Goal: Task Accomplishment & Management: Manage account settings

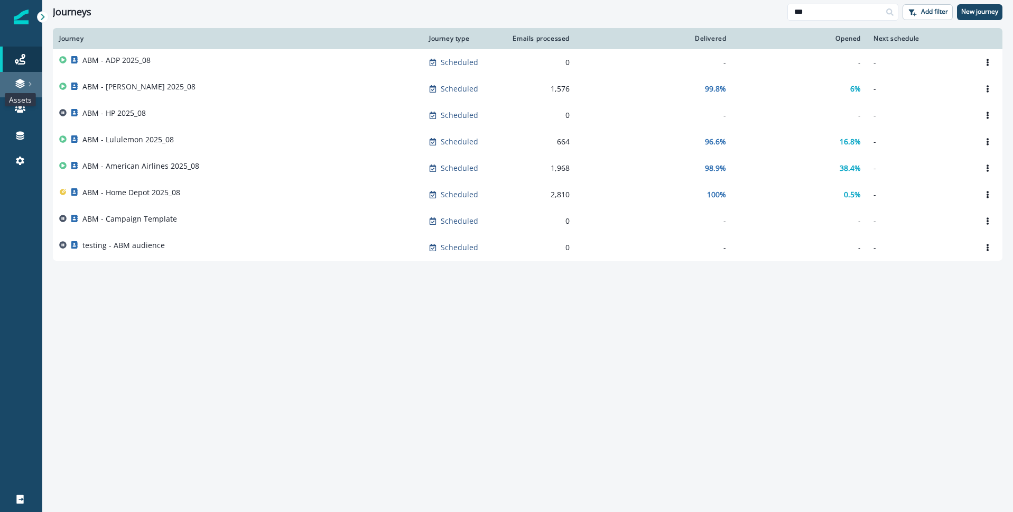
click at [25, 87] on icon at bounding box center [20, 83] width 11 height 11
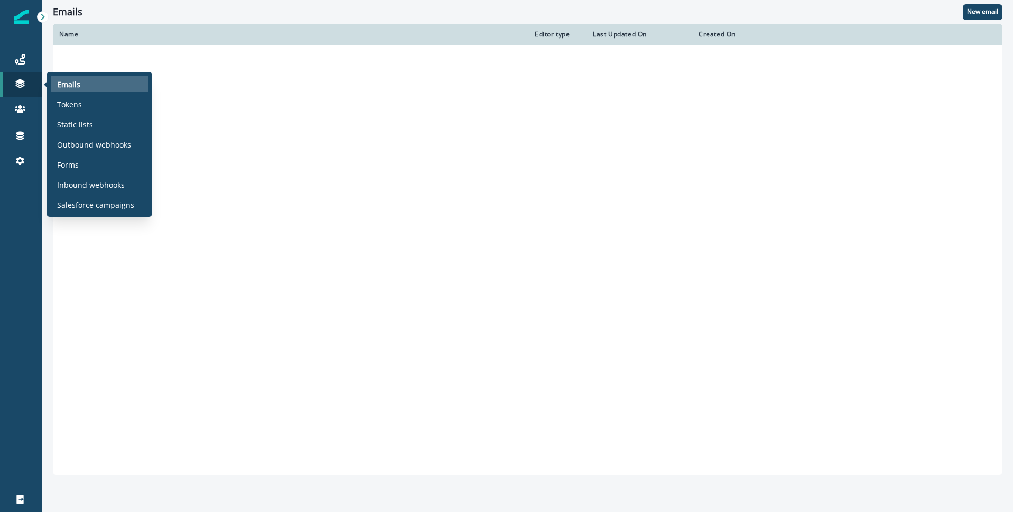
click at [94, 89] on div "Emails" at bounding box center [99, 84] width 97 height 16
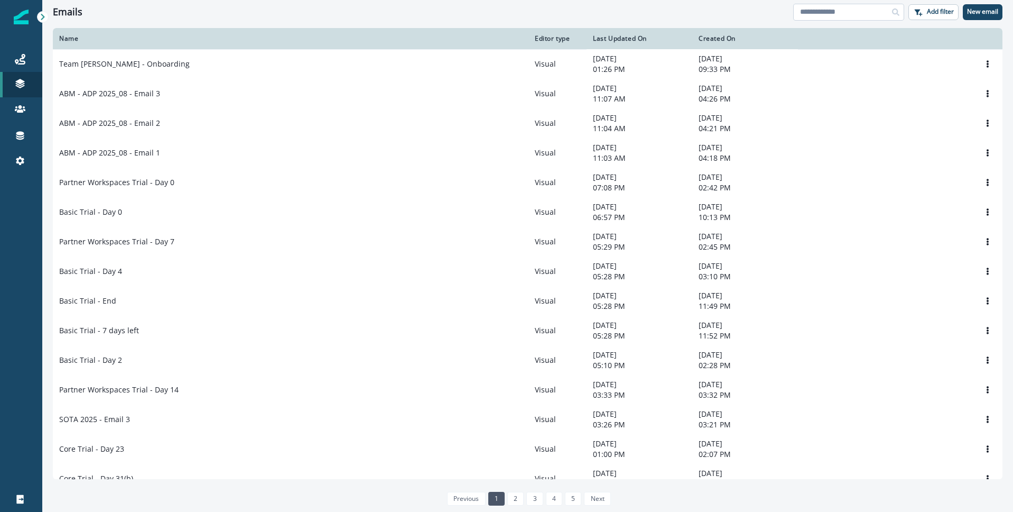
click at [853, 11] on input at bounding box center [848, 12] width 111 height 17
type input "******"
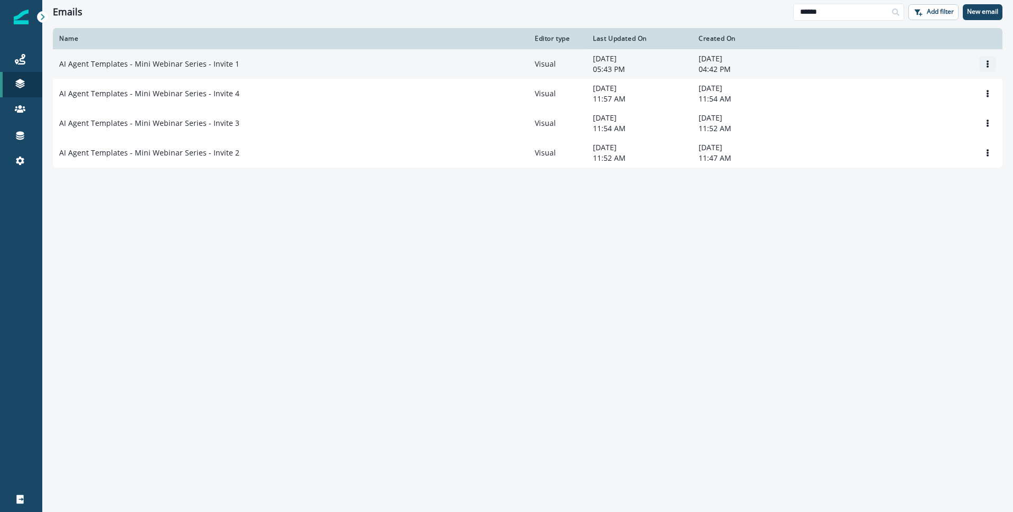
click at [984, 62] on icon "Options" at bounding box center [987, 63] width 7 height 7
click at [230, 61] on p "AI Agent Templates - Mini Webinar Series - Invite 1" at bounding box center [149, 64] width 180 height 11
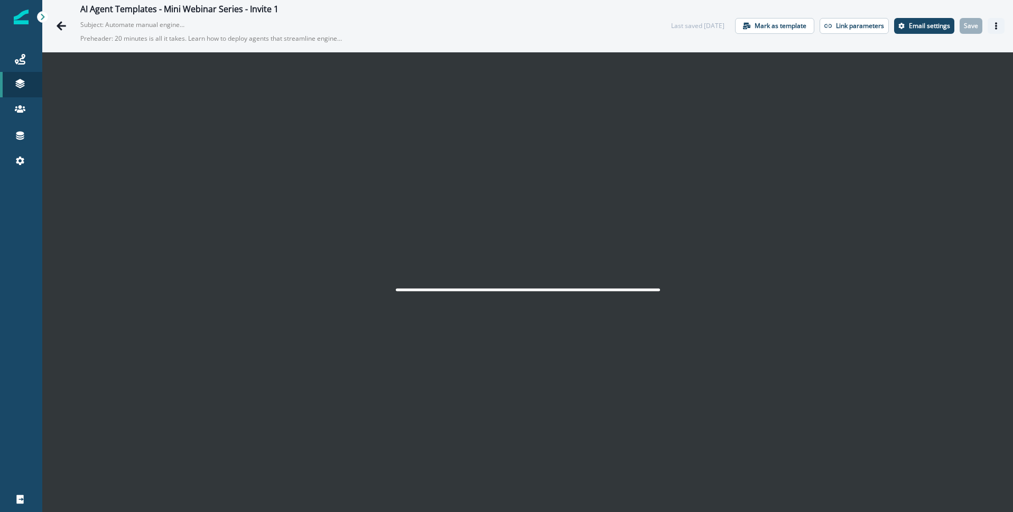
click at [998, 25] on icon "Actions" at bounding box center [995, 25] width 7 height 7
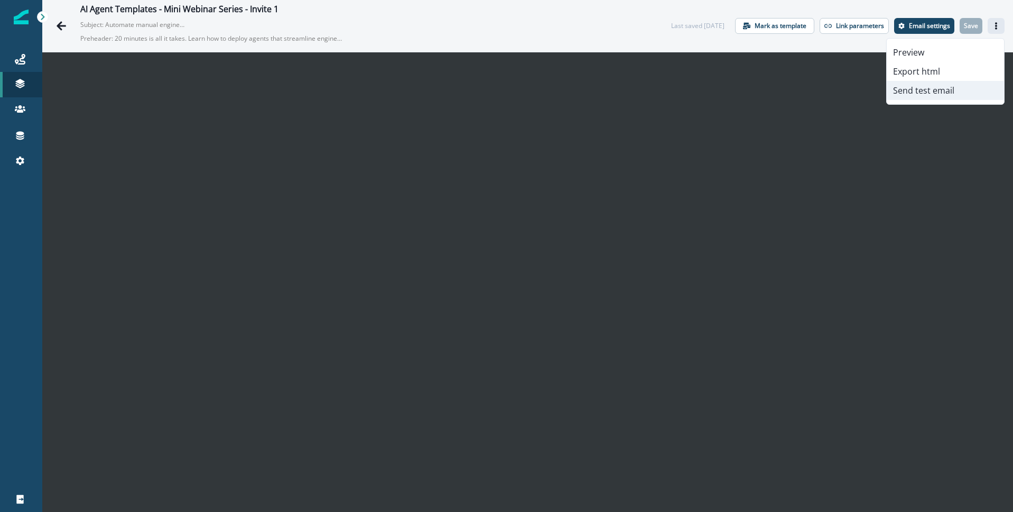
click at [947, 89] on button "Send test email" at bounding box center [945, 90] width 117 height 19
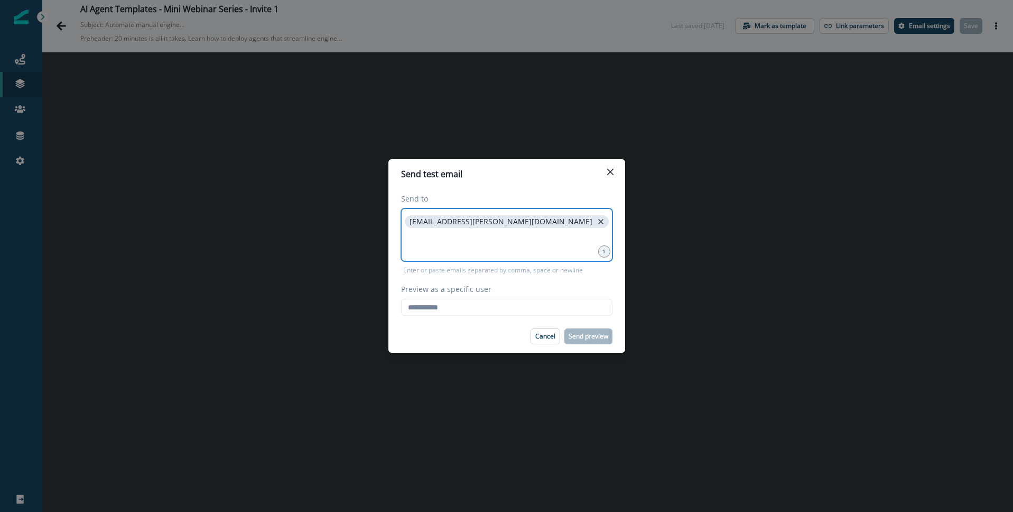
click at [596, 220] on icon "close" at bounding box center [601, 222] width 10 height 10
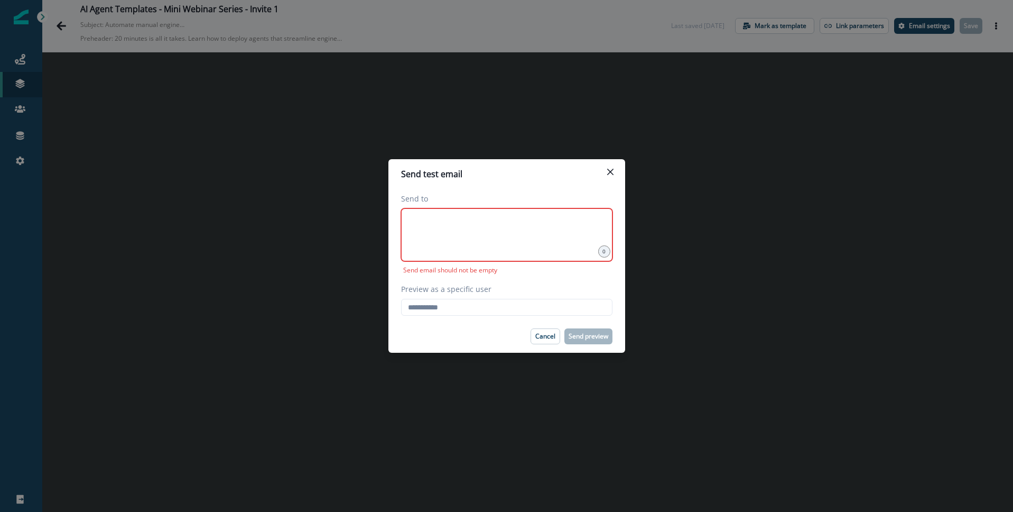
click at [429, 234] on div at bounding box center [506, 234] width 211 height 53
type input "**********"
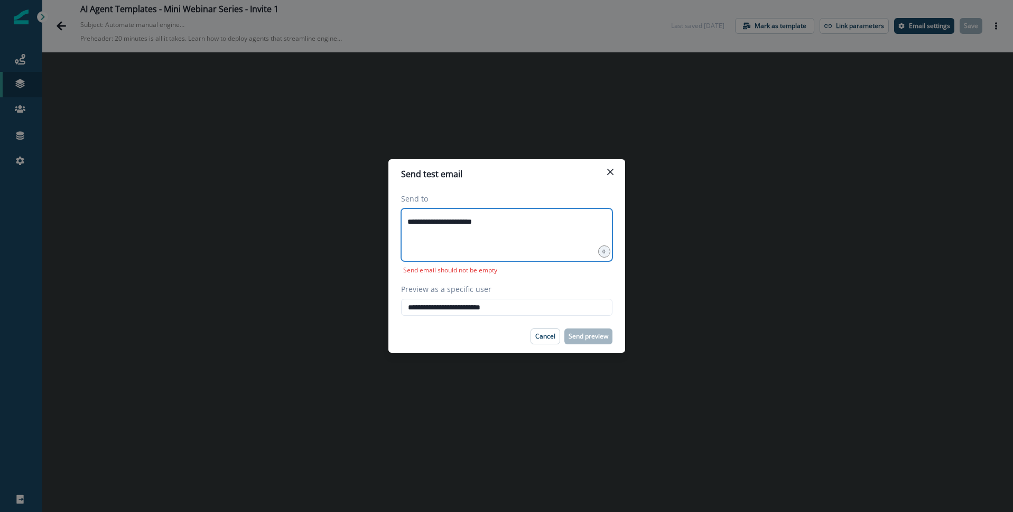
click at [518, 228] on input "**********" at bounding box center [507, 221] width 208 height 21
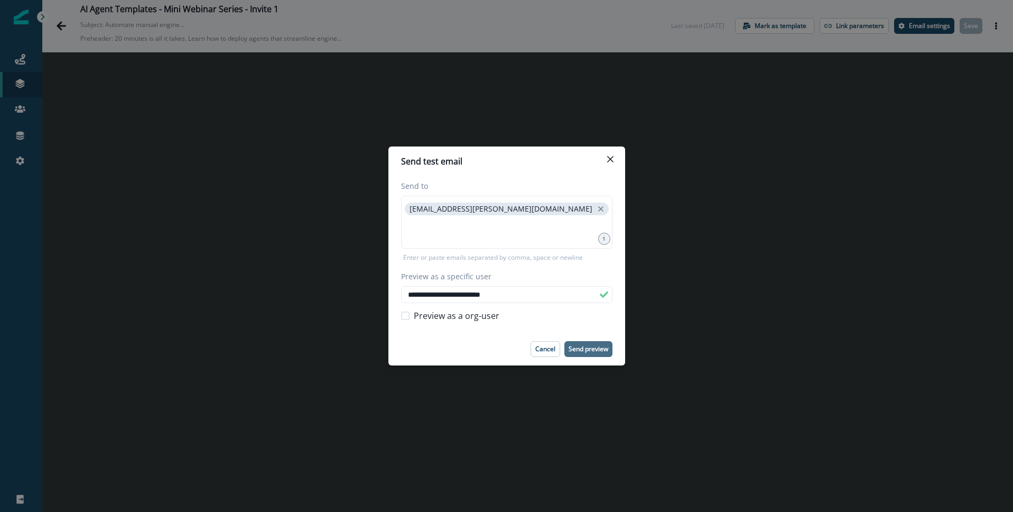
click at [593, 349] on p "Send preview" at bounding box center [589, 348] width 40 height 7
click at [608, 160] on icon "Close" at bounding box center [610, 159] width 6 height 6
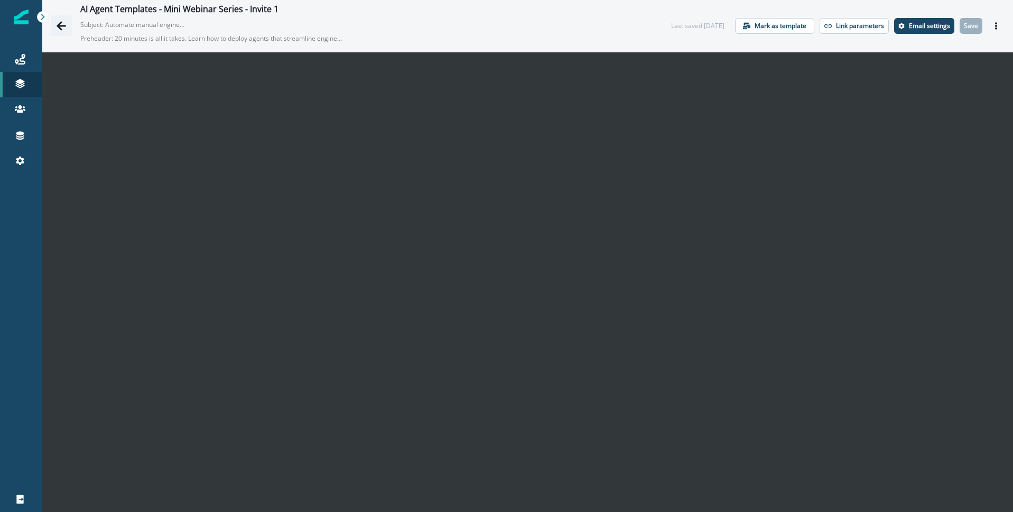
click at [57, 23] on icon "Go back" at bounding box center [61, 26] width 11 height 11
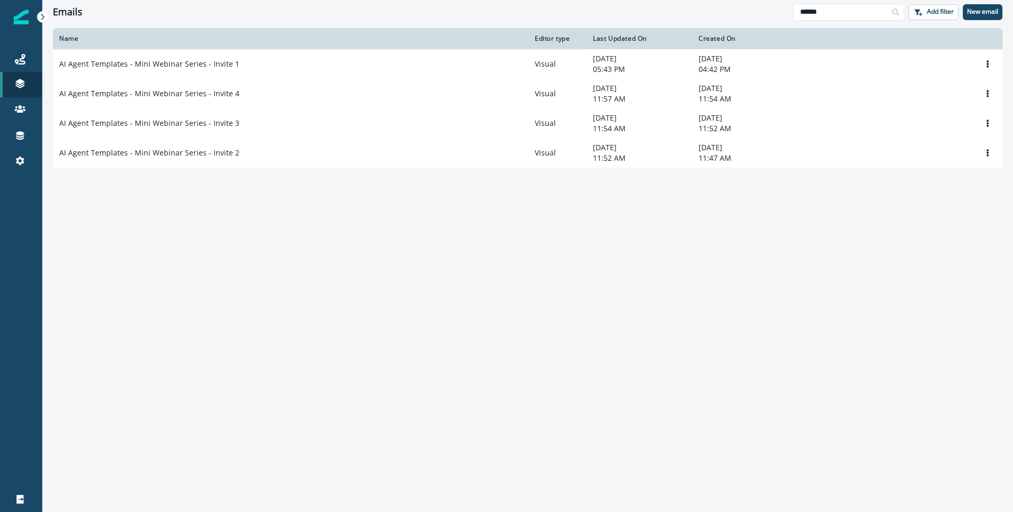
click at [40, 16] on icon at bounding box center [42, 16] width 7 height 7
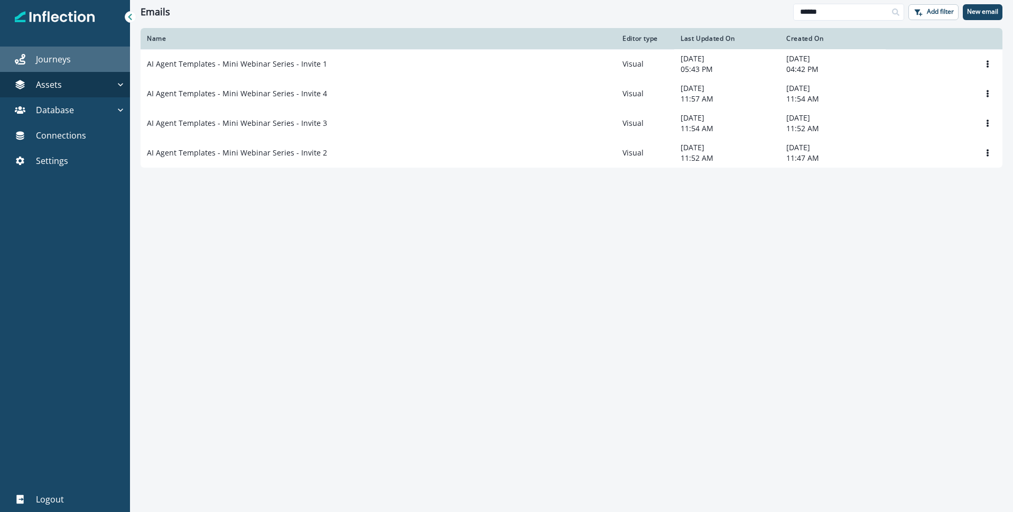
click at [62, 62] on p "Journeys" at bounding box center [53, 59] width 35 height 13
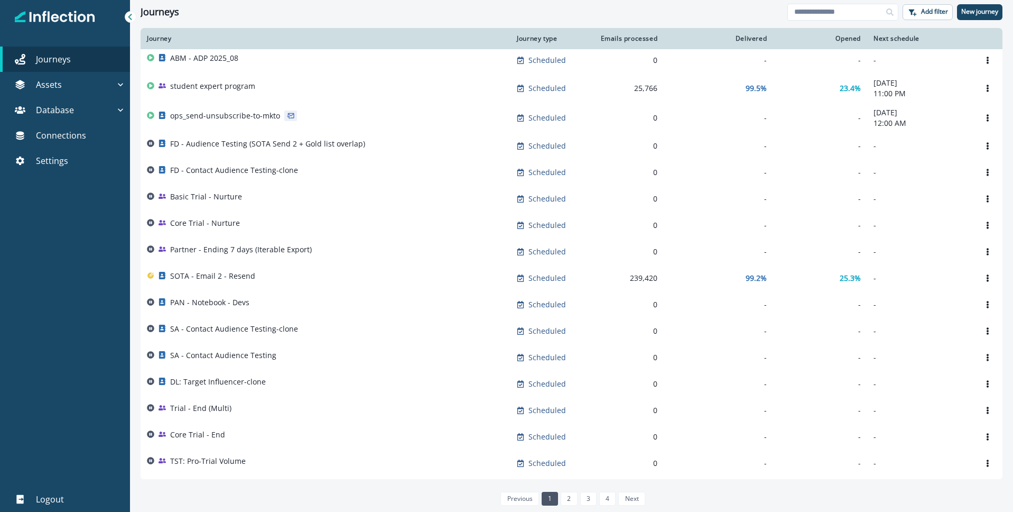
scroll to position [200, 0]
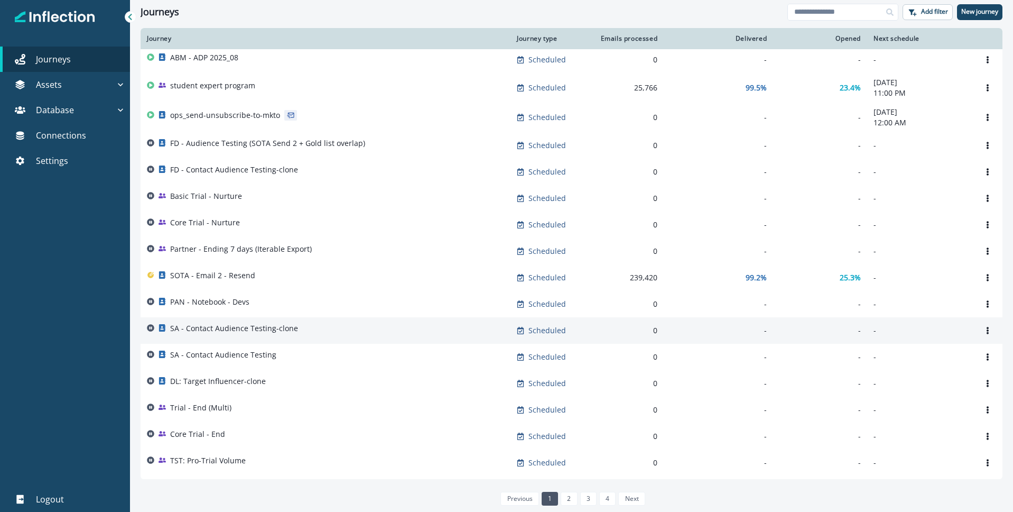
click at [250, 333] on p "SA - Contact Audience Testing-clone" at bounding box center [234, 328] width 128 height 11
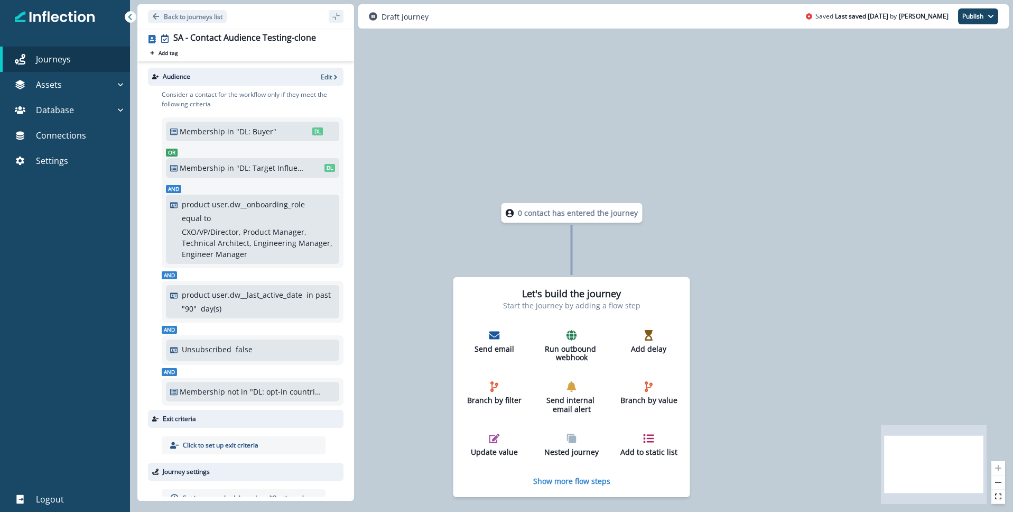
scroll to position [25, 0]
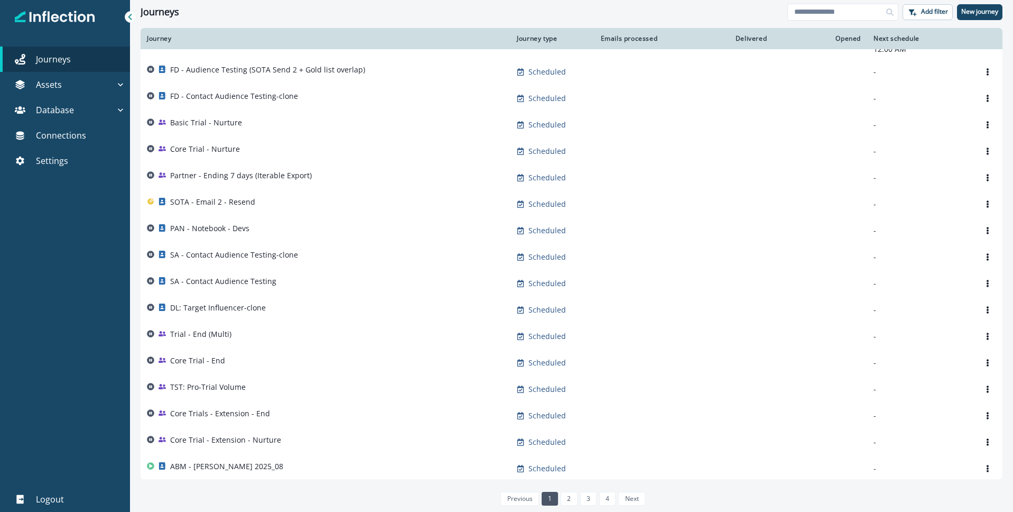
scroll to position [286, 0]
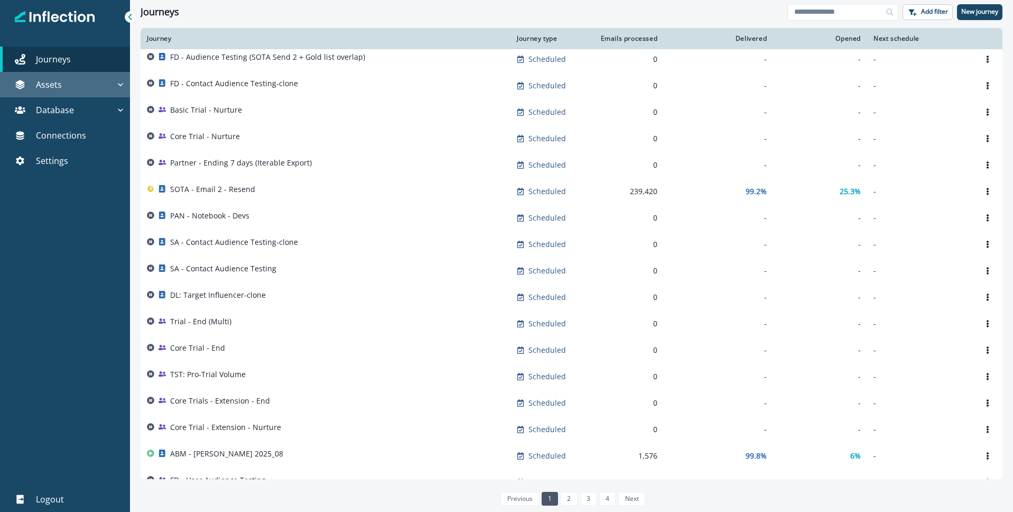
click at [58, 82] on p "Assets" at bounding box center [49, 84] width 26 height 13
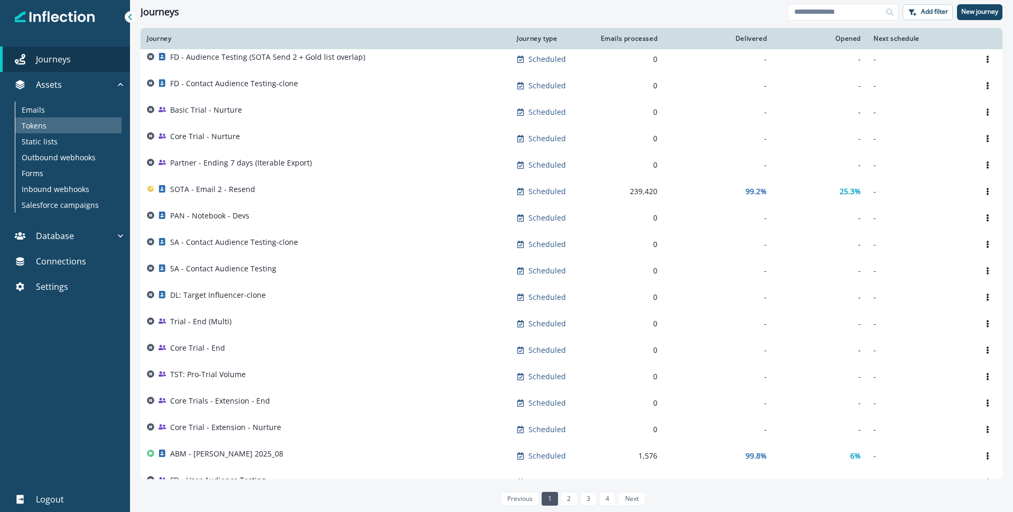
click at [41, 128] on p "Tokens" at bounding box center [34, 125] width 25 height 11
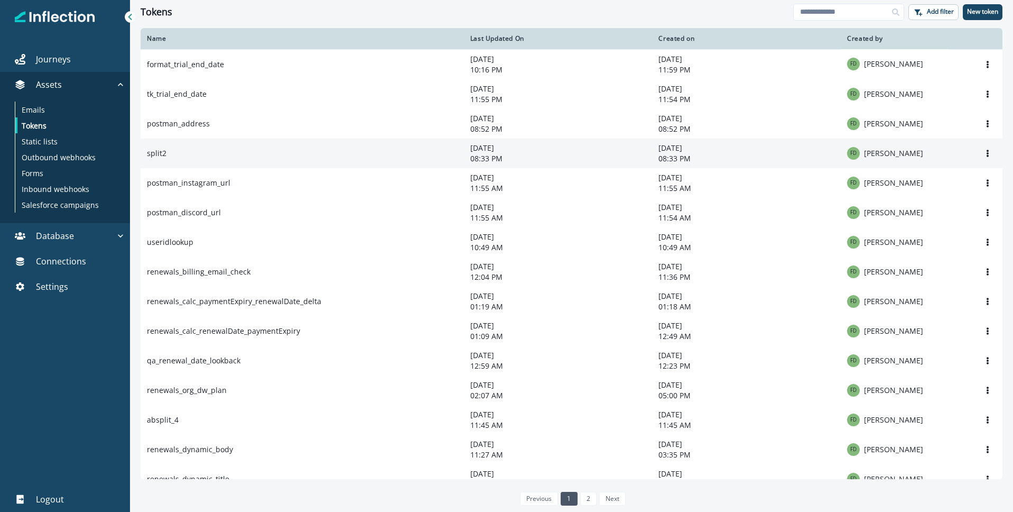
click at [174, 157] on td "split2" at bounding box center [302, 153] width 323 height 30
click at [985, 155] on icon "Options" at bounding box center [987, 153] width 7 height 7
click at [496, 157] on p "08:33 PM" at bounding box center [558, 158] width 176 height 11
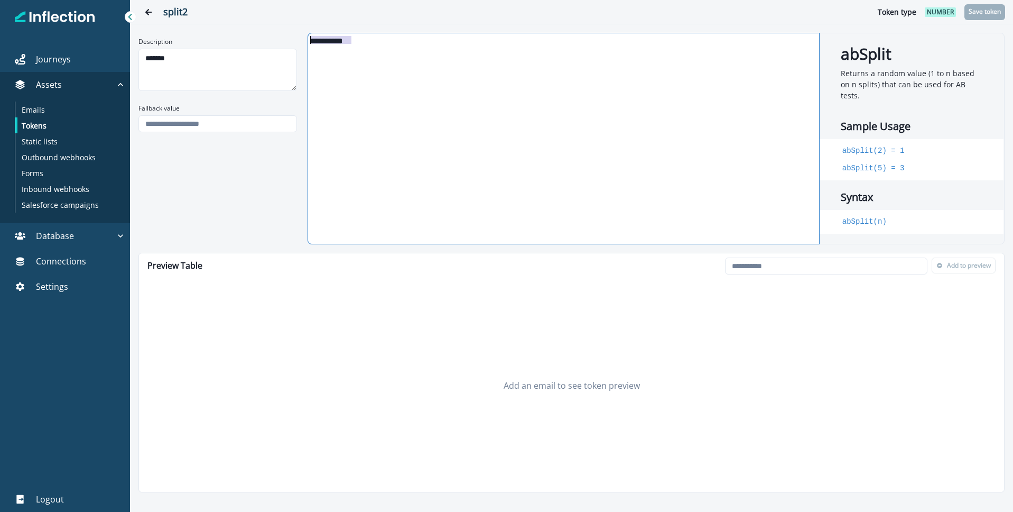
drag, startPoint x: 367, startPoint y: 43, endPoint x: 274, endPoint y: 40, distance: 92.5
click at [274, 40] on div "**********" at bounding box center [571, 138] width 866 height 211
click at [150, 13] on icon "Go back" at bounding box center [148, 11] width 7 height 7
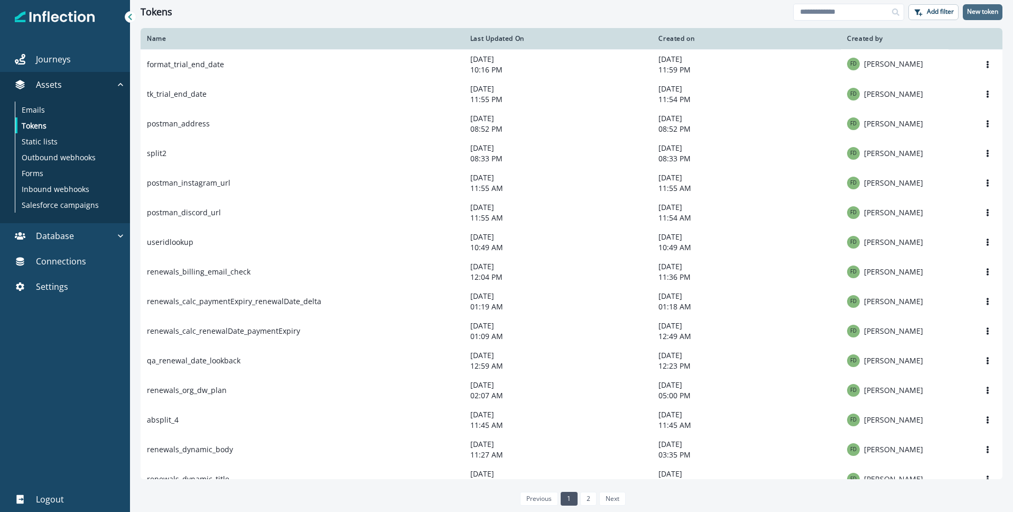
click at [988, 15] on p "New token" at bounding box center [982, 11] width 31 height 7
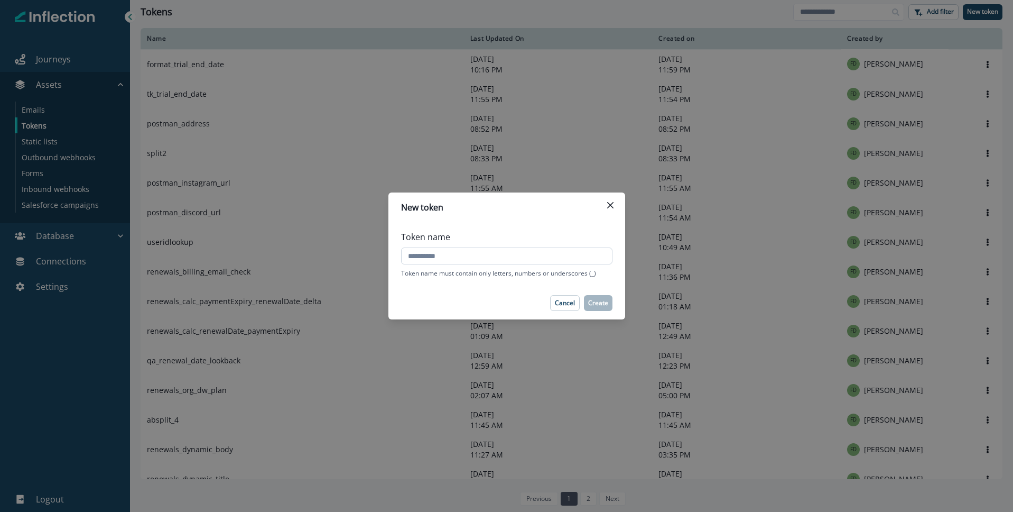
click at [460, 256] on input "Token name" at bounding box center [506, 255] width 211 height 17
type input "******"
click at [605, 302] on p "Create" at bounding box center [598, 302] width 20 height 7
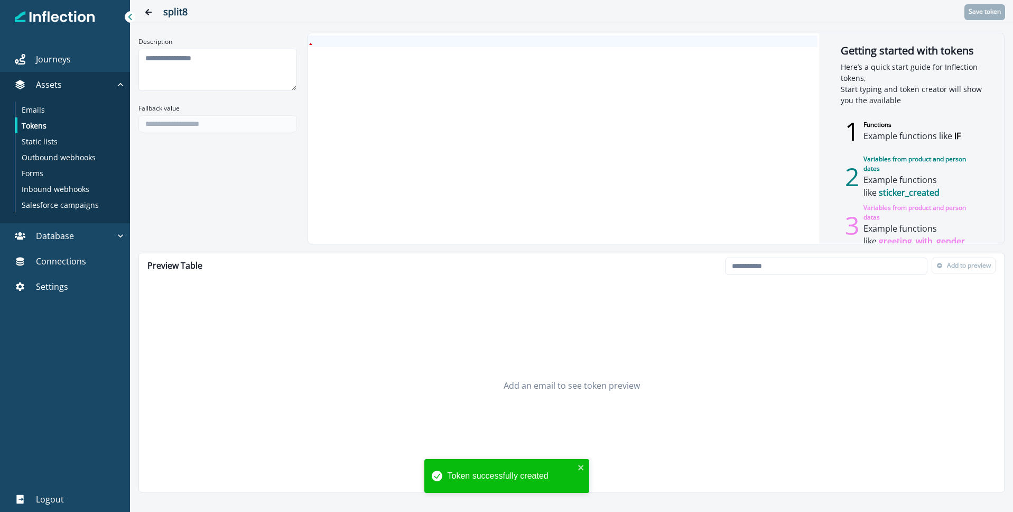
click at [379, 53] on div at bounding box center [562, 138] width 509 height 210
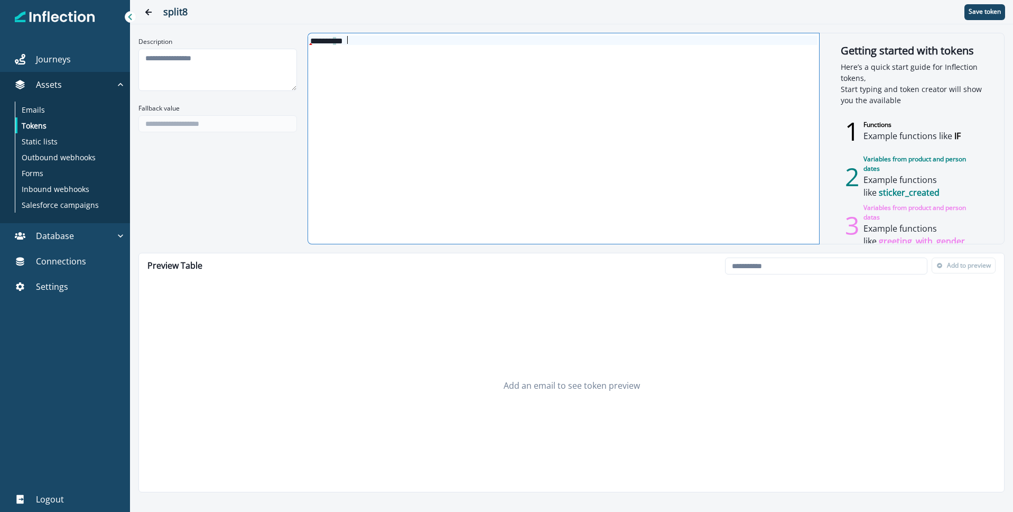
click at [346, 38] on div "******* * * *" at bounding box center [562, 40] width 509 height 10
click at [490, 109] on div "******* * * *" at bounding box center [562, 138] width 509 height 210
click at [209, 63] on textarea "Description" at bounding box center [217, 70] width 159 height 42
type textarea "**********"
click at [212, 123] on input "Fallback value" at bounding box center [217, 123] width 159 height 17
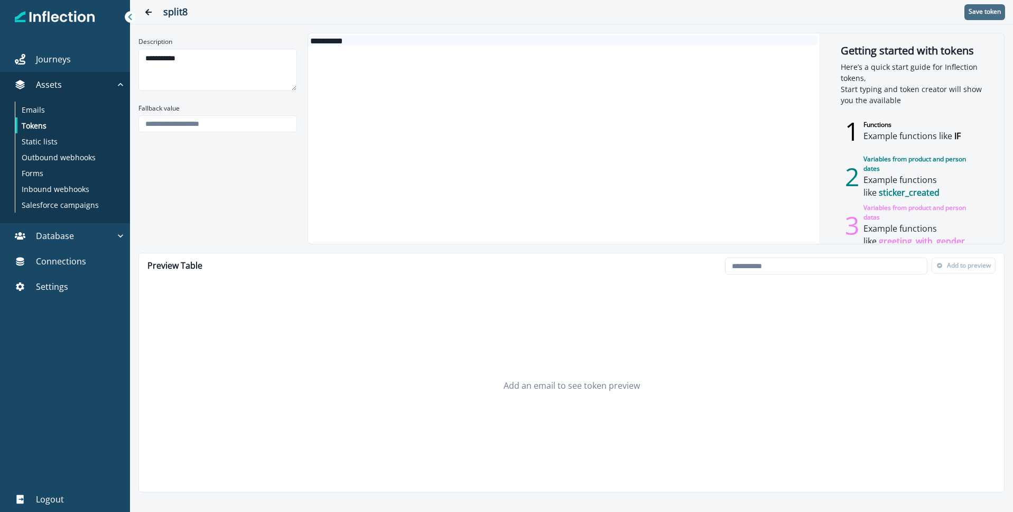
type input "*"
click at [984, 10] on p "Save token" at bounding box center [985, 11] width 32 height 7
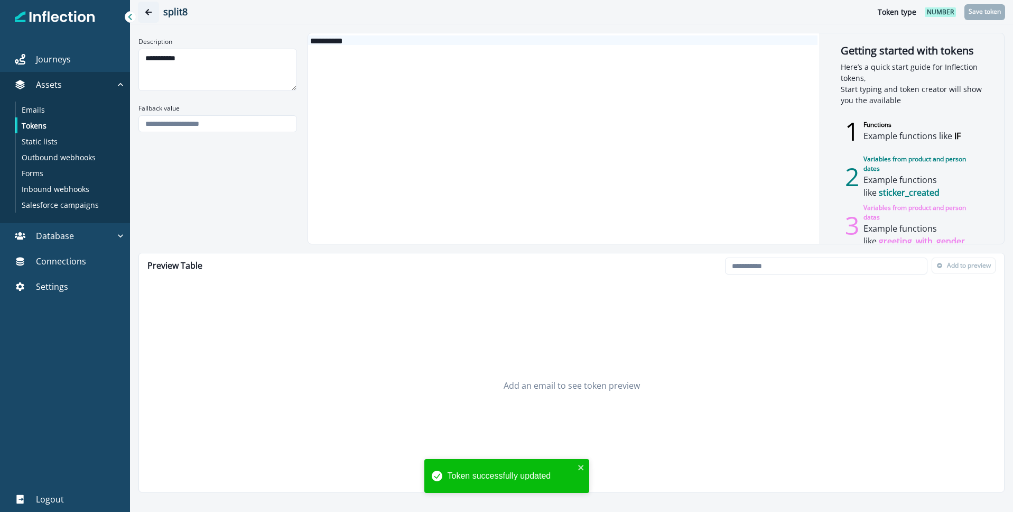
click at [145, 10] on icon "Go back" at bounding box center [148, 11] width 7 height 7
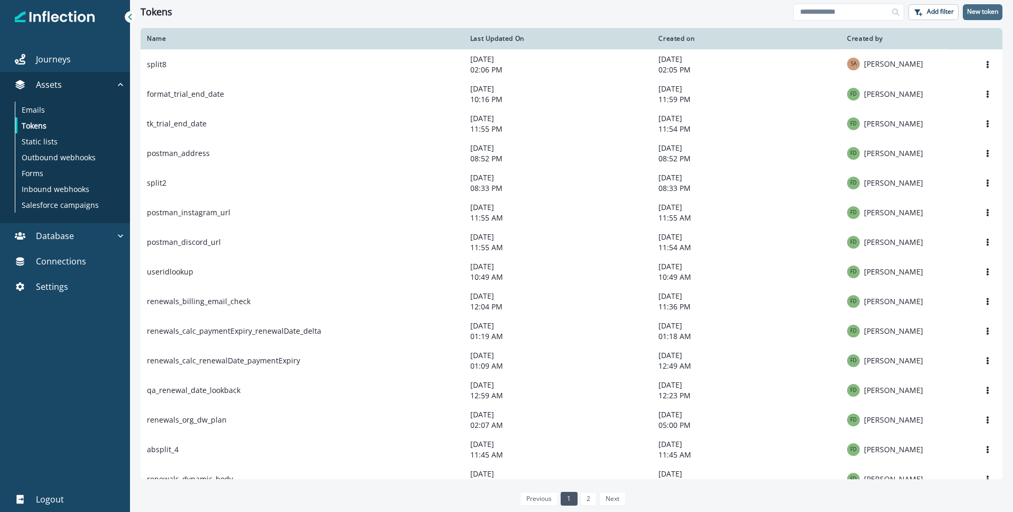
click at [984, 13] on p "New token" at bounding box center [982, 11] width 31 height 7
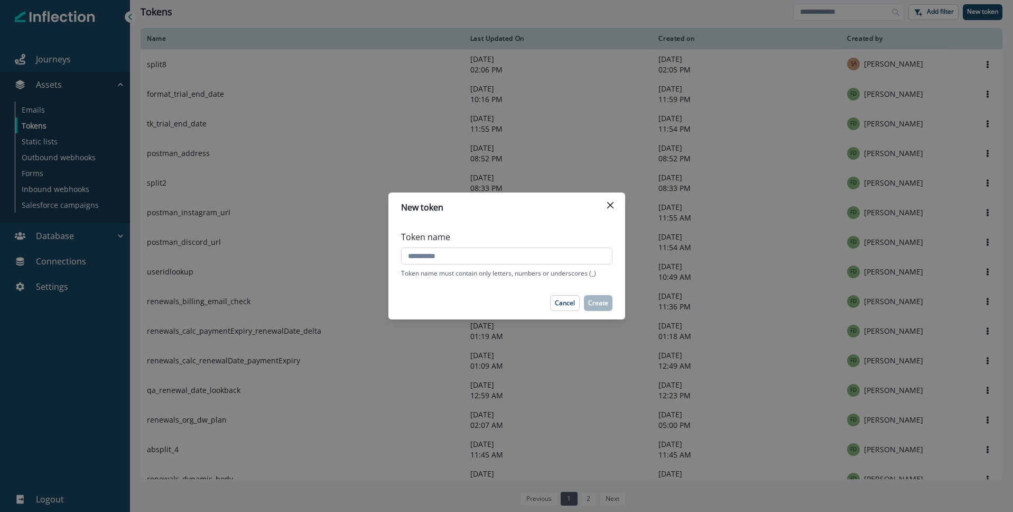
click at [456, 261] on input "Token name" at bounding box center [506, 255] width 211 height 17
type input "*******"
click at [601, 305] on p "Create" at bounding box center [598, 302] width 20 height 7
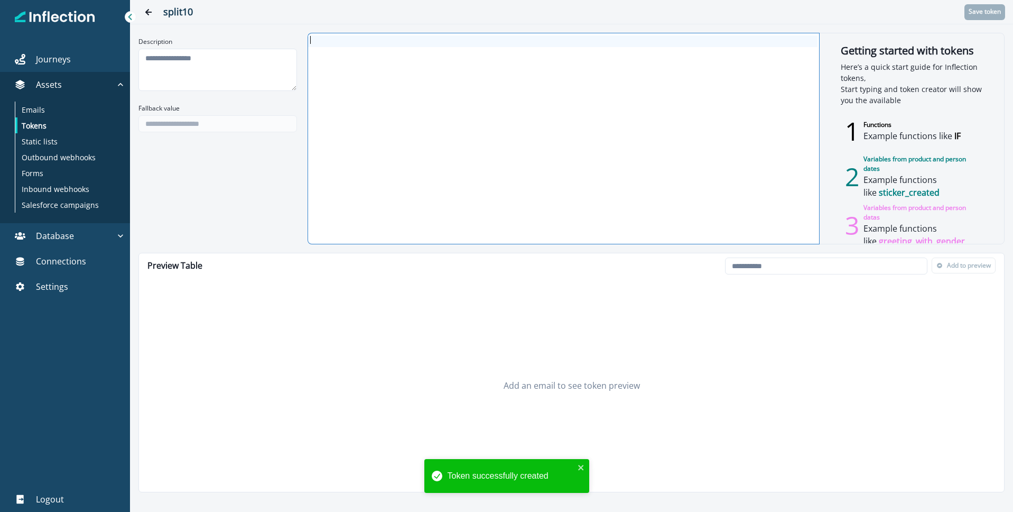
click at [396, 41] on div at bounding box center [562, 41] width 509 height 12
paste div
click at [343, 41] on span "*" at bounding box center [343, 41] width 0 height 8
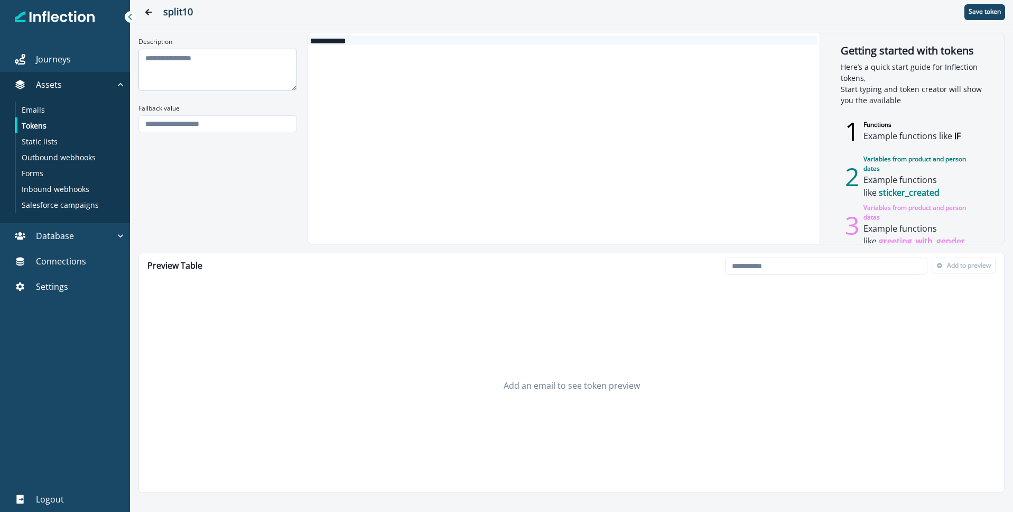
click at [193, 63] on textarea "Description" at bounding box center [217, 70] width 159 height 42
type textarea "**********"
click at [229, 127] on input "Fallback value" at bounding box center [217, 123] width 159 height 17
type input "*"
drag, startPoint x: 687, startPoint y: 133, endPoint x: 751, endPoint y: 116, distance: 66.0
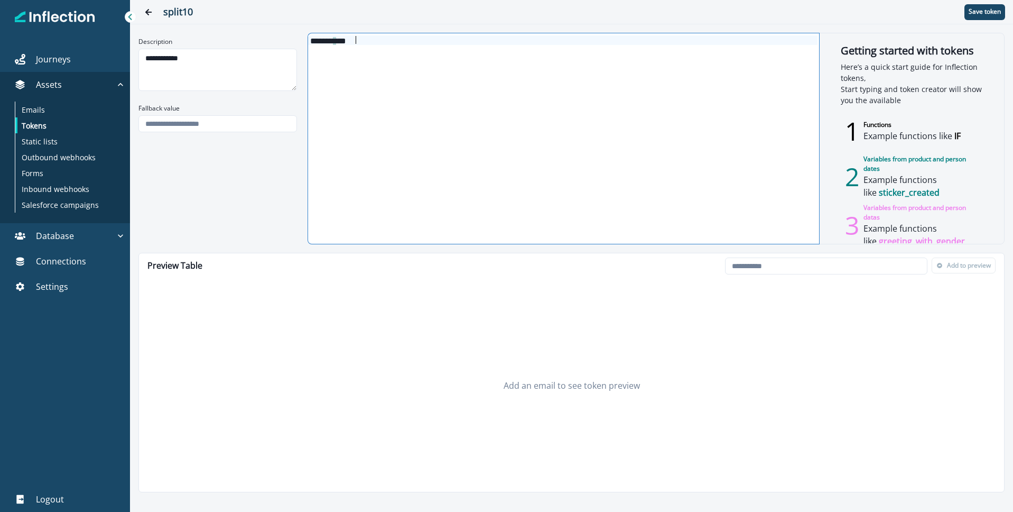
click at [687, 133] on div "******* * ** *" at bounding box center [562, 138] width 509 height 210
click at [985, 14] on p "Save token" at bounding box center [985, 11] width 32 height 7
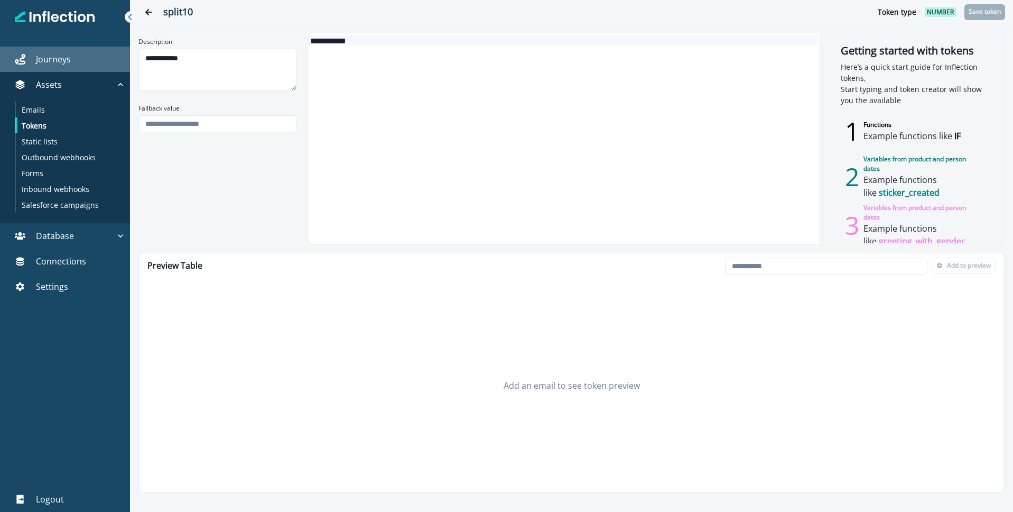
click at [57, 60] on p "Journeys" at bounding box center [53, 59] width 35 height 13
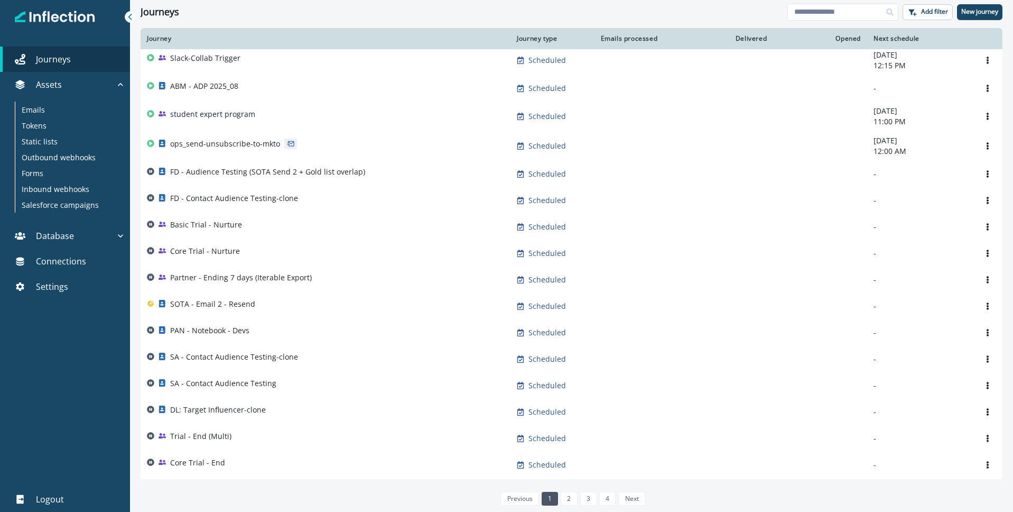
scroll to position [190, 0]
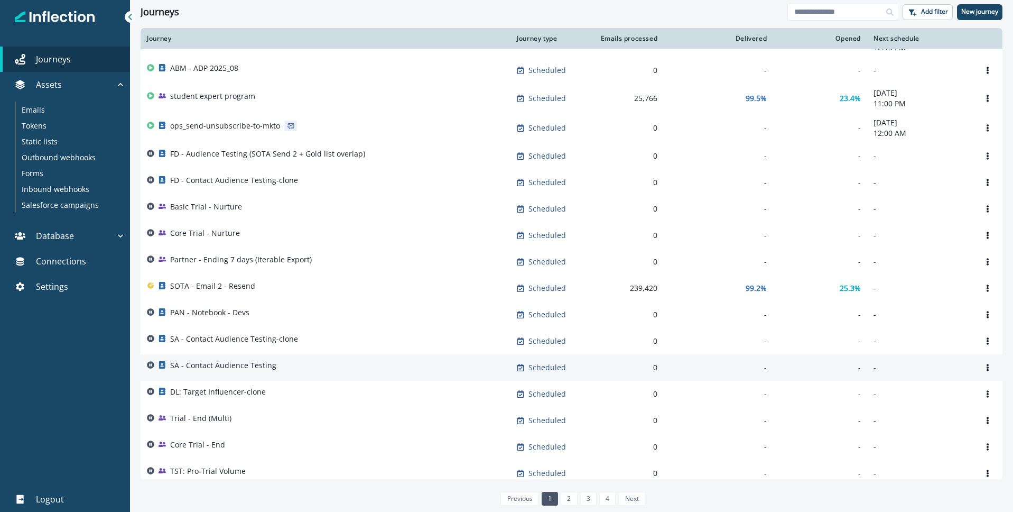
click at [246, 370] on p "SA - Contact Audience Testing" at bounding box center [223, 365] width 106 height 11
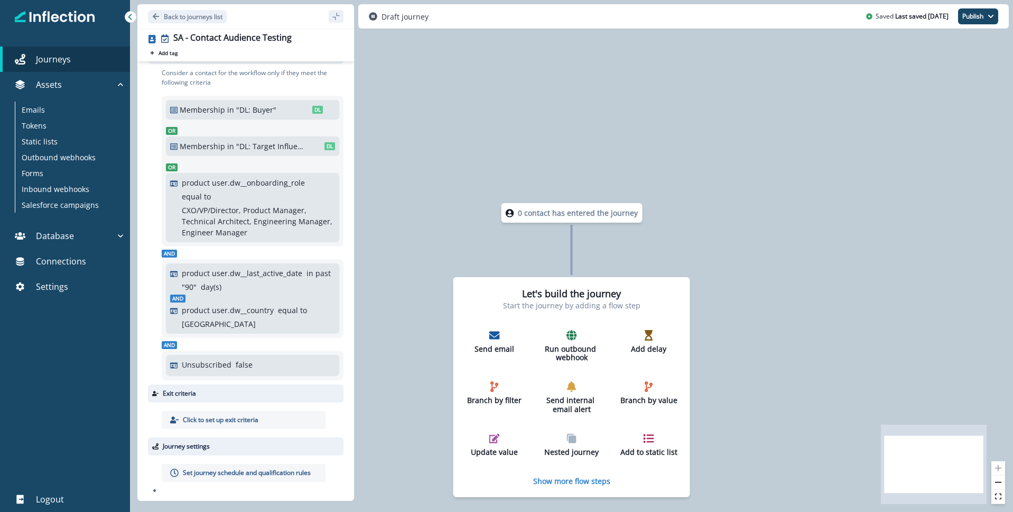
scroll to position [18, 0]
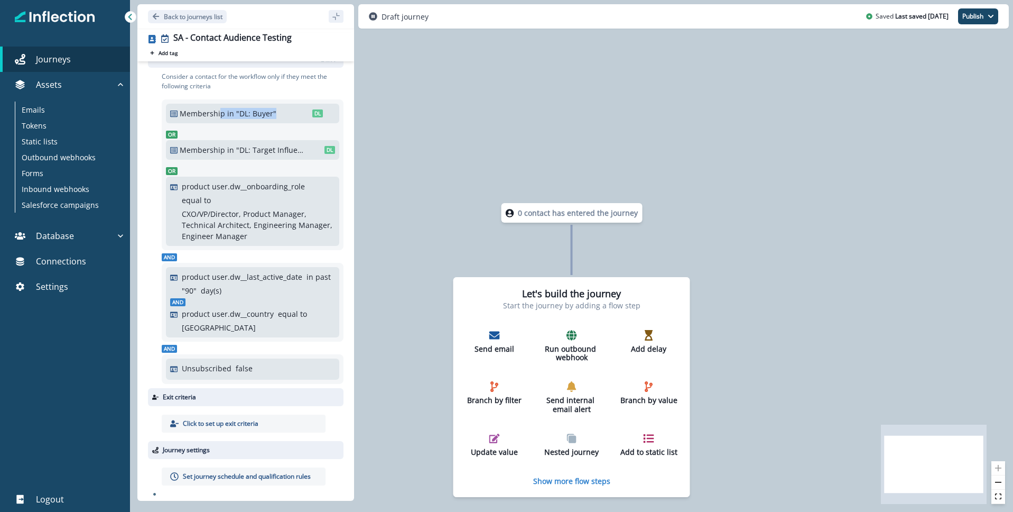
drag, startPoint x: 220, startPoint y: 115, endPoint x: 269, endPoint y: 114, distance: 49.2
click at [285, 114] on div "Membership in "DL: Buyer" DL" at bounding box center [252, 113] width 165 height 11
click at [248, 114] on p ""DL: Buyer"" at bounding box center [267, 113] width 62 height 11
click at [249, 118] on p ""DL: Buyer"" at bounding box center [267, 113] width 62 height 11
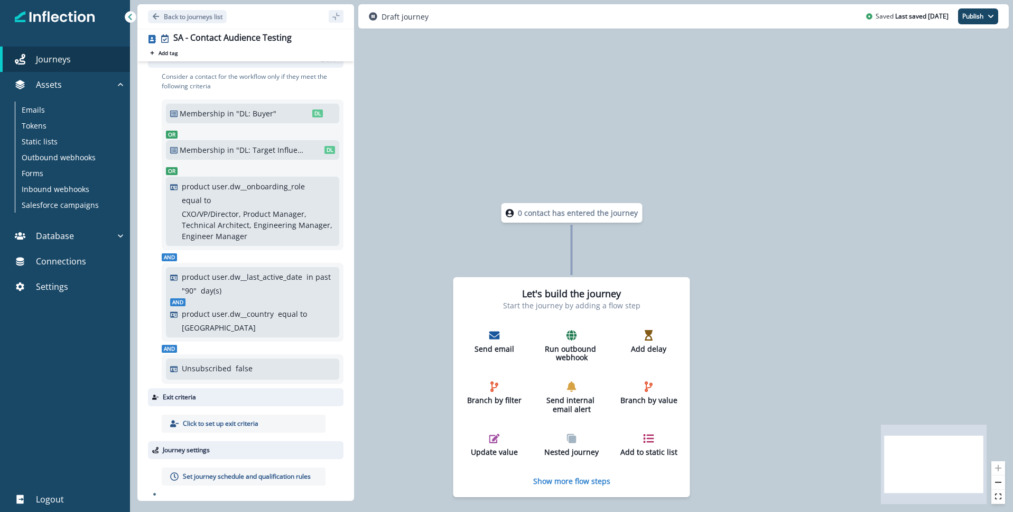
click at [255, 114] on p ""DL: Buyer"" at bounding box center [267, 113] width 62 height 11
drag, startPoint x: 231, startPoint y: 188, endPoint x: 306, endPoint y: 189, distance: 75.1
click at [306, 189] on div "product user.dw__onboarding_role equal to CXO/VP/Director, Product Manager, Tec…" at bounding box center [258, 211] width 153 height 61
click at [260, 230] on p "CXO/VP/Director, Product Manager, Technical Architect, Engineering Manager, Eng…" at bounding box center [257, 224] width 151 height 33
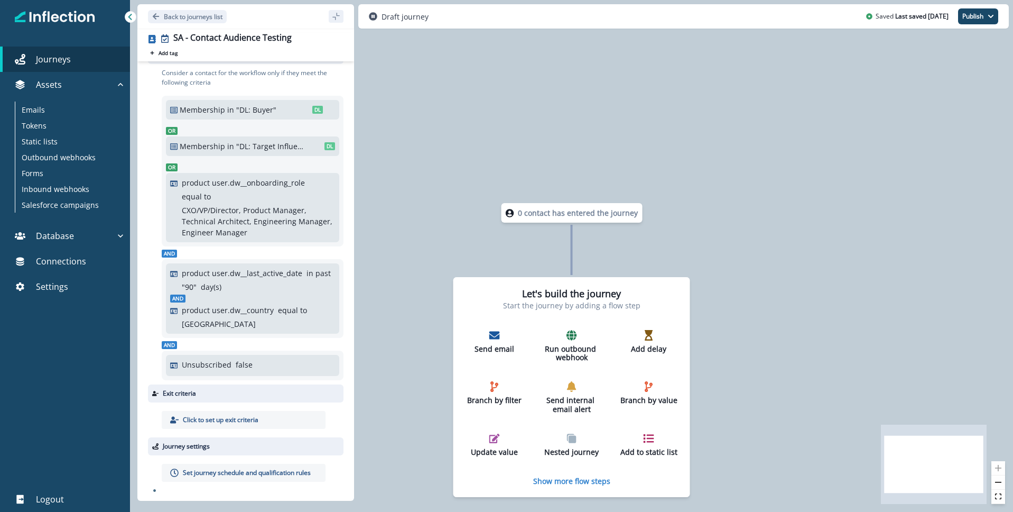
scroll to position [0, 0]
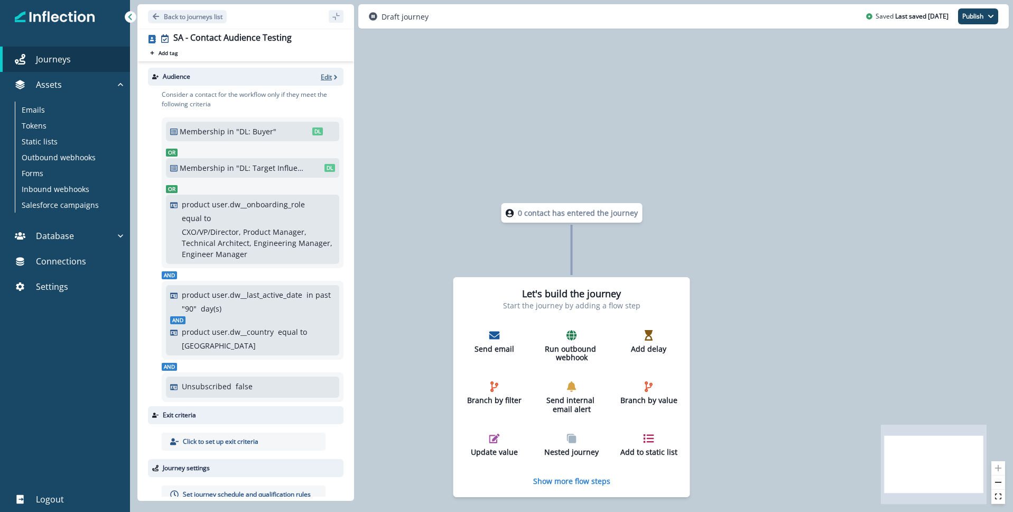
click at [323, 77] on p "Edit" at bounding box center [326, 76] width 11 height 9
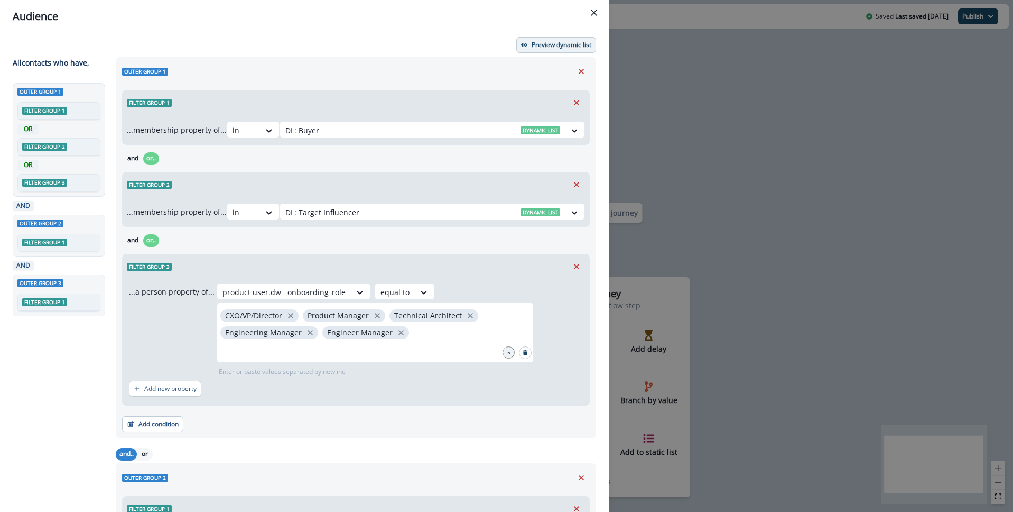
click at [564, 45] on p "Preview dynamic list" at bounding box center [562, 44] width 60 height 7
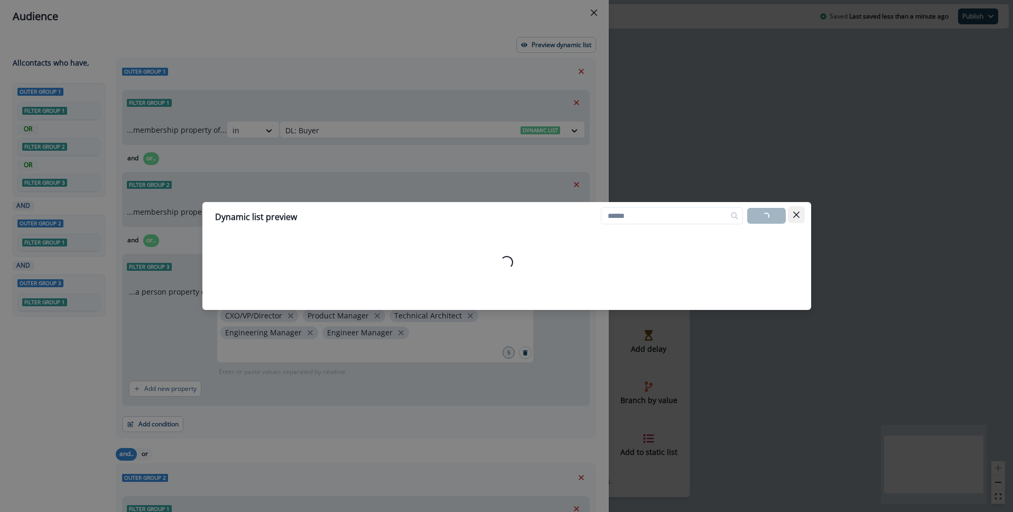
click at [797, 215] on icon "Close" at bounding box center [796, 214] width 6 height 6
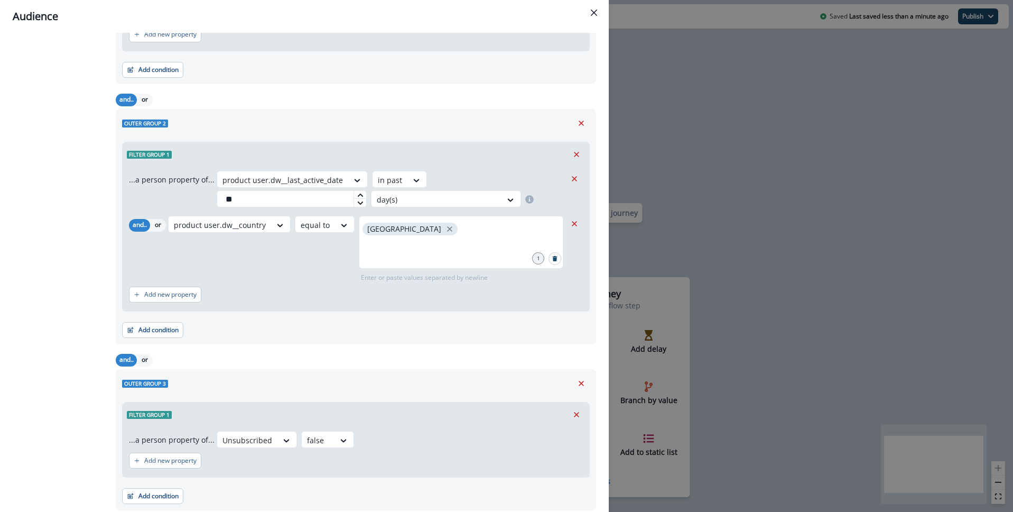
scroll to position [389, 0]
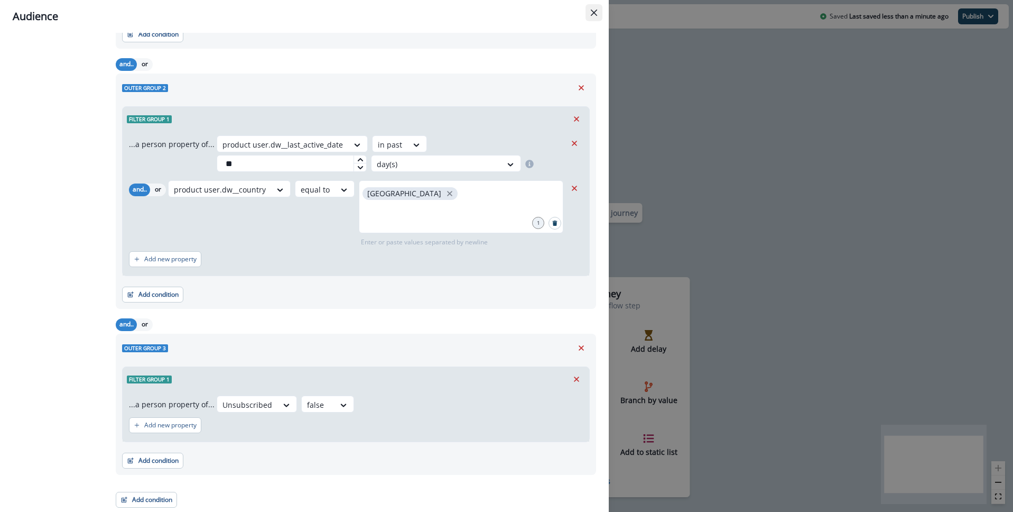
click at [594, 13] on icon "Close" at bounding box center [594, 13] width 6 height 6
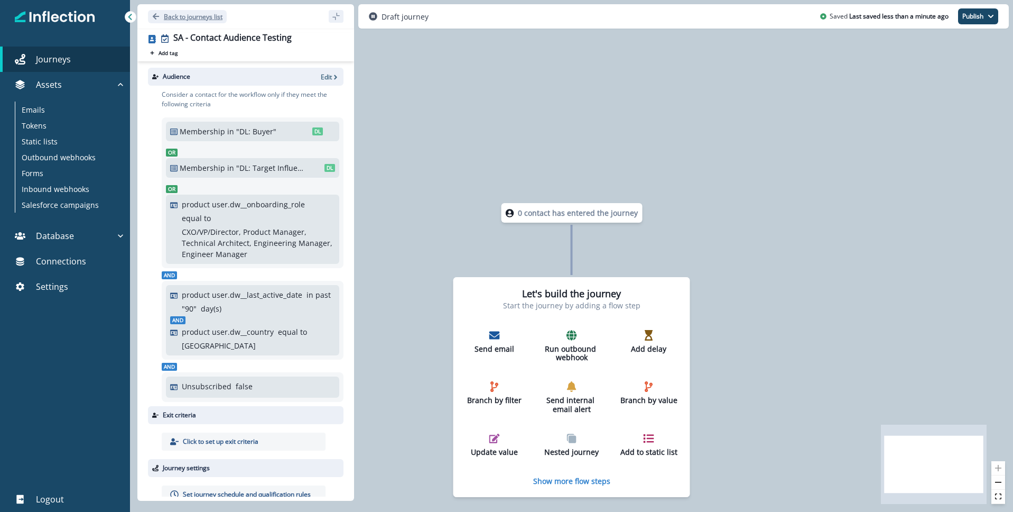
click at [154, 16] on icon "Go back" at bounding box center [156, 16] width 6 height 6
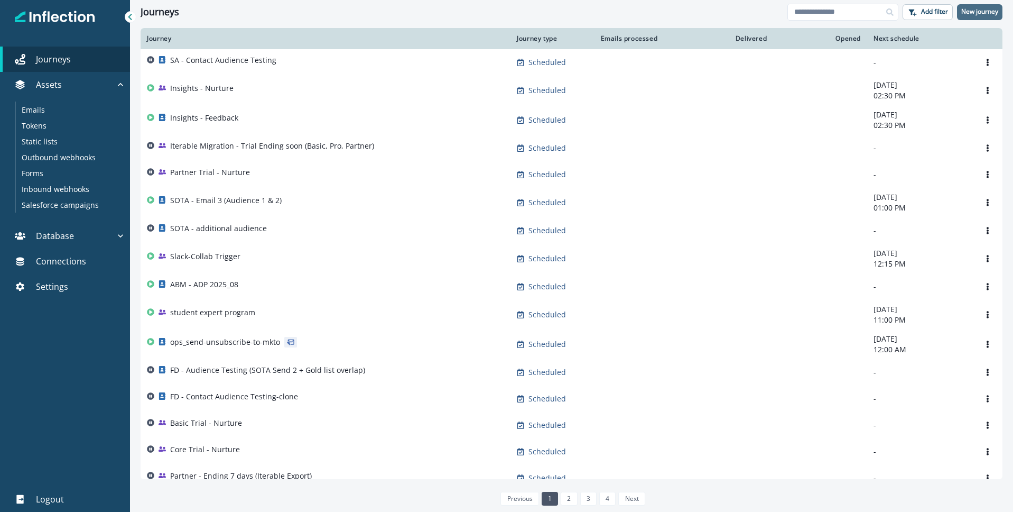
click at [990, 11] on p "New journey" at bounding box center [979, 11] width 37 height 7
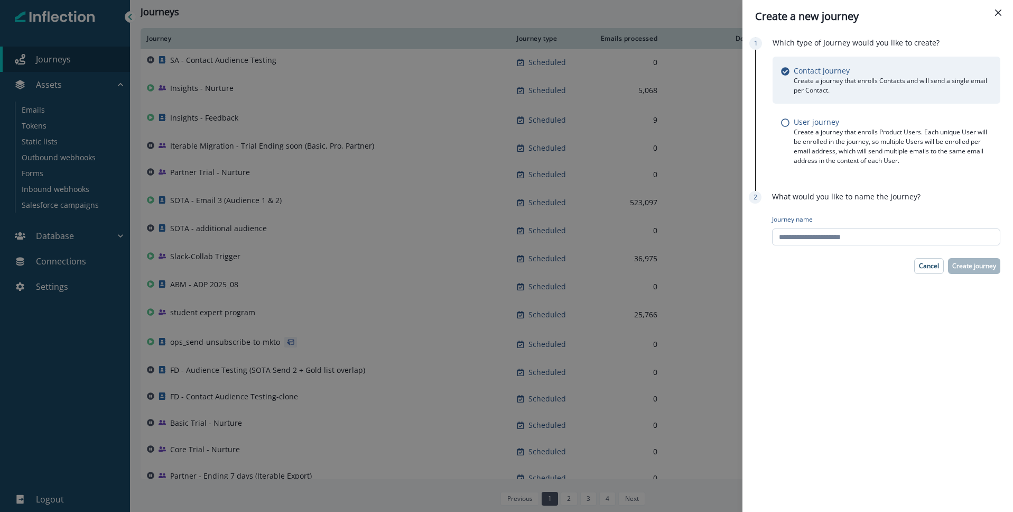
click at [831, 240] on input "Journey name" at bounding box center [886, 236] width 228 height 17
type input "**********"
click at [982, 267] on p "Create journey" at bounding box center [974, 265] width 44 height 7
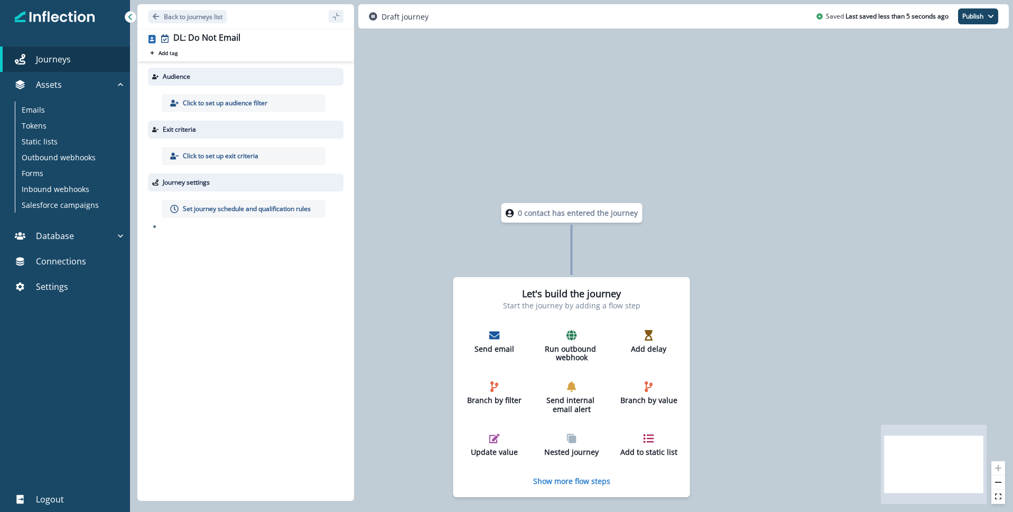
click at [234, 105] on p "Click to set up audience filter" at bounding box center [225, 103] width 85 height 10
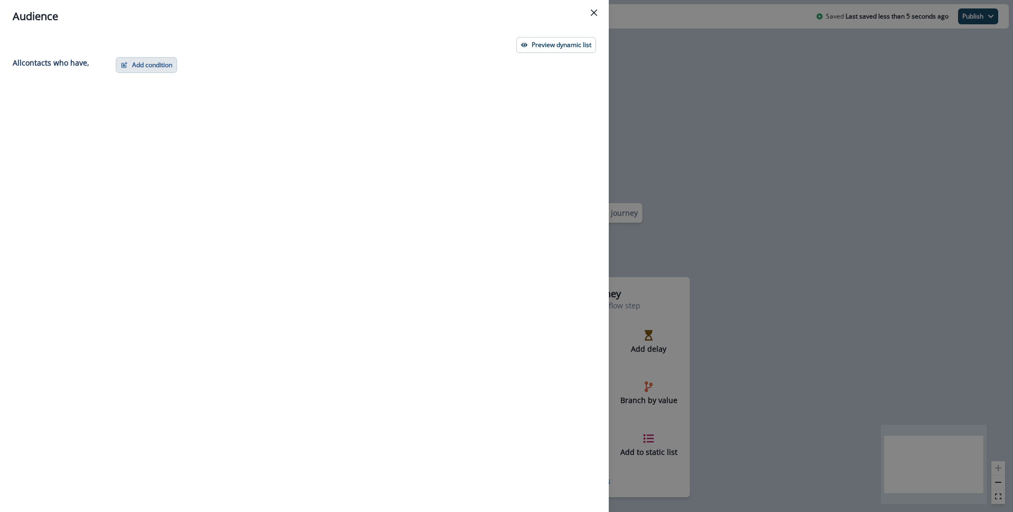
click at [160, 68] on button "Add condition" at bounding box center [146, 65] width 61 height 16
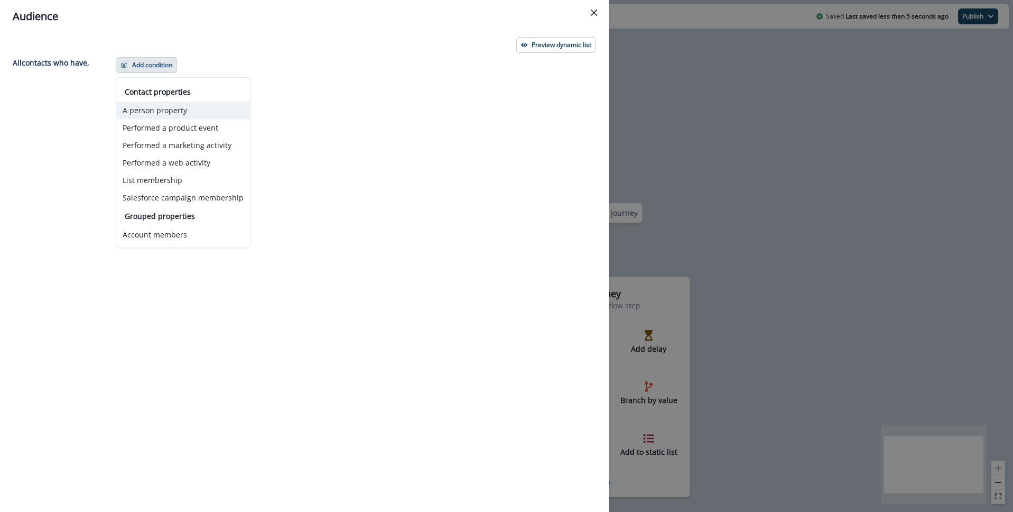
click at [166, 111] on button "A person property" at bounding box center [183, 109] width 134 height 17
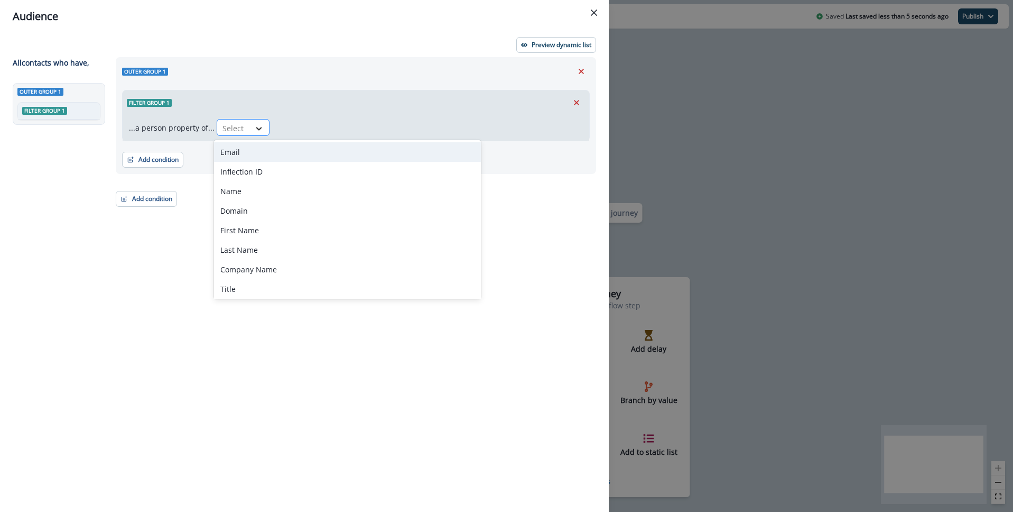
click at [256, 127] on icon at bounding box center [259, 128] width 10 height 11
type input "***"
click at [264, 151] on div "Unsubscribed" at bounding box center [300, 152] width 173 height 20
click at [334, 131] on div at bounding box center [343, 128] width 18 height 11
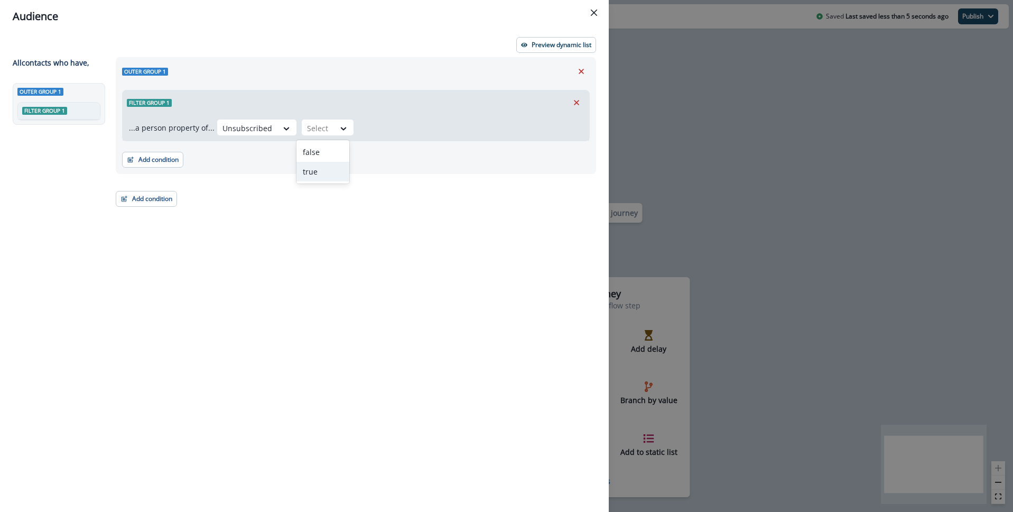
click at [316, 172] on div "true" at bounding box center [322, 172] width 53 height 20
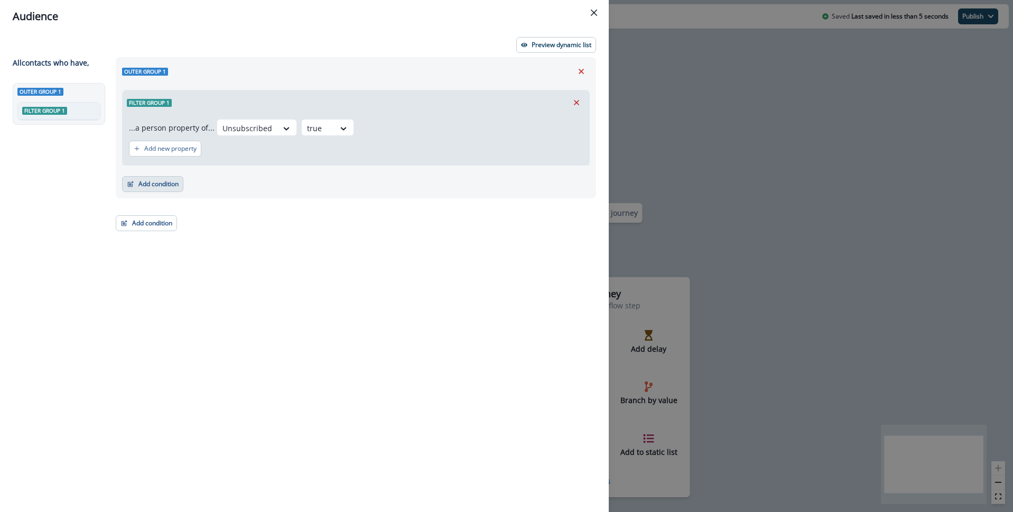
click at [150, 184] on button "Add condition" at bounding box center [152, 184] width 61 height 16
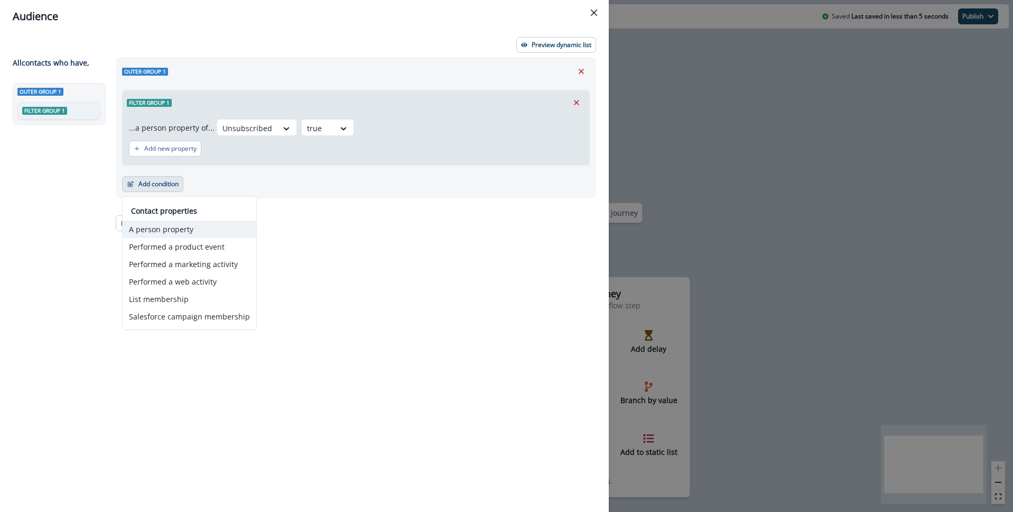
click at [179, 228] on button "A person property" at bounding box center [190, 228] width 134 height 17
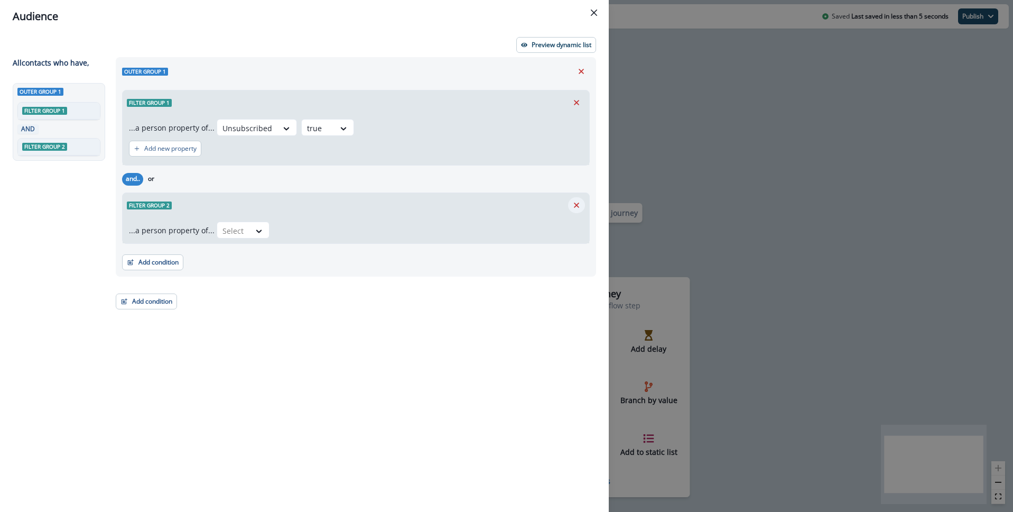
click at [580, 204] on icon "Remove" at bounding box center [577, 205] width 10 height 10
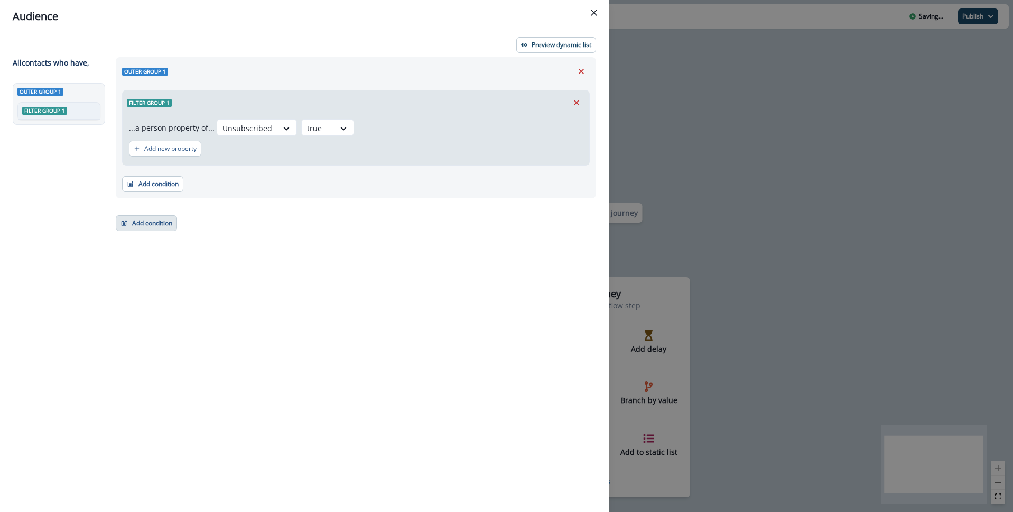
click at [157, 228] on button "Add condition" at bounding box center [146, 223] width 61 height 16
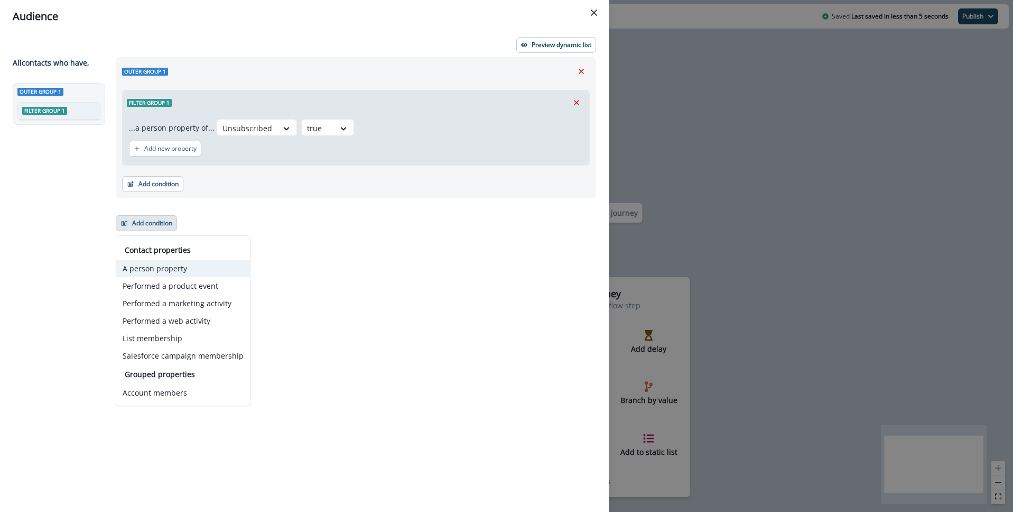
click at [174, 269] on button "A person property" at bounding box center [183, 267] width 134 height 17
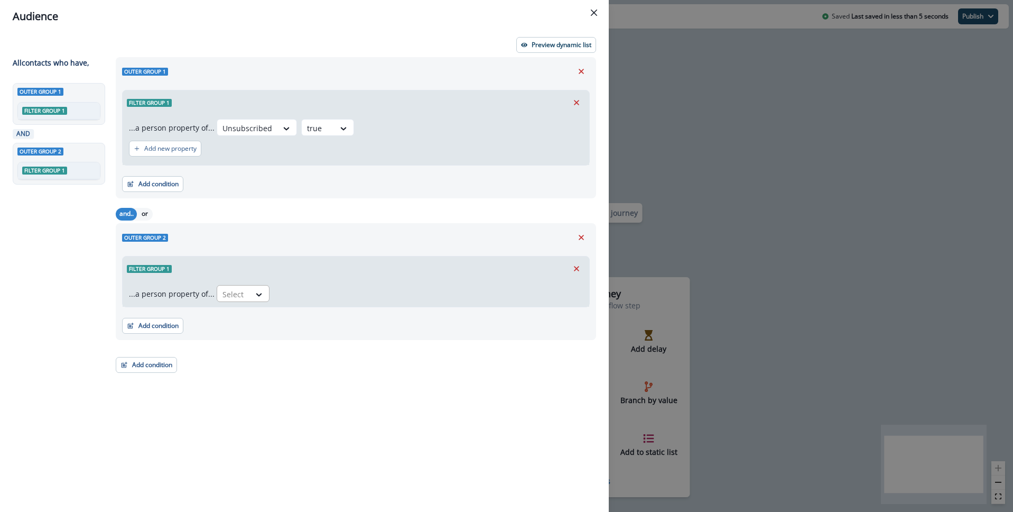
click at [238, 295] on div at bounding box center [233, 293] width 22 height 13
type input "*********"
drag, startPoint x: 577, startPoint y: 266, endPoint x: 282, endPoint y: 280, distance: 295.7
click at [577, 266] on icon "Remove" at bounding box center [577, 269] width 10 height 10
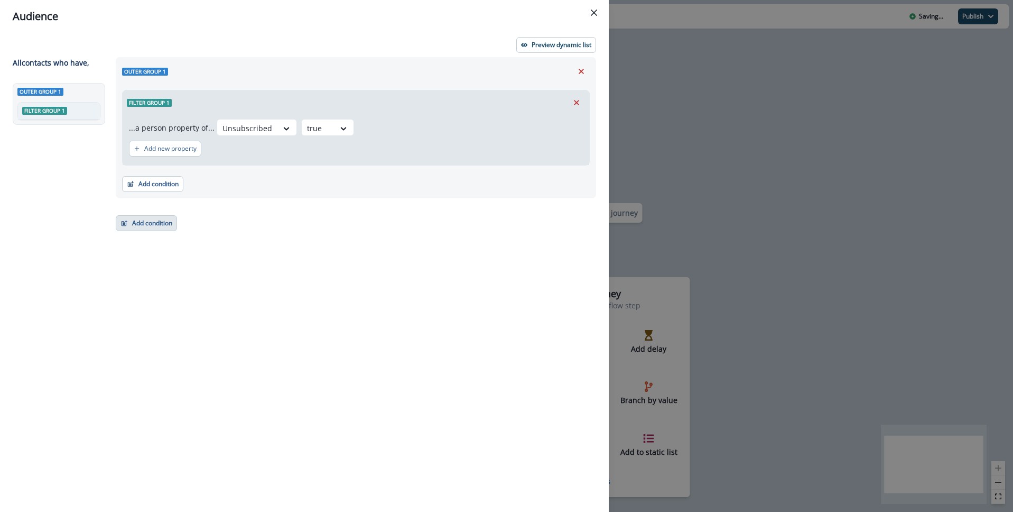
click at [153, 222] on button "Add condition" at bounding box center [146, 223] width 61 height 16
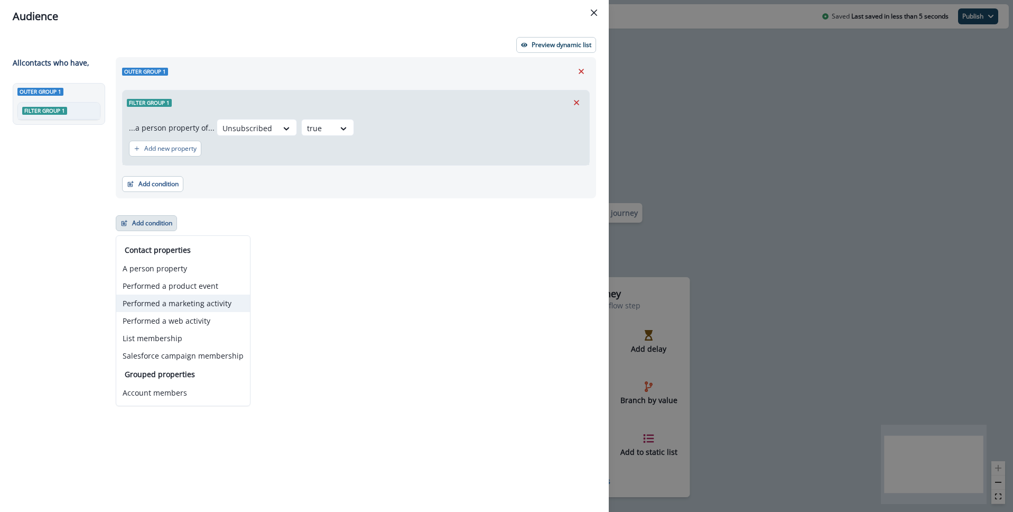
click at [181, 301] on button "Performed a marketing activity" at bounding box center [183, 302] width 134 height 17
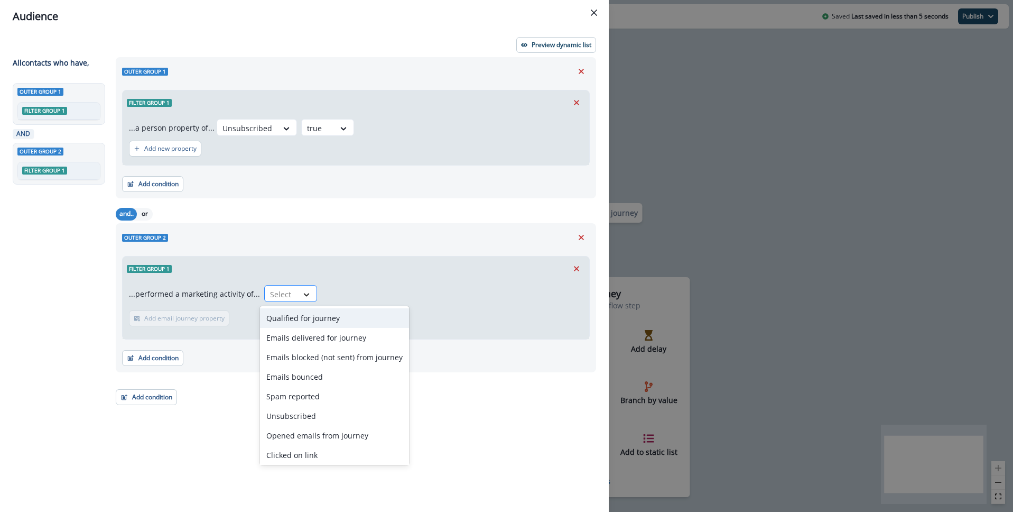
click at [306, 294] on icon at bounding box center [307, 294] width 10 height 11
click at [323, 379] on div "Emails bounced" at bounding box center [334, 377] width 149 height 20
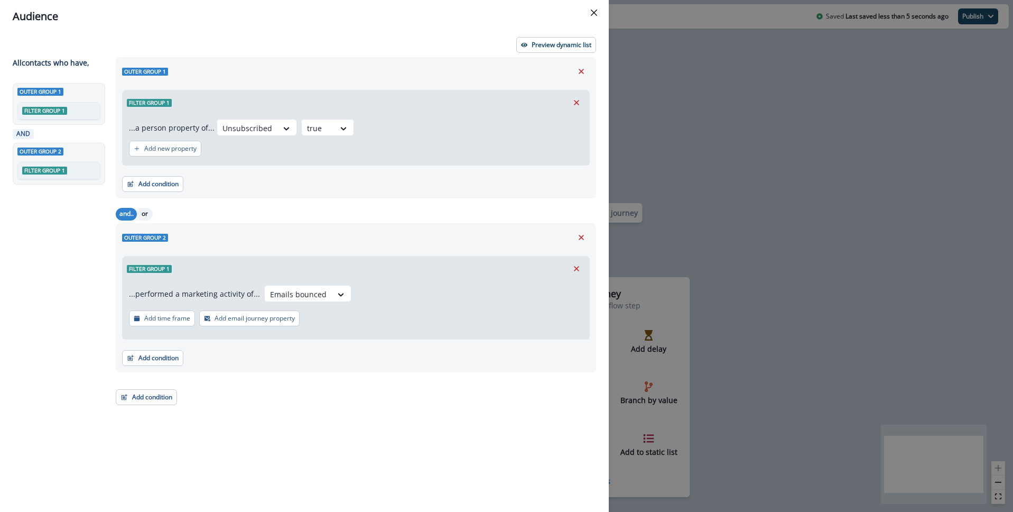
click at [146, 216] on button "or" at bounding box center [145, 214] width 16 height 13
click at [578, 49] on p "Preview dynamic list" at bounding box center [562, 44] width 60 height 7
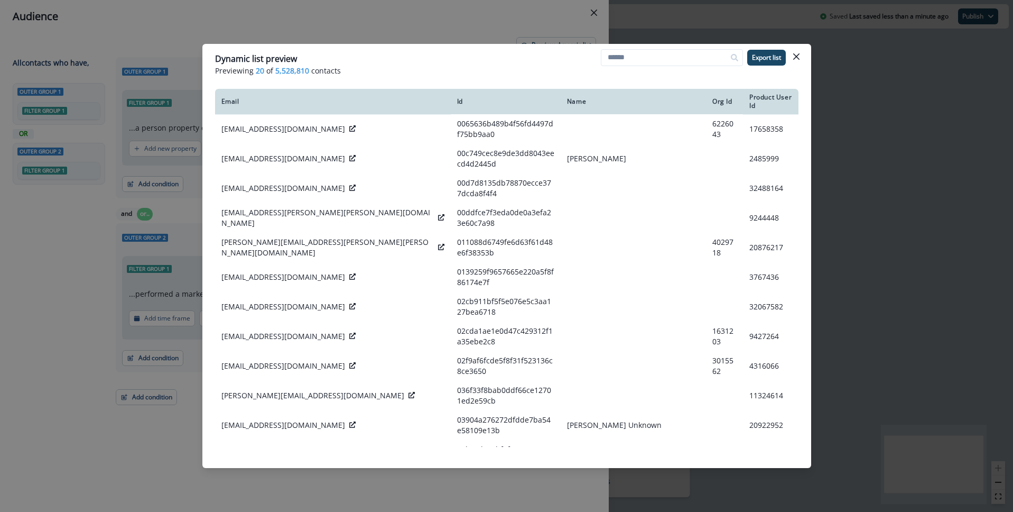
click at [288, 73] on span "5,528,810" at bounding box center [292, 70] width 34 height 11
click at [525, 73] on p "Previewing 20 of 5,528,810 contacts" at bounding box center [506, 70] width 583 height 11
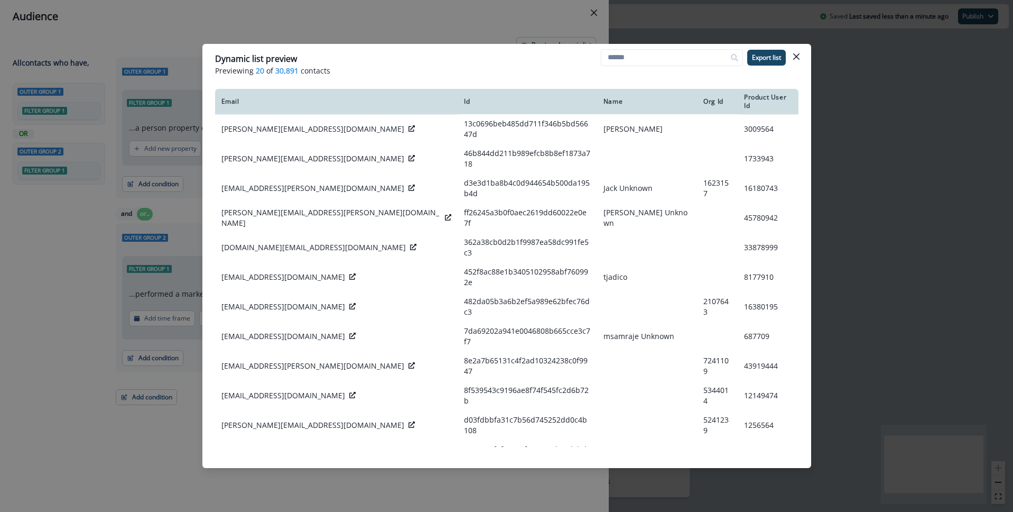
drag, startPoint x: 533, startPoint y: 67, endPoint x: 836, endPoint y: 79, distance: 304.1
click at [836, 79] on div "Dynamic list preview Previewing 20 of 30,891 contacts Export list Email Id Name…" at bounding box center [506, 256] width 1013 height 512
drag, startPoint x: 423, startPoint y: 70, endPoint x: 409, endPoint y: 70, distance: 14.3
click at [423, 70] on p "Previewing 20 of 30,891 contacts" at bounding box center [506, 70] width 583 height 11
click at [282, 74] on span "30,891" at bounding box center [286, 70] width 23 height 11
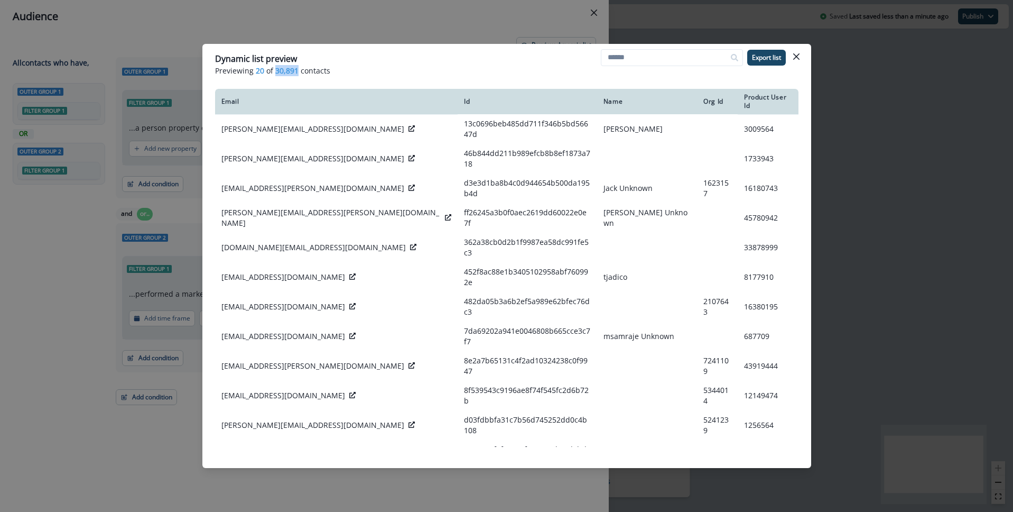
click at [282, 74] on span "30,891" at bounding box center [286, 70] width 23 height 11
click at [419, 72] on p "Previewing 20 of 30,891 contacts" at bounding box center [506, 70] width 583 height 11
click at [800, 57] on button "Close" at bounding box center [796, 56] width 17 height 17
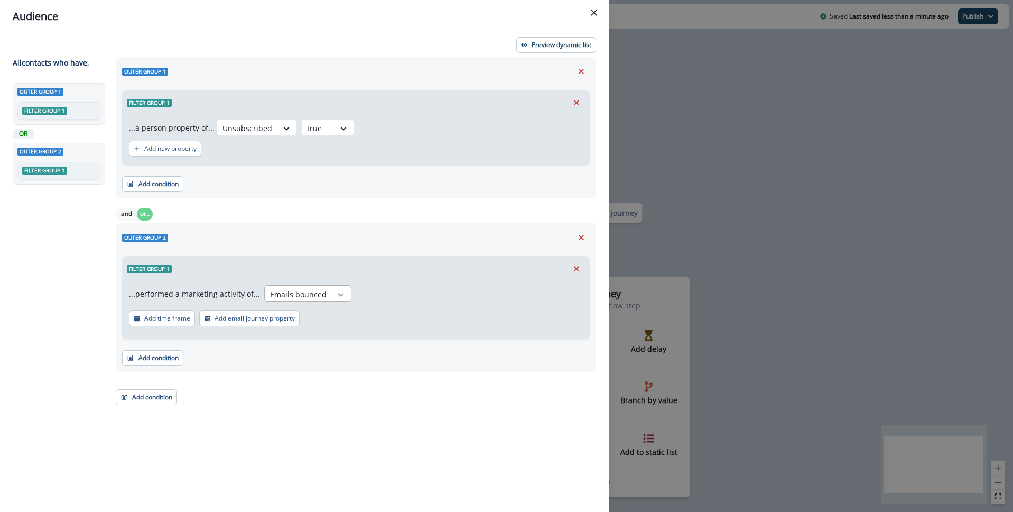
click at [336, 292] on icon at bounding box center [341, 294] width 10 height 11
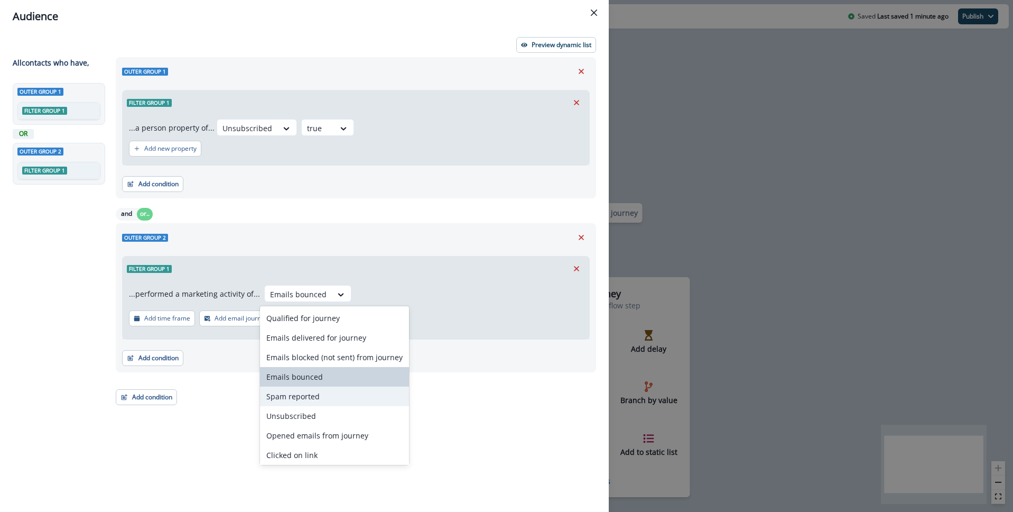
click at [520, 401] on div "Outer group 1 Filter group 1 ...a person property of... Unsubscribed true Add n…" at bounding box center [352, 265] width 487 height 416
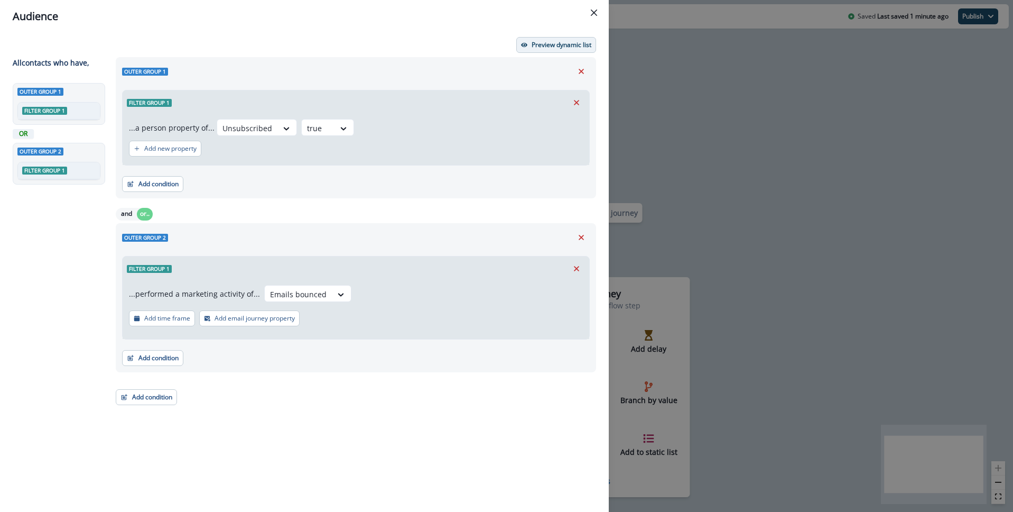
click at [551, 46] on p "Preview dynamic list" at bounding box center [562, 44] width 60 height 7
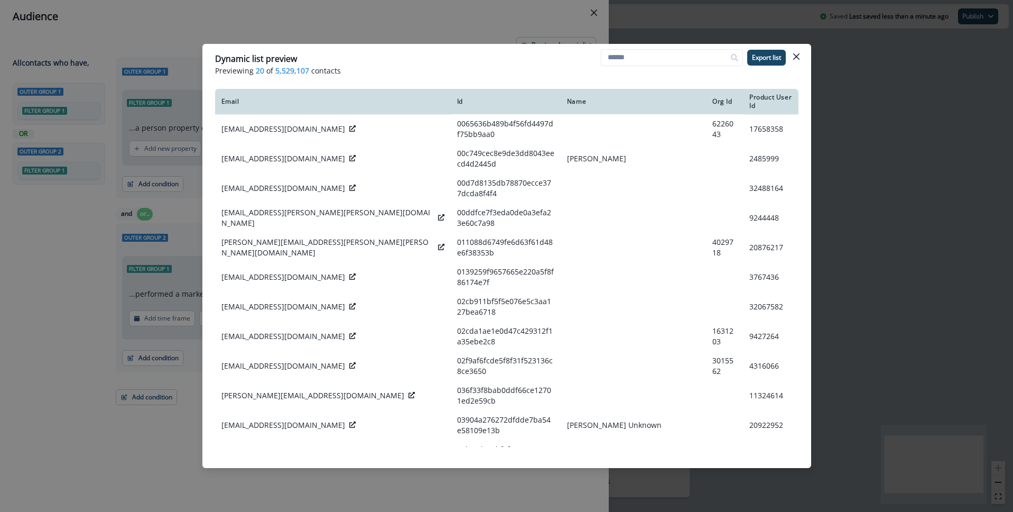
click at [300, 71] on span "5,529,107" at bounding box center [292, 70] width 34 height 11
click at [379, 73] on p "Previewing 20 of 5,529,107 contacts" at bounding box center [506, 70] width 583 height 11
click at [291, 75] on span "5,529,107" at bounding box center [292, 70] width 34 height 11
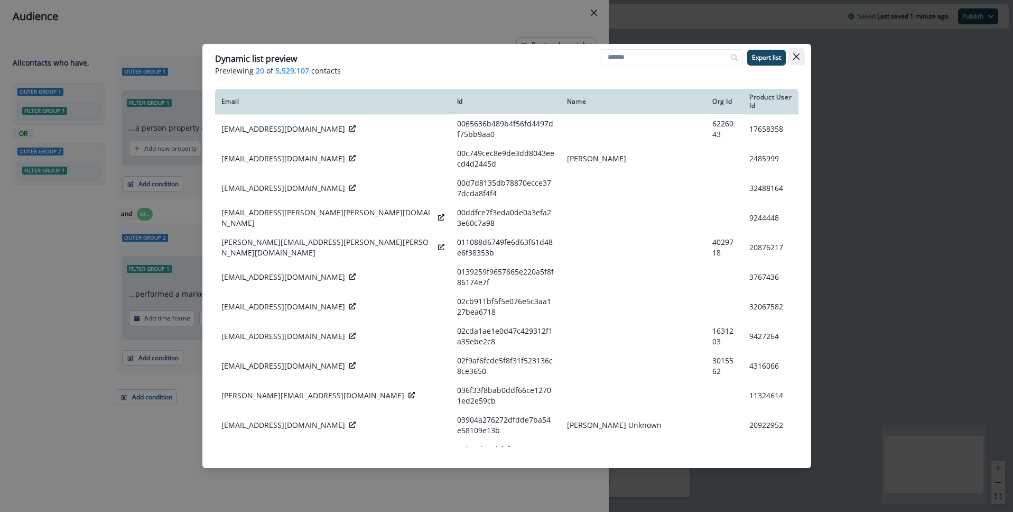
click at [794, 60] on button "Close" at bounding box center [796, 56] width 17 height 17
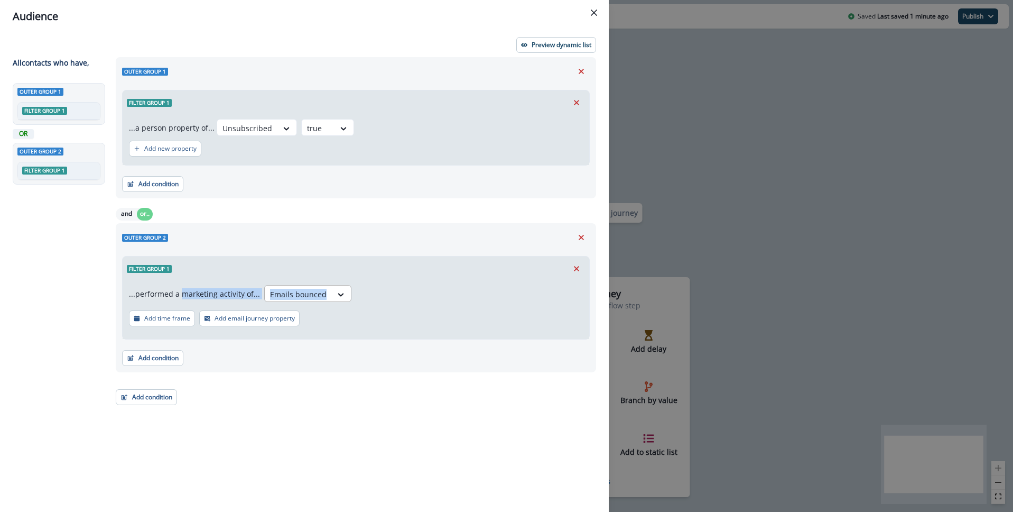
drag, startPoint x: 179, startPoint y: 296, endPoint x: 315, endPoint y: 294, distance: 136.3
click at [316, 295] on div "...performed a marketing activity of... Emails bounced" at bounding box center [240, 293] width 222 height 17
drag, startPoint x: 430, startPoint y: 294, endPoint x: 416, endPoint y: 295, distance: 13.8
click at [430, 294] on div "...performed a marketing activity of... Emails bounced Add time frame Add email…" at bounding box center [356, 310] width 467 height 58
click at [198, 300] on div "...performed a marketing activity of... Emails bounced" at bounding box center [240, 293] width 222 height 17
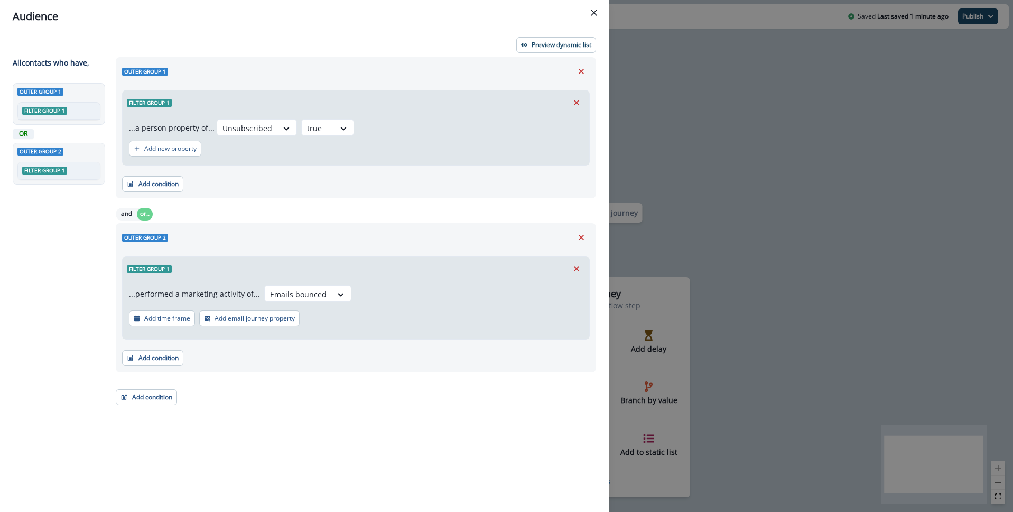
click at [217, 296] on p "...performed a marketing activity of..." at bounding box center [194, 293] width 131 height 11
click at [389, 294] on div "...performed a marketing activity of... Emails bounced Add time frame Add email…" at bounding box center [356, 310] width 467 height 58
click at [183, 292] on p "...performed a marketing activity of..." at bounding box center [194, 293] width 131 height 11
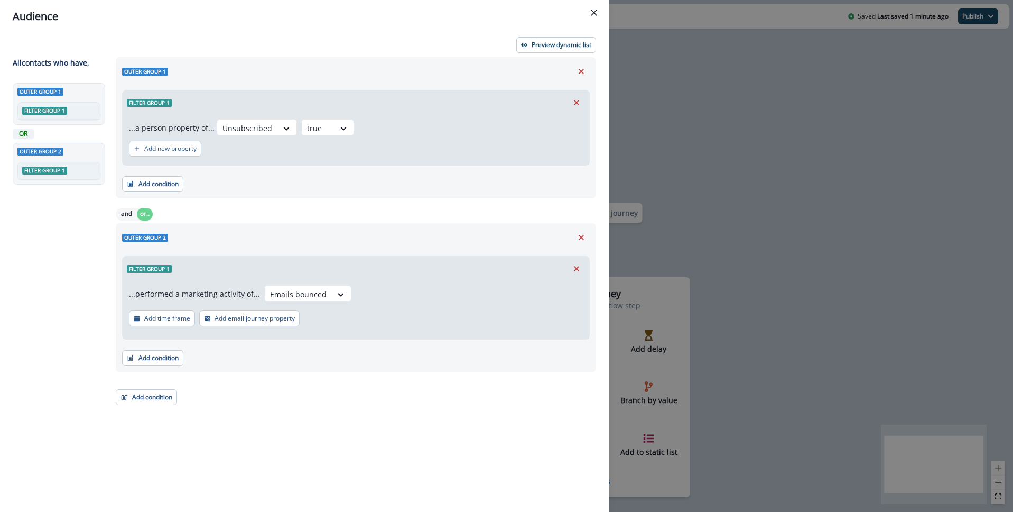
click at [462, 302] on div "...performed a marketing activity of... Emails bounced Add time frame Add email…" at bounding box center [356, 310] width 467 height 58
click at [238, 321] on p "Add email journey property" at bounding box center [255, 317] width 80 height 7
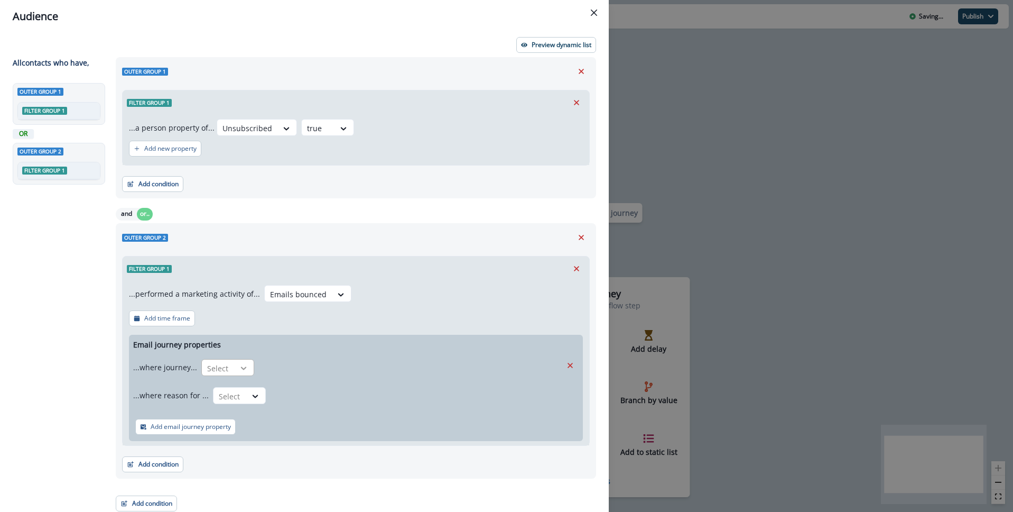
click at [239, 370] on icon at bounding box center [244, 367] width 10 height 11
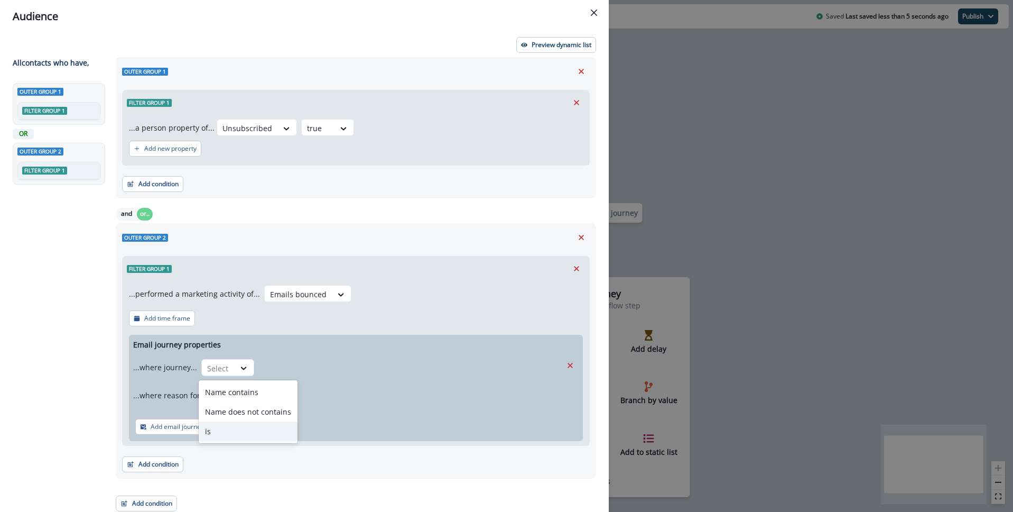
click at [209, 437] on div "is" at bounding box center [248, 431] width 99 height 20
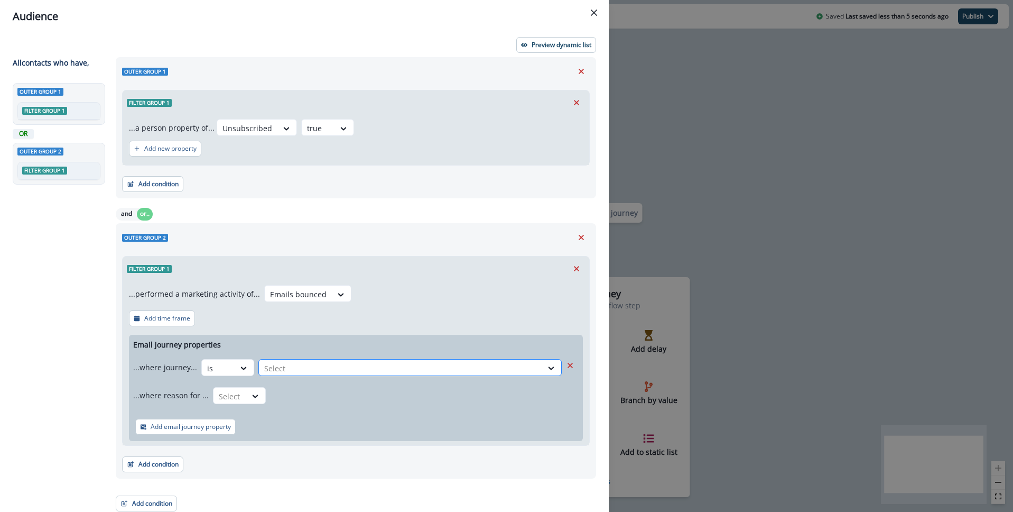
click at [330, 368] on div at bounding box center [400, 367] width 273 height 13
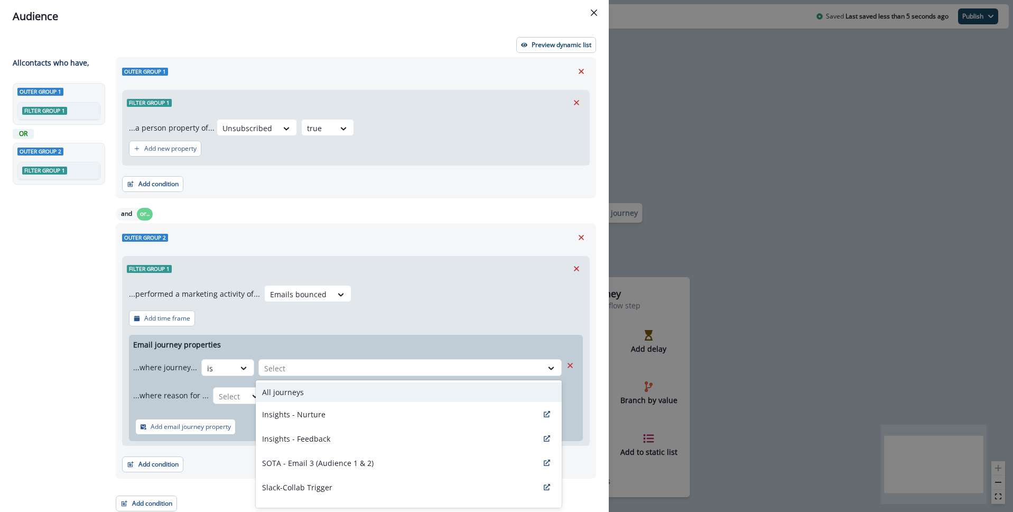
click at [343, 394] on div "All journeys" at bounding box center [409, 392] width 306 height 20
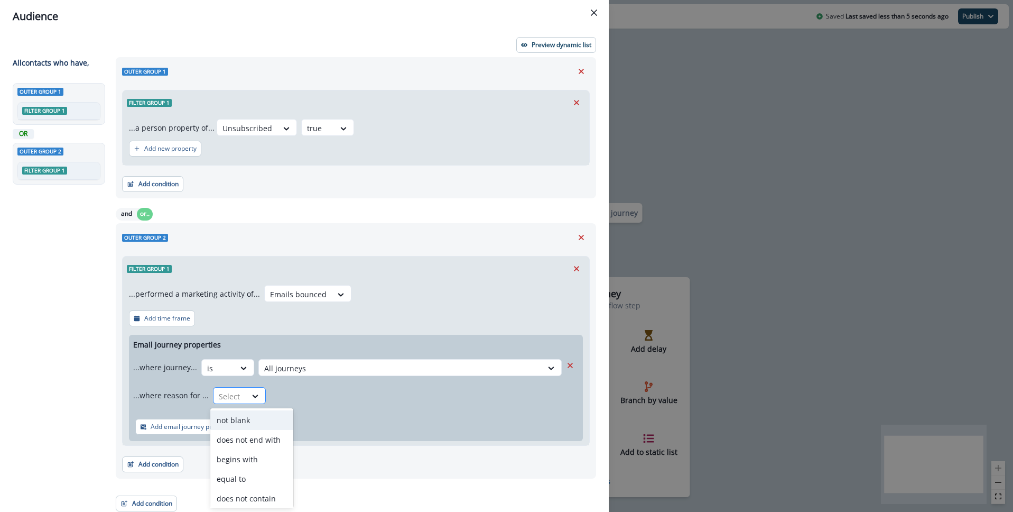
click at [233, 396] on div at bounding box center [230, 395] width 22 height 13
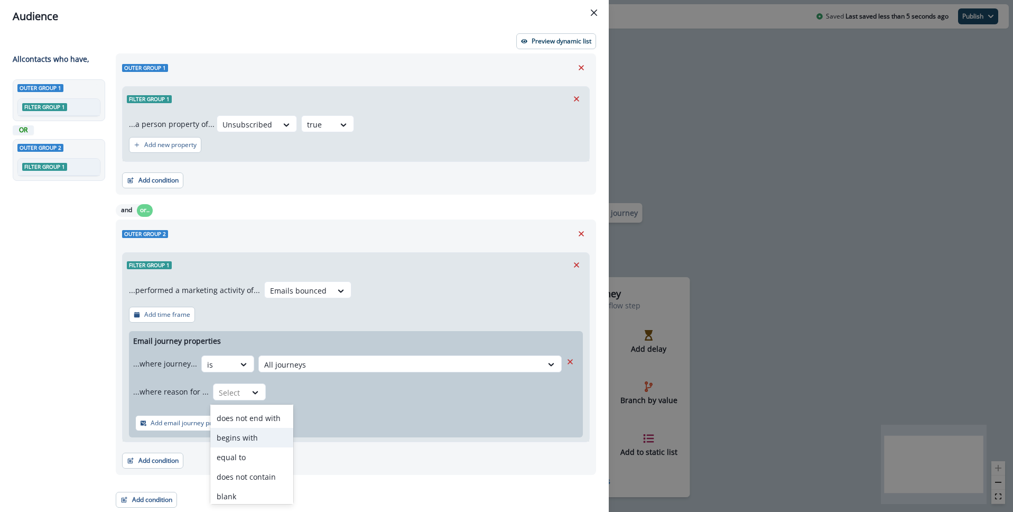
scroll to position [100, 0]
click at [237, 491] on div "contains" at bounding box center [251, 492] width 83 height 20
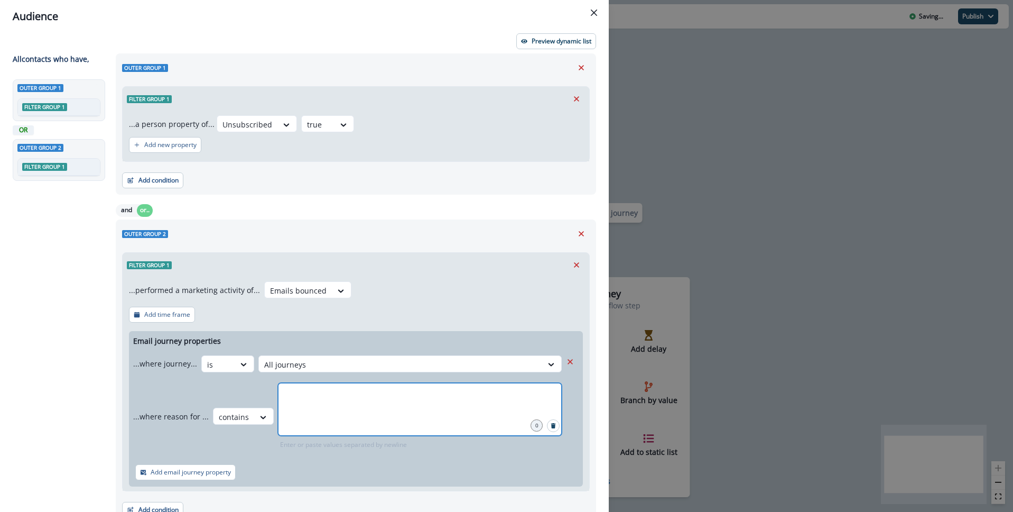
click at [346, 406] on input "text" at bounding box center [420, 395] width 281 height 21
type input "*******"
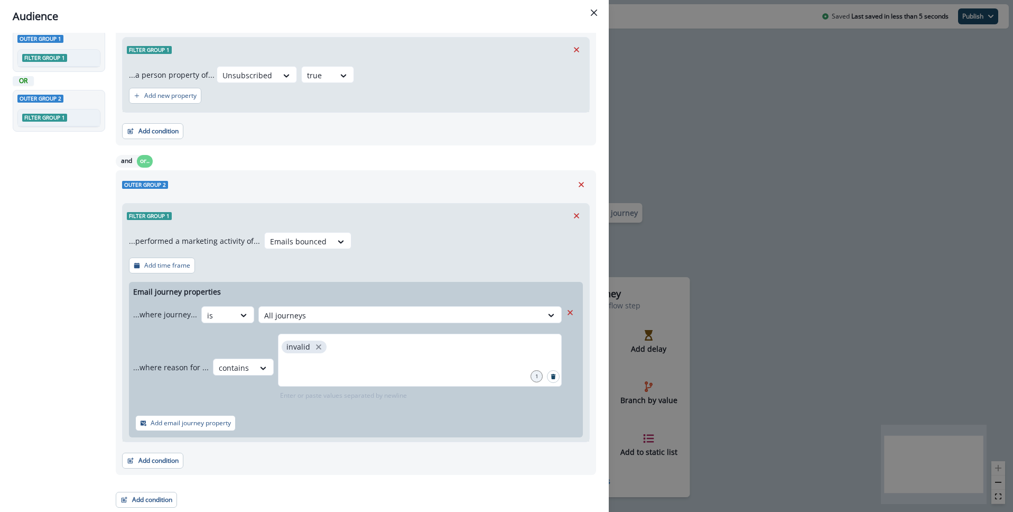
click at [57, 377] on div "Outer group 1 Filter group 1 OR Outer group 2 Filter group 1" at bounding box center [61, 225] width 97 height 390
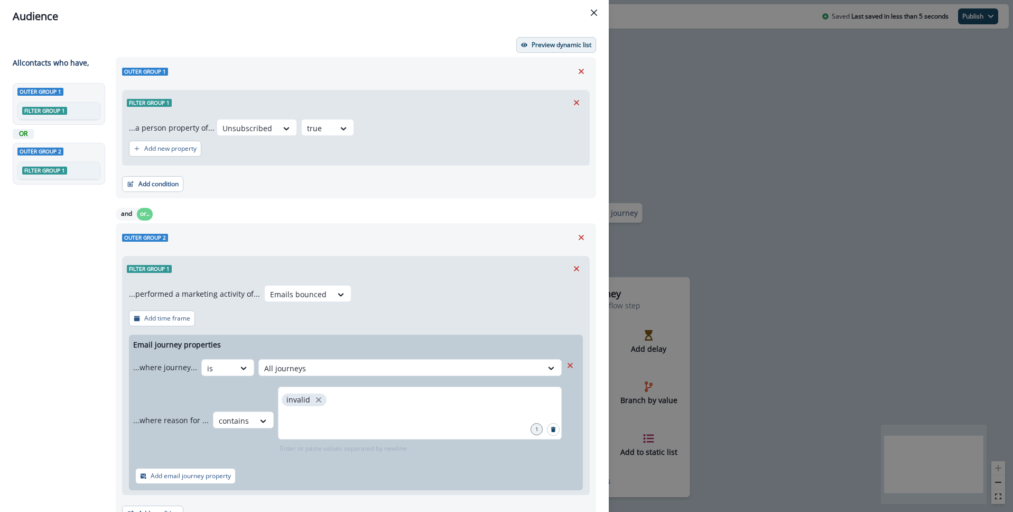
click at [534, 43] on p "Preview dynamic list" at bounding box center [562, 44] width 60 height 7
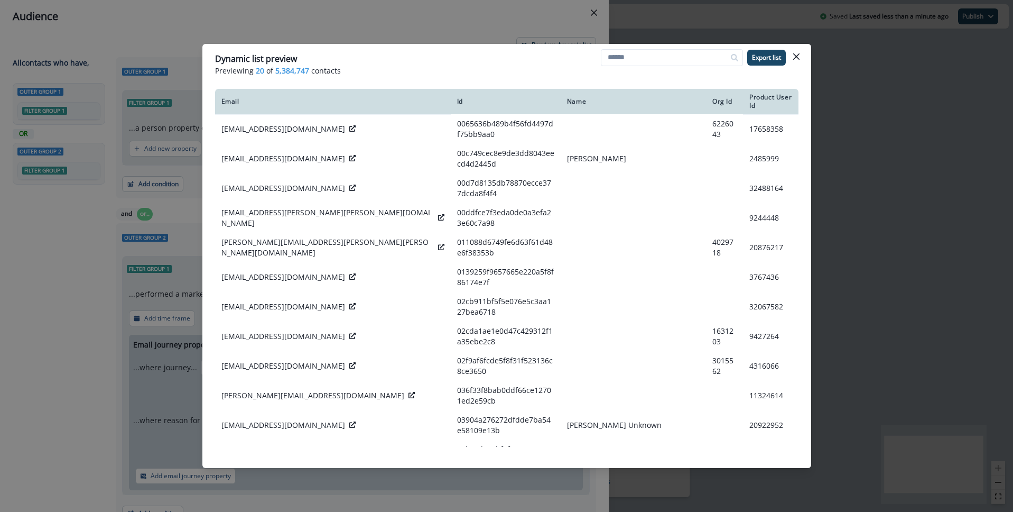
click at [290, 71] on span "5,384,747" at bounding box center [292, 70] width 34 height 11
click at [454, 70] on p "Previewing 20 of 5,384,747 contacts" at bounding box center [506, 70] width 583 height 11
click at [801, 56] on button "Close" at bounding box center [796, 56] width 17 height 17
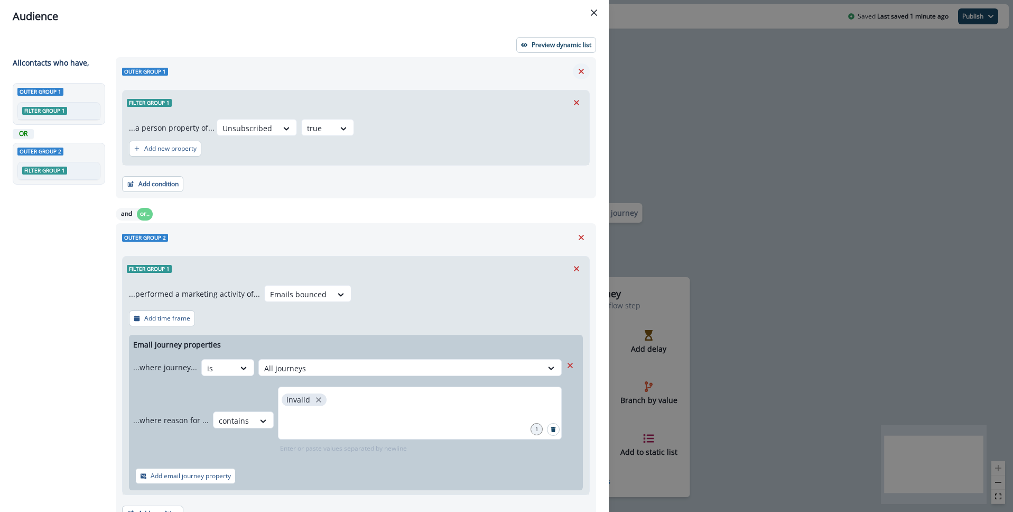
click at [584, 72] on icon "Remove" at bounding box center [581, 72] width 10 height 10
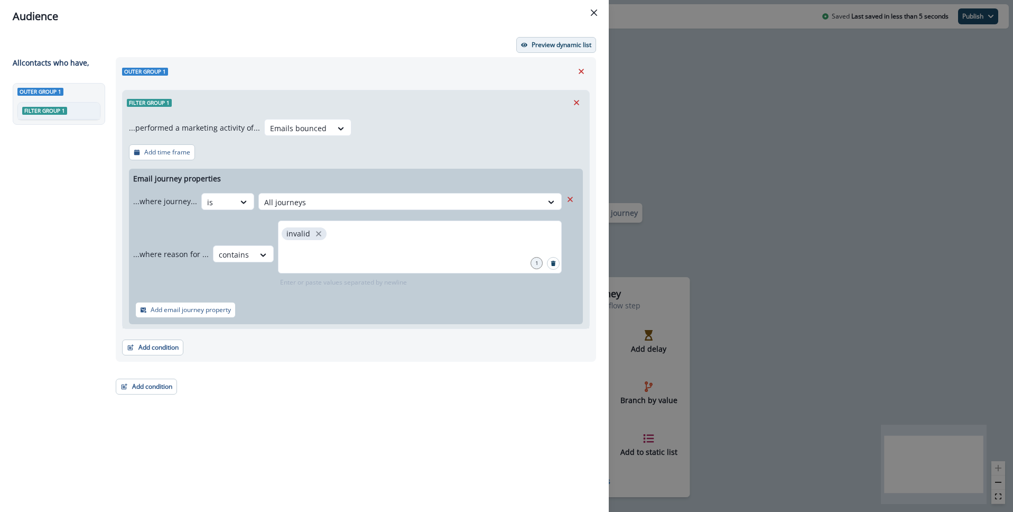
click at [556, 45] on p "Preview dynamic list" at bounding box center [562, 44] width 60 height 7
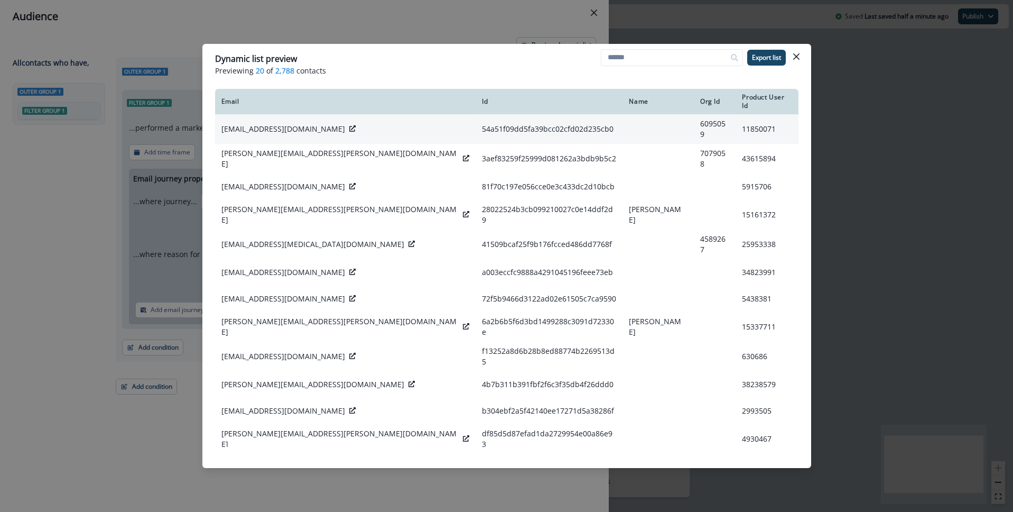
click at [349, 125] on icon at bounding box center [352, 128] width 6 height 6
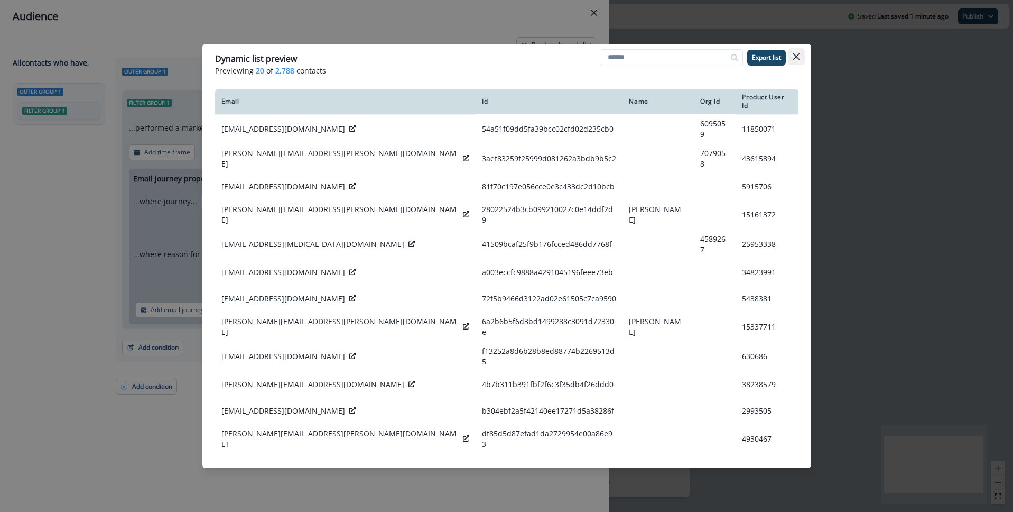
click at [796, 54] on icon "Close" at bounding box center [796, 56] width 6 height 6
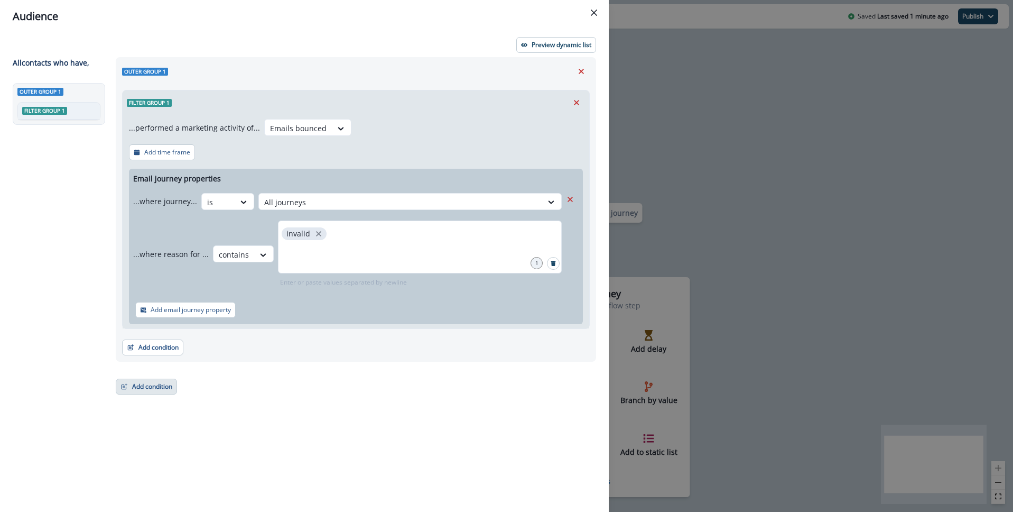
click at [142, 388] on button "Add condition" at bounding box center [146, 386] width 61 height 16
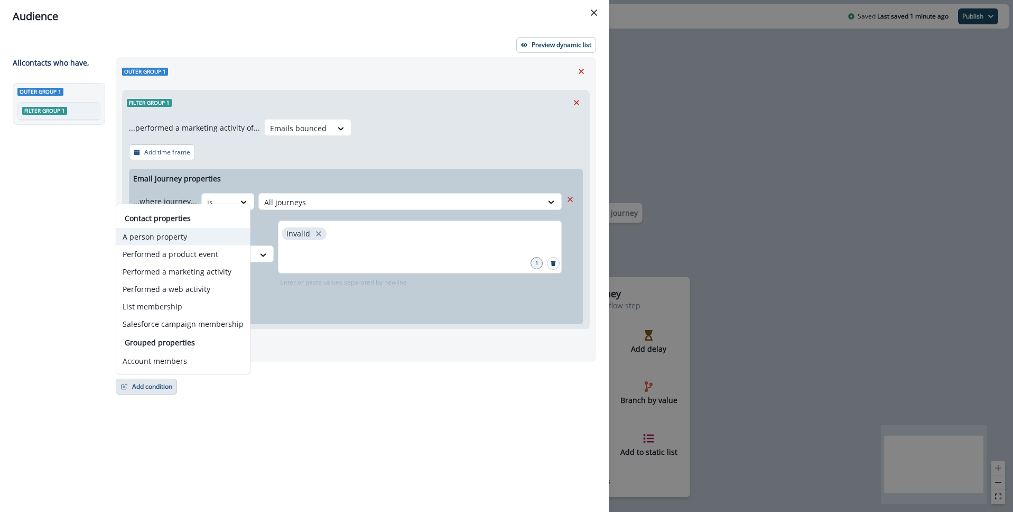
click at [150, 235] on button "A person property" at bounding box center [183, 236] width 134 height 17
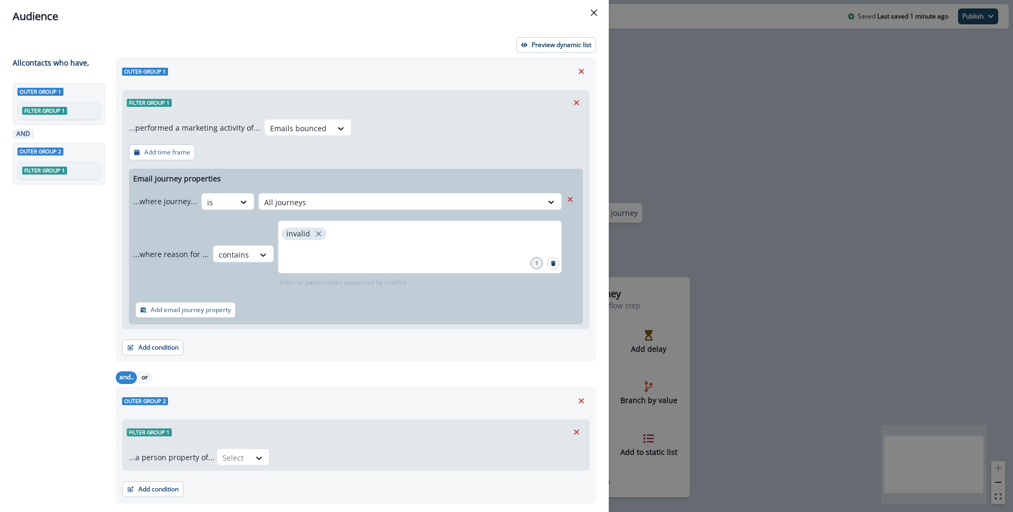
scroll to position [29, 0]
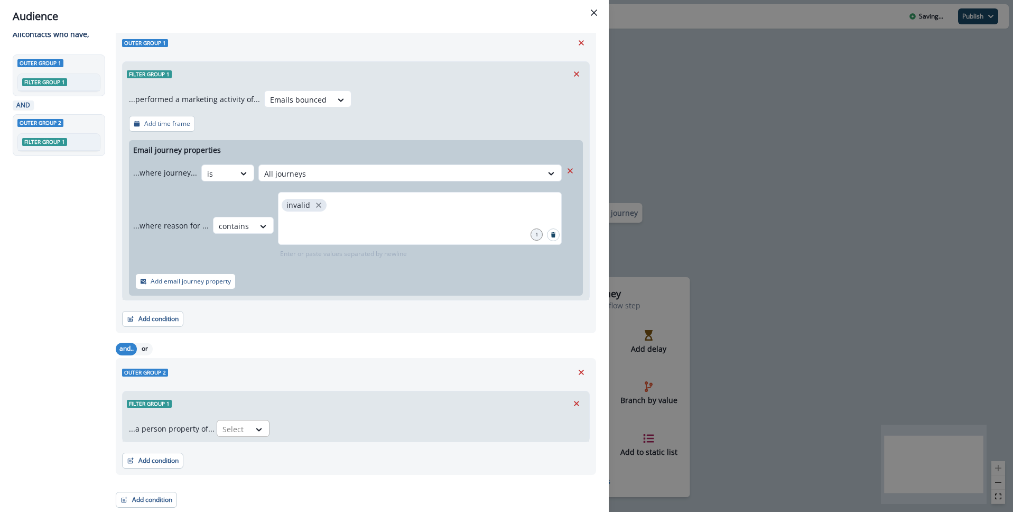
click at [236, 429] on div at bounding box center [233, 428] width 22 height 13
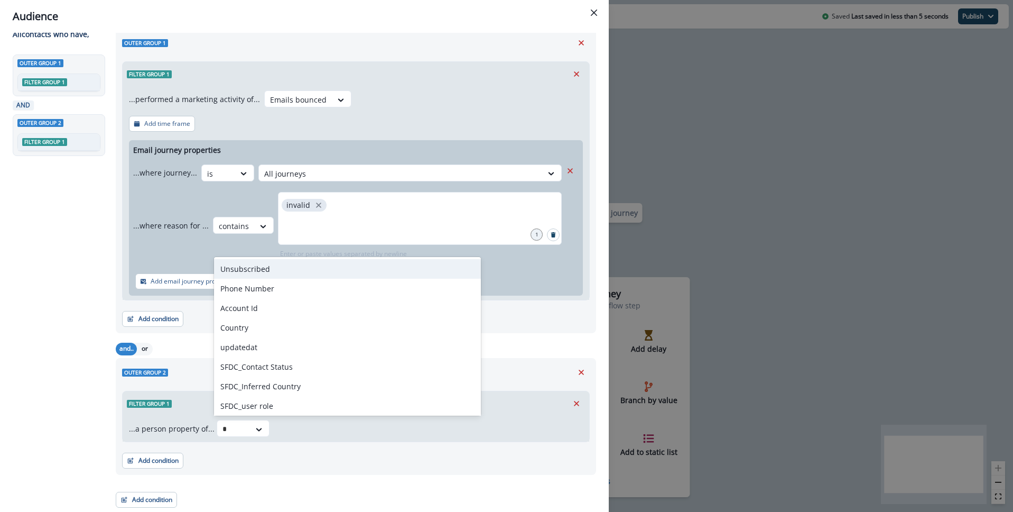
type input "**"
click at [266, 268] on div "Unsubscribed" at bounding box center [347, 269] width 267 height 20
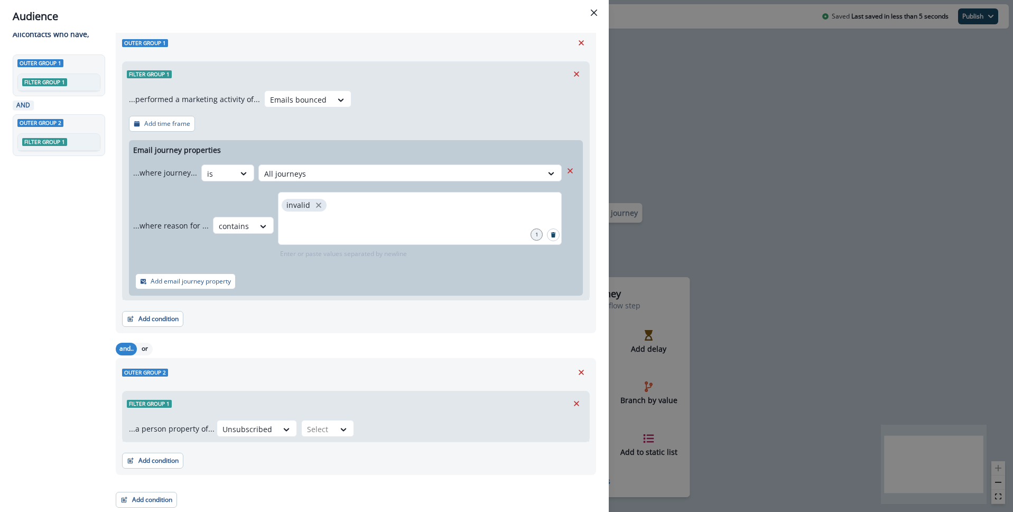
click at [85, 275] on div "Outer group 1 Filter group 1 AND Outer group 2 Filter group 1" at bounding box center [61, 249] width 97 height 390
click at [277, 431] on div "Select" at bounding box center [247, 428] width 60 height 17
drag, startPoint x: 322, startPoint y: 476, endPoint x: 282, endPoint y: 463, distance: 41.5
click at [322, 476] on div "true" at bounding box center [322, 472] width 53 height 20
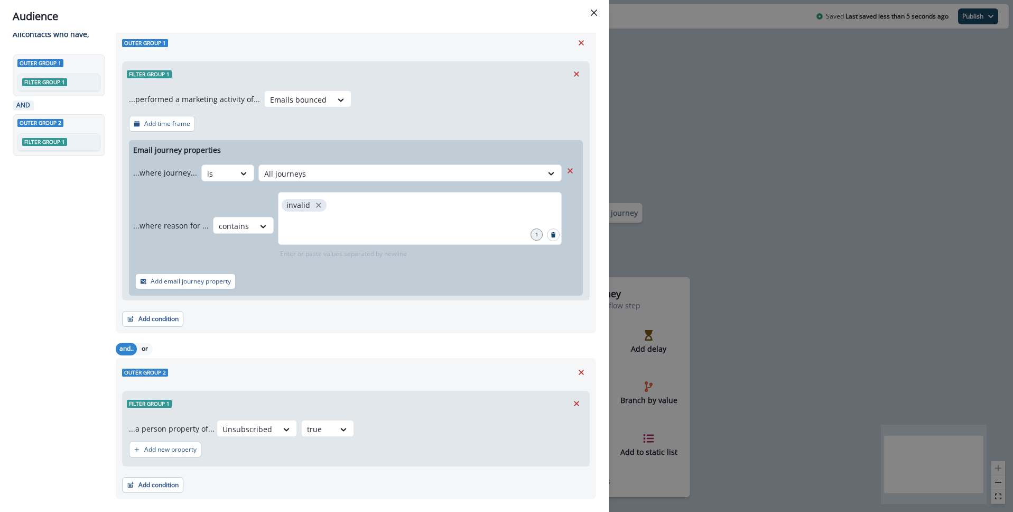
click at [13, 289] on div "Outer group 1 Filter group 1 AND Outer group 2 Filter group 1" at bounding box center [61, 249] width 97 height 390
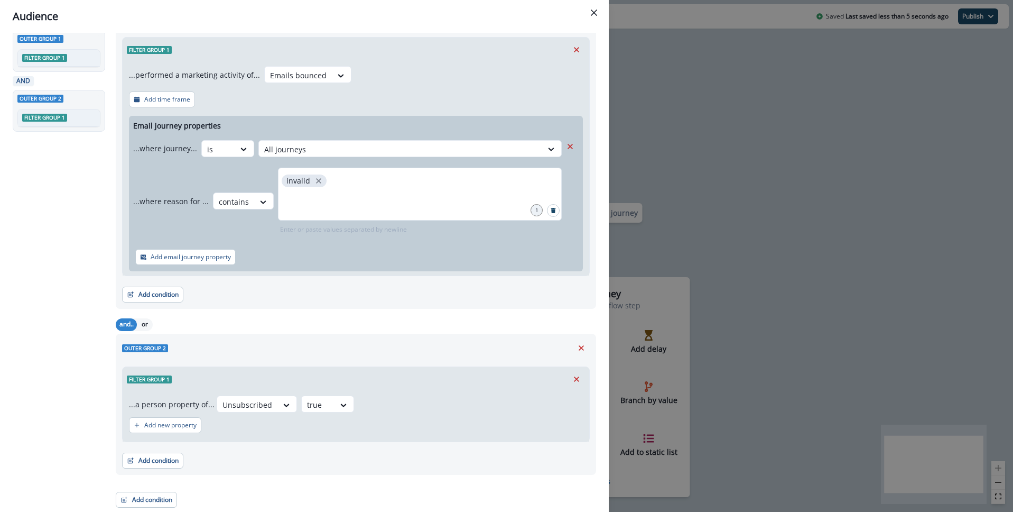
click at [593, 14] on icon "Close" at bounding box center [594, 13] width 6 height 6
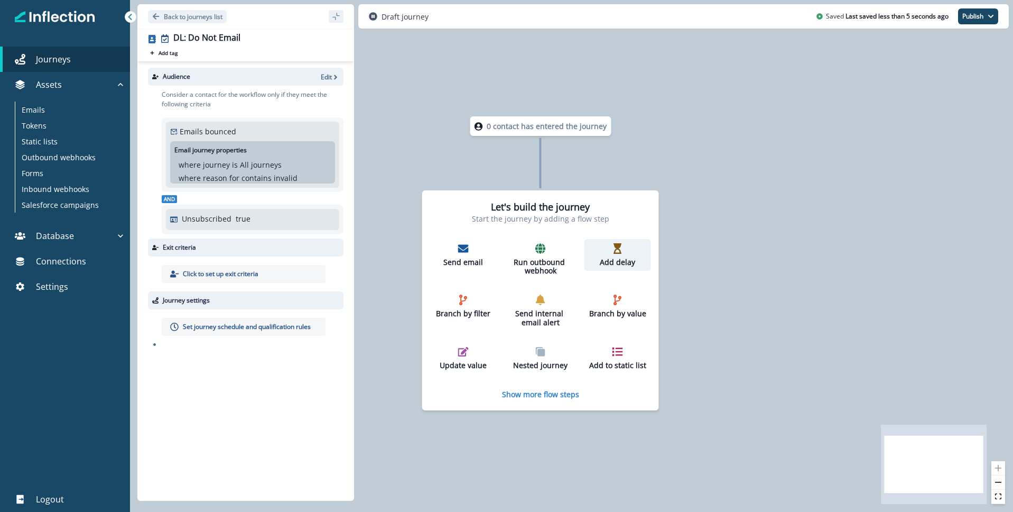
drag, startPoint x: 641, startPoint y: 323, endPoint x: 624, endPoint y: 253, distance: 72.4
click at [624, 253] on div "Add delay" at bounding box center [618, 255] width 58 height 24
click at [622, 252] on icon "button" at bounding box center [617, 248] width 11 height 11
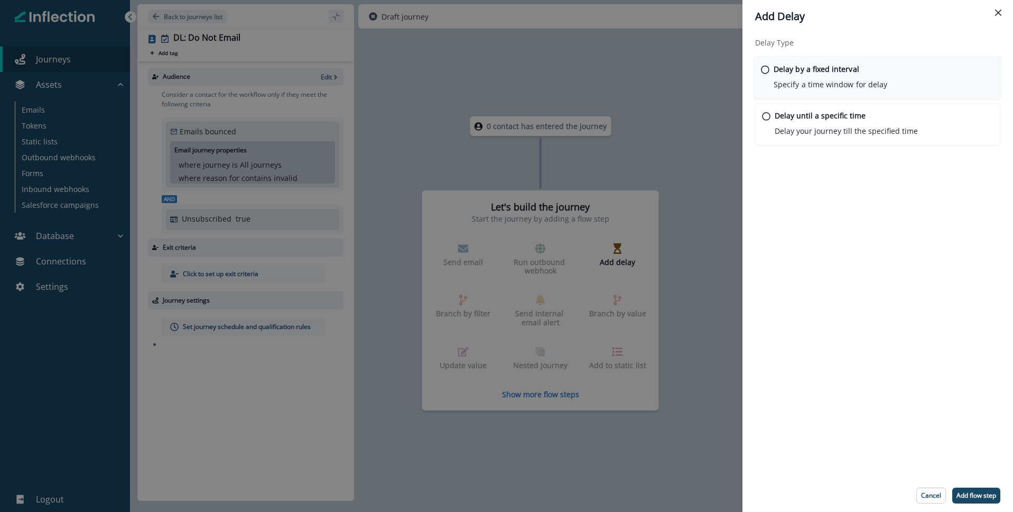
click at [853, 81] on p "Specify a time window for delay" at bounding box center [831, 84] width 114 height 11
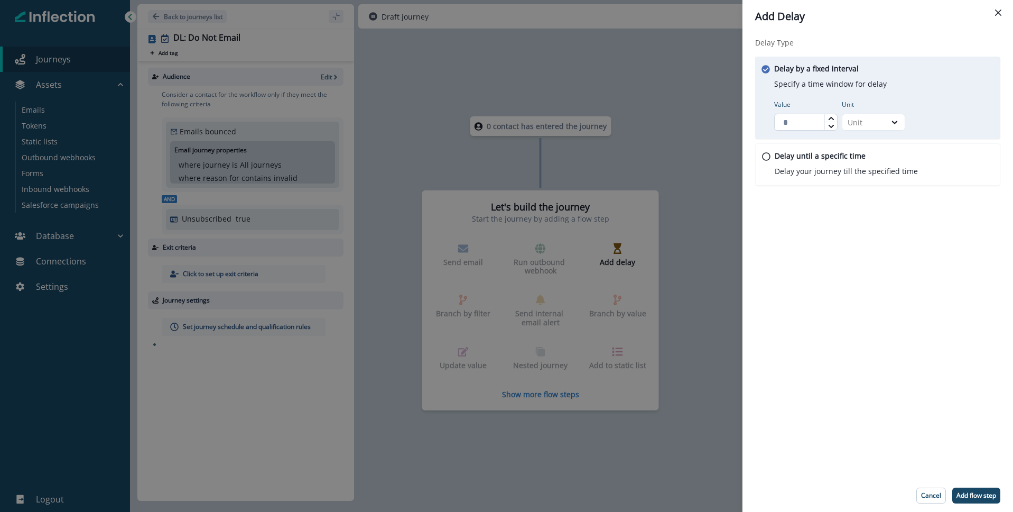
click at [805, 125] on input "Value" at bounding box center [805, 122] width 63 height 17
type input "*"
click at [872, 124] on div "Unit" at bounding box center [864, 122] width 33 height 11
click at [868, 141] on div "Minute" at bounding box center [873, 147] width 63 height 20
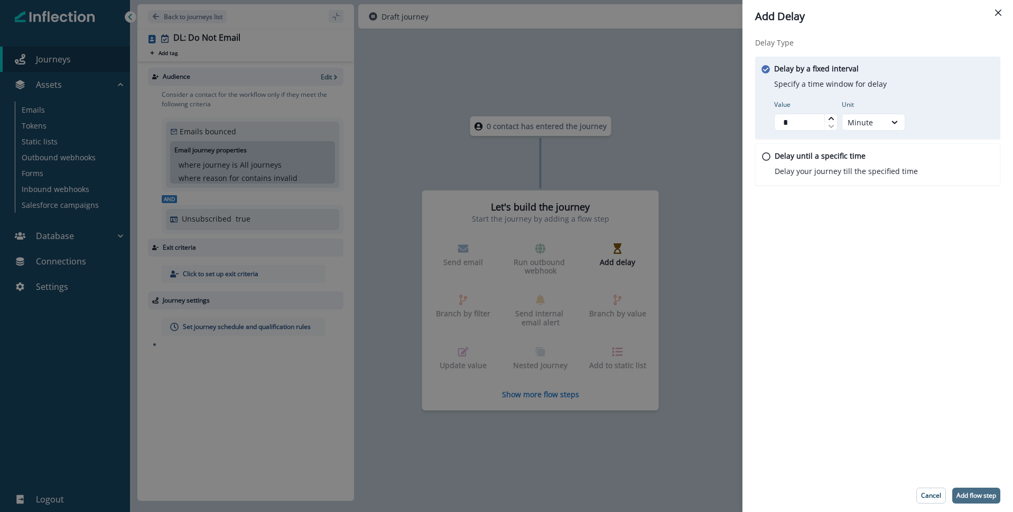
click at [978, 489] on button "Add flow step" at bounding box center [976, 495] width 48 height 16
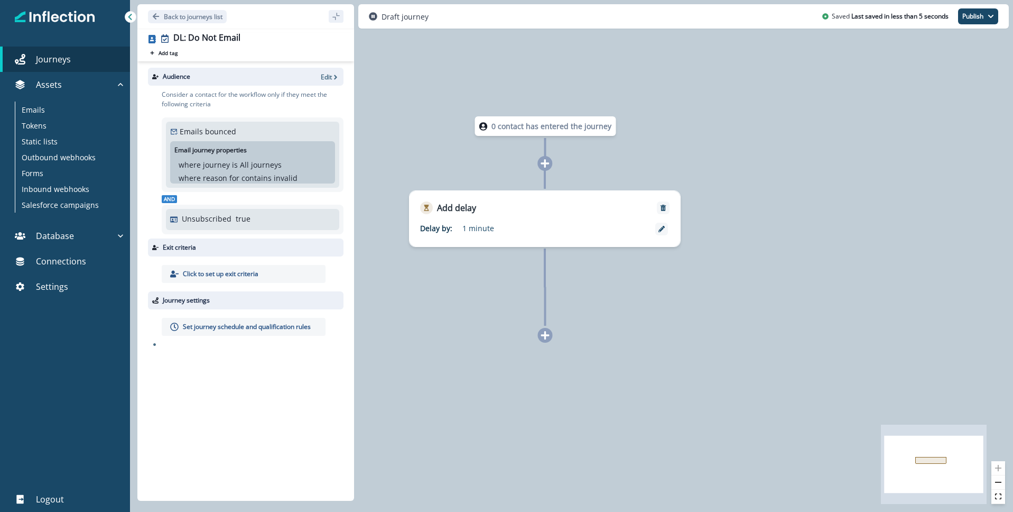
click at [254, 325] on p "Set journey schedule and qualification rules" at bounding box center [247, 327] width 128 height 10
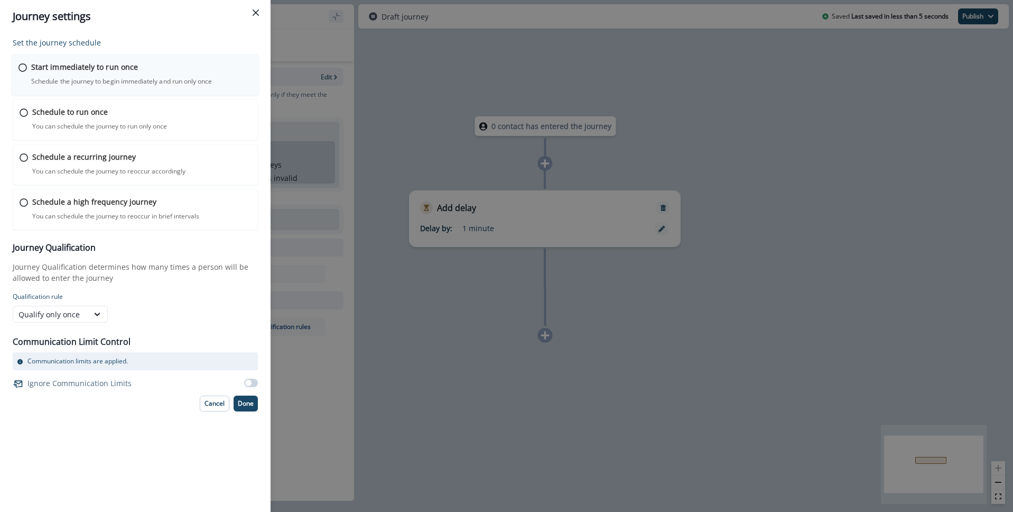
click at [72, 73] on div "Start immediately to run once Schedule the journey to begin immediately and run…" at bounding box center [141, 73] width 221 height 25
click at [245, 407] on button "Done" at bounding box center [246, 402] width 24 height 16
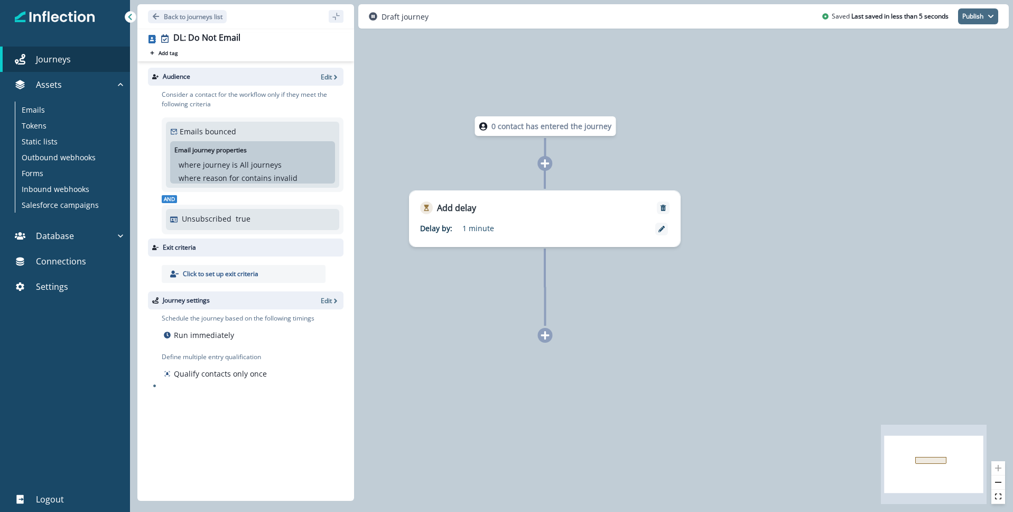
click at [976, 14] on button "Publish" at bounding box center [978, 16] width 40 height 16
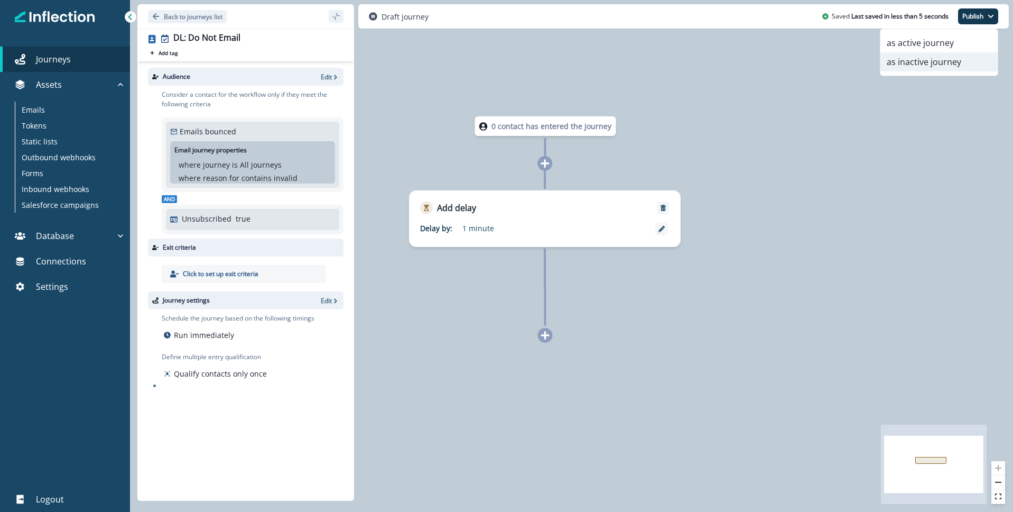
click at [928, 70] on button "as inactive journey" at bounding box center [938, 61] width 117 height 19
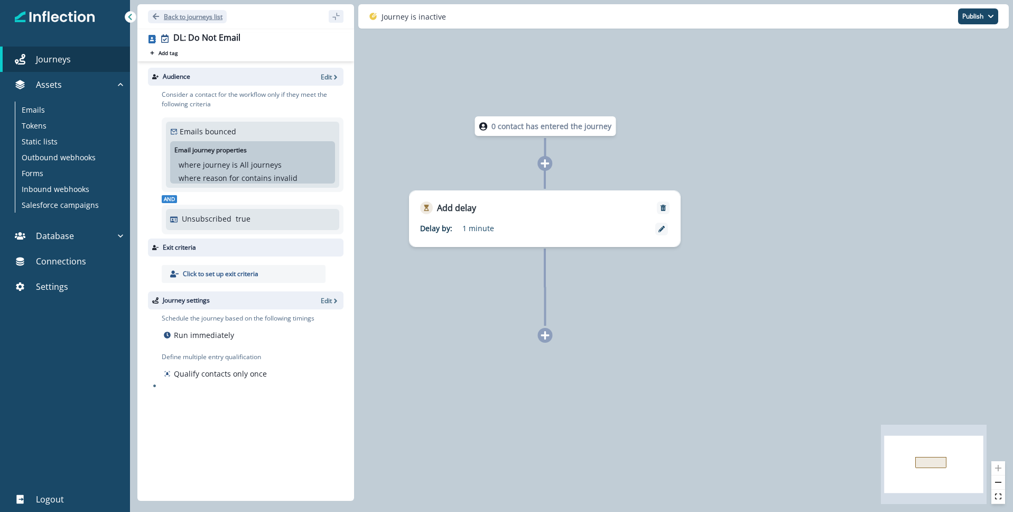
click at [151, 15] on button "Back to journeys list" at bounding box center [187, 16] width 79 height 13
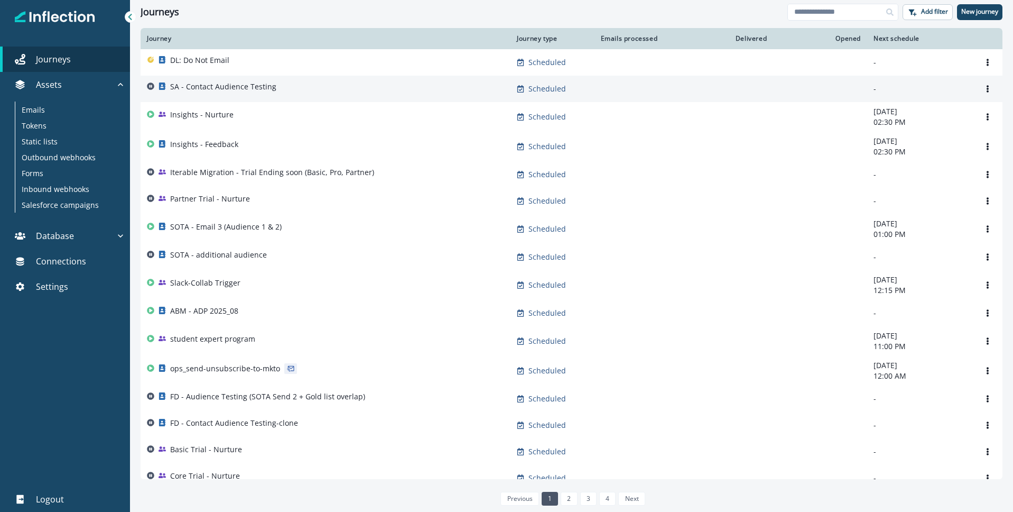
click at [207, 88] on p "SA - Contact Audience Testing" at bounding box center [223, 86] width 106 height 11
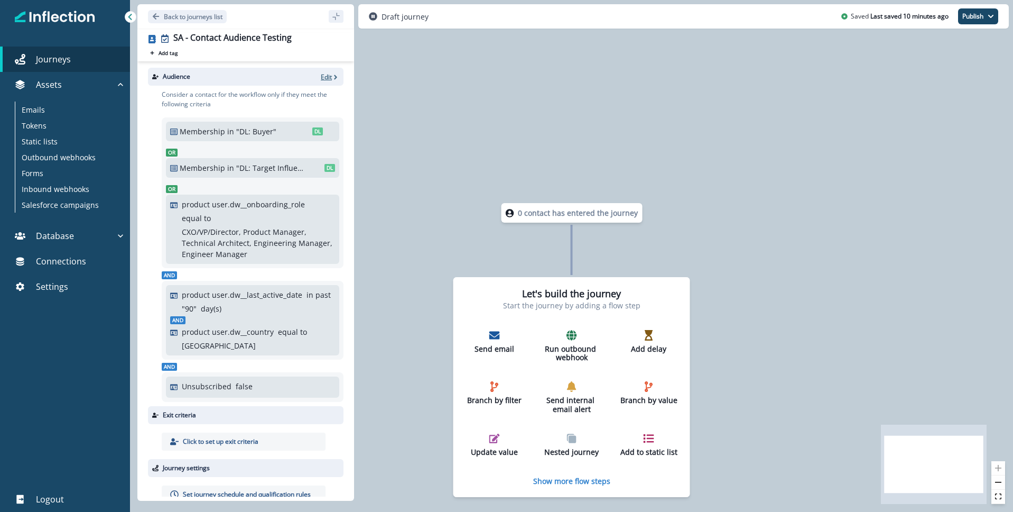
click at [324, 77] on p "Edit" at bounding box center [326, 76] width 11 height 9
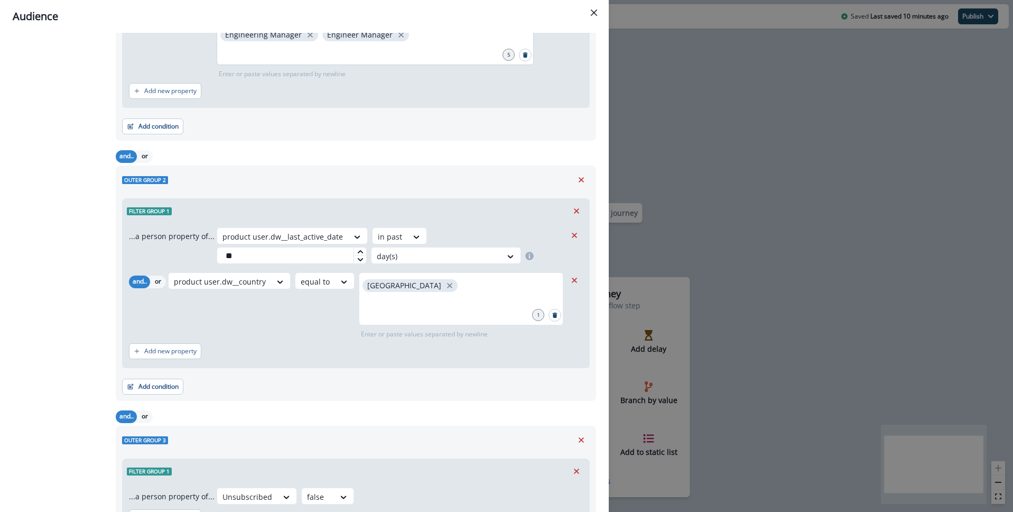
scroll to position [389, 0]
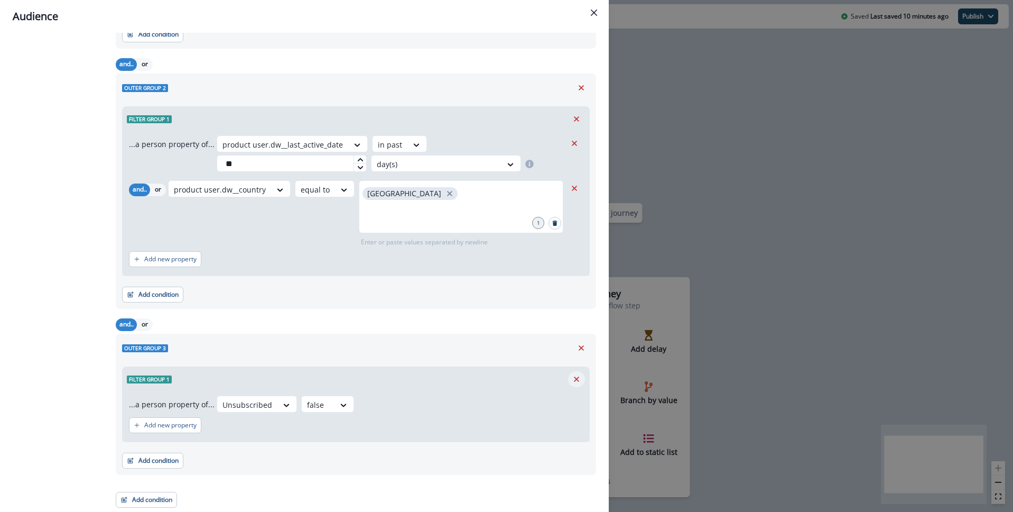
click at [579, 379] on icon "Remove" at bounding box center [577, 379] width 10 height 10
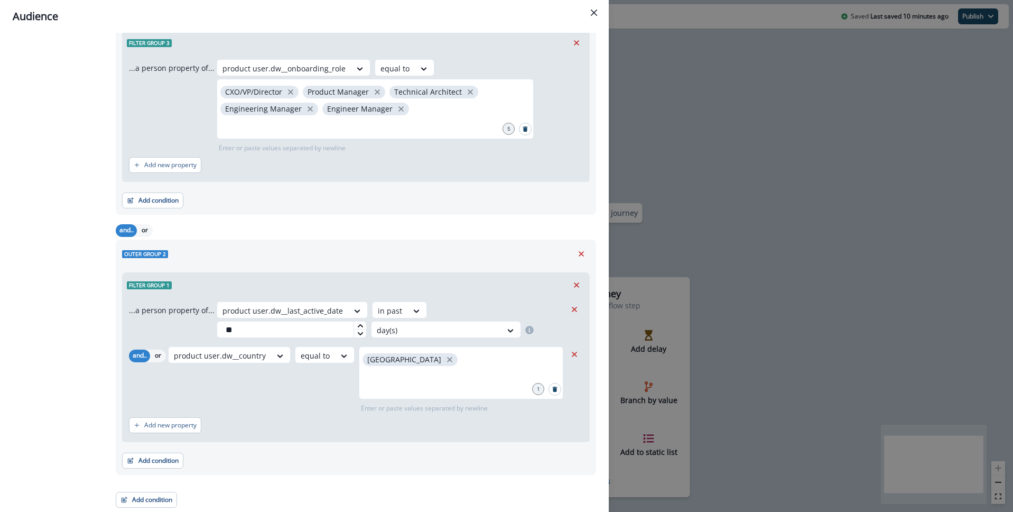
scroll to position [224, 0]
click at [146, 502] on button "Add condition" at bounding box center [146, 499] width 61 height 16
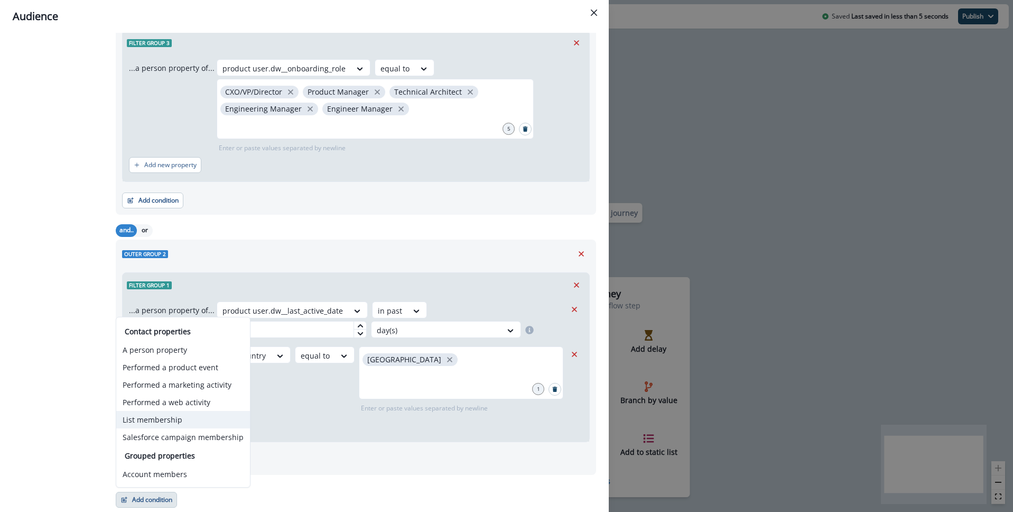
click at [172, 416] on button "List membership" at bounding box center [183, 419] width 134 height 17
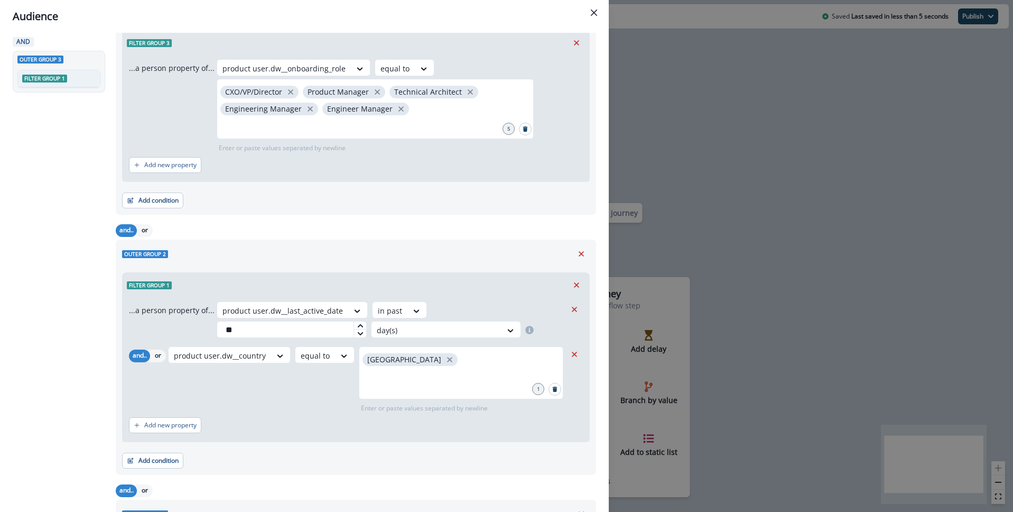
scroll to position [369, 0]
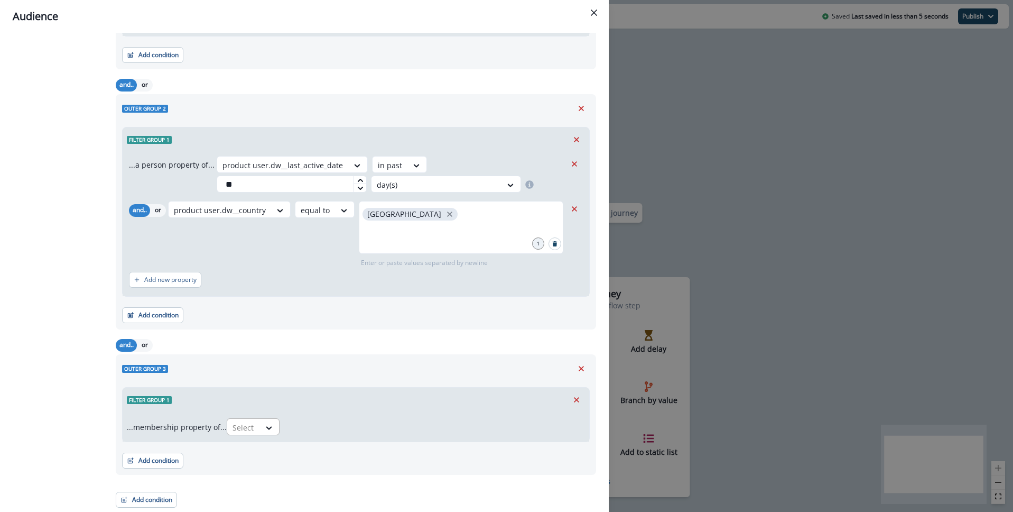
click at [255, 430] on div at bounding box center [244, 427] width 22 height 13
drag, startPoint x: 253, startPoint y: 475, endPoint x: 267, endPoint y: 468, distance: 15.8
click at [253, 475] on div "not in" at bounding box center [256, 471] width 53 height 20
click at [359, 429] on div at bounding box center [422, 427] width 275 height 13
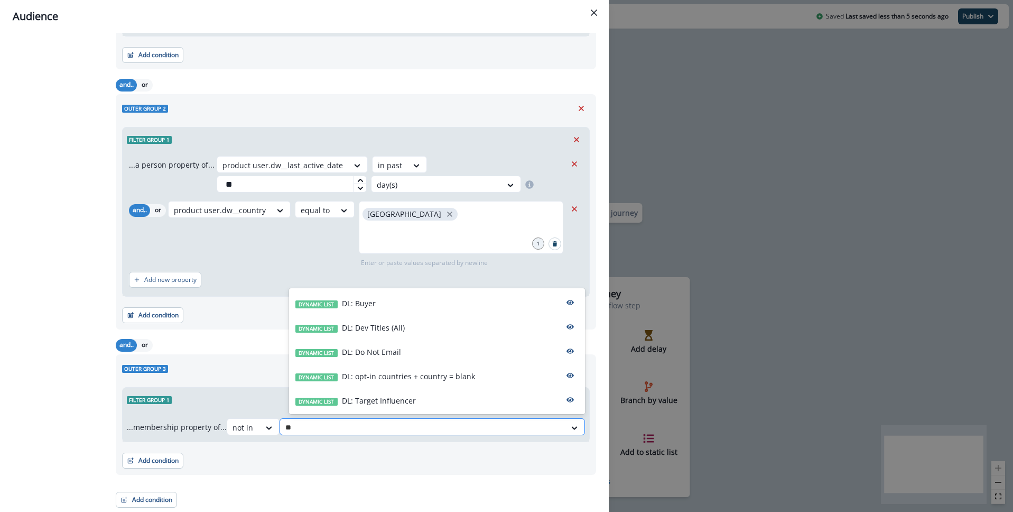
type input "***"
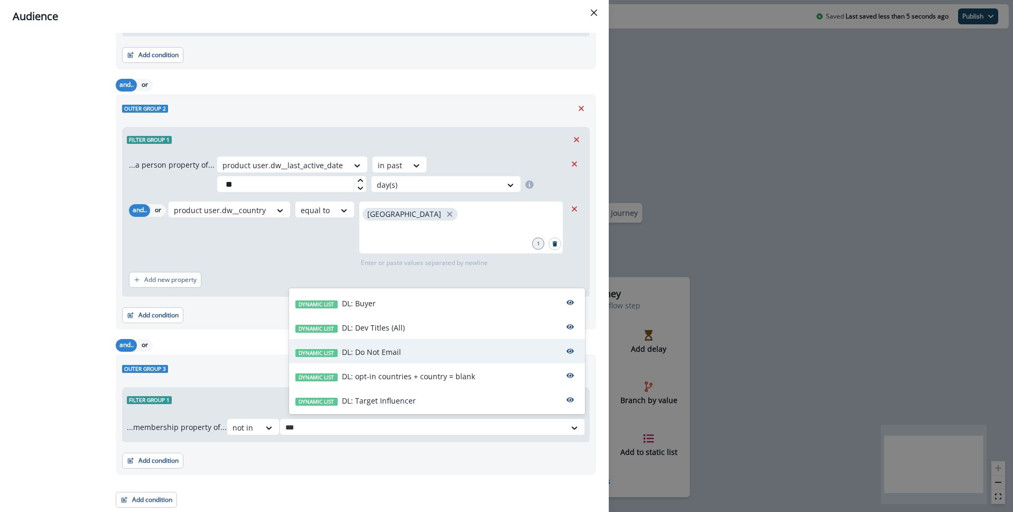
click at [410, 356] on div "Dynamic list DL: Do Not Email" at bounding box center [437, 351] width 296 height 24
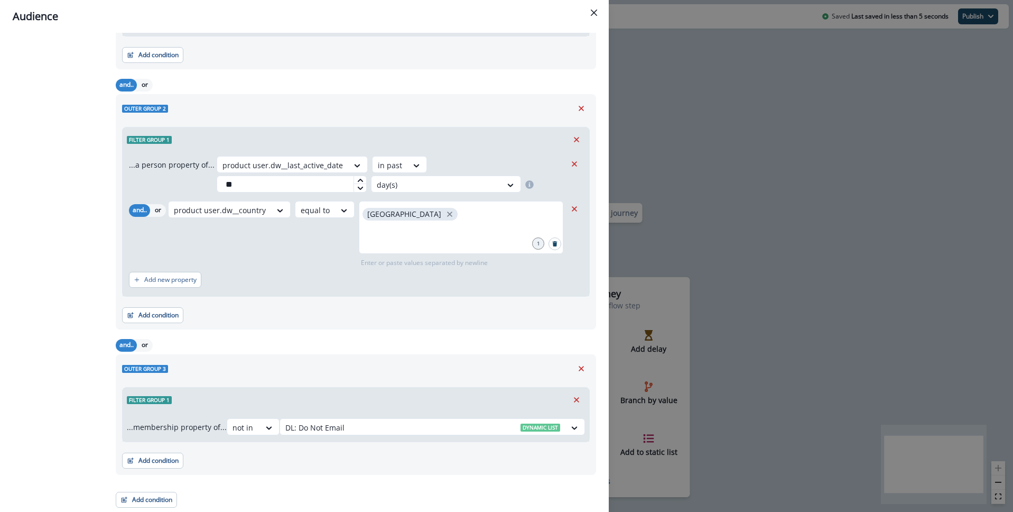
click at [46, 389] on div "All contact s who have, Outer group 1 Filter group 1 OR Filter group 2 OR Filte…" at bounding box center [61, 97] width 97 height 819
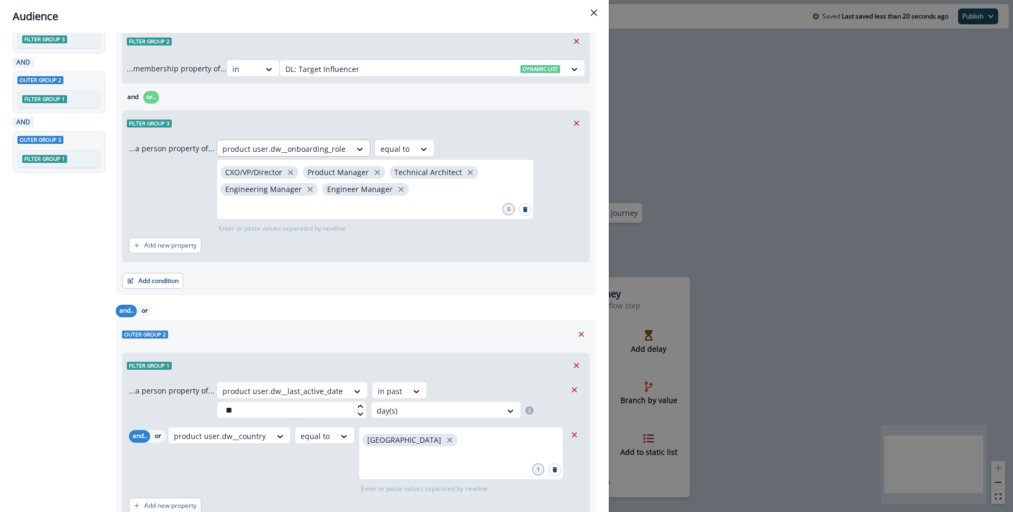
scroll to position [0, 0]
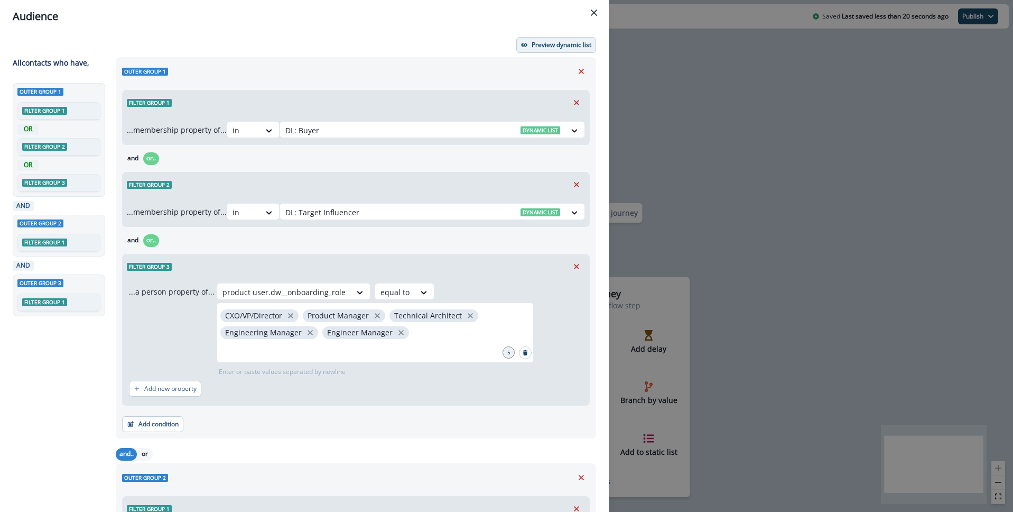
click at [561, 47] on p "Preview dynamic list" at bounding box center [562, 44] width 60 height 7
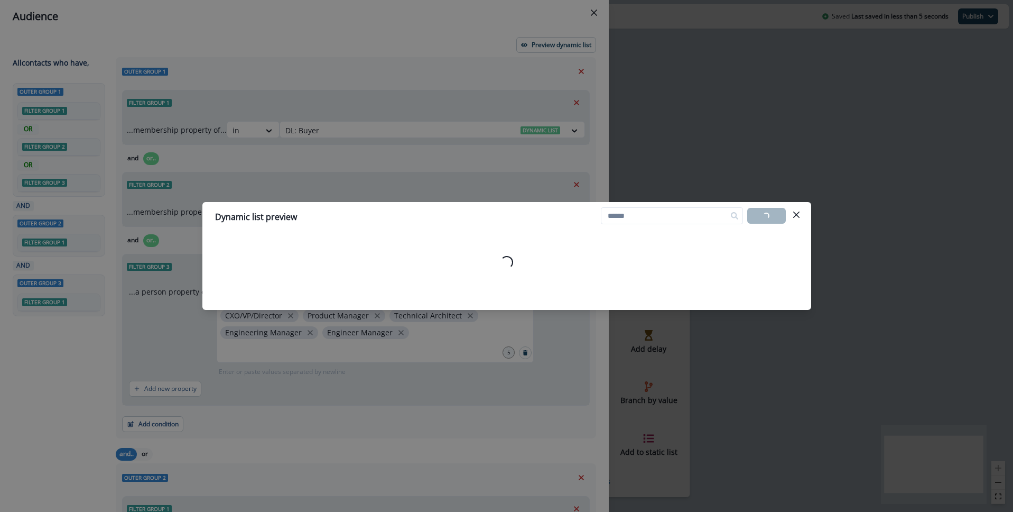
click at [798, 215] on icon "Close" at bounding box center [796, 214] width 6 height 6
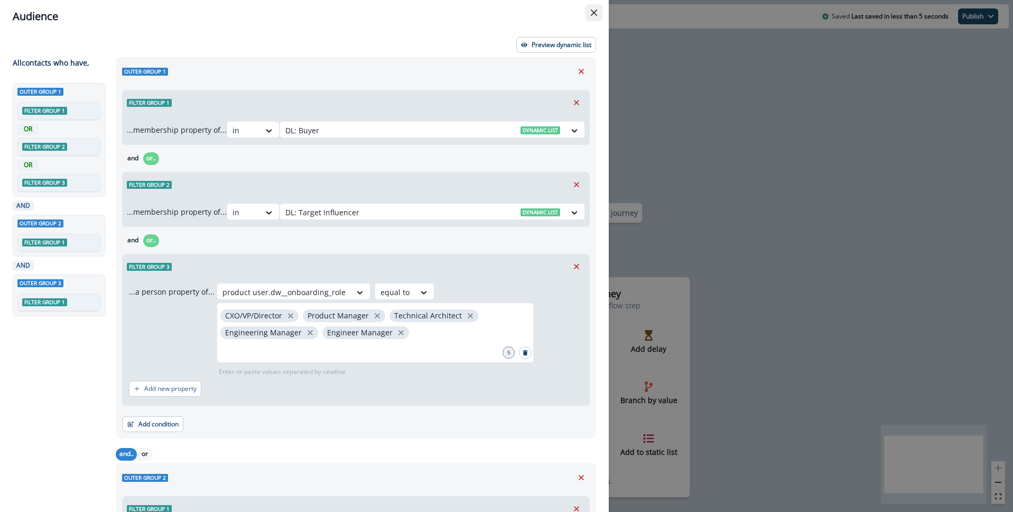
click at [592, 17] on button "Close" at bounding box center [593, 12] width 17 height 17
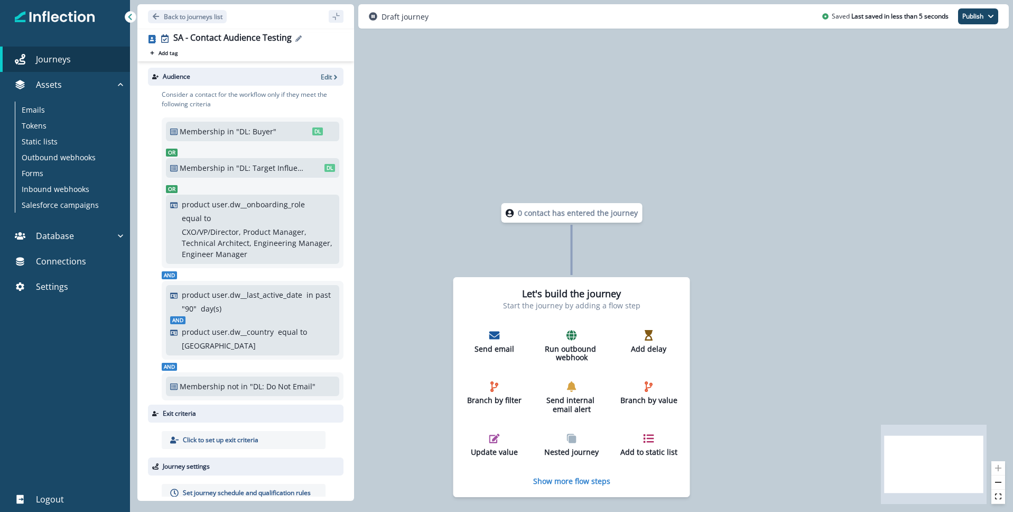
click at [296, 39] on icon "Edit name" at bounding box center [298, 38] width 6 height 6
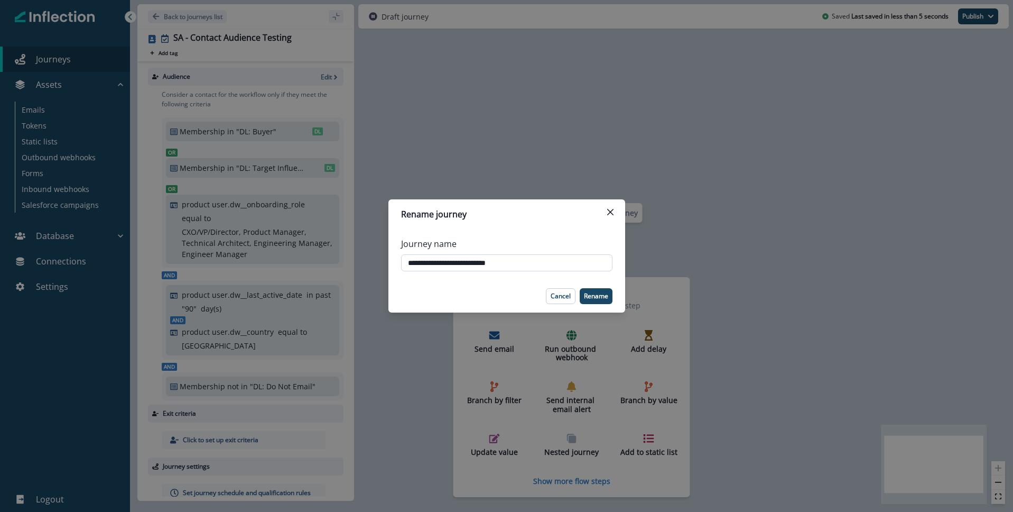
click at [473, 259] on input "**********" at bounding box center [506, 262] width 211 height 17
click at [406, 264] on input "**********" at bounding box center [506, 262] width 211 height 17
type input "**********"
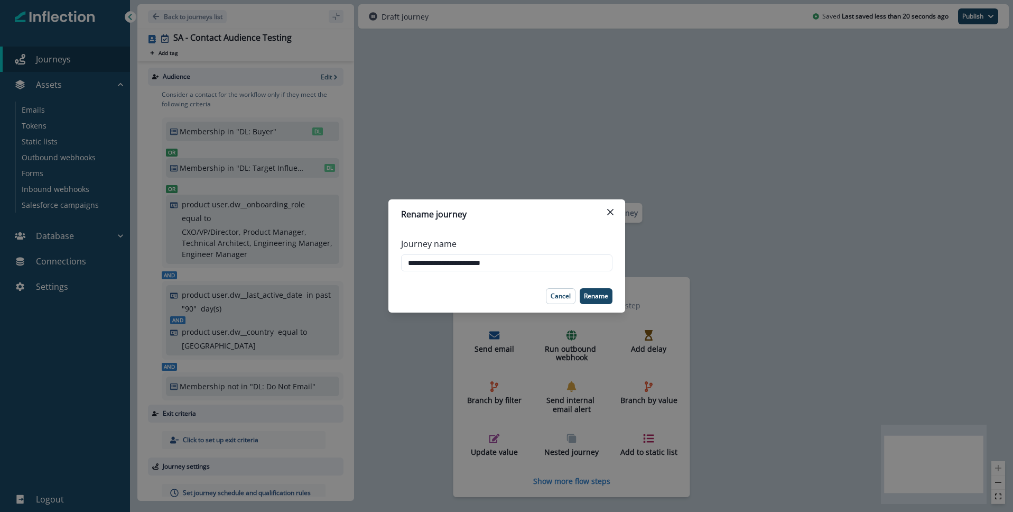
click at [601, 295] on p "Rename" at bounding box center [596, 295] width 24 height 7
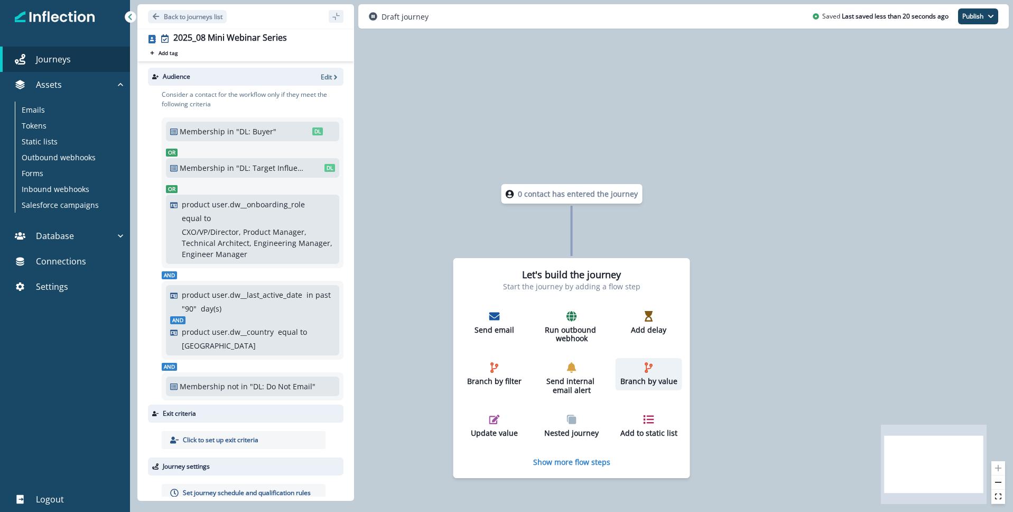
click at [637, 377] on p "Branch by value" at bounding box center [649, 381] width 58 height 9
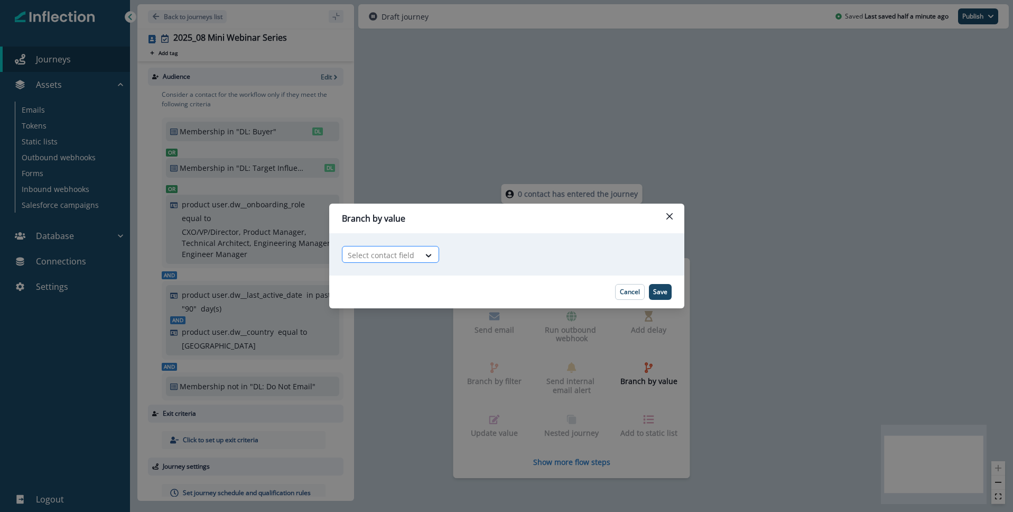
click at [398, 253] on div at bounding box center [381, 254] width 67 height 13
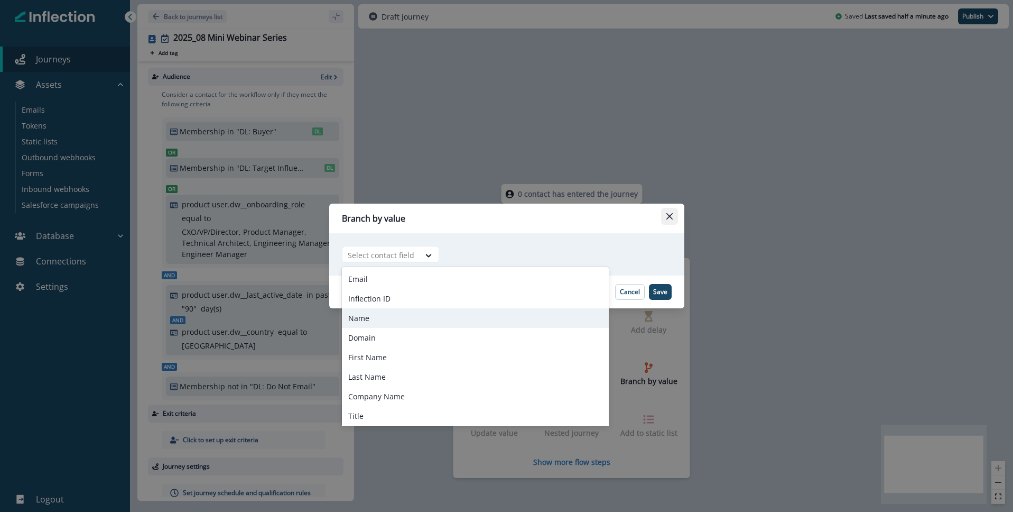
click at [672, 210] on button "Close" at bounding box center [669, 216] width 17 height 17
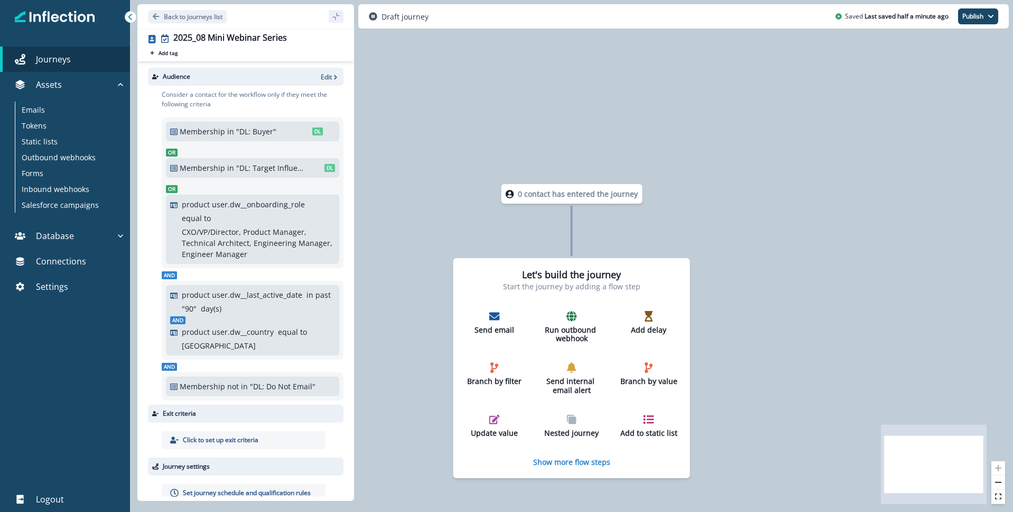
drag, startPoint x: 568, startPoint y: 471, endPoint x: 566, endPoint y: 466, distance: 5.4
click at [567, 471] on div "Let's build the journey Start the journey by adding a flow step Send email Run …" at bounding box center [571, 368] width 237 height 220
click at [566, 462] on p "Show more flow steps" at bounding box center [571, 461] width 77 height 10
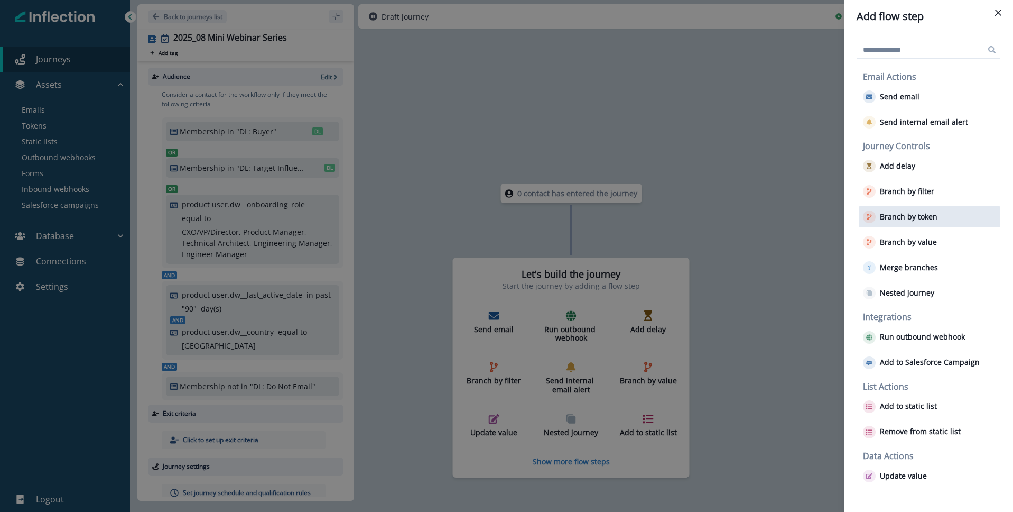
click at [900, 222] on button "Branch by token" at bounding box center [900, 216] width 75 height 13
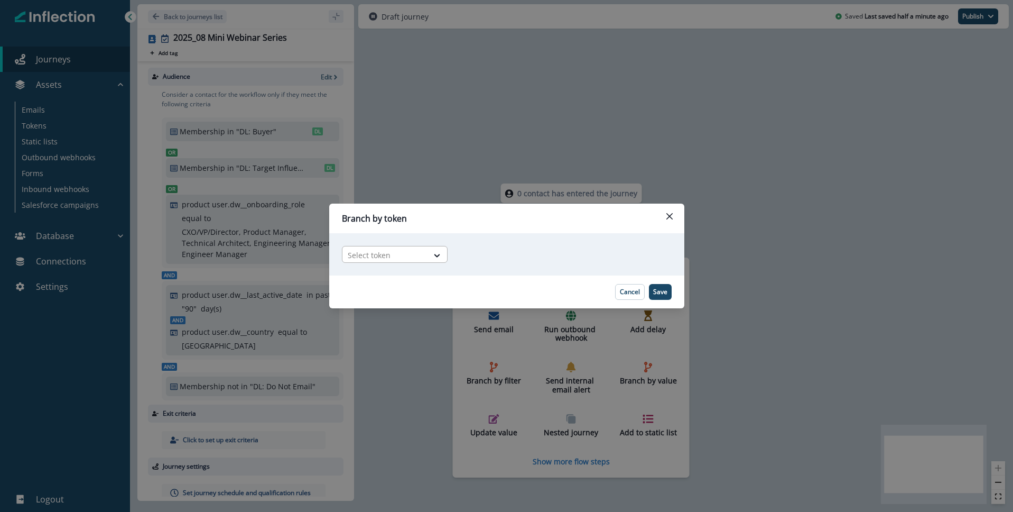
click at [414, 255] on div at bounding box center [385, 254] width 75 height 13
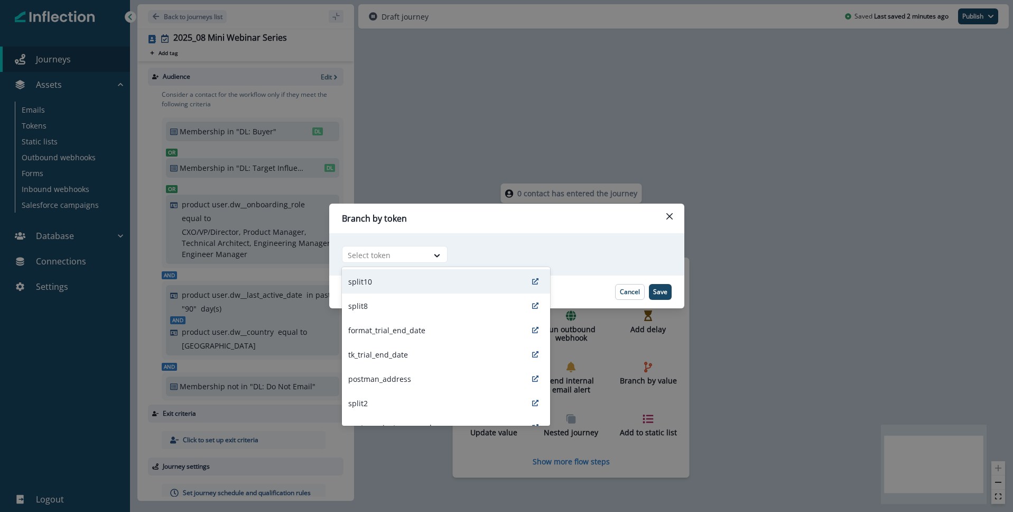
click at [380, 284] on div "split10" at bounding box center [446, 281] width 208 height 24
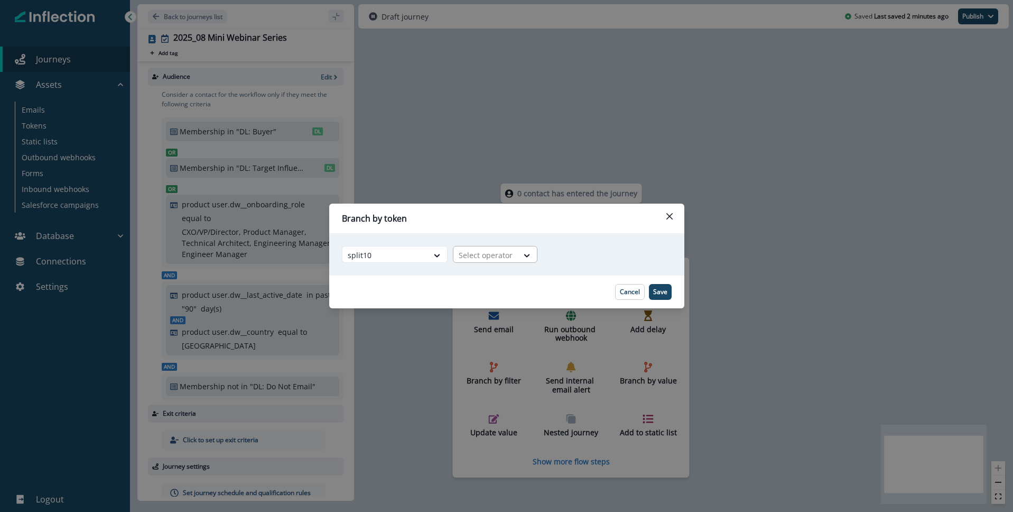
click at [505, 258] on div at bounding box center [486, 254] width 54 height 13
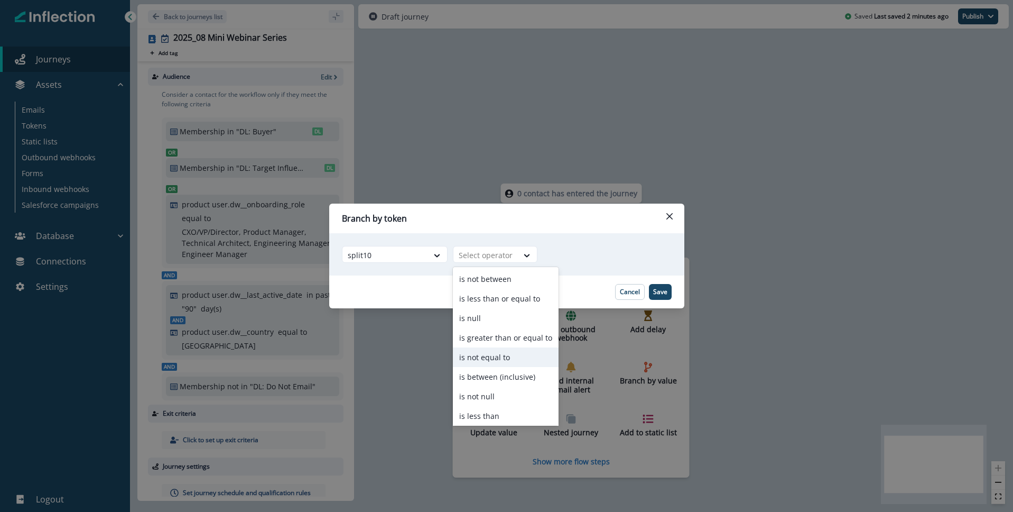
scroll to position [41, 0]
click at [504, 411] on div "is equal to" at bounding box center [506, 414] width 106 height 20
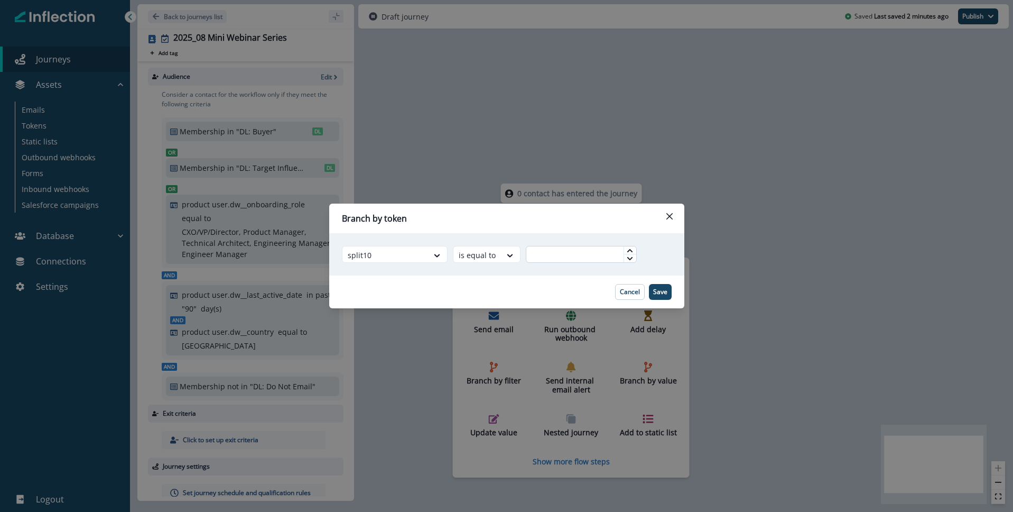
click at [578, 257] on input "text" at bounding box center [581, 254] width 111 height 17
type input "*"
click at [662, 291] on p "Save" at bounding box center [660, 291] width 14 height 7
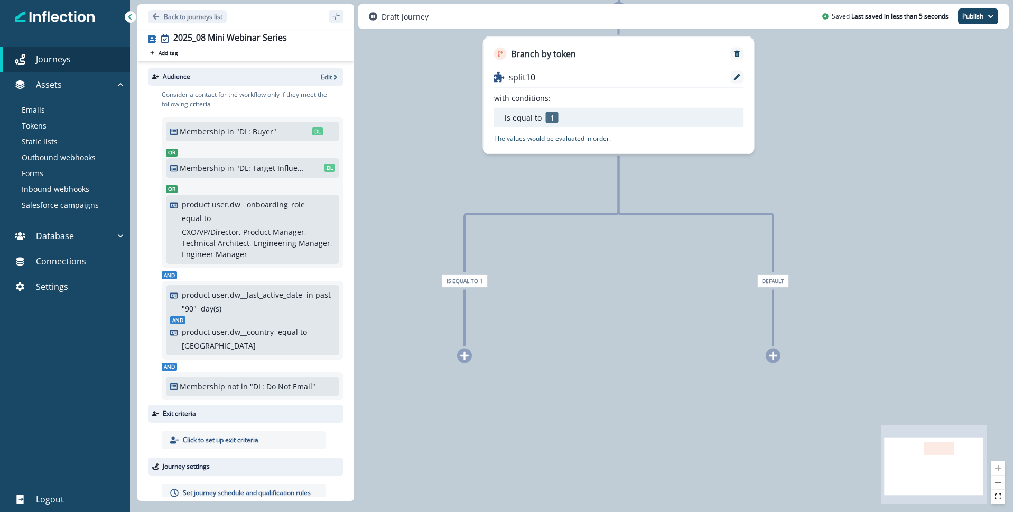
click at [466, 357] on icon at bounding box center [465, 356] width 10 height 10
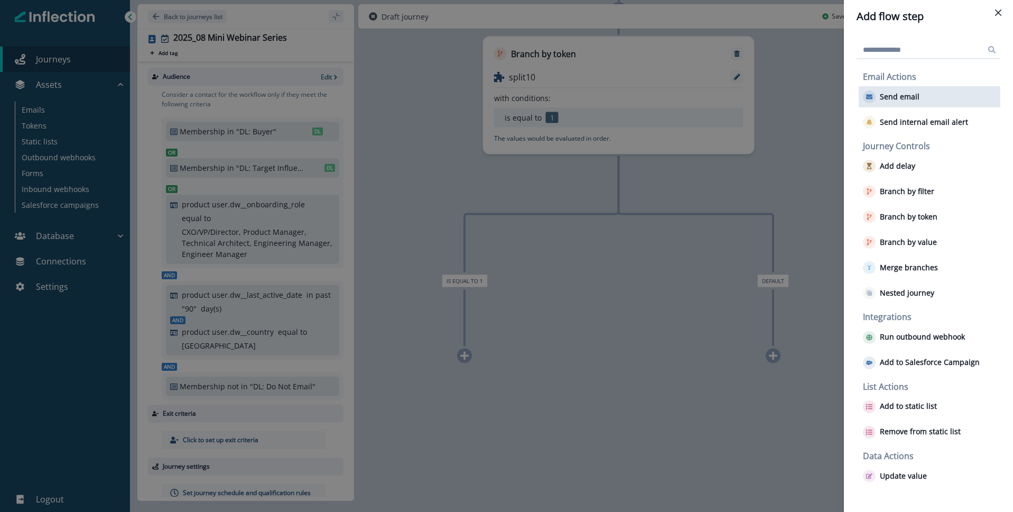
click at [913, 99] on p "Send email" at bounding box center [900, 96] width 40 height 9
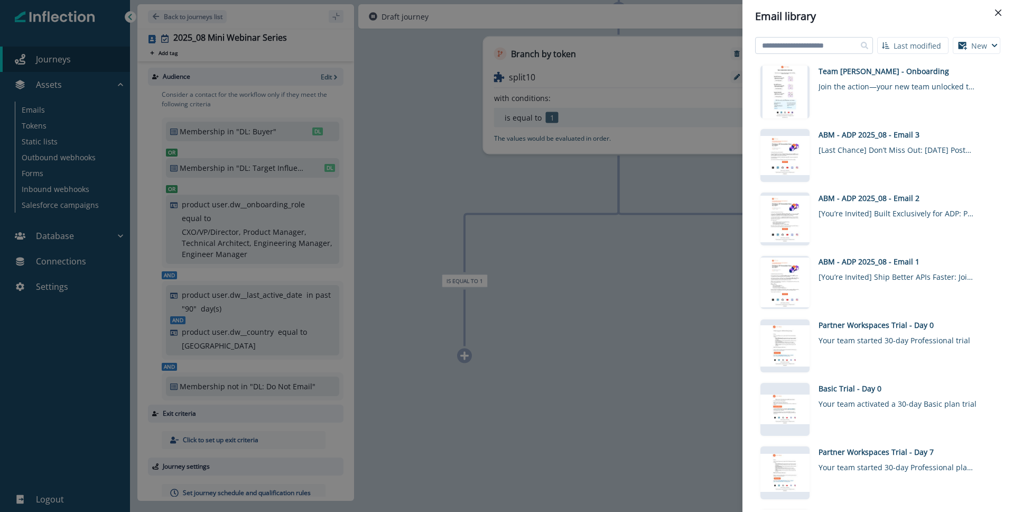
click at [798, 44] on input at bounding box center [814, 45] width 118 height 17
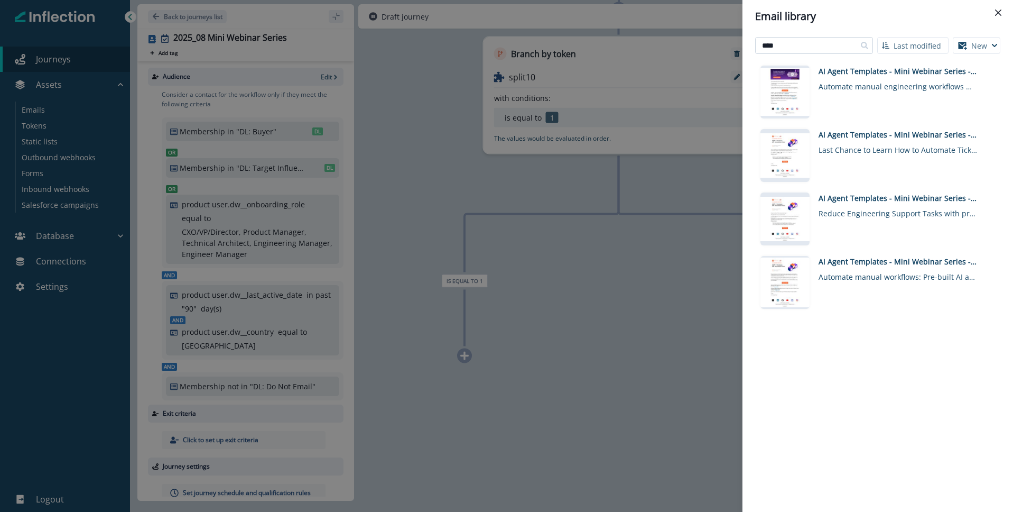
click at [794, 45] on input "****" at bounding box center [814, 45] width 118 height 17
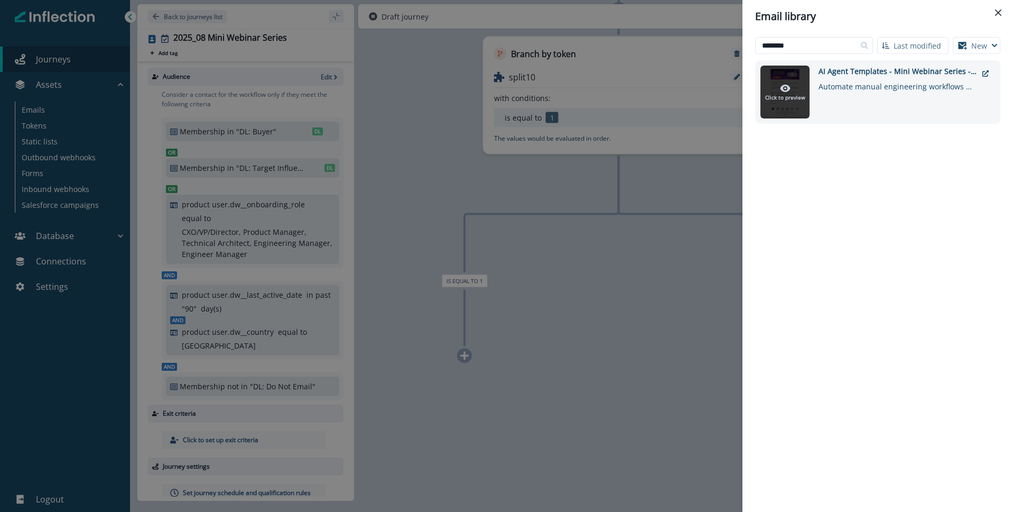
type input "********"
click at [788, 86] on icon at bounding box center [785, 88] width 10 height 7
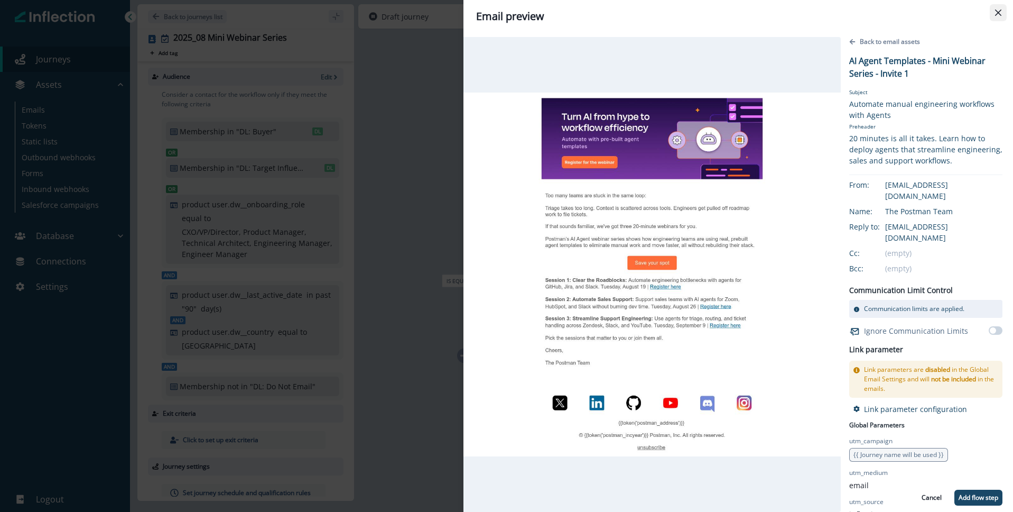
click at [998, 10] on icon "Close" at bounding box center [998, 13] width 6 height 6
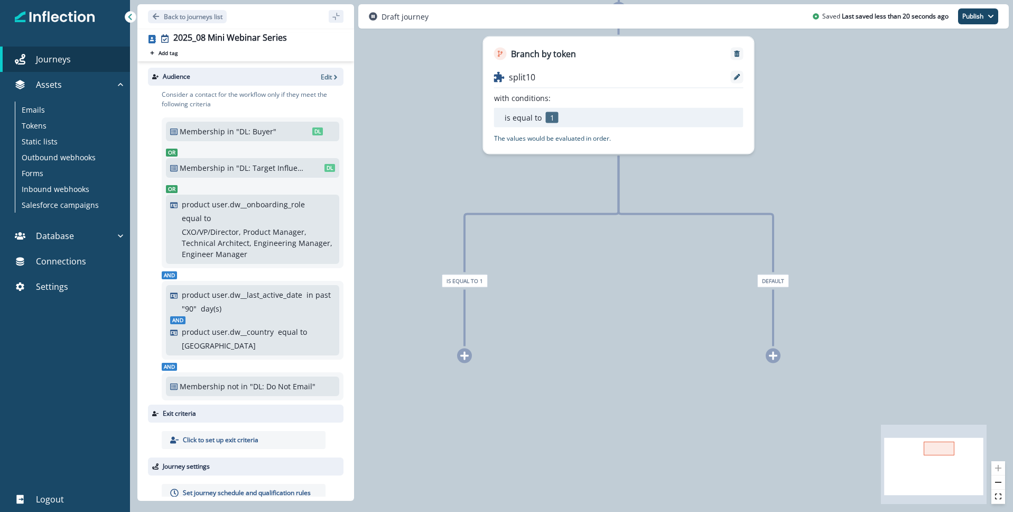
click at [461, 361] on div at bounding box center [464, 355] width 15 height 15
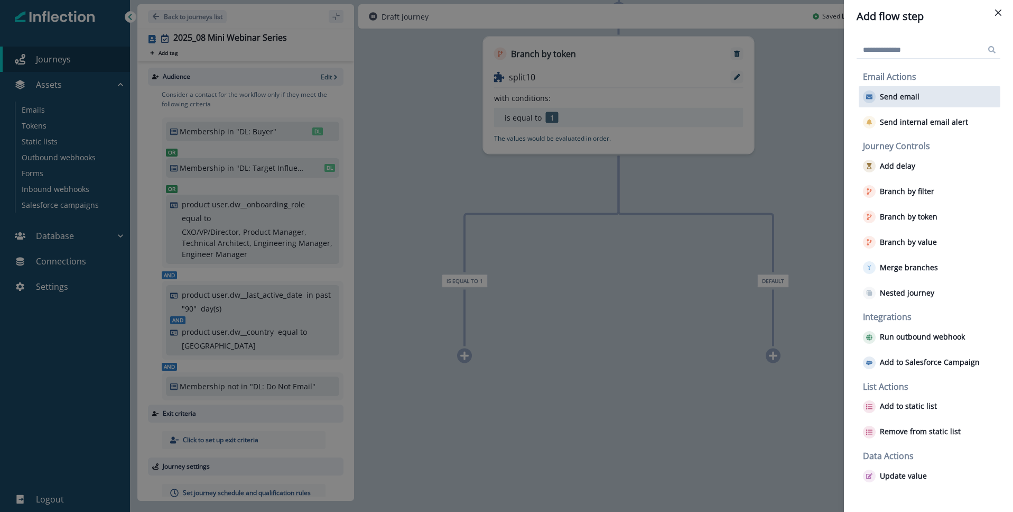
click at [902, 103] on button "Send email" at bounding box center [891, 96] width 57 height 13
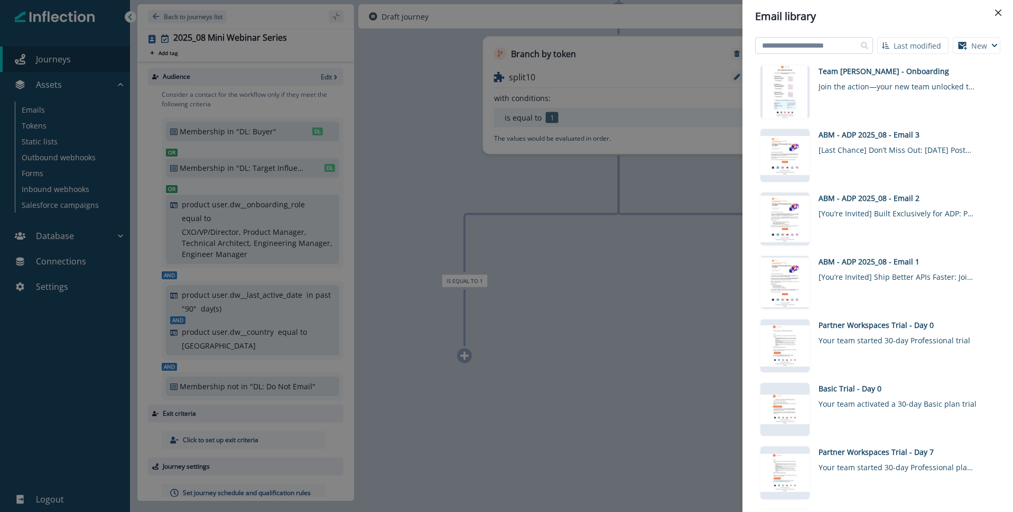
click at [838, 46] on input at bounding box center [814, 45] width 118 height 17
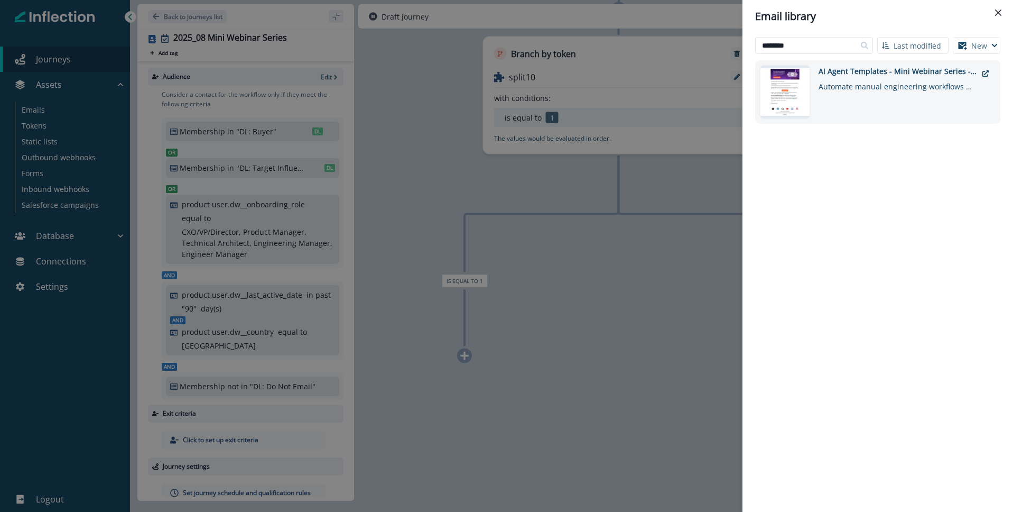
type input "********"
click at [876, 82] on div "Automate manual engineering workflows with Agents" at bounding box center [898, 84] width 159 height 15
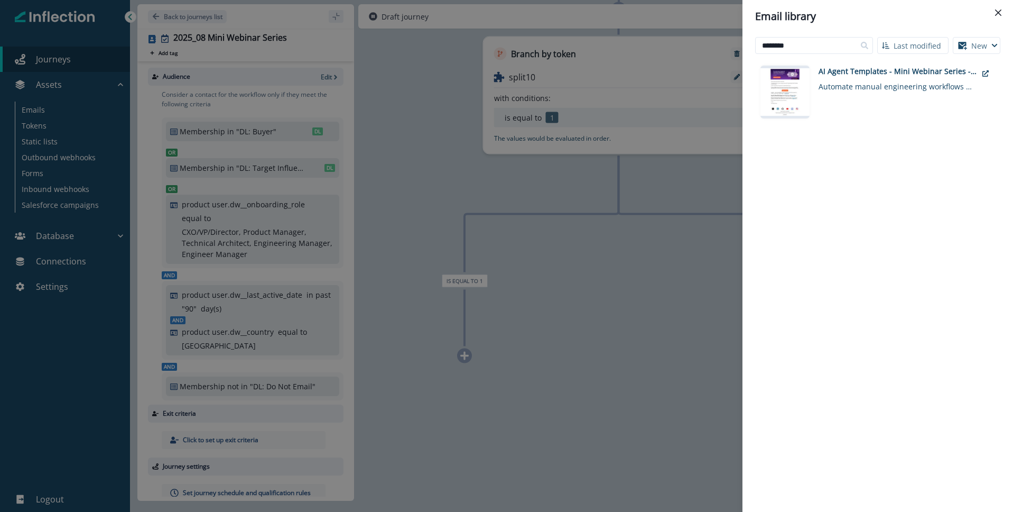
scroll to position [0, 0]
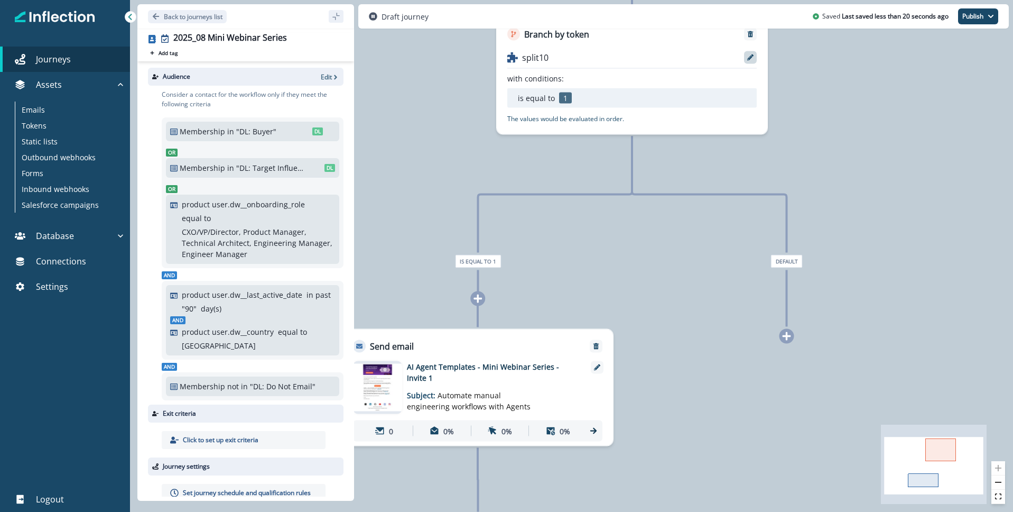
click at [753, 57] on icon at bounding box center [750, 57] width 6 height 6
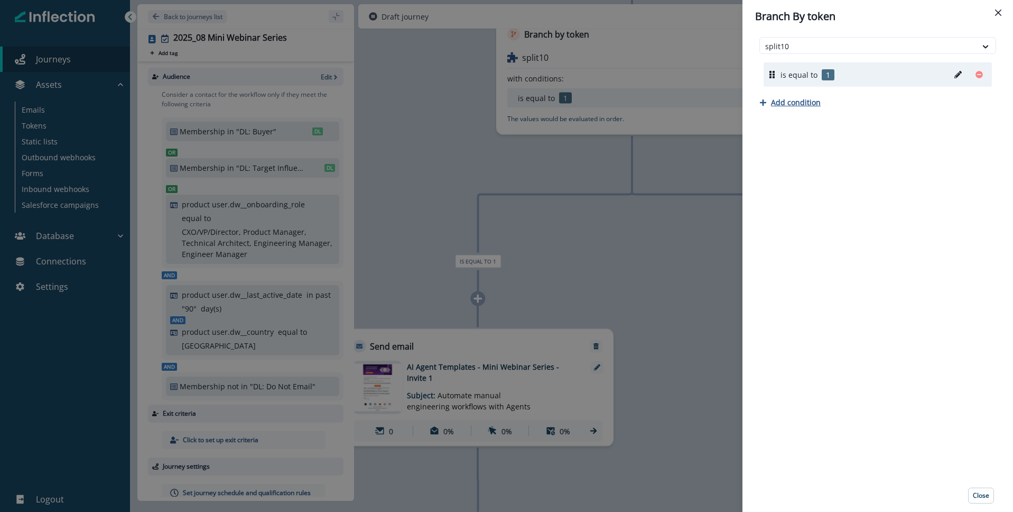
click at [797, 102] on p "Add condition" at bounding box center [796, 102] width 50 height 10
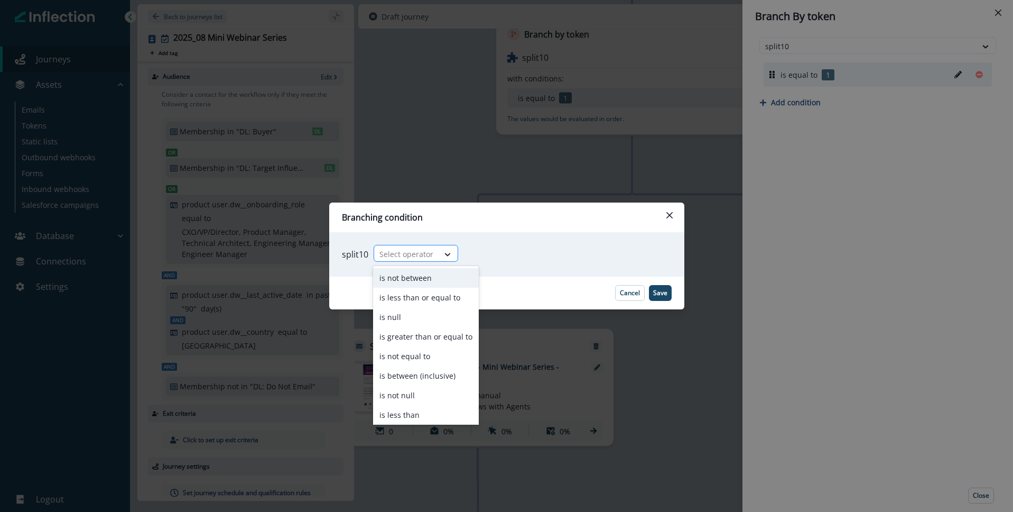
click at [443, 257] on icon at bounding box center [448, 254] width 10 height 11
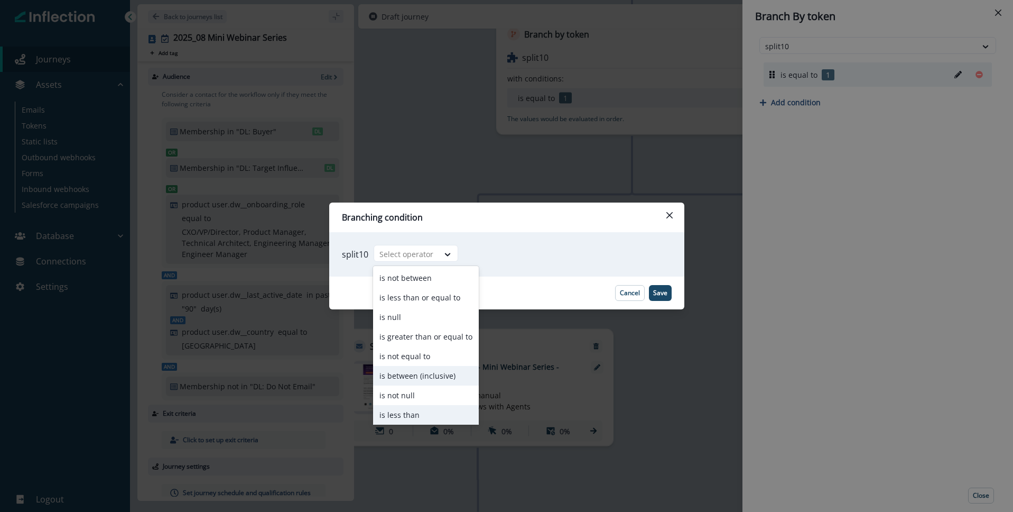
scroll to position [41, 0]
click at [414, 415] on div "is equal to" at bounding box center [426, 413] width 106 height 20
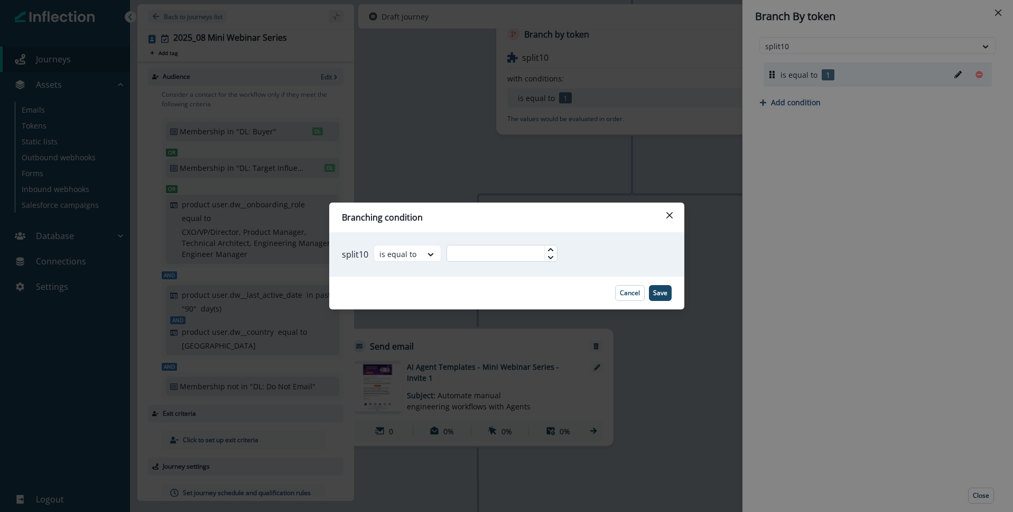
click at [527, 254] on input "text" at bounding box center [502, 253] width 111 height 17
type input "*"
click at [662, 292] on p "Save" at bounding box center [660, 292] width 14 height 7
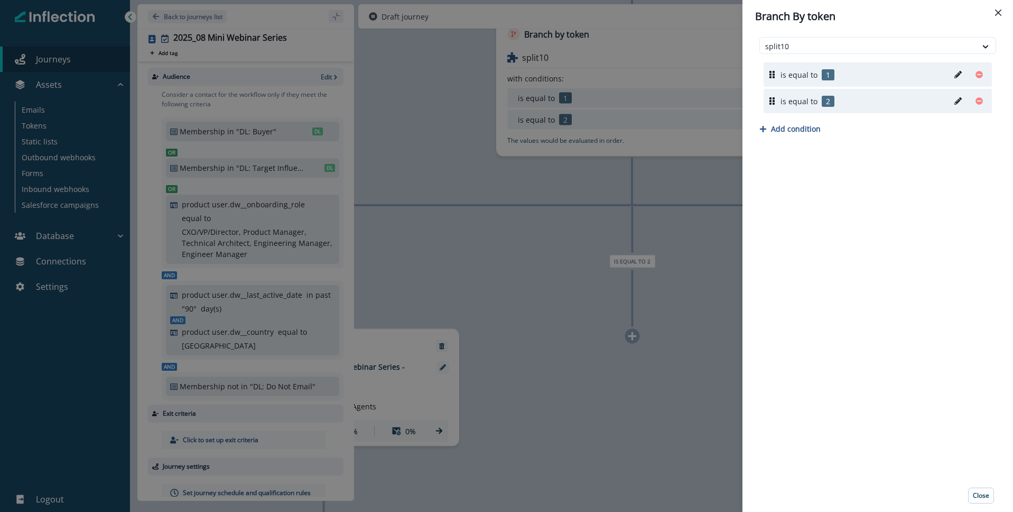
drag, startPoint x: 983, startPoint y: 496, endPoint x: 882, endPoint y: 458, distance: 107.9
click at [983, 496] on p "Close" at bounding box center [981, 494] width 16 height 7
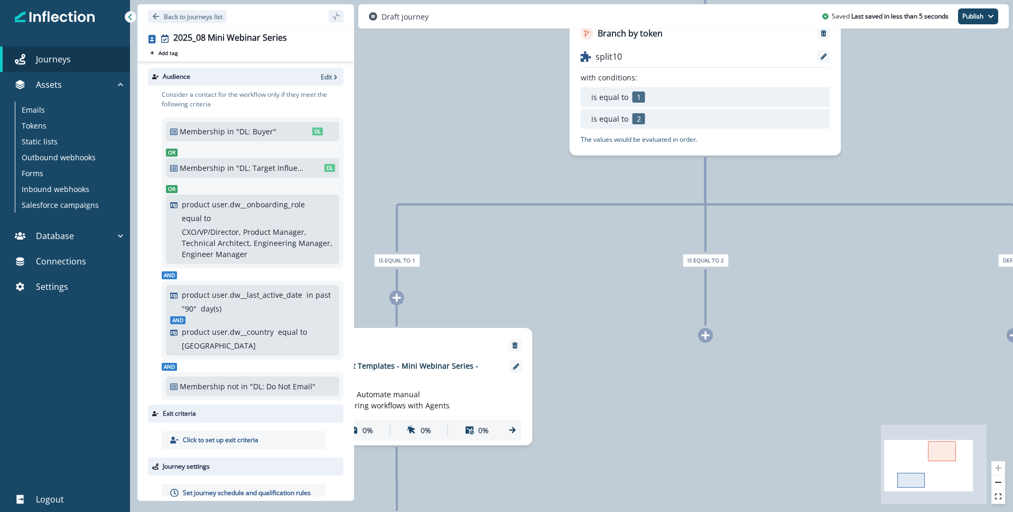
click at [706, 338] on icon at bounding box center [706, 335] width 10 height 10
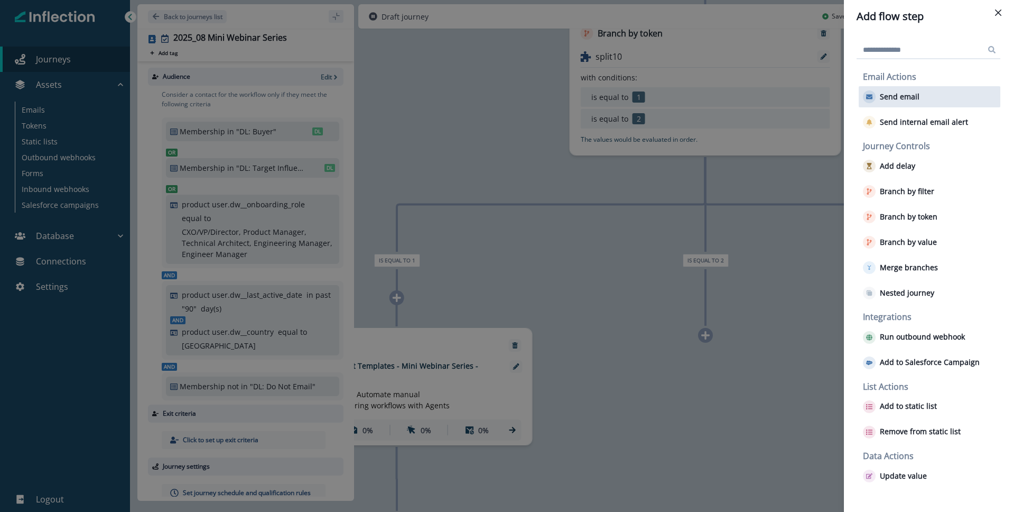
click at [915, 97] on p "Send email" at bounding box center [900, 96] width 40 height 9
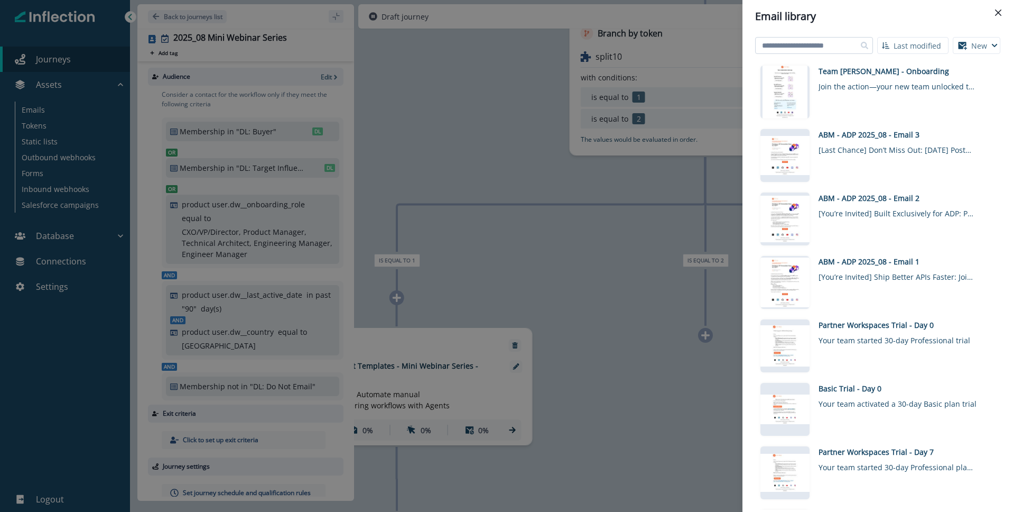
click at [795, 48] on input at bounding box center [814, 45] width 118 height 17
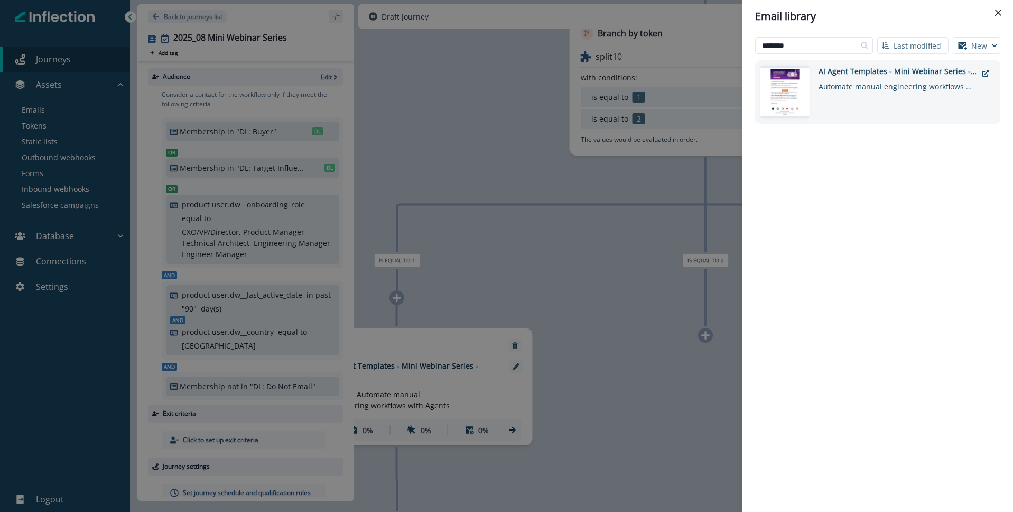
type input "********"
click at [886, 87] on div "Automate manual engineering workflows with Agents" at bounding box center [898, 84] width 159 height 15
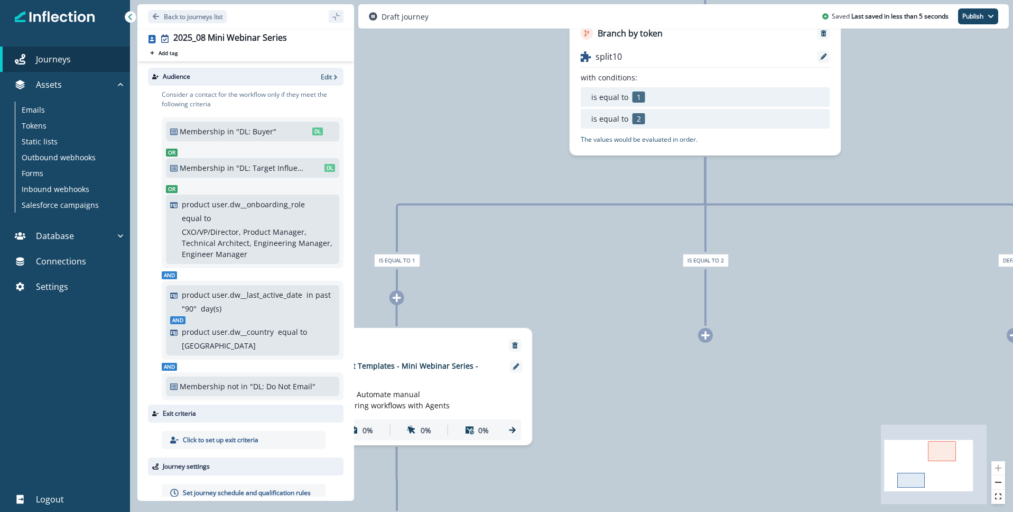
scroll to position [0, 0]
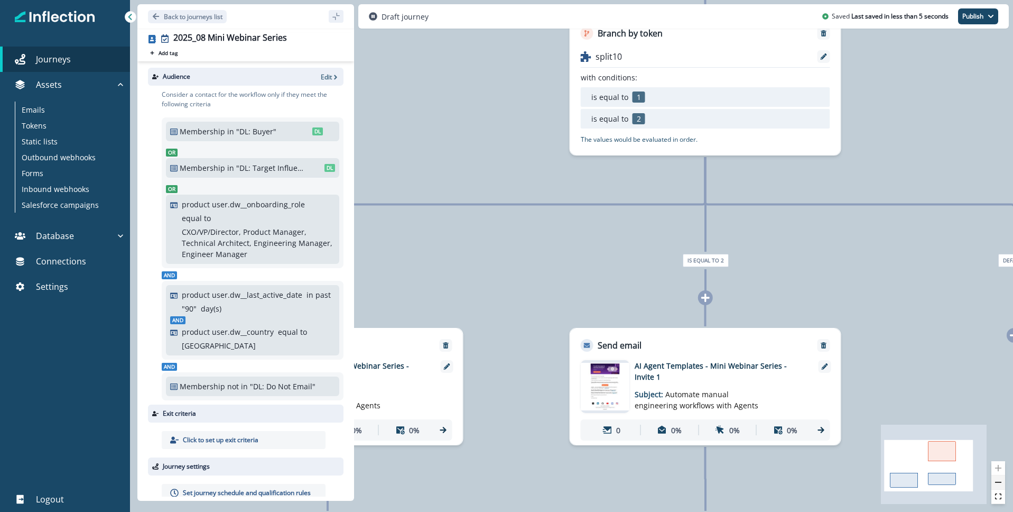
click at [999, 486] on button "zoom out" at bounding box center [998, 482] width 14 height 14
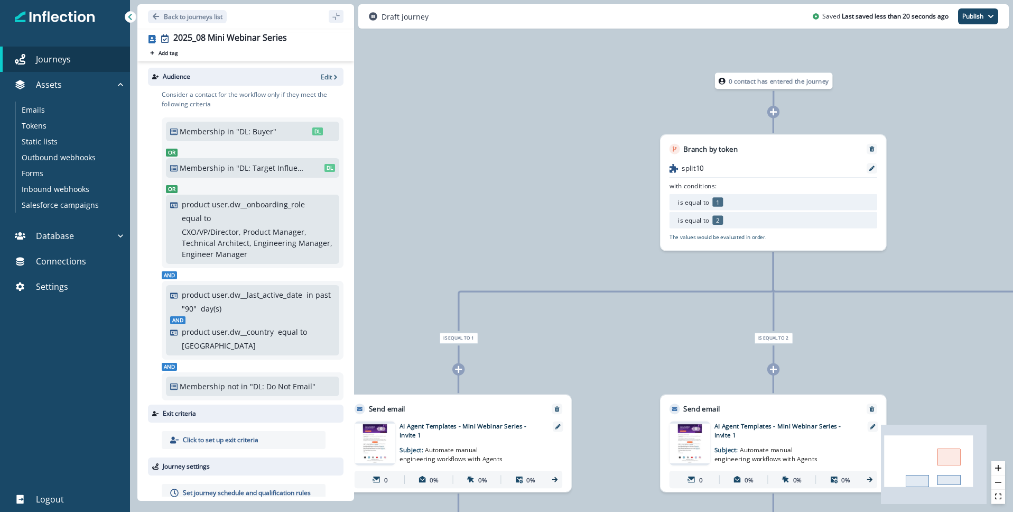
click at [773, 113] on icon at bounding box center [773, 111] width 7 height 7
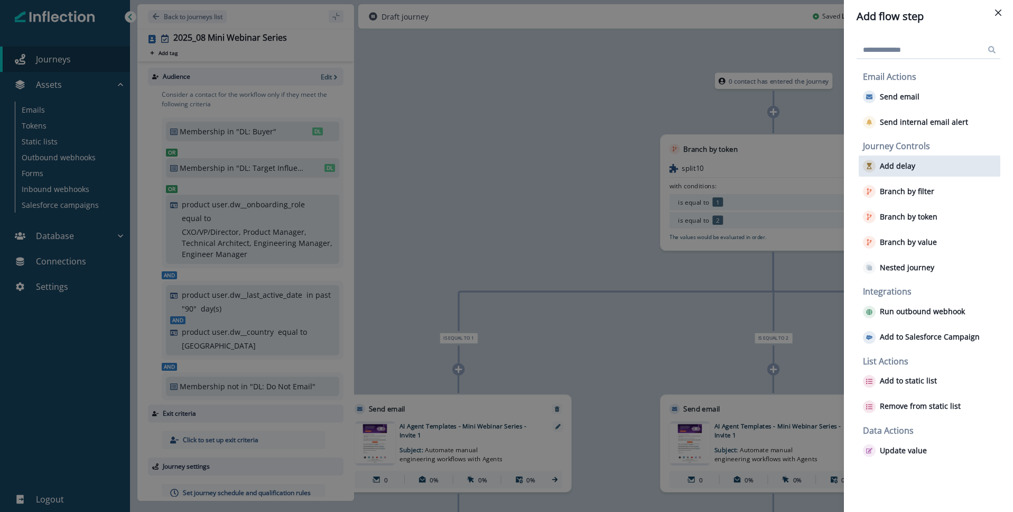
click at [902, 169] on p "Add delay" at bounding box center [897, 166] width 35 height 9
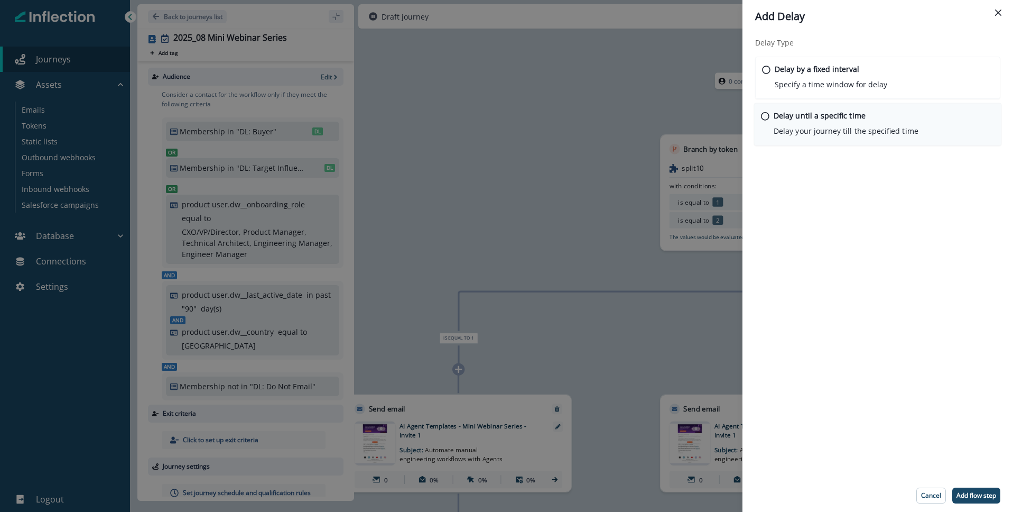
click at [836, 131] on p "Delay your journey till the specified time" at bounding box center [846, 130] width 145 height 11
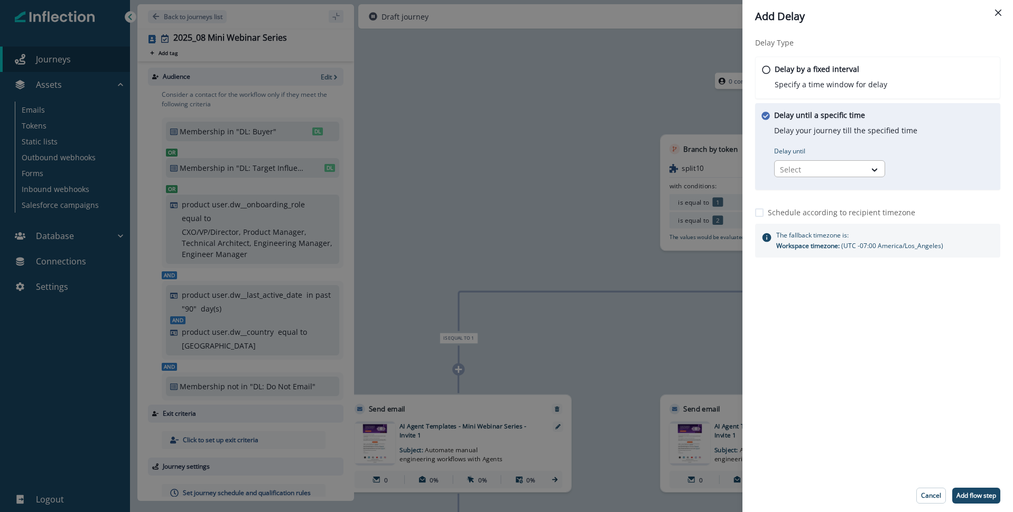
click at [848, 163] on div at bounding box center [820, 169] width 80 height 13
click at [833, 215] on div "Specific date and time" at bounding box center [829, 213] width 111 height 20
click at [870, 173] on icon at bounding box center [875, 169] width 10 height 11
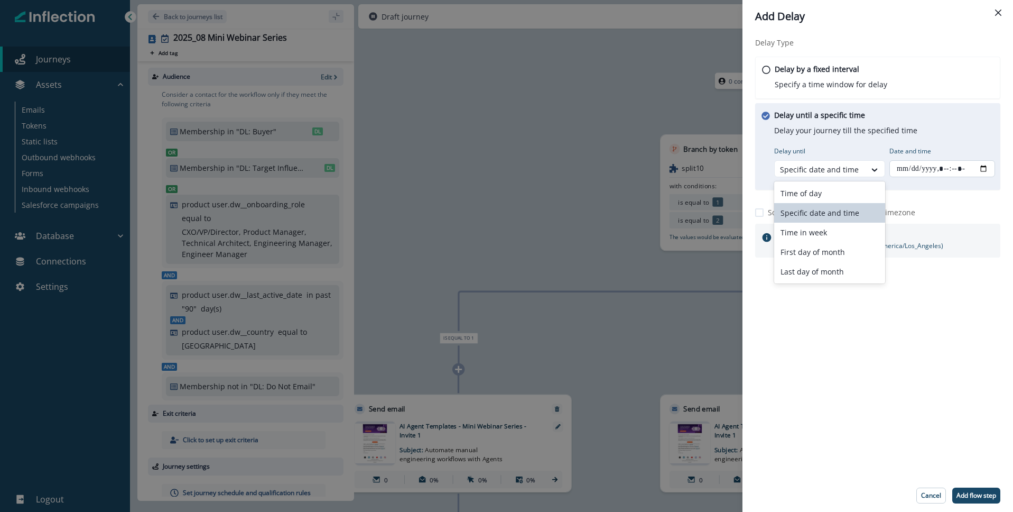
click at [923, 172] on input "Date and time" at bounding box center [942, 168] width 106 height 17
click at [985, 169] on input "Date and time" at bounding box center [942, 168] width 106 height 17
click at [935, 383] on div "Delay Type Delay by a fixed interval Specify a time window for delay Delay unti…" at bounding box center [877, 256] width 271 height 446
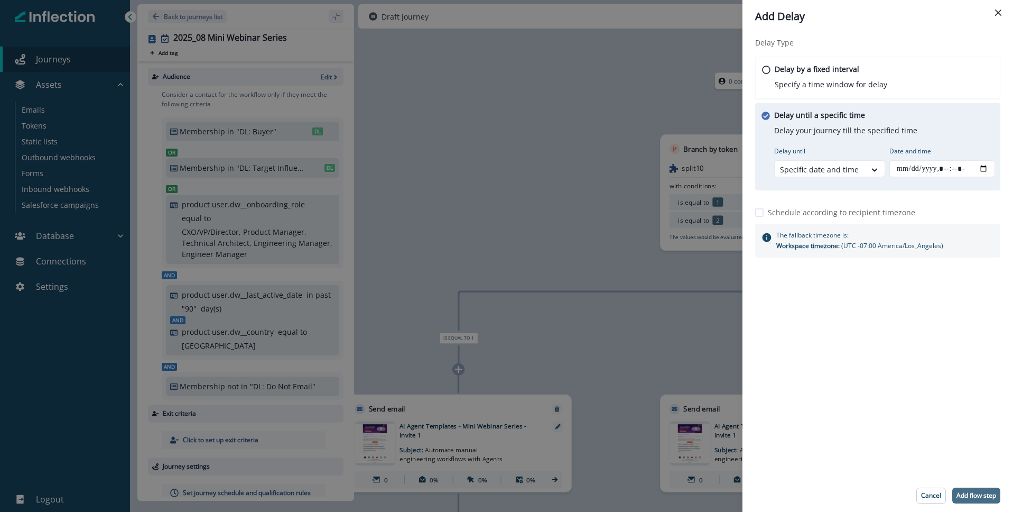
click at [979, 495] on p "Add flow step" at bounding box center [976, 494] width 40 height 7
type input "**********"
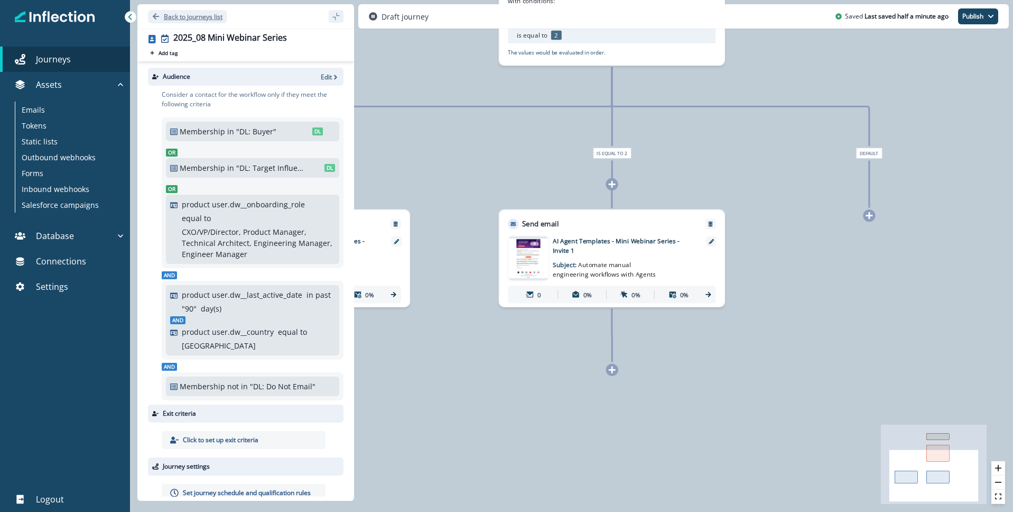
click at [193, 20] on p "Back to journeys list" at bounding box center [193, 16] width 59 height 9
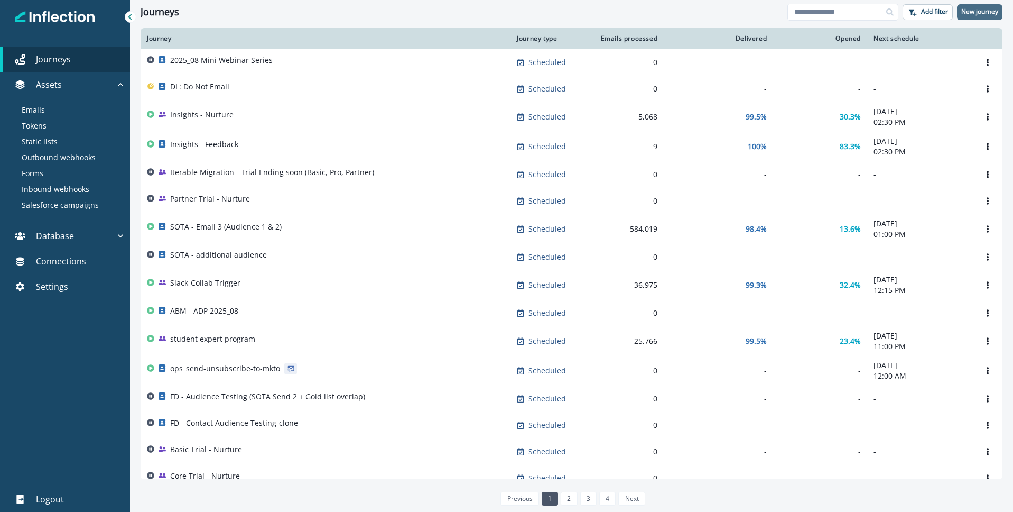
click at [981, 14] on p "New journey" at bounding box center [979, 11] width 37 height 7
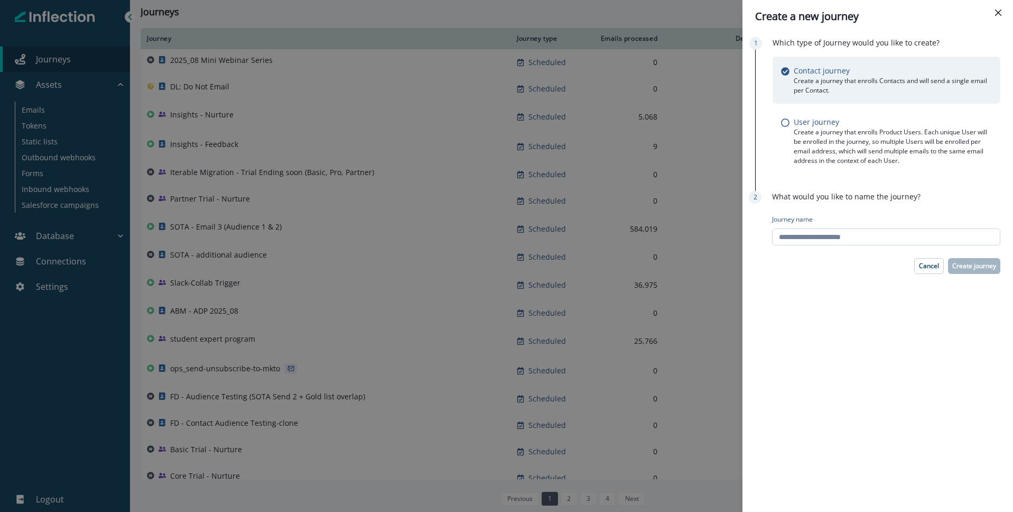
click at [804, 239] on input "Journey name" at bounding box center [886, 236] width 228 height 17
type input "*"
type input "**********"
click at [967, 265] on p "Create journey" at bounding box center [974, 265] width 44 height 7
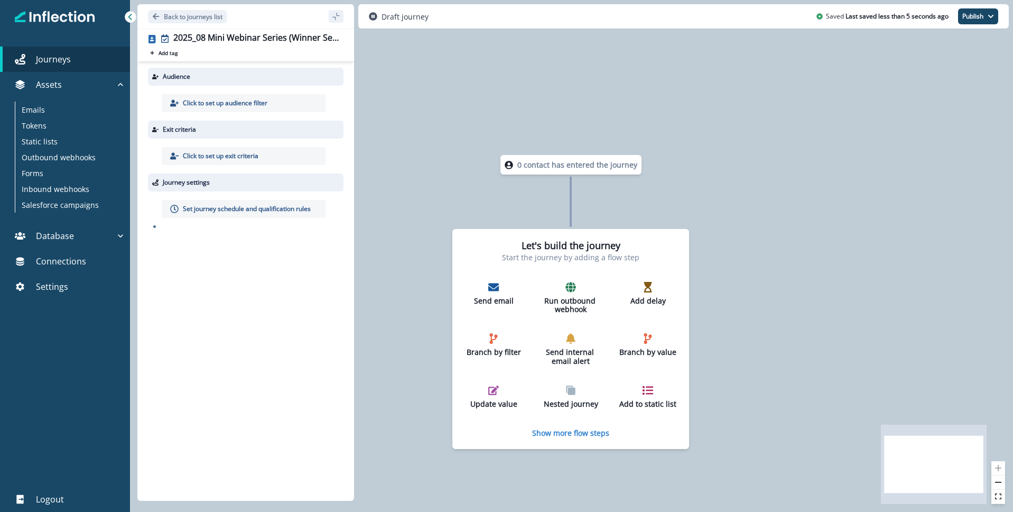
click at [213, 104] on p "Click to set up audience filter" at bounding box center [225, 103] width 85 height 10
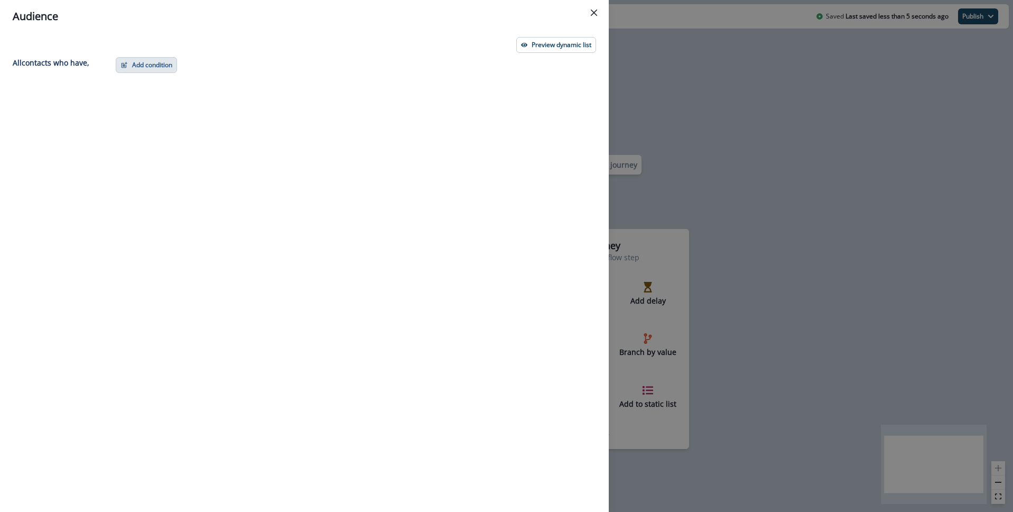
click at [154, 68] on button "Add condition" at bounding box center [146, 65] width 61 height 16
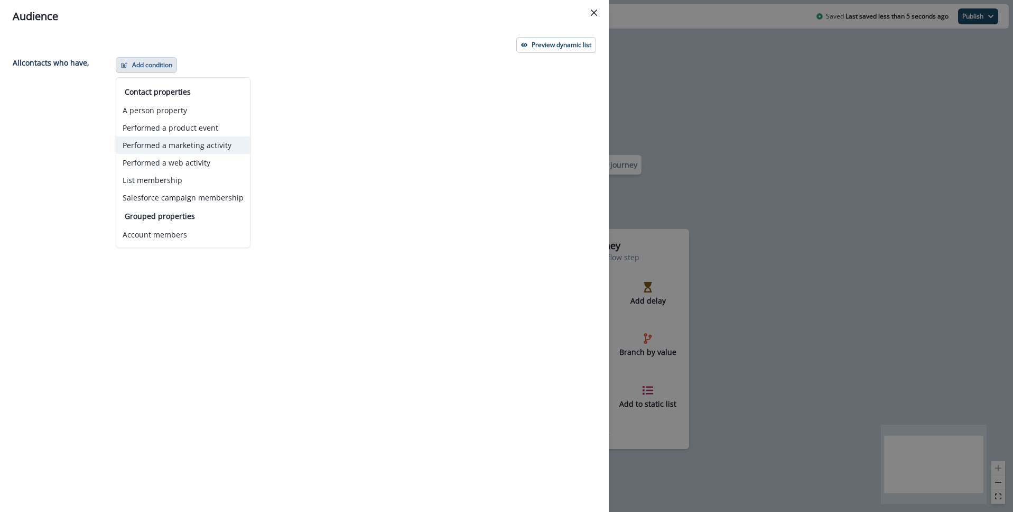
click at [183, 141] on button "Performed a marketing activity" at bounding box center [183, 144] width 134 height 17
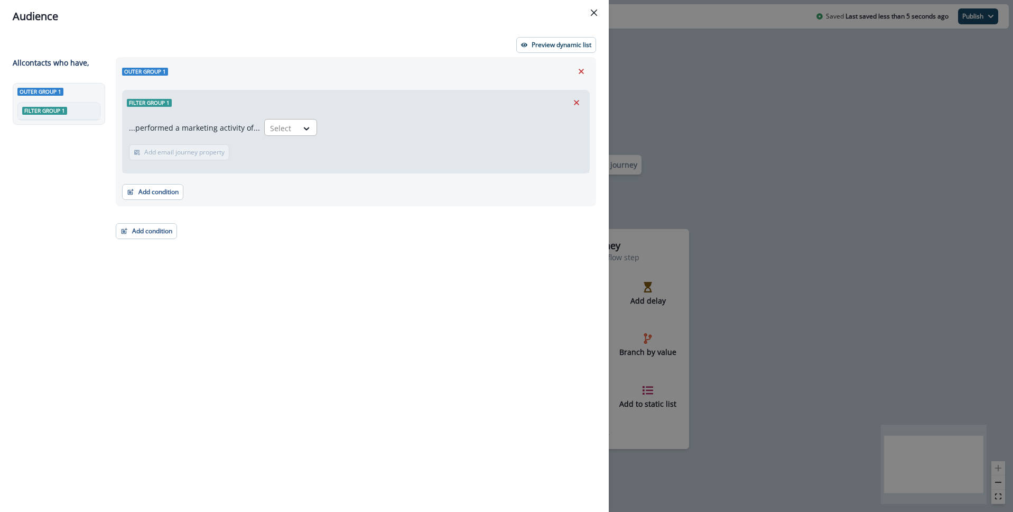
click at [290, 128] on div "Select" at bounding box center [281, 127] width 33 height 17
click at [302, 155] on div "Qualified for journey" at bounding box center [334, 152] width 149 height 20
click at [237, 156] on button "Add email journey property" at bounding box center [249, 152] width 100 height 16
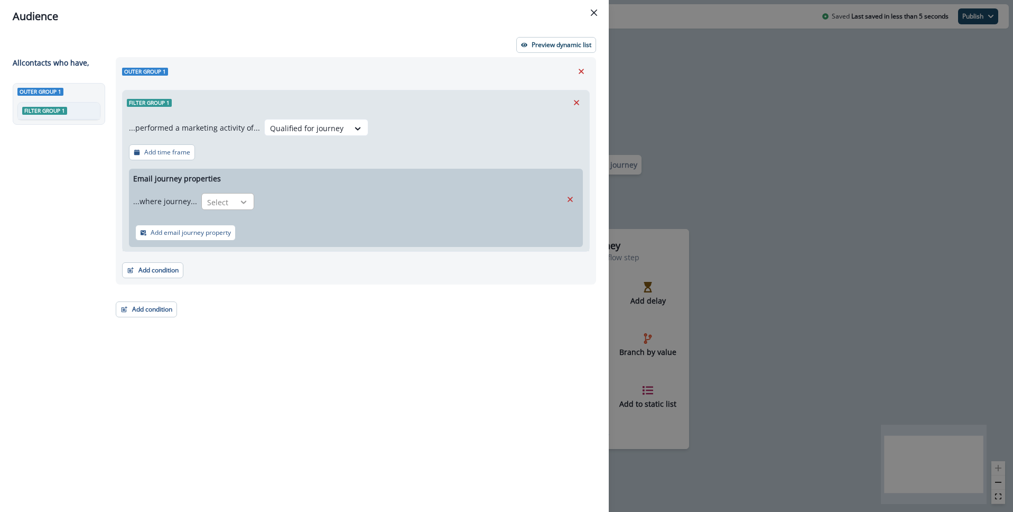
click at [241, 201] on icon at bounding box center [244, 202] width 10 height 11
click at [224, 264] on div "is" at bounding box center [248, 265] width 99 height 20
click at [342, 203] on div at bounding box center [400, 202] width 273 height 13
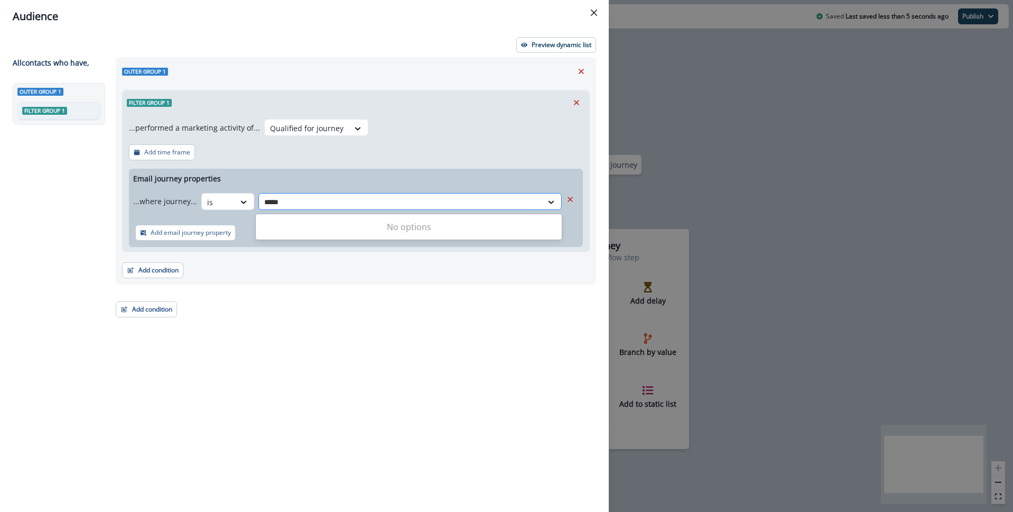
type input "******"
click at [343, 201] on div at bounding box center [400, 202] width 273 height 13
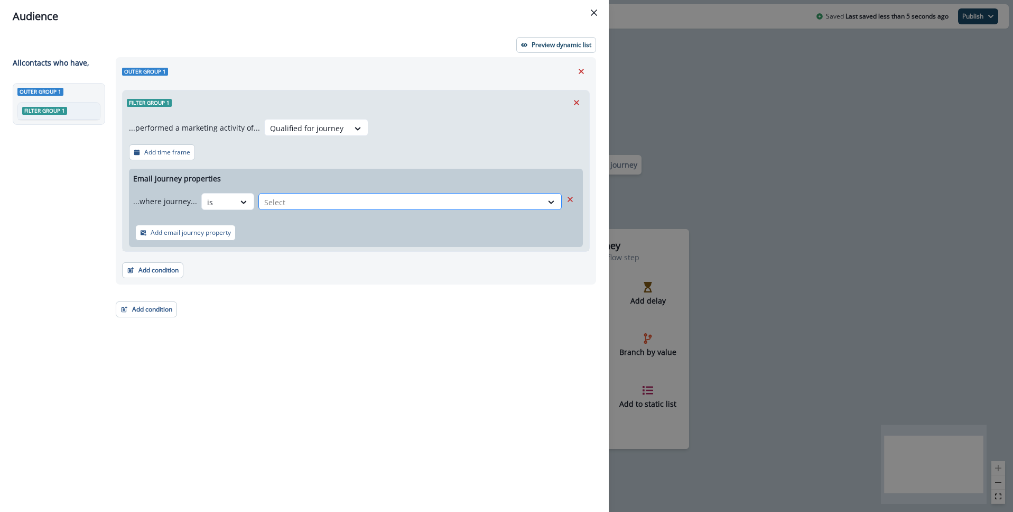
click at [343, 201] on div at bounding box center [400, 202] width 273 height 13
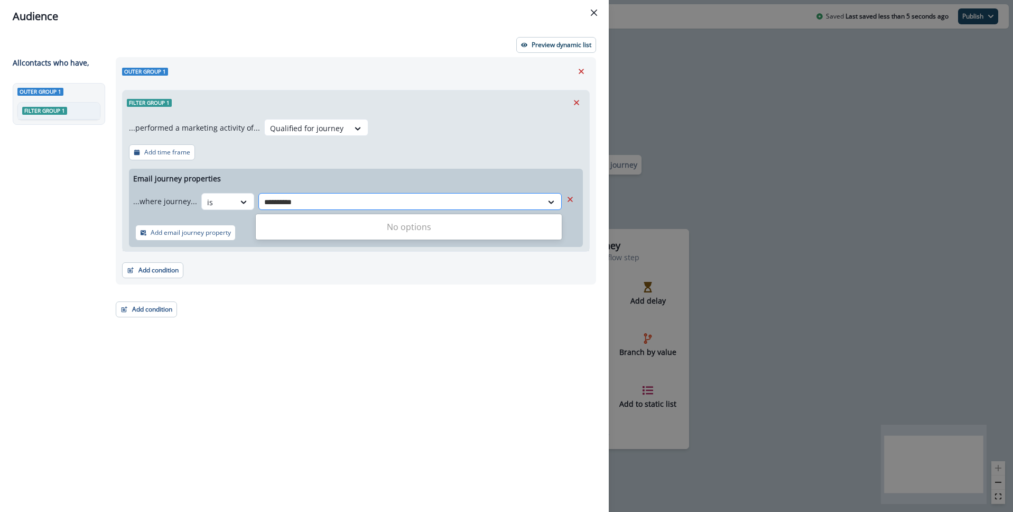
type input "*********"
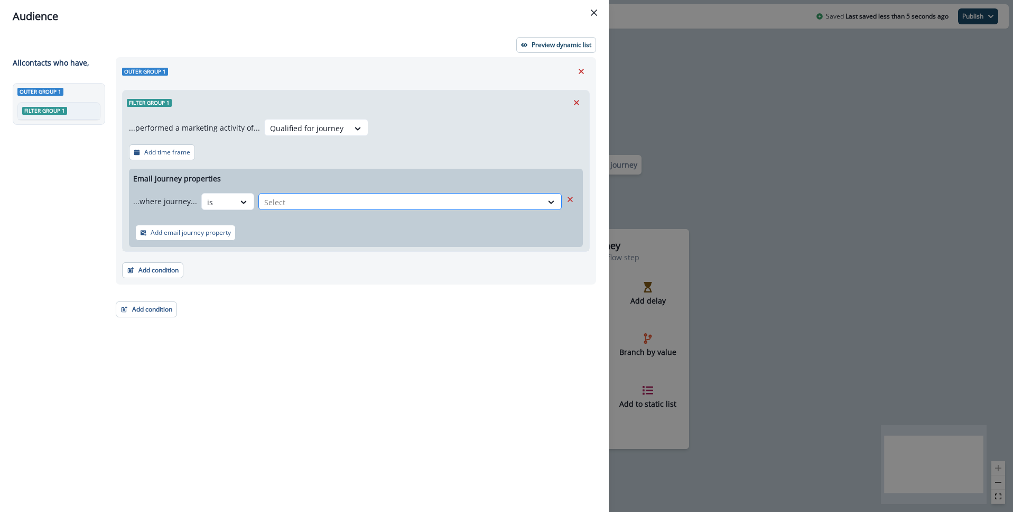
click at [308, 200] on div at bounding box center [400, 202] width 273 height 13
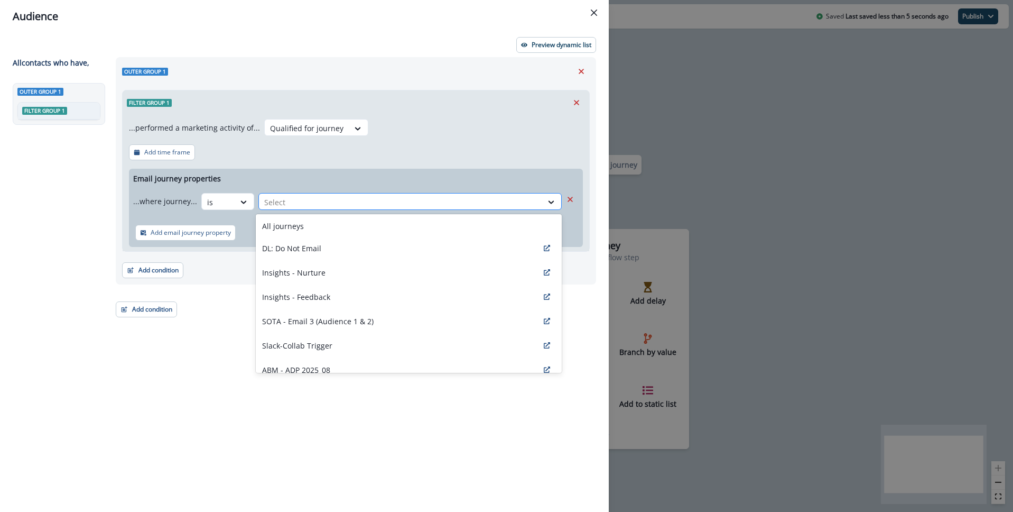
click at [308, 200] on div at bounding box center [400, 202] width 273 height 13
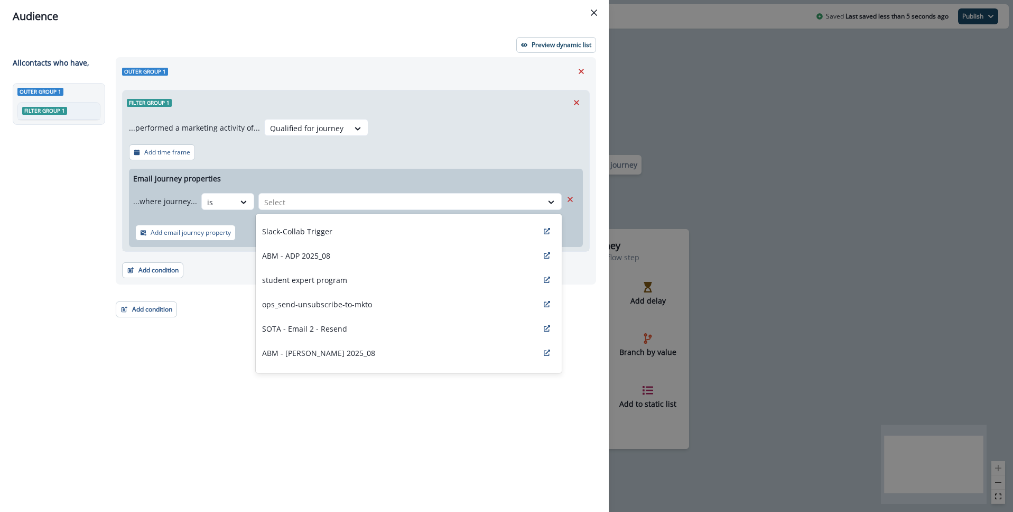
scroll to position [119, 0]
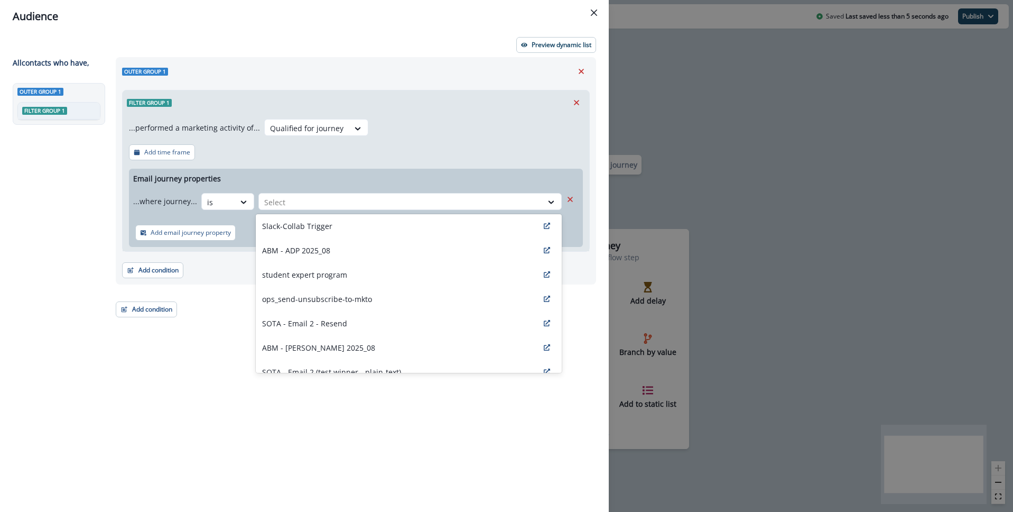
click at [352, 247] on div "ABM - ADP 2025_08" at bounding box center [409, 250] width 306 height 24
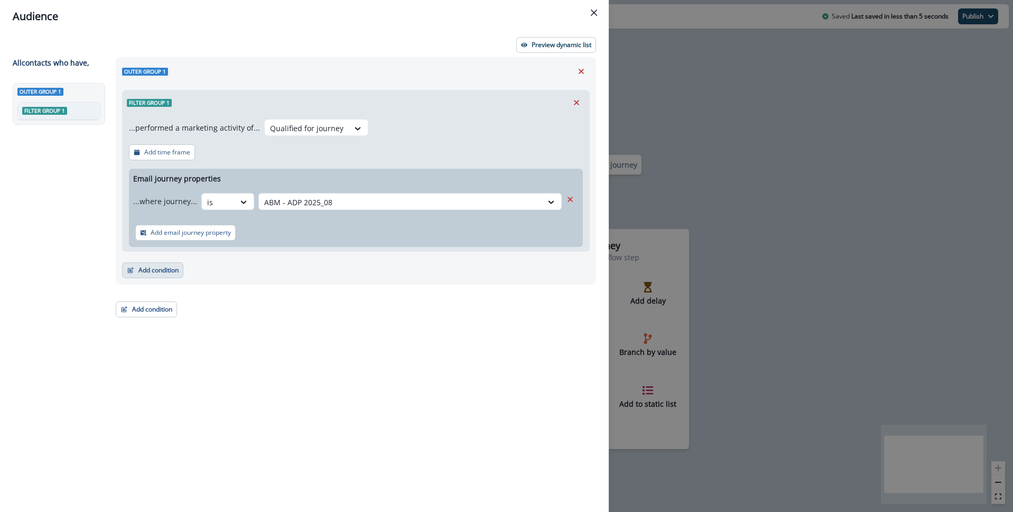
click at [144, 271] on button "Add condition" at bounding box center [152, 270] width 61 height 16
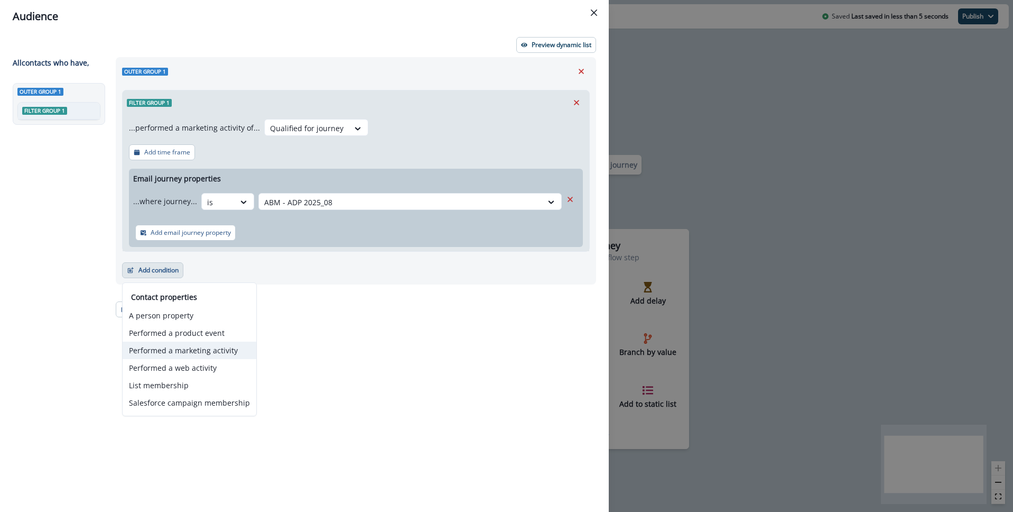
click at [185, 351] on button "Performed a marketing activity" at bounding box center [190, 349] width 134 height 17
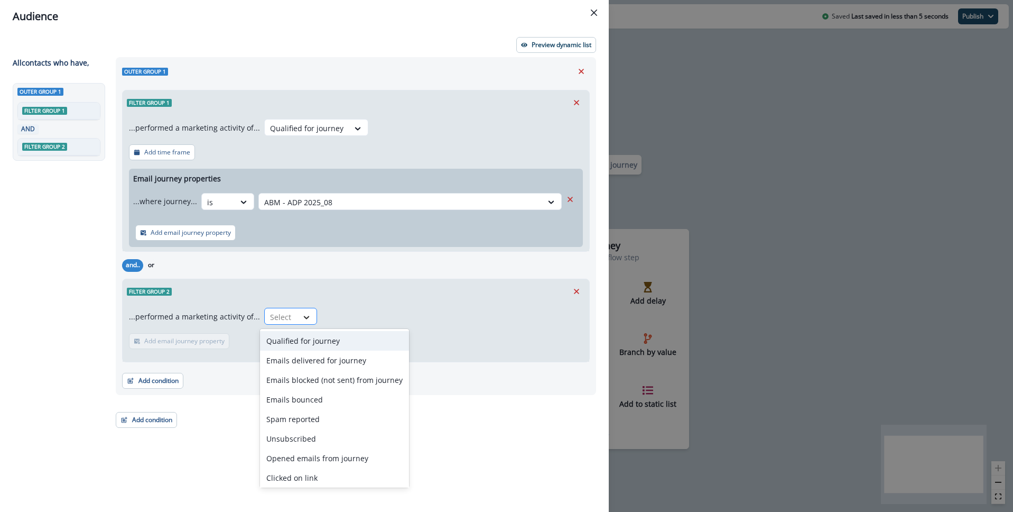
click at [297, 318] on div at bounding box center [306, 317] width 18 height 11
click at [338, 366] on div "Emails delivered for journey" at bounding box center [334, 360] width 149 height 20
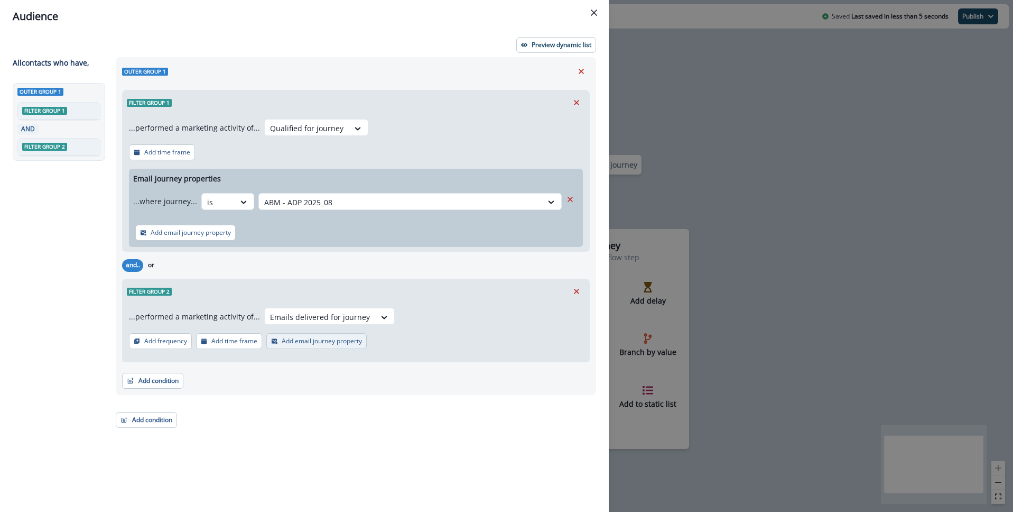
click at [317, 343] on p "Add email journey property" at bounding box center [322, 340] width 80 height 7
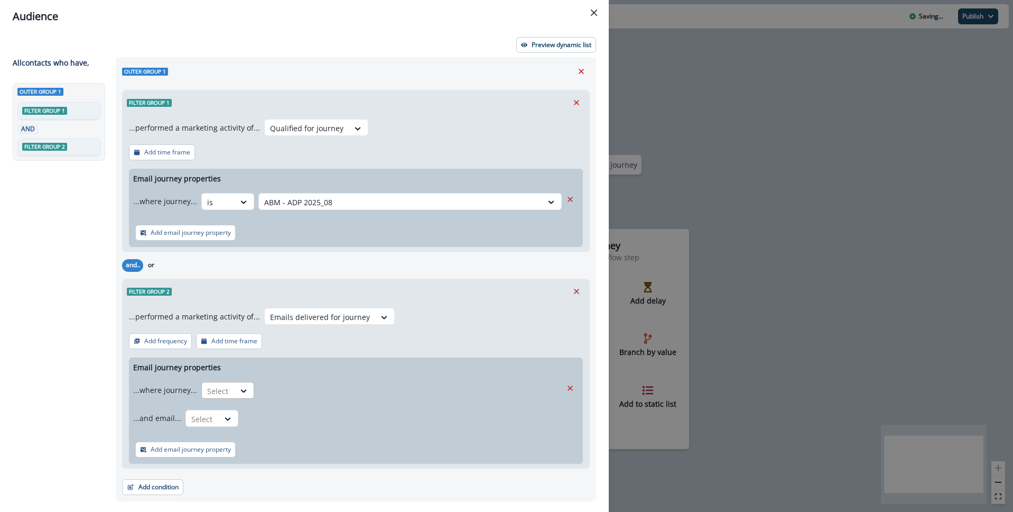
click at [227, 387] on div "Select" at bounding box center [218, 390] width 33 height 17
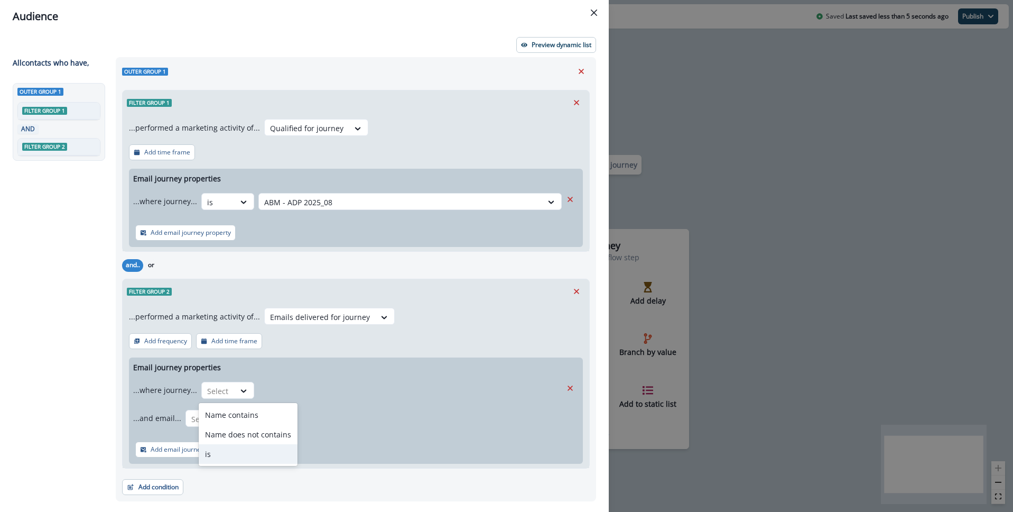
drag, startPoint x: 223, startPoint y: 453, endPoint x: 249, endPoint y: 436, distance: 31.4
click at [223, 453] on div "is" at bounding box center [248, 454] width 99 height 20
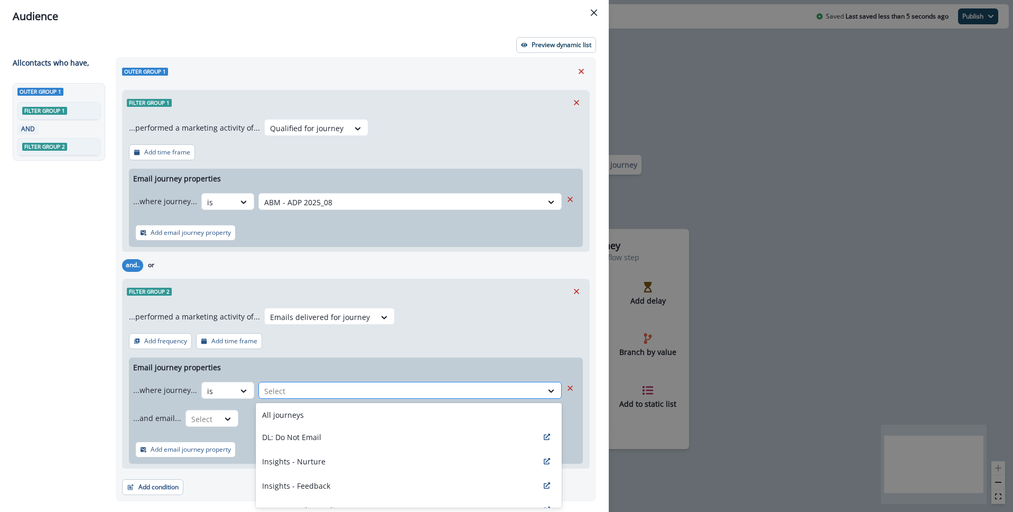
click at [301, 392] on div at bounding box center [400, 390] width 273 height 13
type input "***"
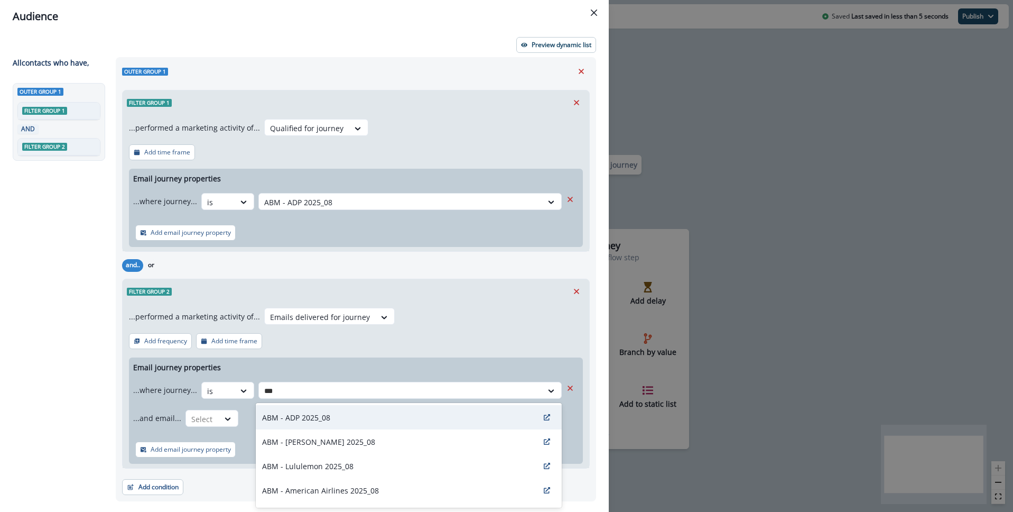
click at [309, 412] on p "ABM - ADP 2025_08" at bounding box center [296, 417] width 68 height 11
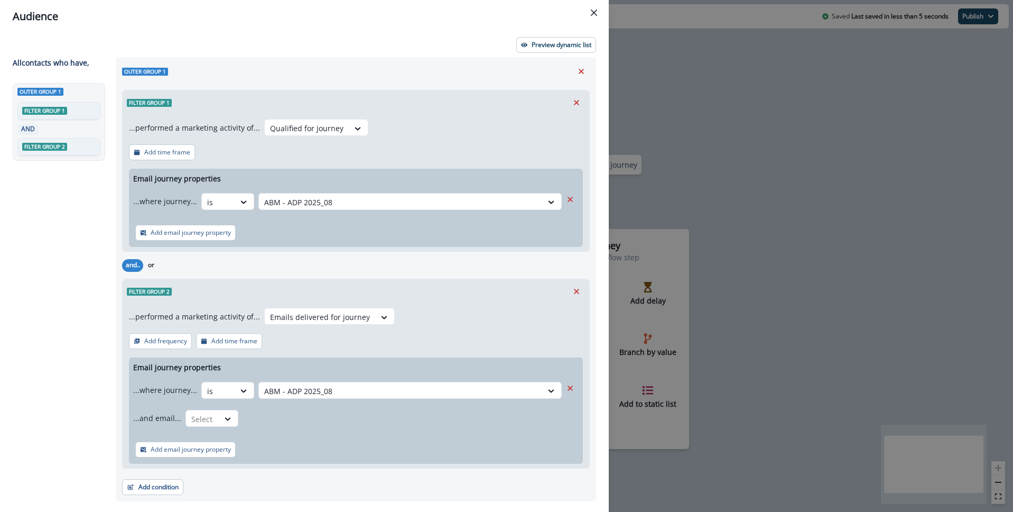
scroll to position [26, 0]
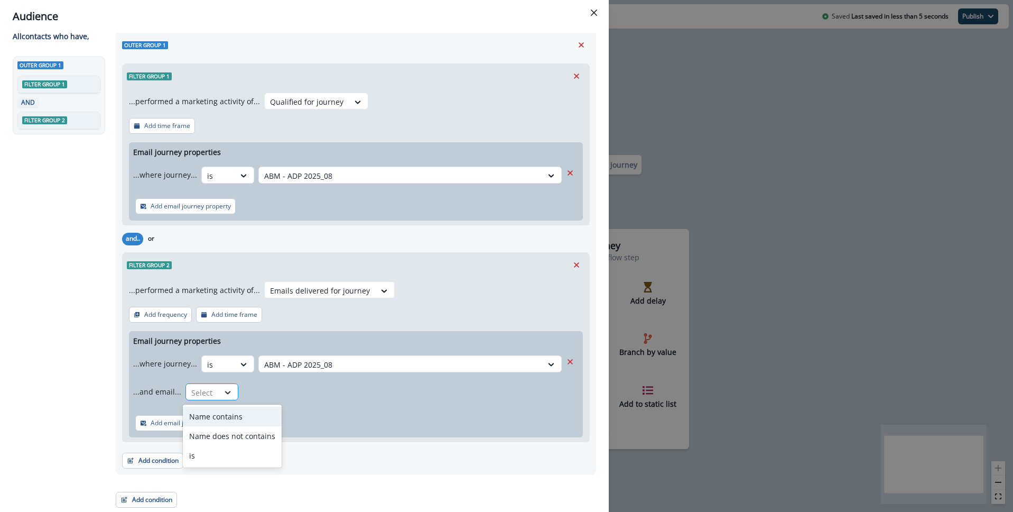
click at [219, 395] on div at bounding box center [228, 392] width 18 height 11
click at [211, 458] on div "is" at bounding box center [232, 455] width 99 height 20
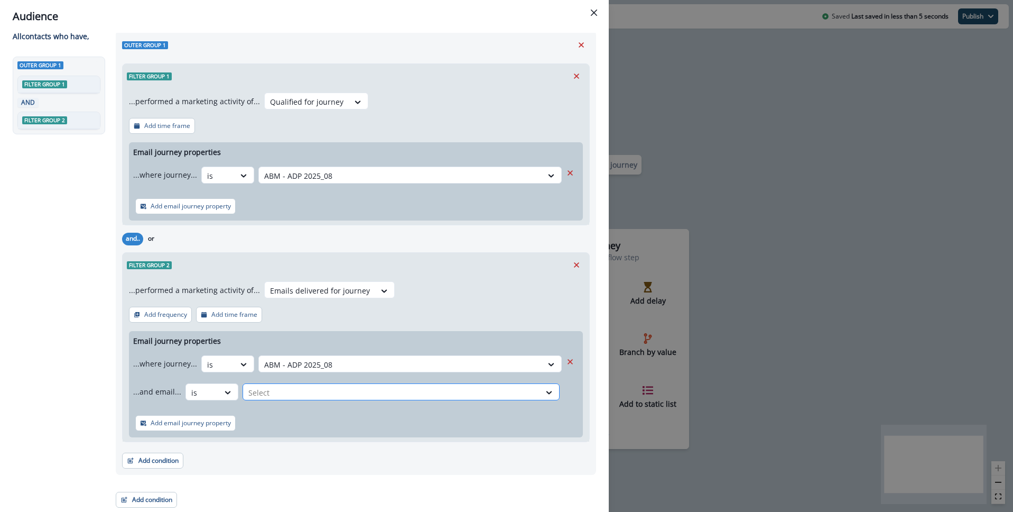
click at [304, 390] on div at bounding box center [391, 392] width 286 height 13
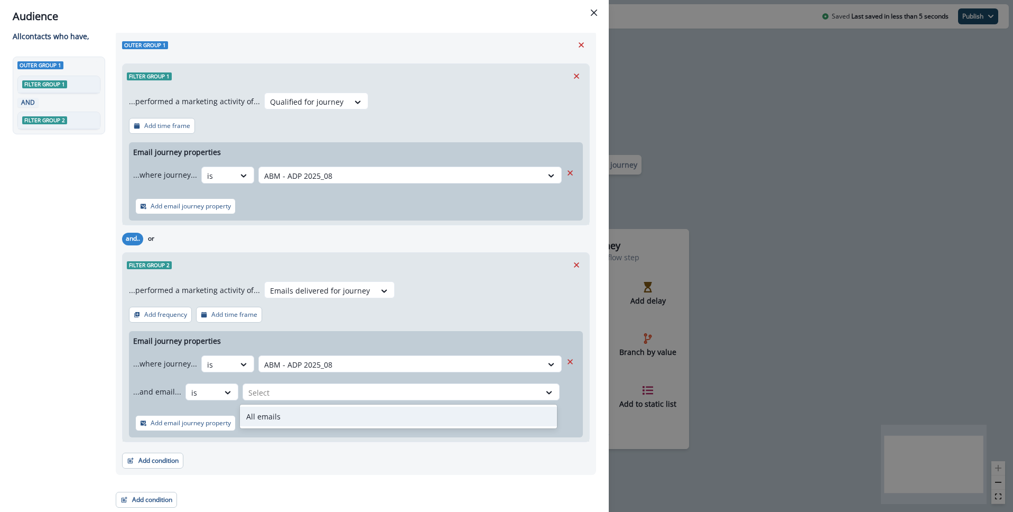
click at [271, 421] on div "All emails" at bounding box center [398, 416] width 317 height 20
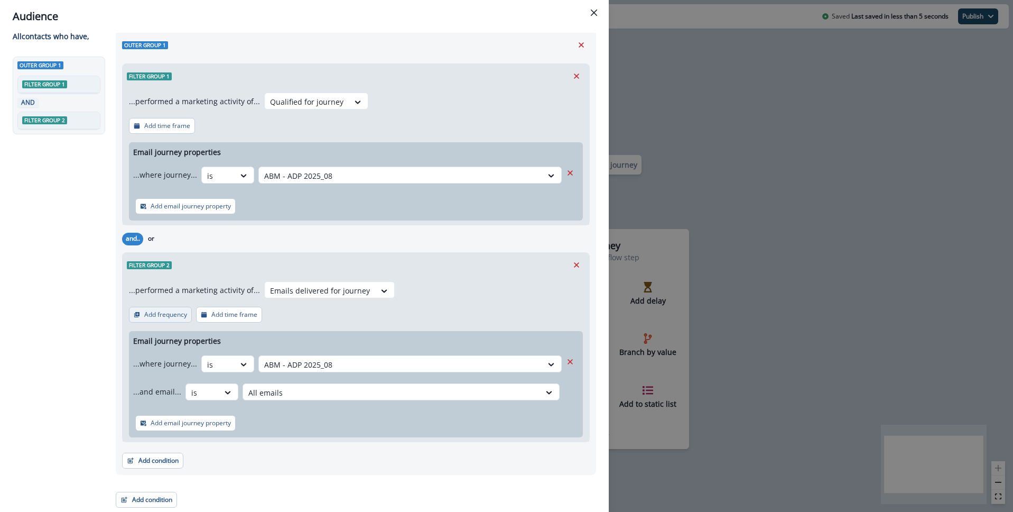
click at [156, 312] on p "Add frequency" at bounding box center [165, 314] width 43 height 7
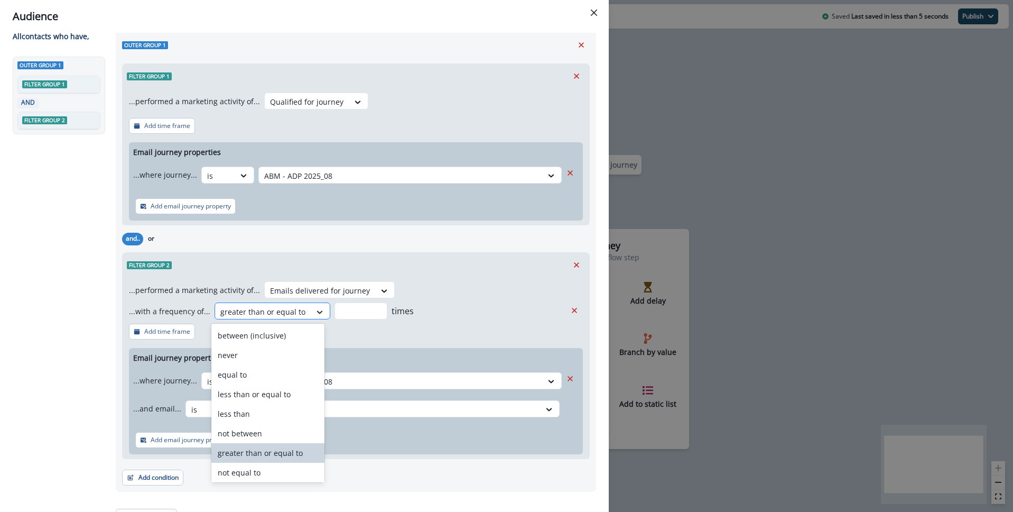
click at [317, 311] on icon at bounding box center [320, 311] width 6 height 3
click at [239, 358] on div "never" at bounding box center [267, 355] width 113 height 20
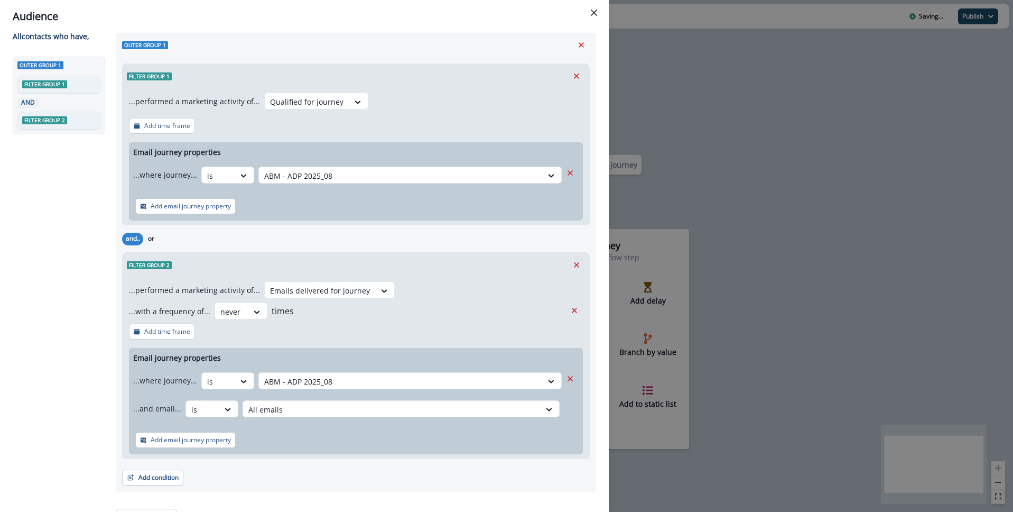
click at [67, 336] on div "Outer group 1 Filter group 1 AND Filter group 2" at bounding box center [61, 252] width 97 height 390
click at [44, 332] on div "Outer group 1 Filter group 1 AND Filter group 2" at bounding box center [61, 252] width 97 height 390
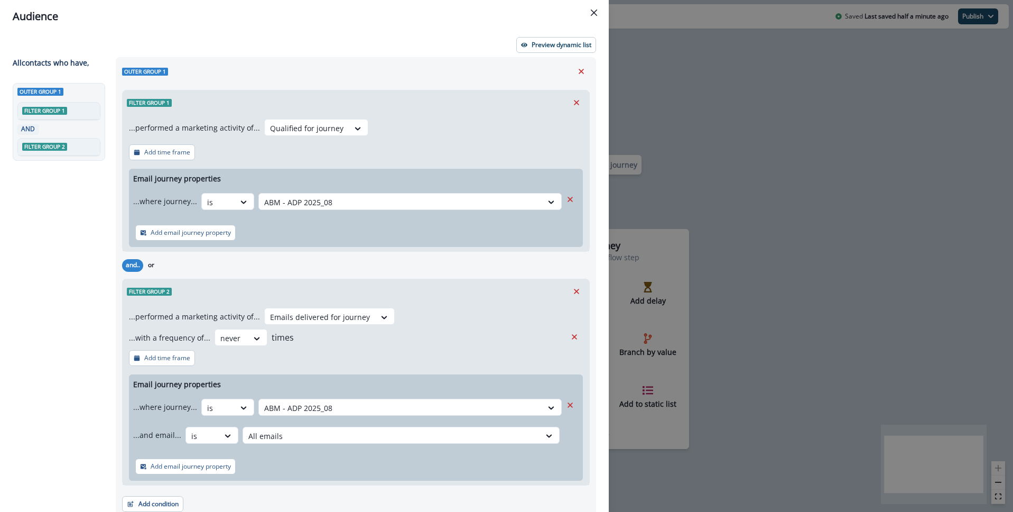
scroll to position [43, 0]
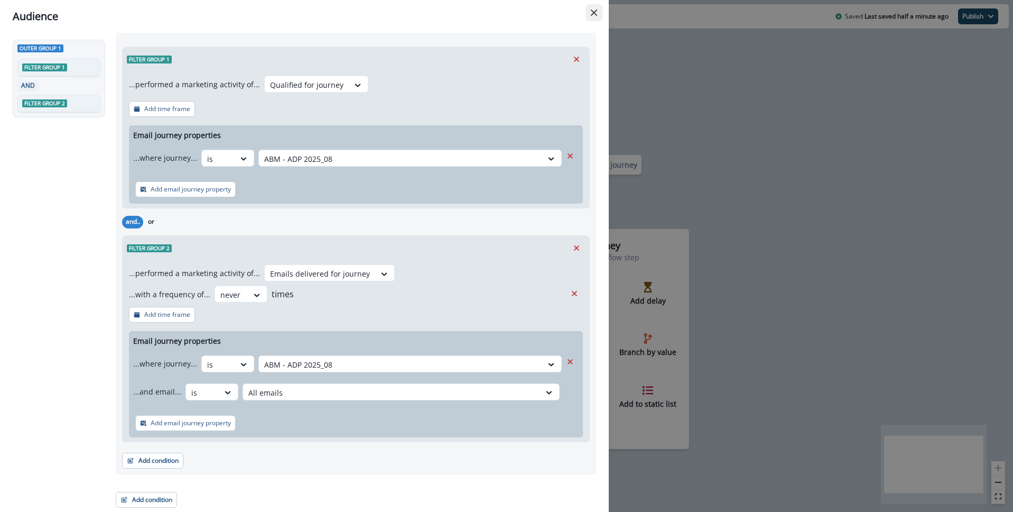
click at [594, 10] on icon "Close" at bounding box center [594, 13] width 6 height 6
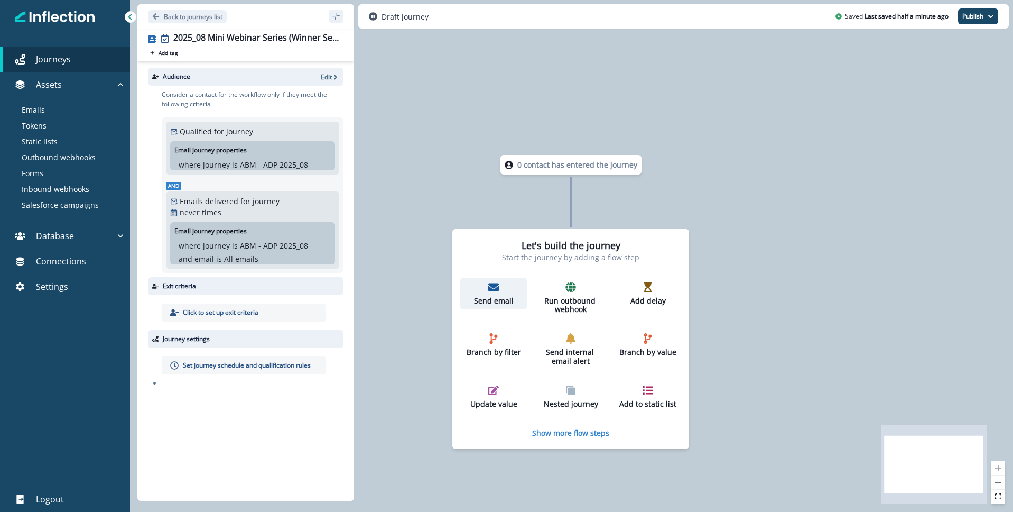
click at [498, 296] on p "Send email" at bounding box center [493, 300] width 58 height 9
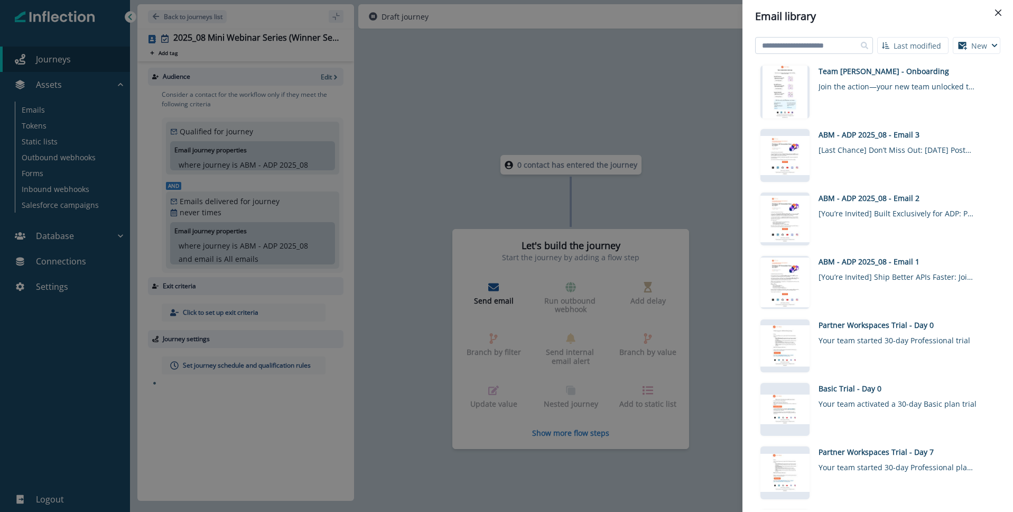
click at [832, 47] on input at bounding box center [814, 45] width 118 height 17
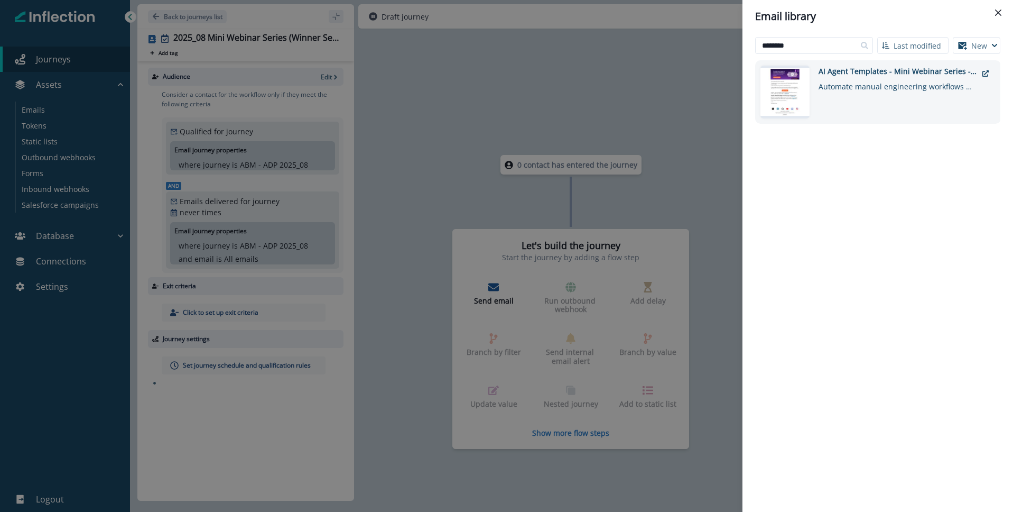
type input "********"
click at [873, 81] on div "Automate manual engineering workflows with Agents" at bounding box center [898, 84] width 159 height 15
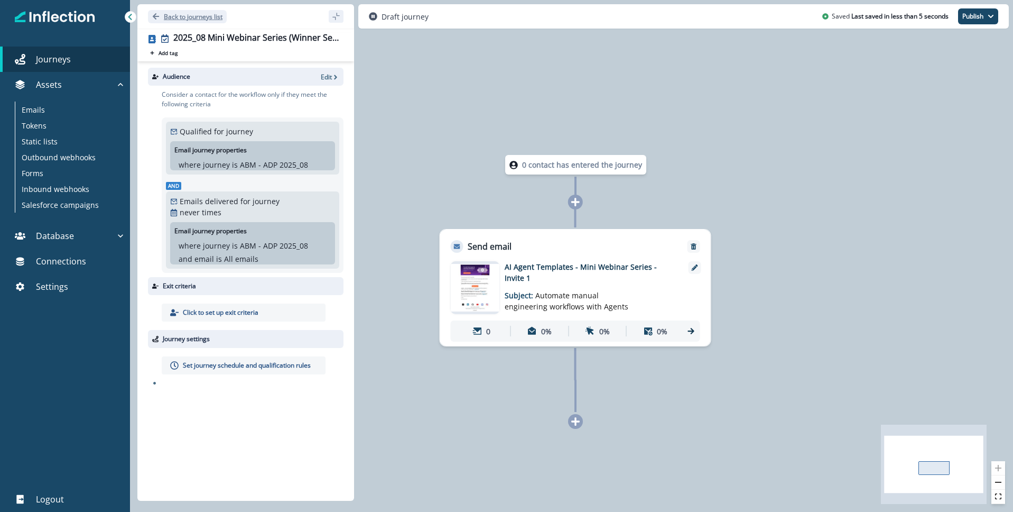
click at [166, 16] on p "Back to journeys list" at bounding box center [193, 16] width 59 height 9
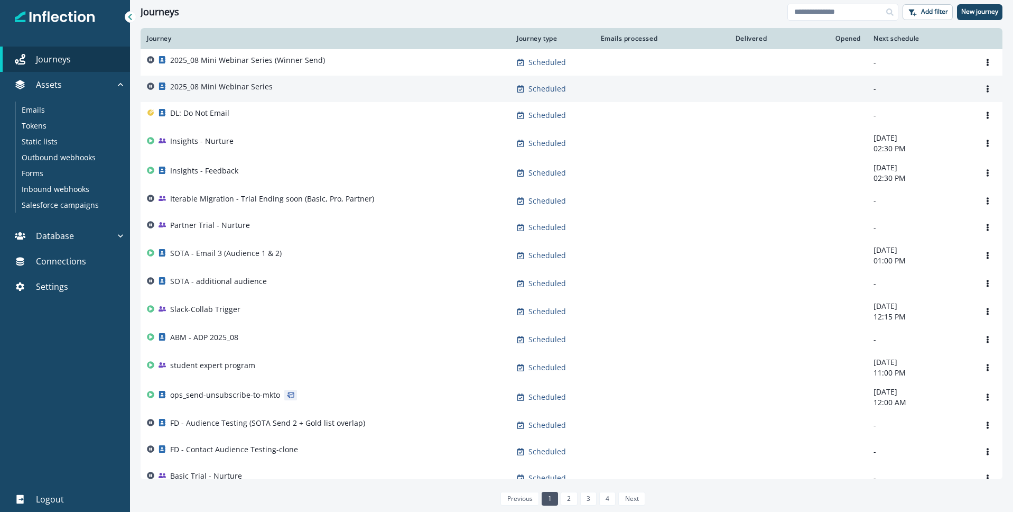
click at [219, 91] on p "2025_08 Mini Webinar Series" at bounding box center [221, 86] width 103 height 11
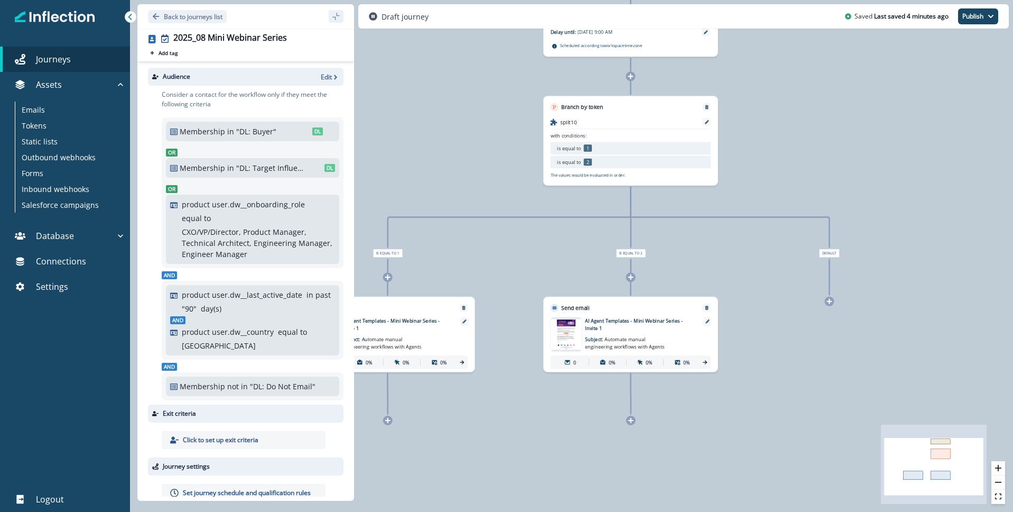
click at [831, 302] on icon at bounding box center [829, 301] width 6 height 6
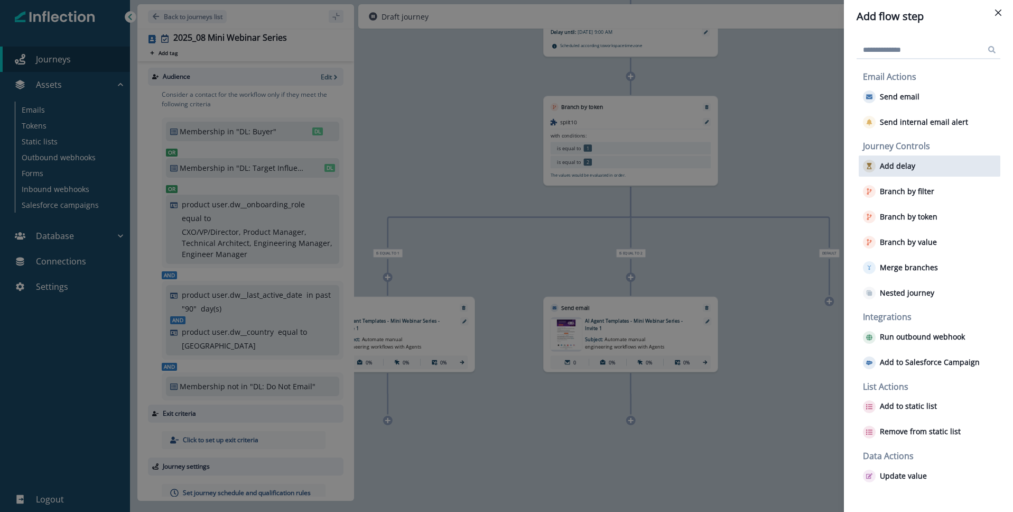
click at [911, 172] on button "Add delay" at bounding box center [889, 166] width 52 height 13
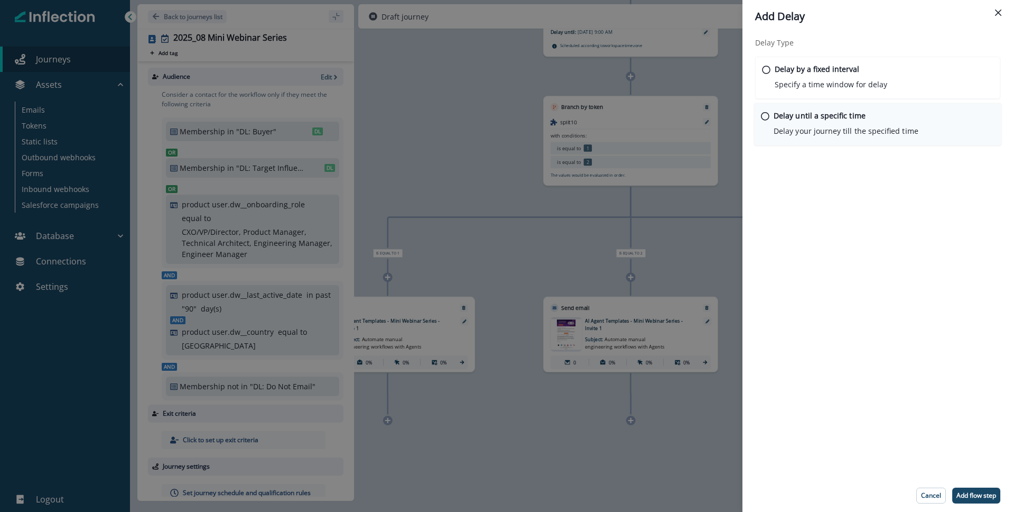
click at [838, 122] on div "Delay until a specific time Delay your journey till the specified time" at bounding box center [846, 123] width 145 height 26
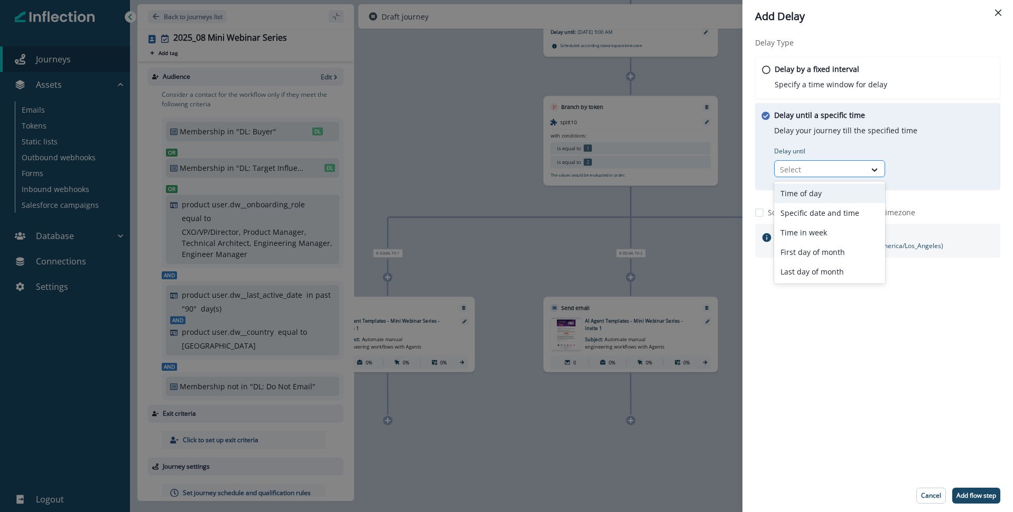
click at [798, 174] on div at bounding box center [820, 169] width 80 height 13
click at [819, 211] on div "Specific date and time" at bounding box center [829, 213] width 111 height 20
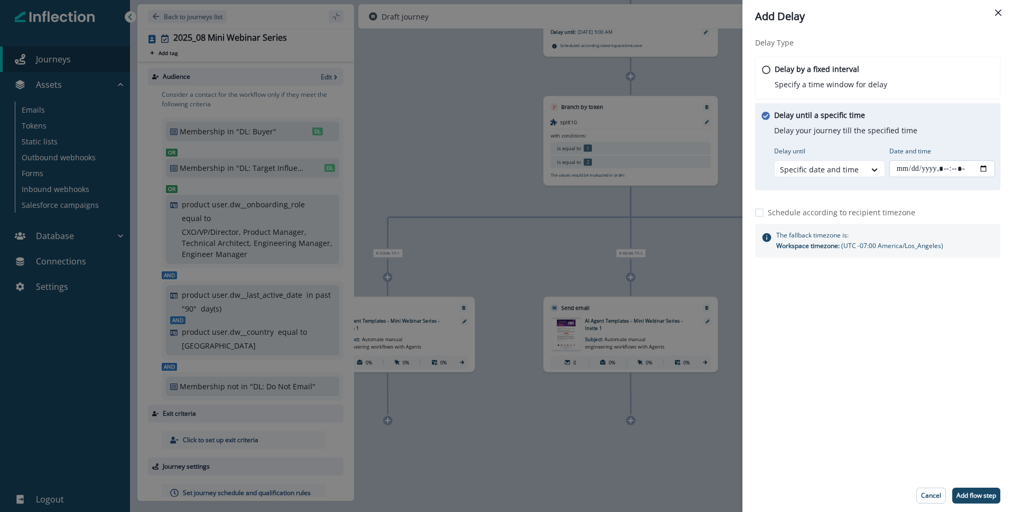
click at [981, 167] on input "Date and time" at bounding box center [942, 168] width 106 height 17
click at [923, 434] on div "Delay Type Delay by a fixed interval Specify a time window for delay Delay unti…" at bounding box center [877, 256] width 271 height 446
click at [985, 494] on p "Add flow step" at bounding box center [976, 494] width 40 height 7
type input "**********"
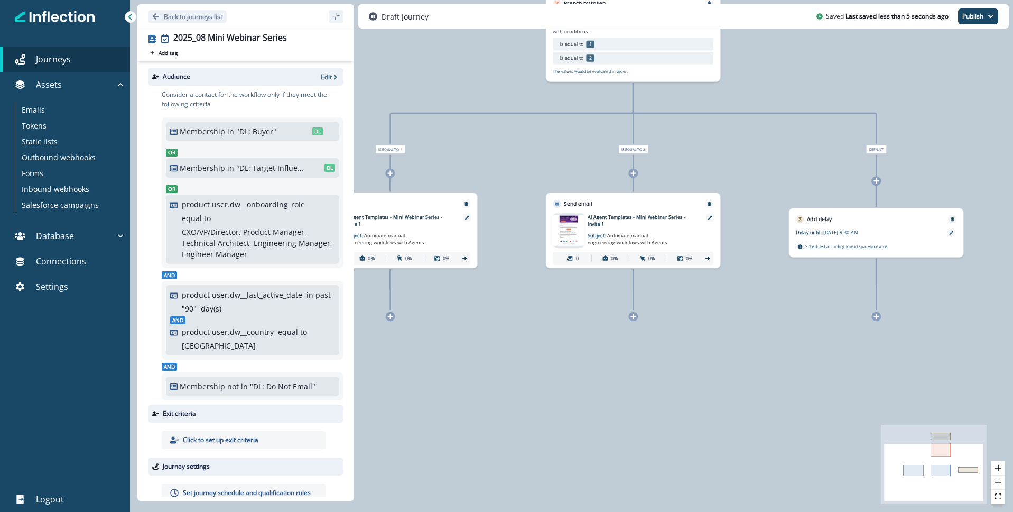
click at [875, 315] on icon at bounding box center [876, 316] width 6 height 6
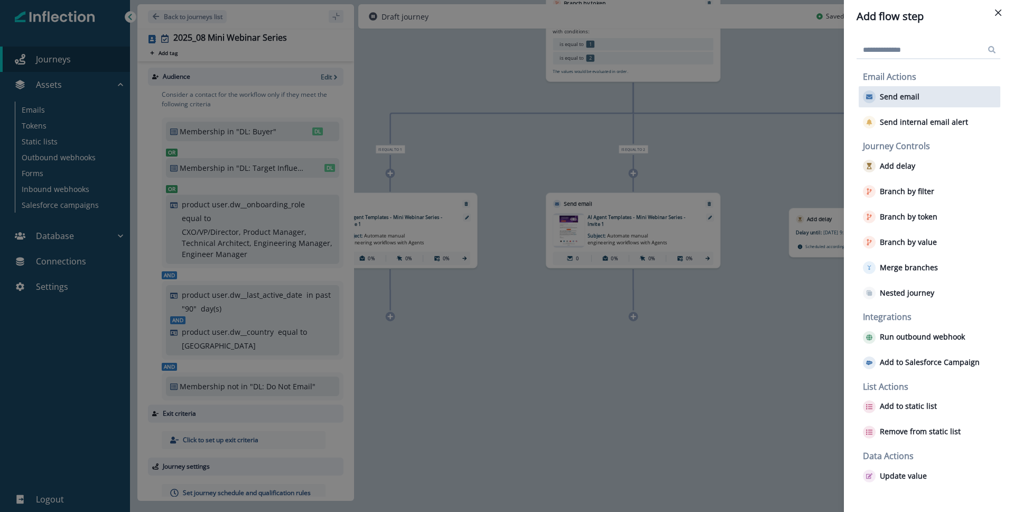
click at [918, 98] on div "Send email" at bounding box center [930, 96] width 142 height 21
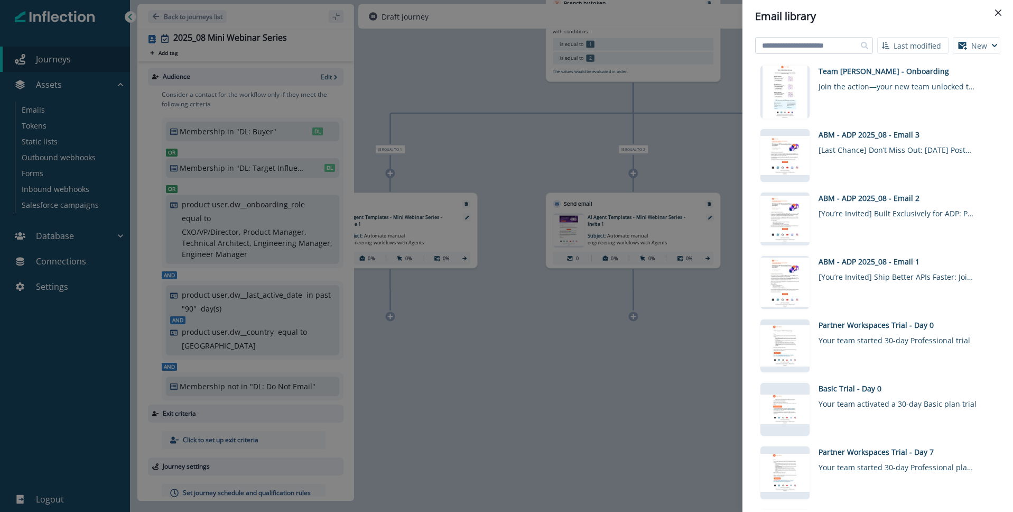
click at [830, 52] on input at bounding box center [814, 45] width 118 height 17
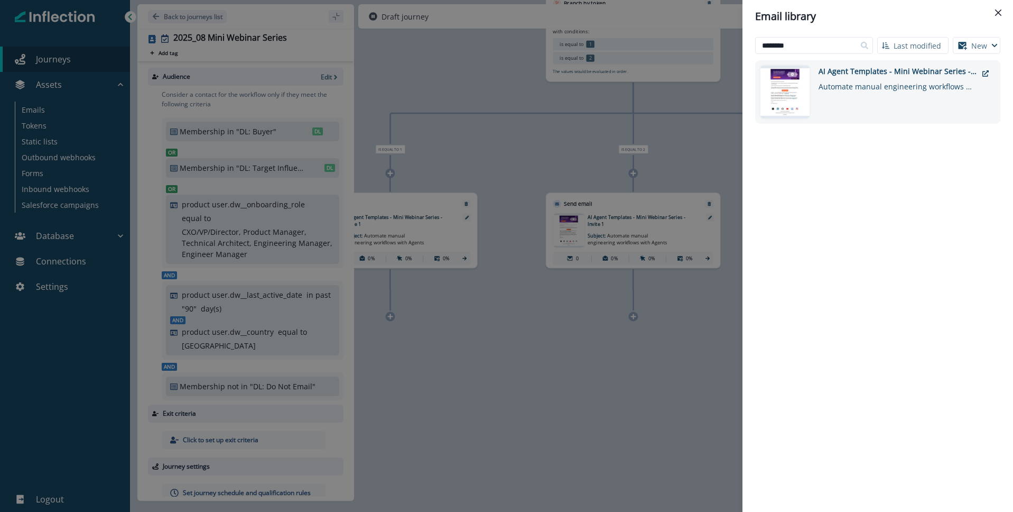
type input "********"
click at [866, 72] on div "AI Agent Templates - Mini Webinar Series - Invite 1" at bounding box center [898, 71] width 159 height 11
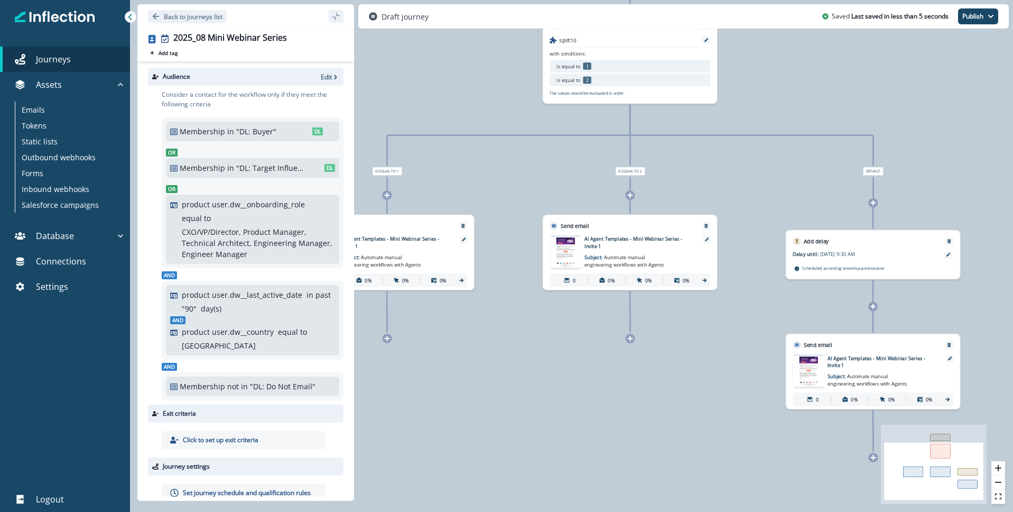
click at [812, 364] on img at bounding box center [809, 371] width 32 height 31
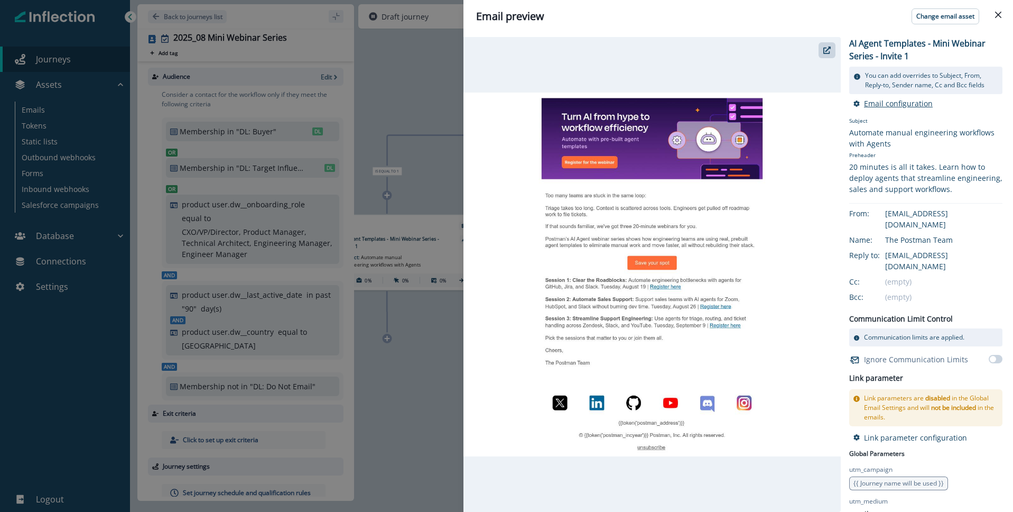
click at [903, 105] on p "Email configuration" at bounding box center [898, 103] width 69 height 10
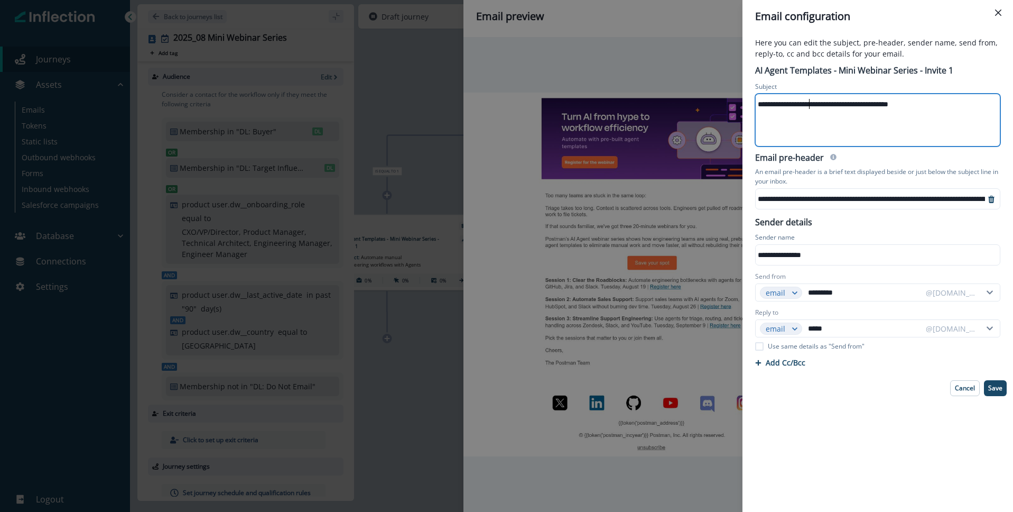
click at [807, 107] on div "**********" at bounding box center [877, 104] width 243 height 16
drag, startPoint x: 807, startPoint y: 107, endPoint x: 789, endPoint y: 105, distance: 18.6
click at [807, 107] on div "**********" at bounding box center [877, 104] width 243 height 16
click at [995, 12] on icon "Close" at bounding box center [998, 13] width 6 height 6
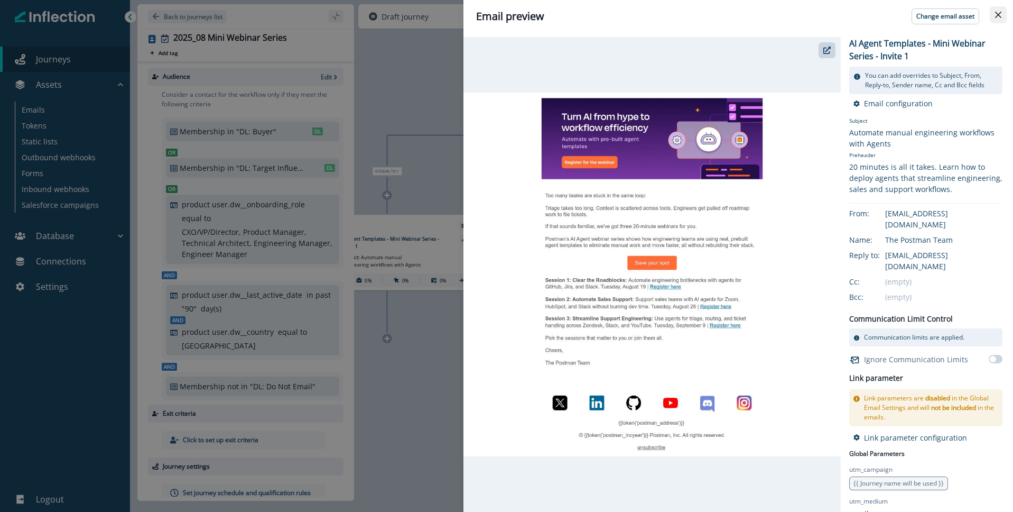
click at [998, 21] on button "Close" at bounding box center [998, 14] width 17 height 17
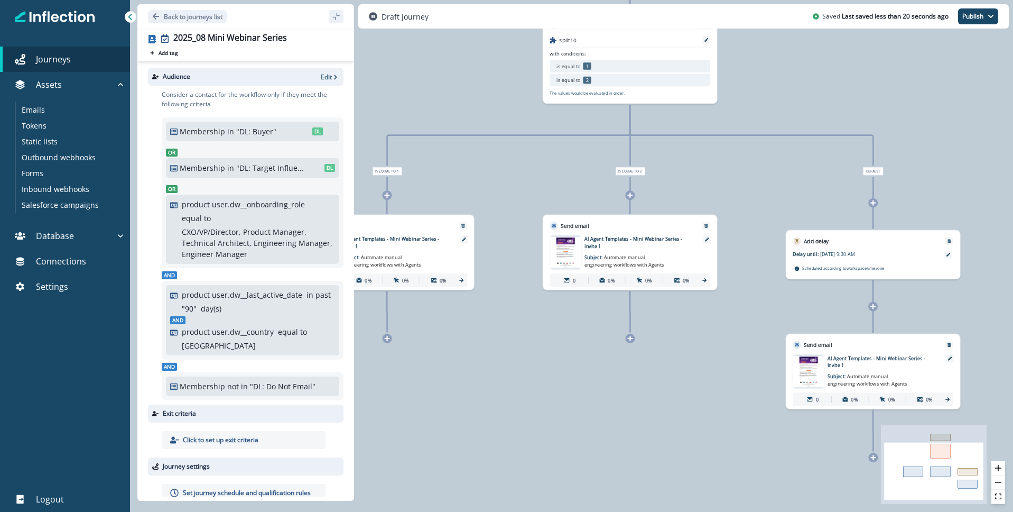
click at [647, 385] on div "0 contact has entered the journey Add delay Delay until: Aug 12, 2025 at 9:00 A…" at bounding box center [571, 256] width 883 height 512
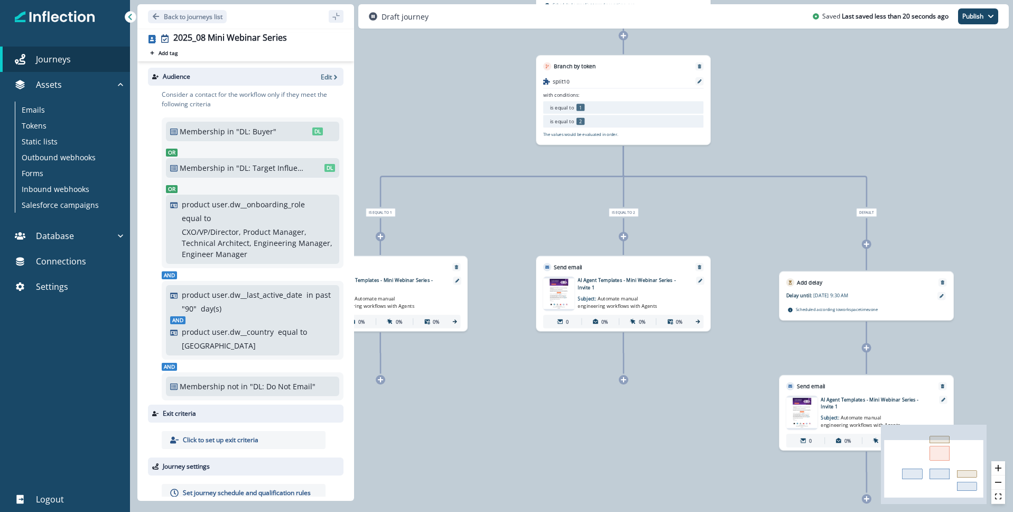
click at [619, 450] on div "0 contact has entered the journey Add delay Delay until: Aug 12, 2025 at 9:00 A…" at bounding box center [571, 256] width 883 height 512
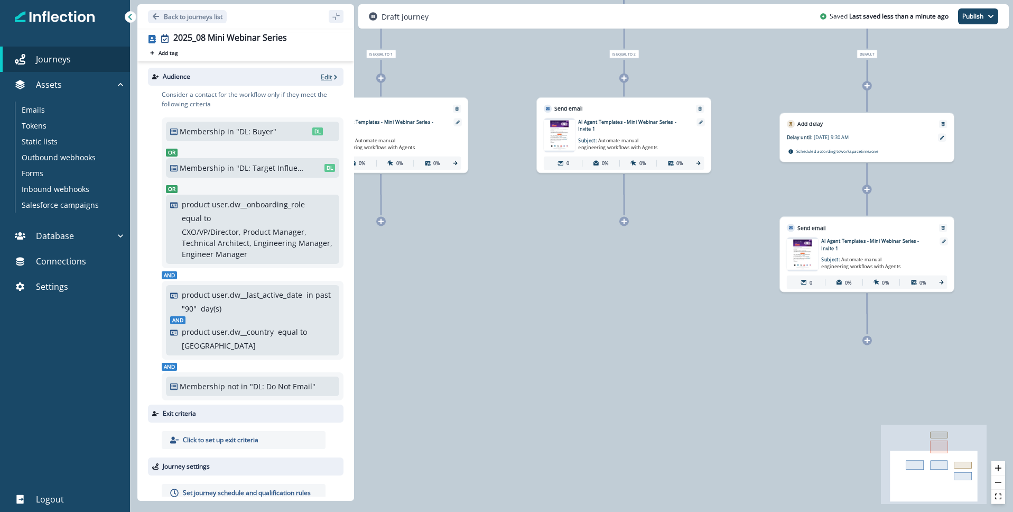
click at [327, 75] on p "Edit" at bounding box center [326, 76] width 11 height 9
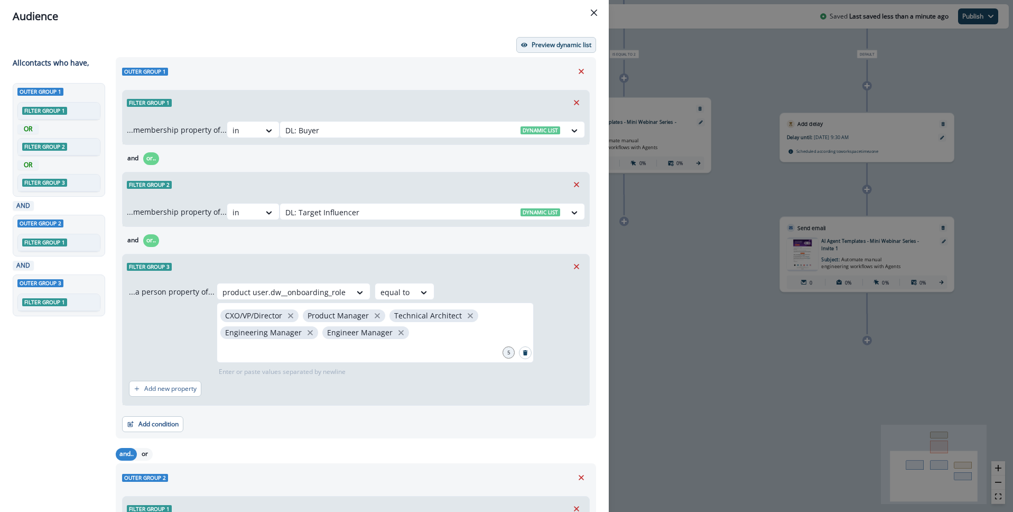
click at [536, 47] on p "Preview dynamic list" at bounding box center [562, 44] width 60 height 7
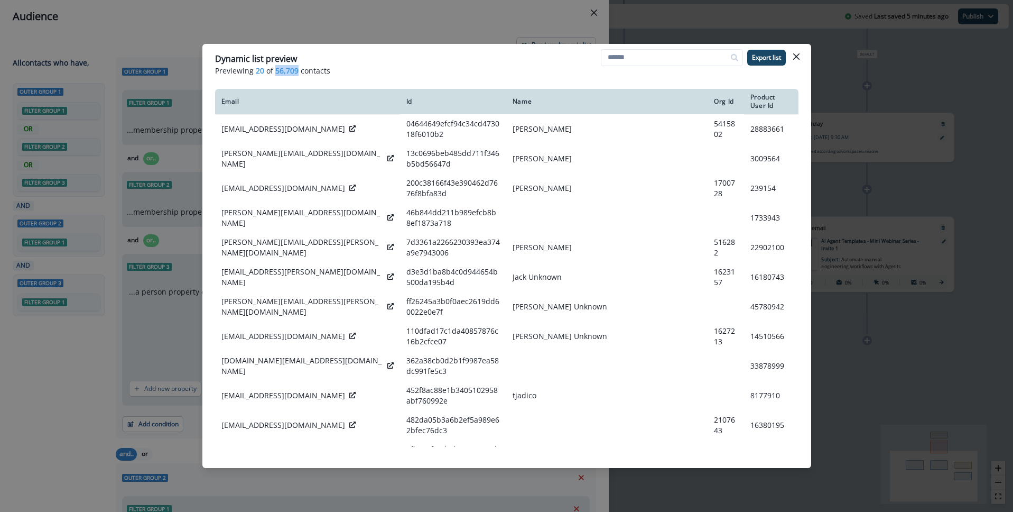
drag, startPoint x: 283, startPoint y: 70, endPoint x: 343, endPoint y: 73, distance: 60.8
click at [295, 70] on span "56,709" at bounding box center [286, 70] width 23 height 11
copy span "56,709"
click at [796, 56] on icon "Close" at bounding box center [796, 56] width 6 height 6
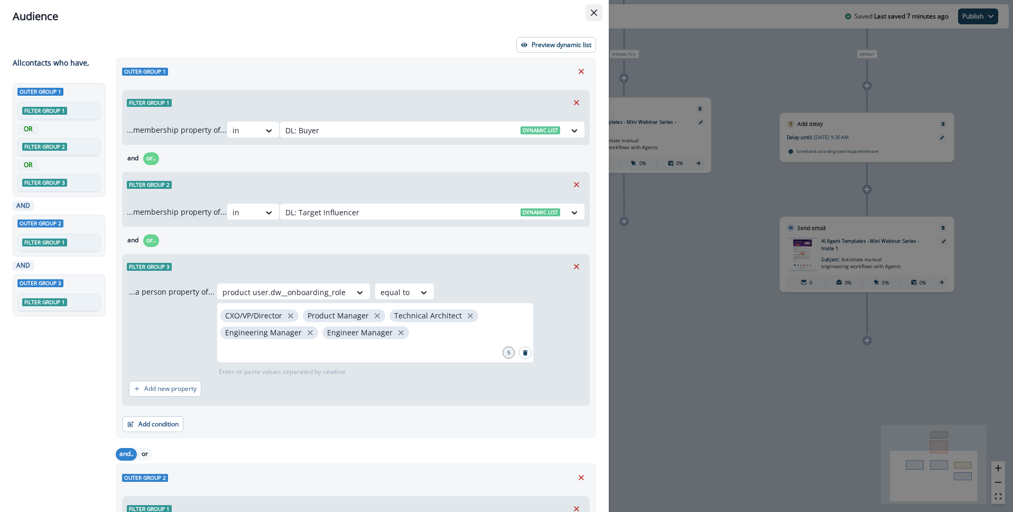
click at [594, 16] on button "Close" at bounding box center [593, 12] width 17 height 17
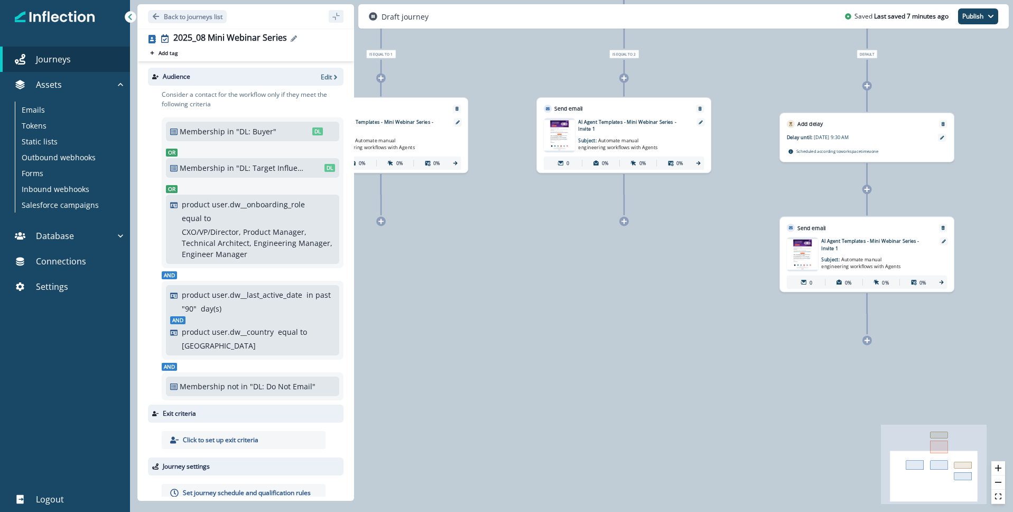
click at [292, 36] on icon "Edit name" at bounding box center [294, 38] width 6 height 6
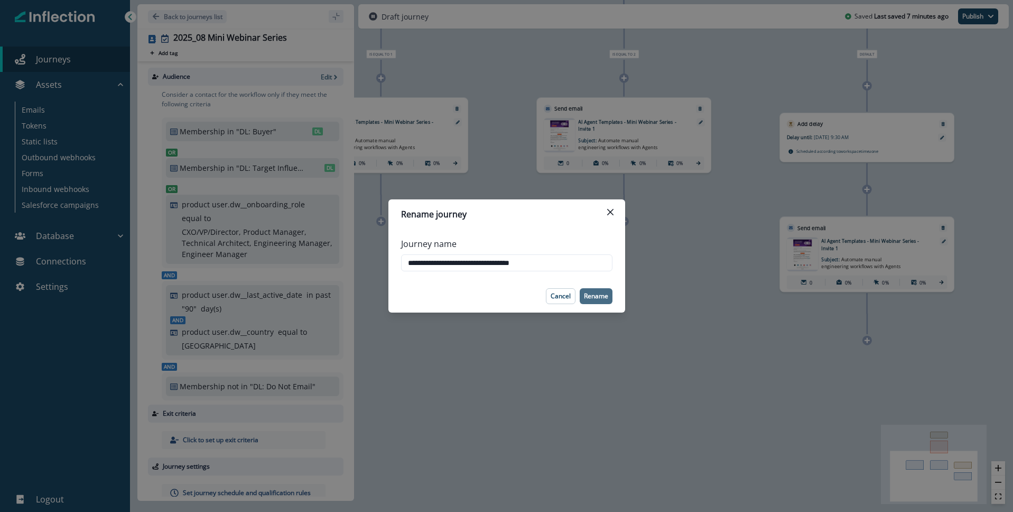
type input "**********"
click at [598, 293] on p "Rename" at bounding box center [596, 295] width 24 height 7
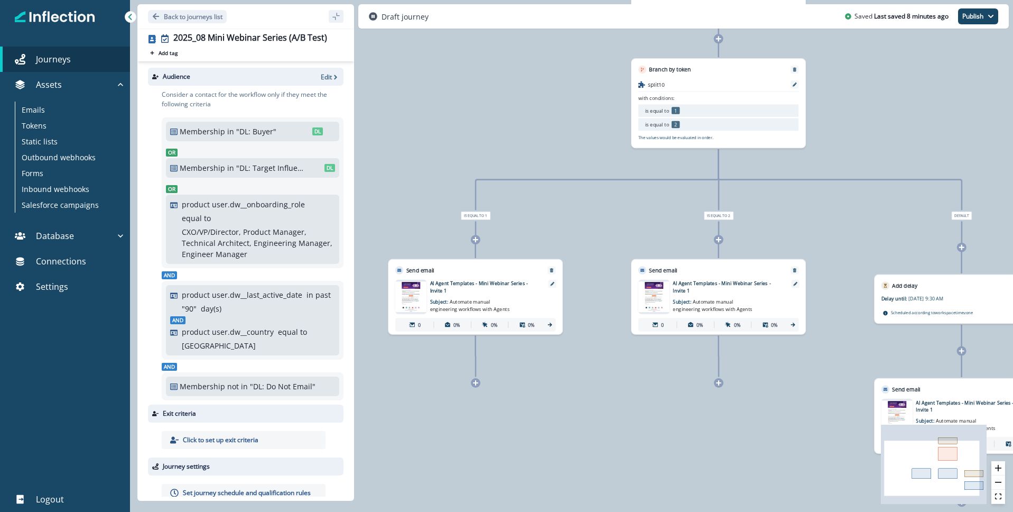
click at [703, 292] on p "AI Agent Templates - Mini Webinar Series - Invite 1" at bounding box center [727, 287] width 109 height 14
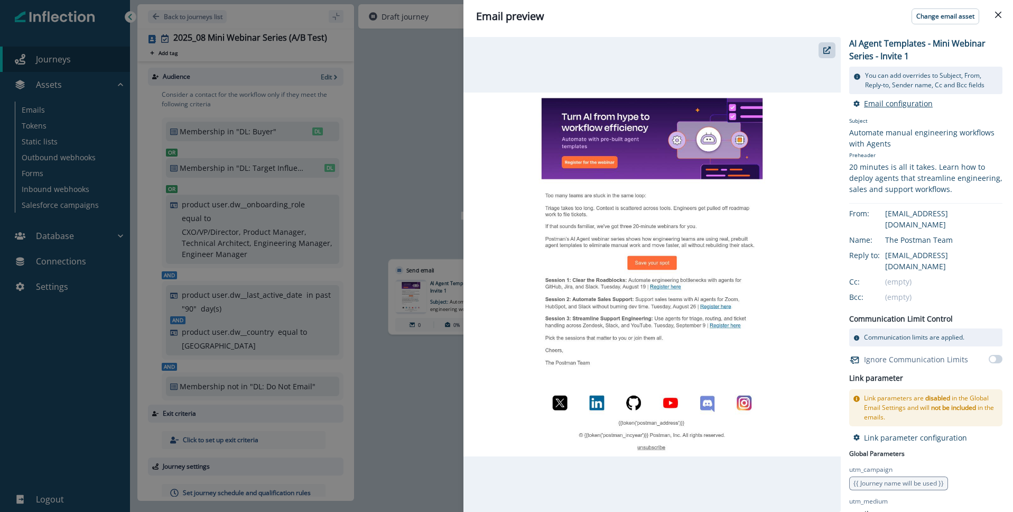
click at [912, 106] on p "Email configuration" at bounding box center [898, 103] width 69 height 10
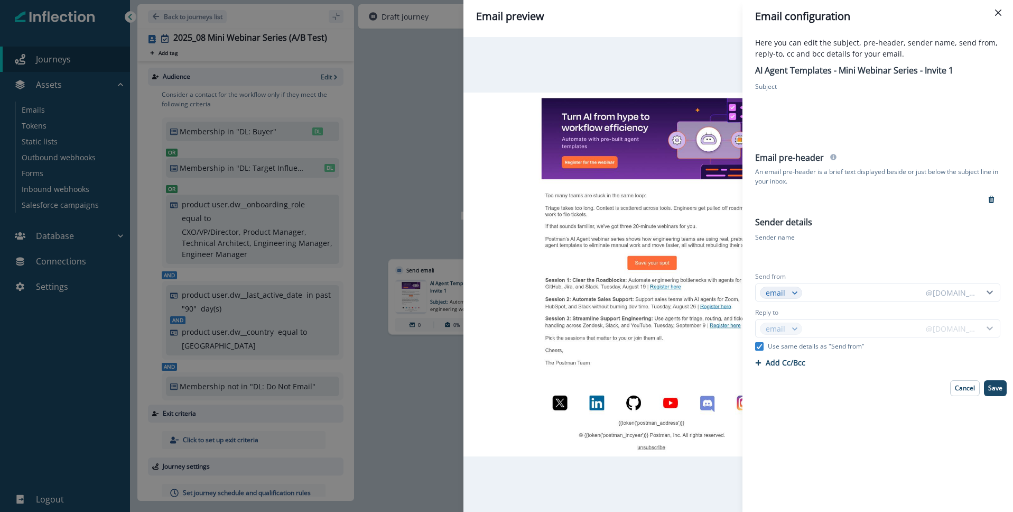
type input "*********"
type input "*****"
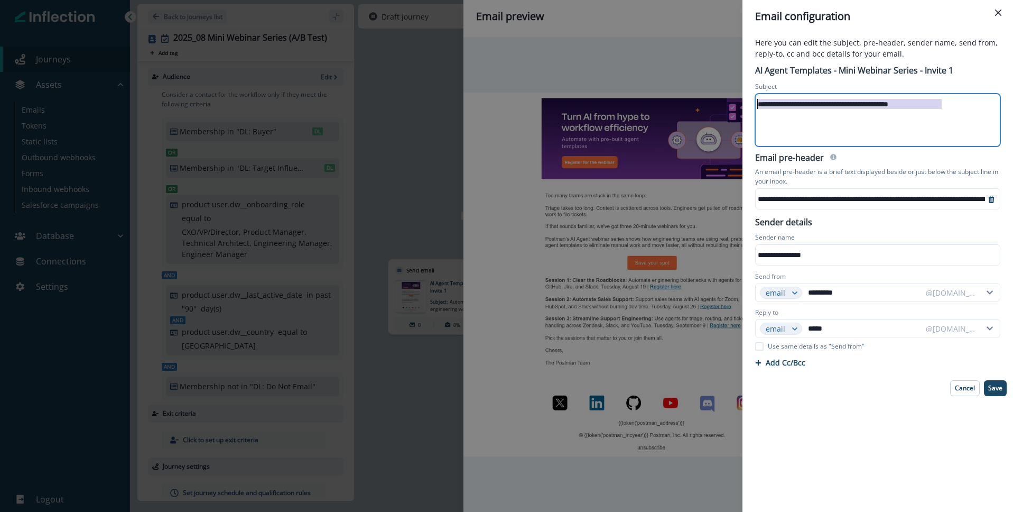
drag, startPoint x: 971, startPoint y: 105, endPoint x: 703, endPoint y: 89, distance: 268.4
click at [703, 89] on div "**********" at bounding box center [506, 256] width 1013 height 512
drag, startPoint x: 862, startPoint y: 105, endPoint x: 740, endPoint y: 103, distance: 121.5
click at [740, 103] on div "**********" at bounding box center [506, 256] width 1013 height 512
click at [891, 132] on div "**********" at bounding box center [877, 120] width 243 height 52
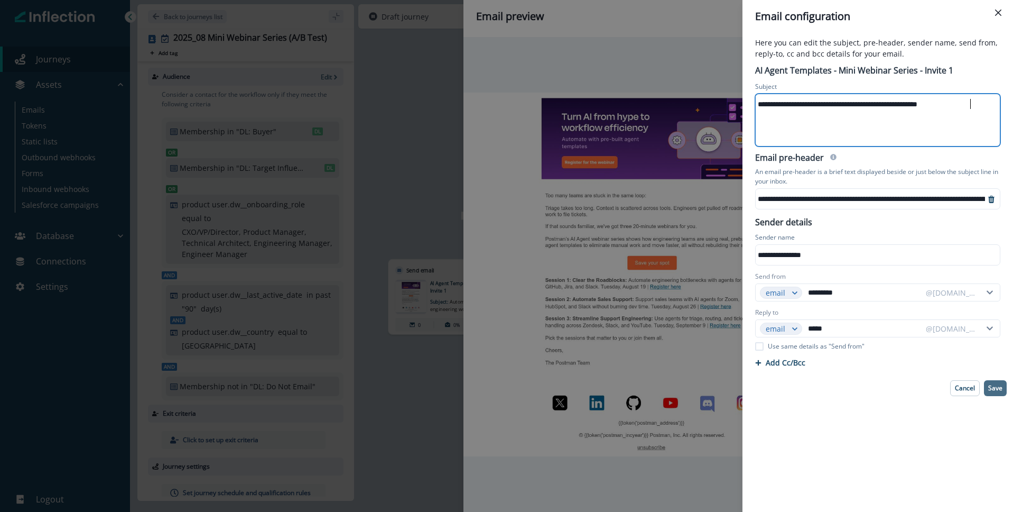
click at [997, 390] on p "Save" at bounding box center [995, 387] width 14 height 7
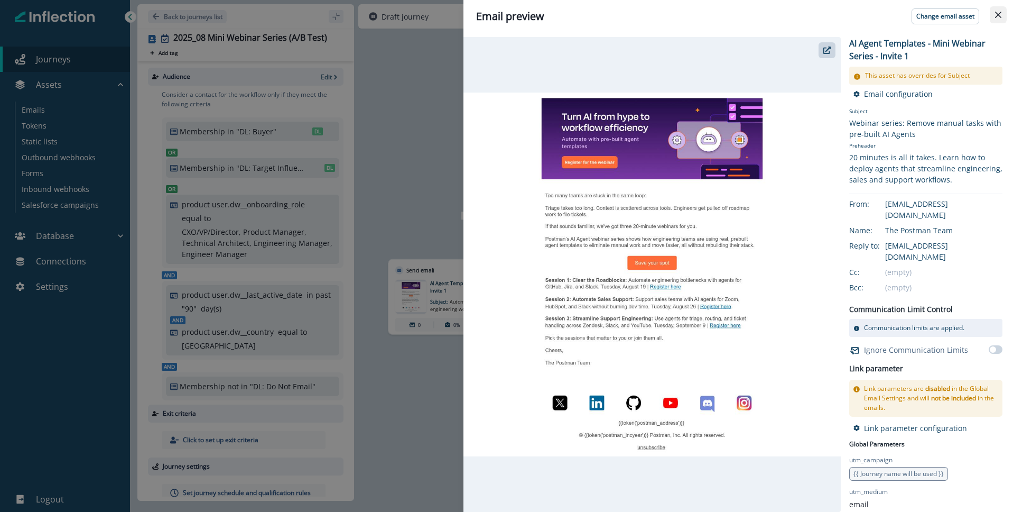
click at [996, 15] on icon "Close" at bounding box center [998, 15] width 6 height 6
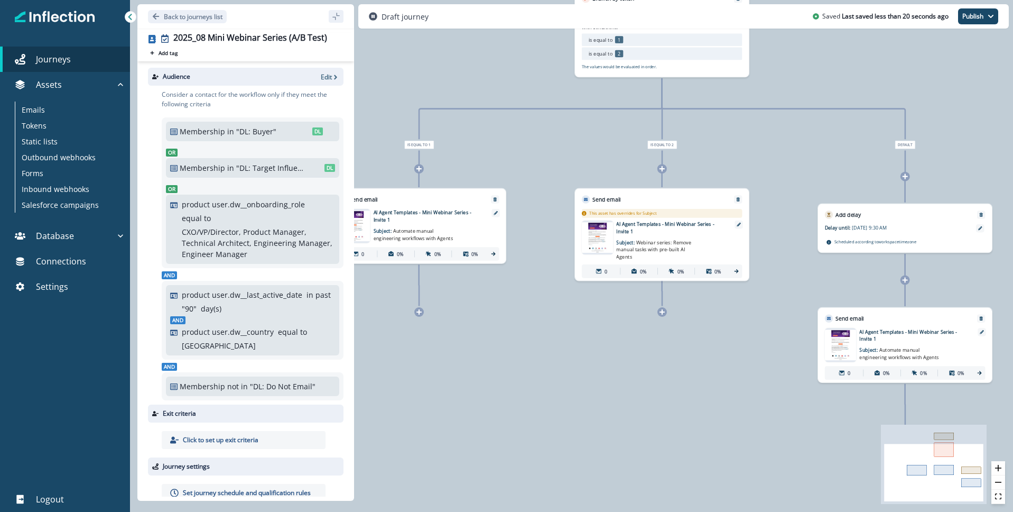
click at [904, 353] on span "Automate manual engineering workflows with Agents" at bounding box center [900, 354] width 80 height 14
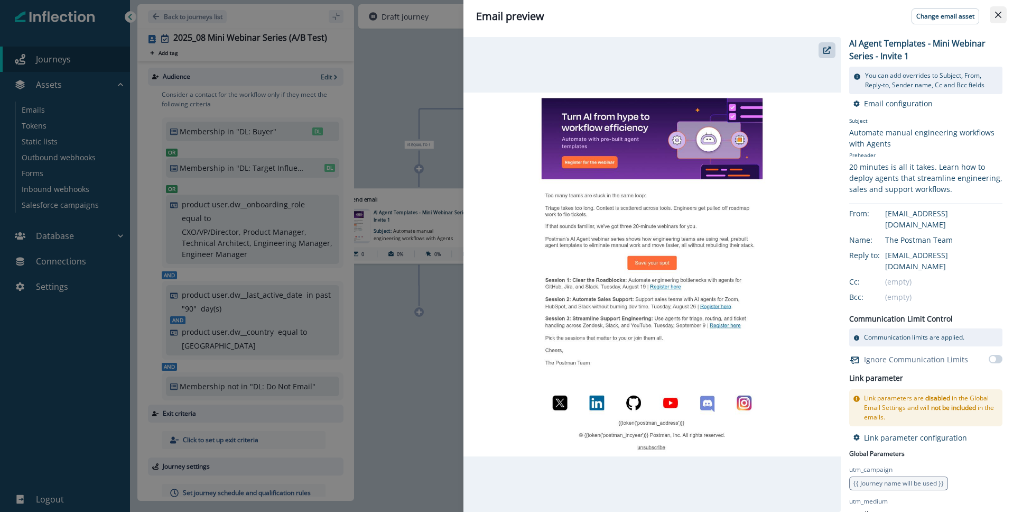
click at [999, 13] on icon "Close" at bounding box center [998, 15] width 6 height 6
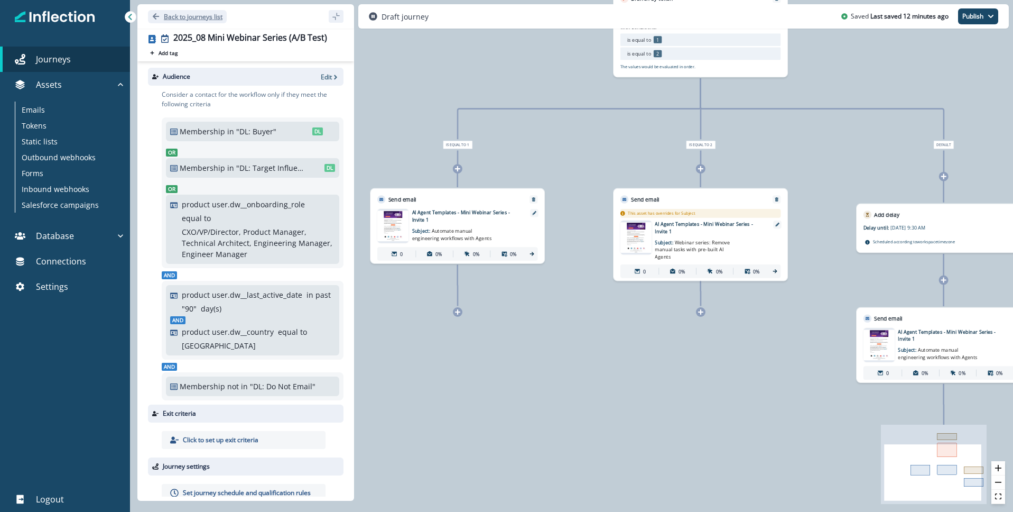
click at [154, 16] on icon "Go back" at bounding box center [156, 16] width 6 height 6
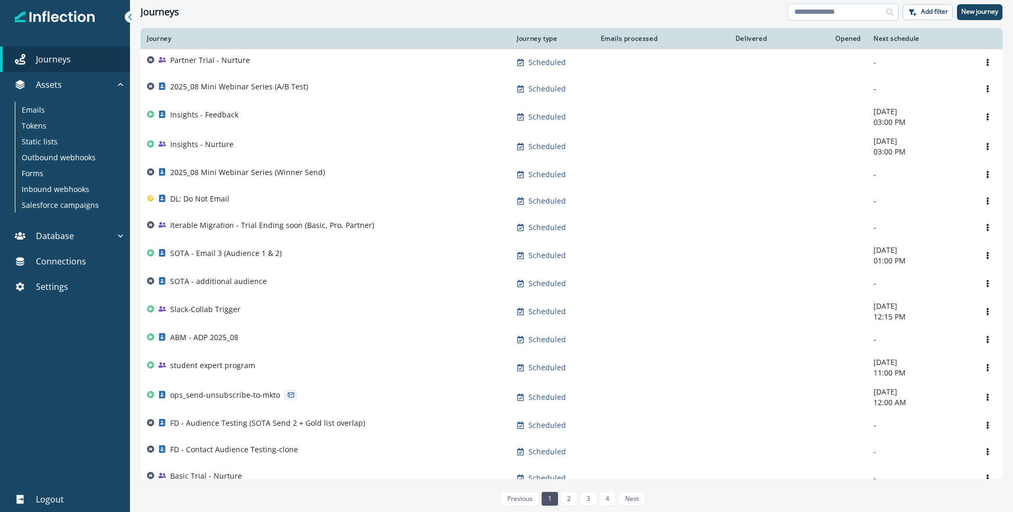
click at [849, 12] on input at bounding box center [842, 12] width 111 height 17
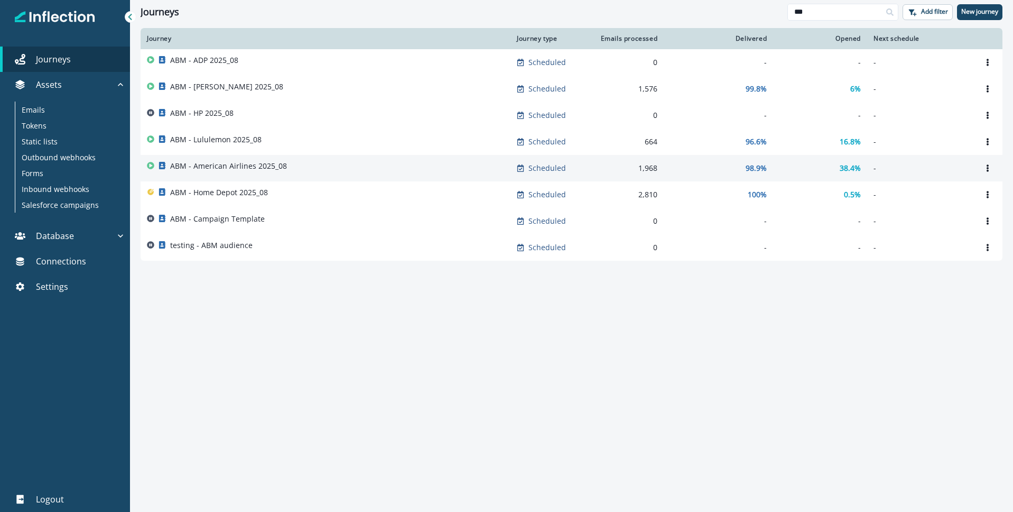
type input "***"
click at [199, 163] on p "ABM - American Airlines 2025_08" at bounding box center [228, 166] width 117 height 11
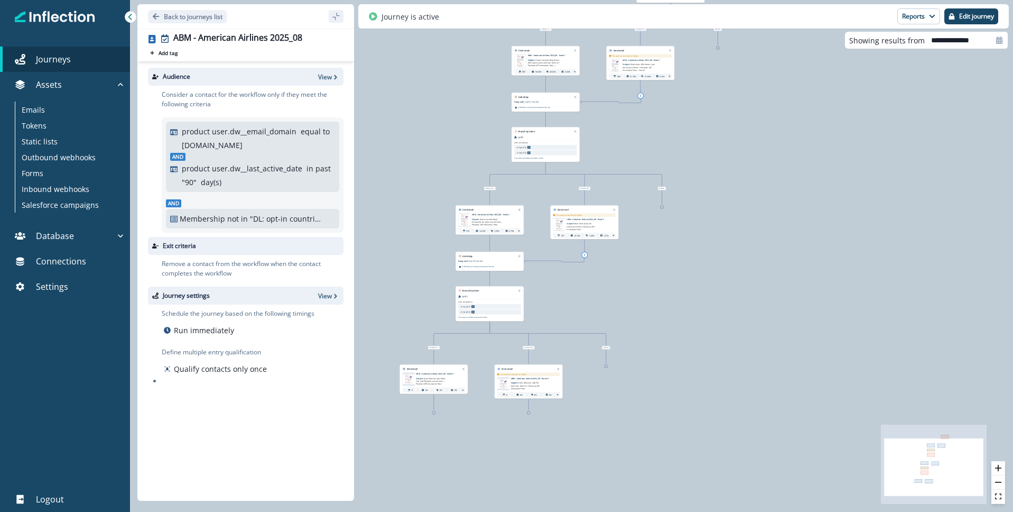
click at [434, 377] on span "[Last Chance] Don’t Miss Out: Tomorrow’s American Airlines + Postman API Innova…" at bounding box center [431, 381] width 30 height 8
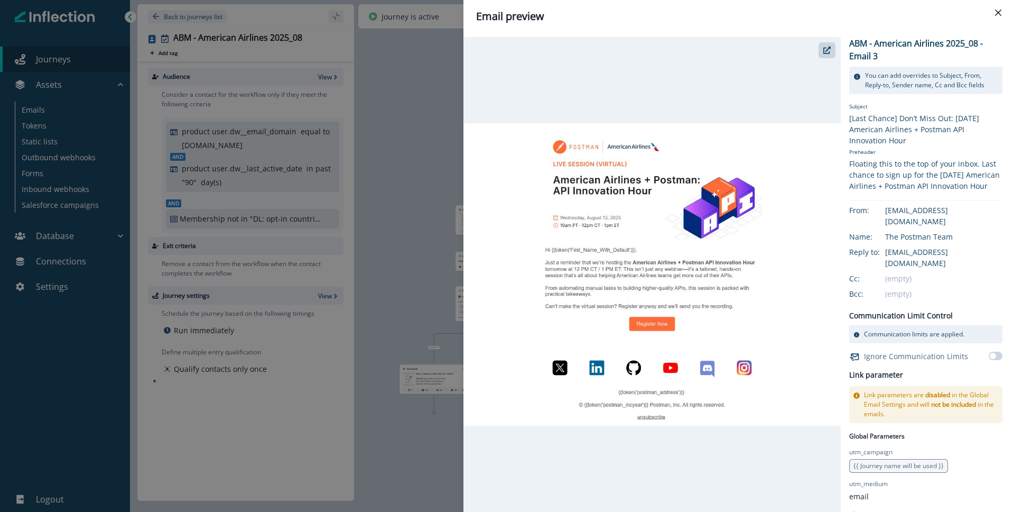
drag, startPoint x: 1001, startPoint y: 12, endPoint x: 968, endPoint y: 5, distance: 33.9
click at [1000, 12] on icon "Close" at bounding box center [998, 13] width 6 height 6
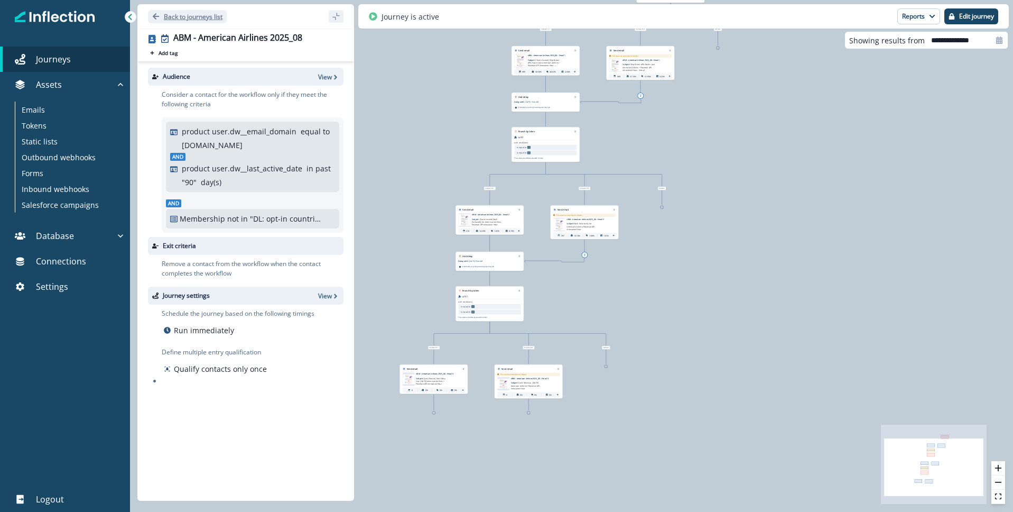
click at [154, 15] on icon "Go back" at bounding box center [156, 16] width 6 height 6
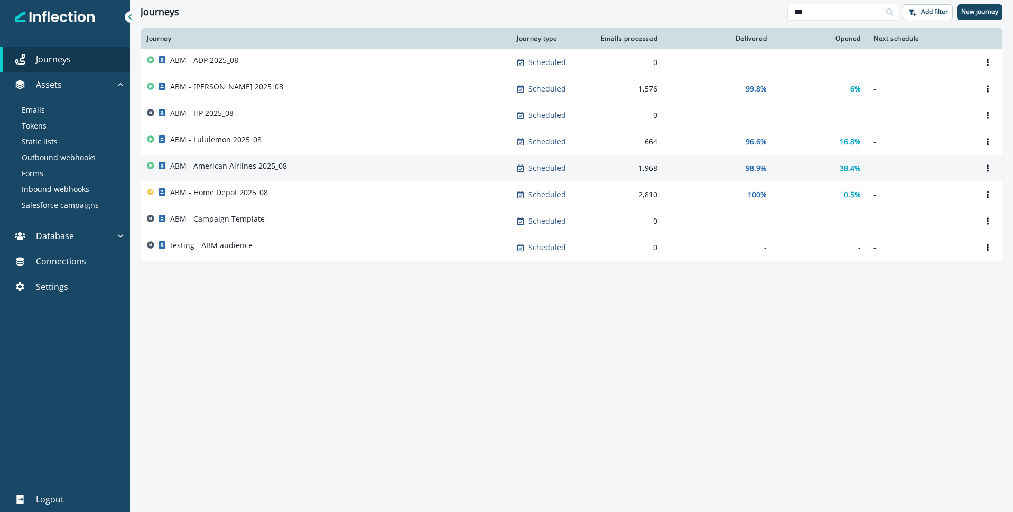
click at [221, 164] on p "ABM - American Airlines 2025_08" at bounding box center [228, 166] width 117 height 11
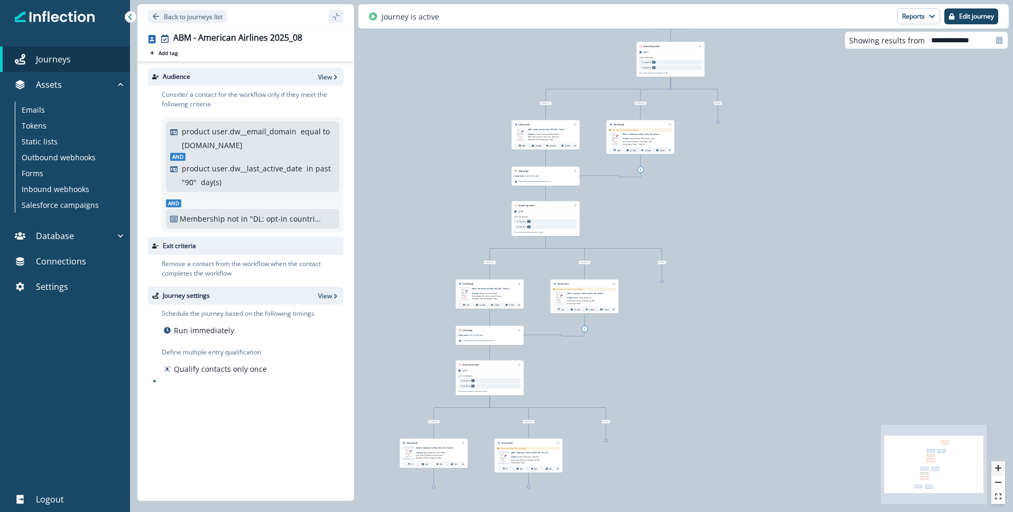
click at [997, 466] on icon "zoom in" at bounding box center [998, 467] width 6 height 6
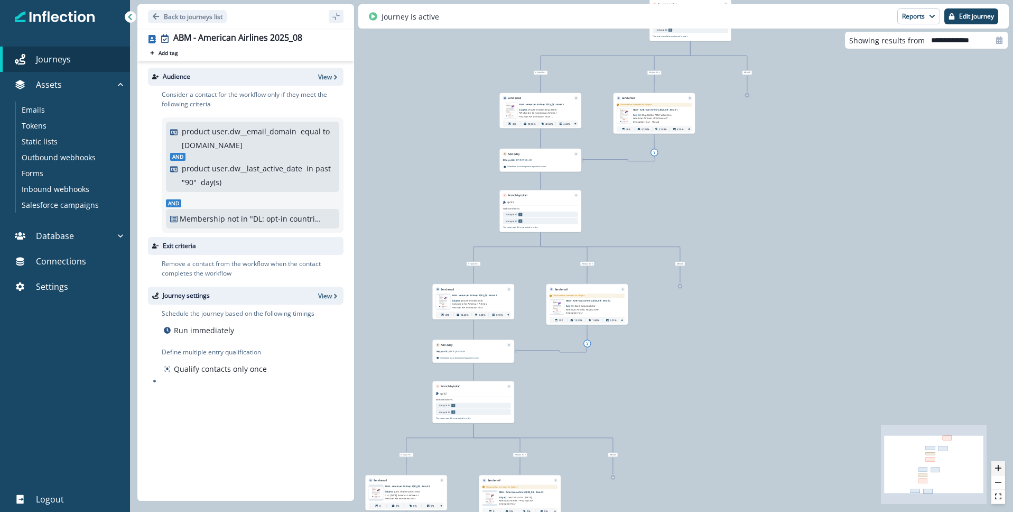
click at [997, 466] on icon "zoom in" at bounding box center [998, 467] width 6 height 6
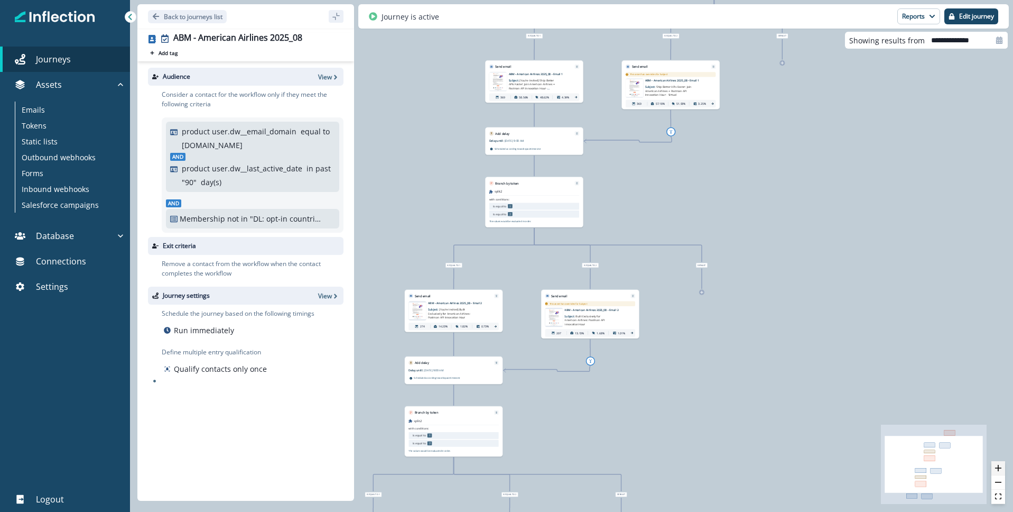
click at [997, 466] on icon "zoom in" at bounding box center [998, 467] width 6 height 6
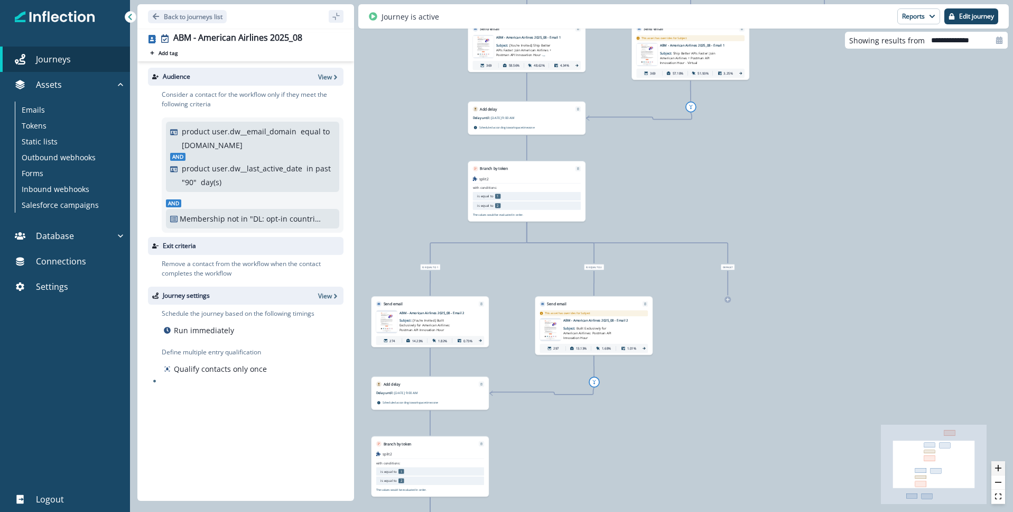
click at [997, 466] on icon "zoom in" at bounding box center [998, 467] width 6 height 6
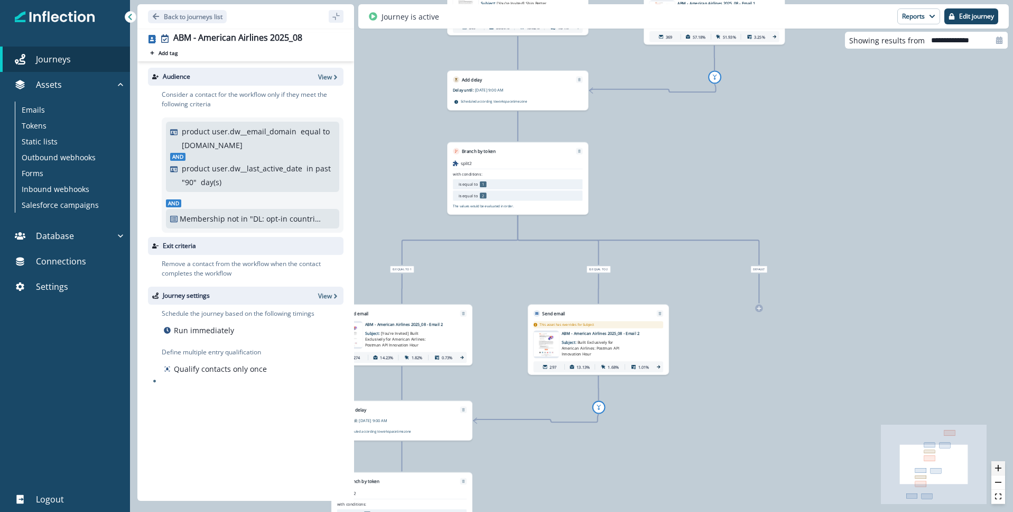
click at [997, 466] on icon "zoom in" at bounding box center [998, 467] width 6 height 6
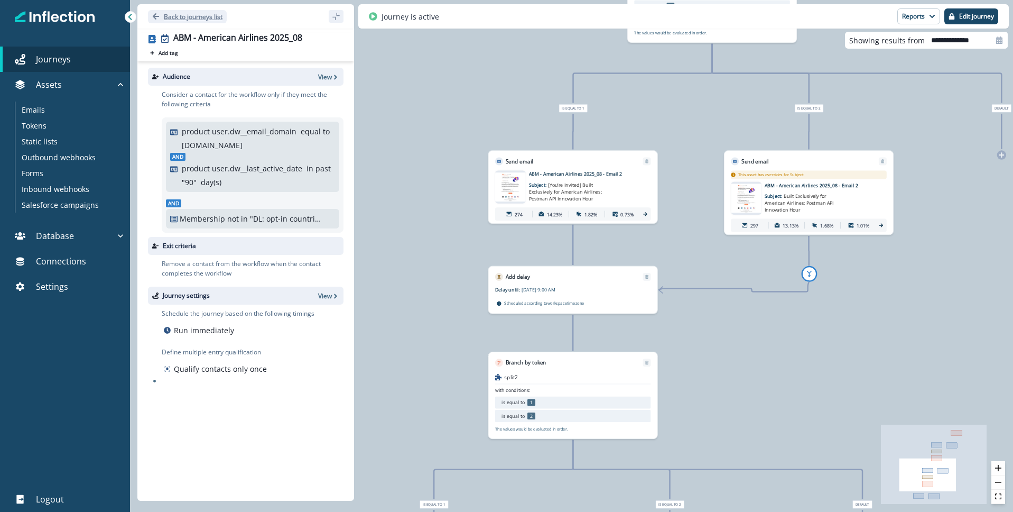
click at [154, 15] on icon "Go back" at bounding box center [156, 16] width 6 height 6
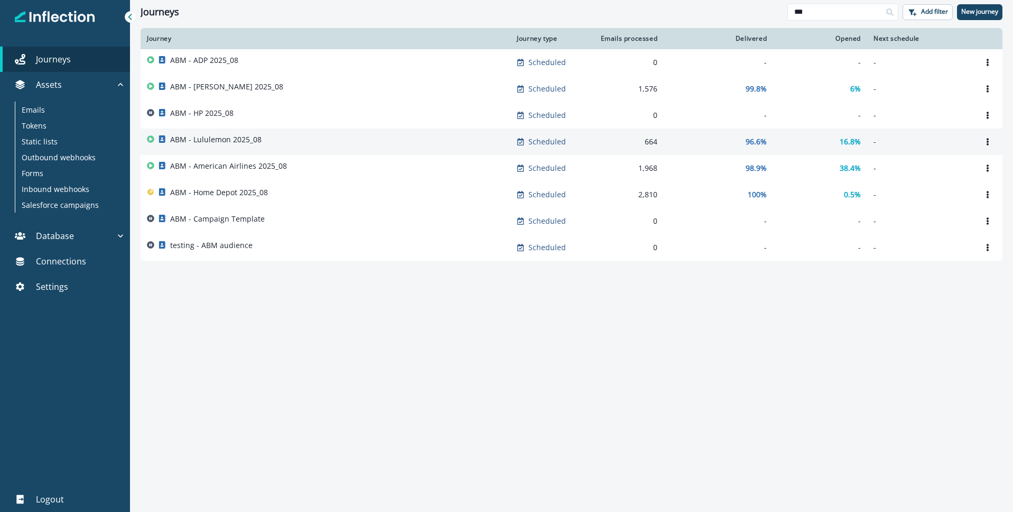
click at [216, 141] on p "ABM - Lululemon 2025_08" at bounding box center [215, 139] width 91 height 11
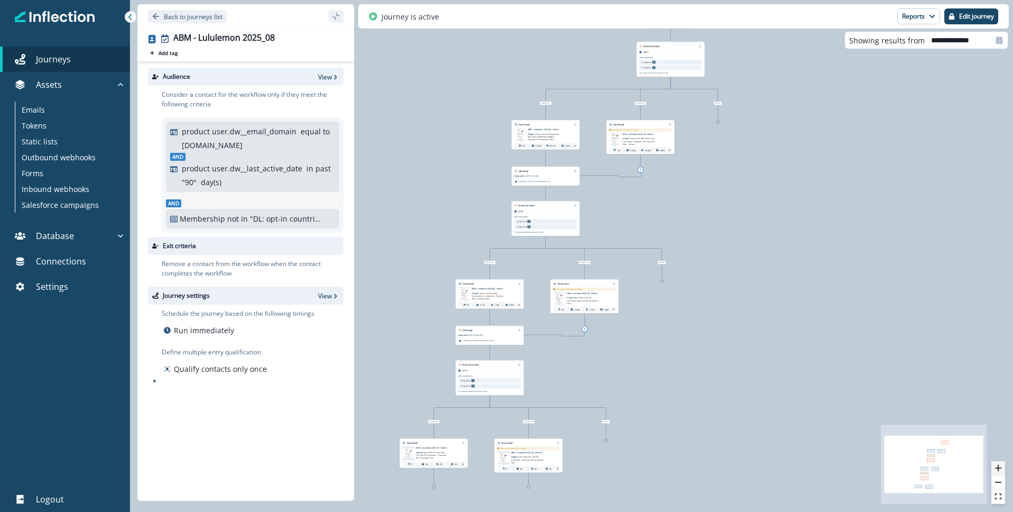
click at [1000, 468] on icon "zoom in" at bounding box center [998, 467] width 6 height 6
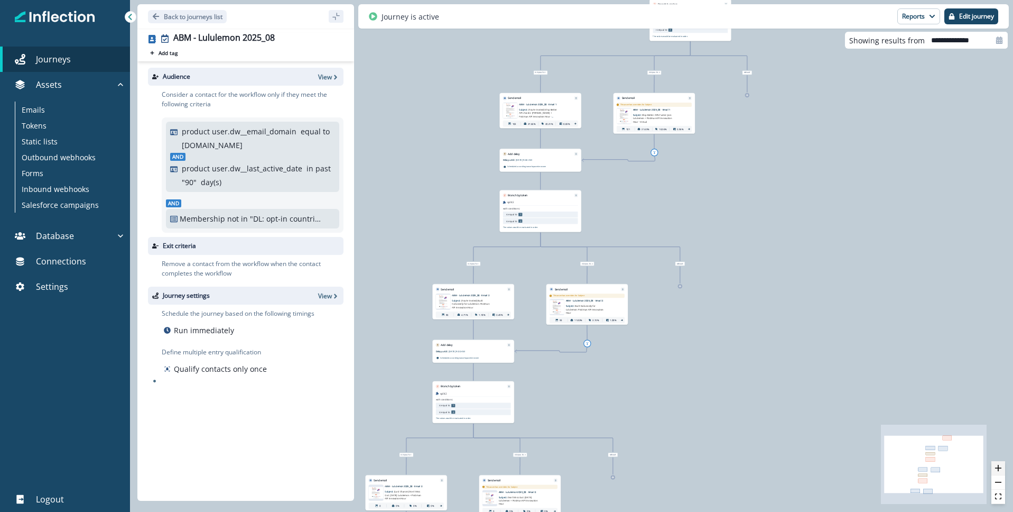
click at [1000, 468] on icon "zoom in" at bounding box center [998, 467] width 6 height 6
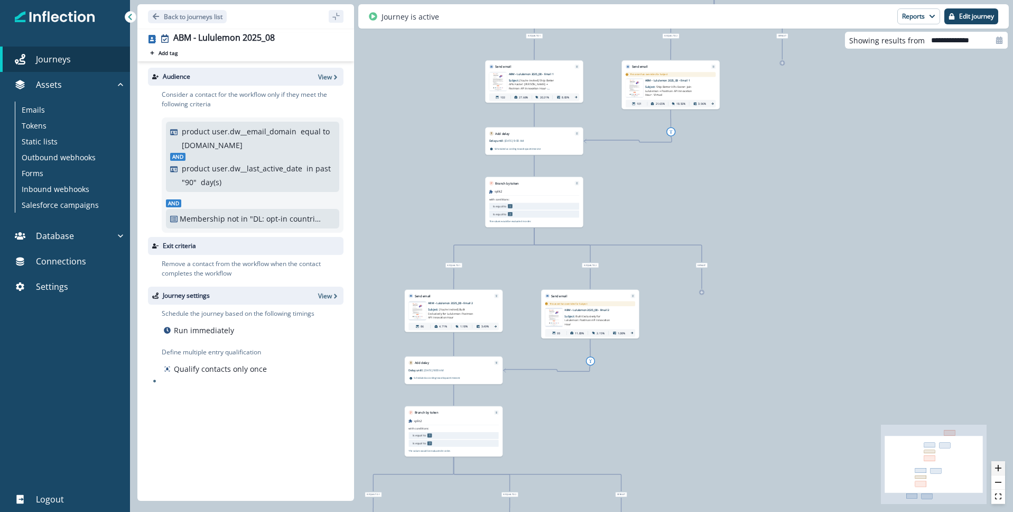
click at [1000, 468] on icon "zoom in" at bounding box center [998, 467] width 6 height 6
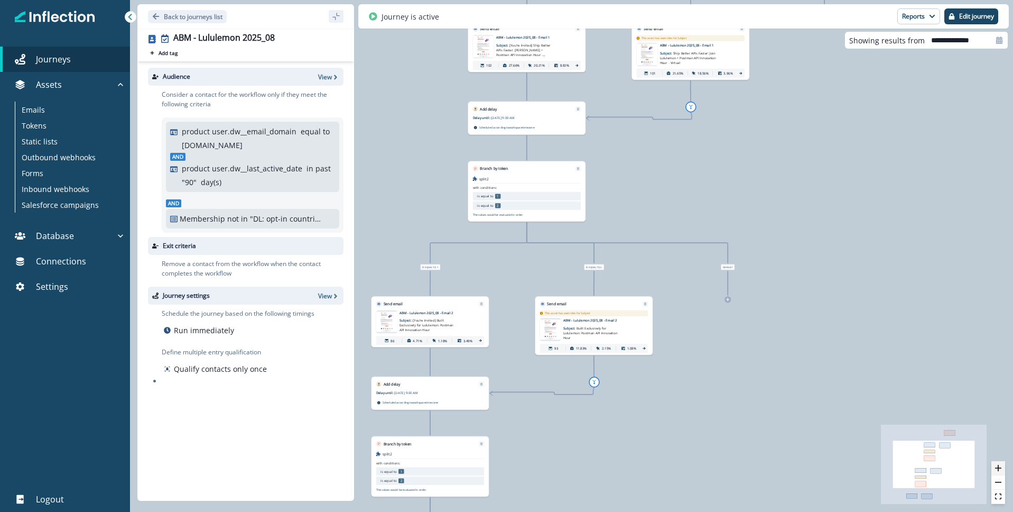
click at [1000, 468] on icon "zoom in" at bounding box center [998, 467] width 6 height 6
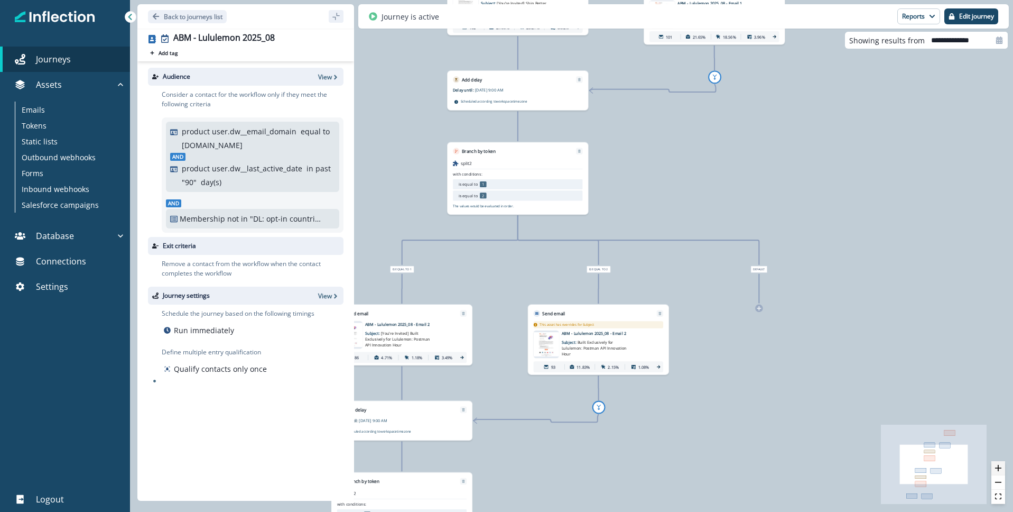
click at [1000, 468] on icon "zoom in" at bounding box center [998, 467] width 6 height 6
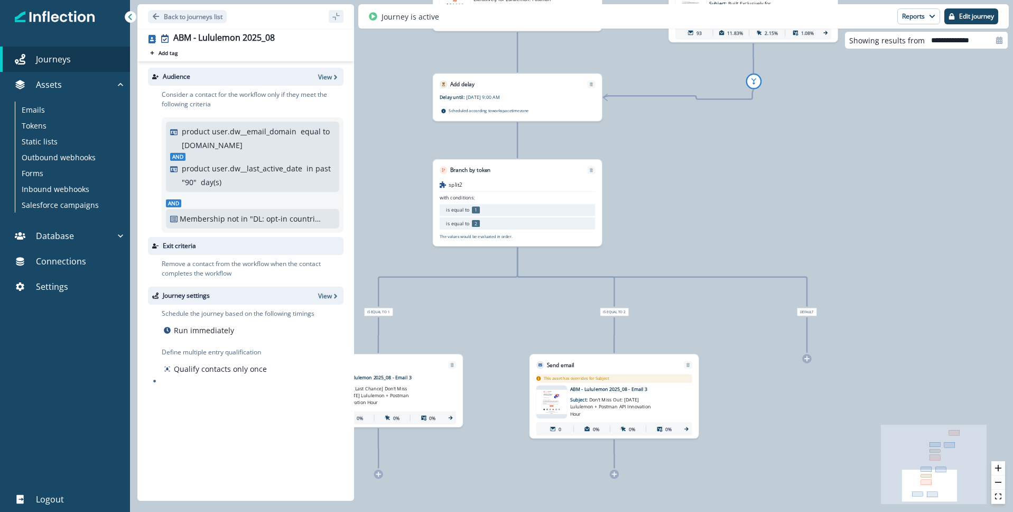
click at [398, 390] on span "[Last Chance] Don’t Miss Out: Tomorrow’s Lululemon + Postman API Innovation Hour" at bounding box center [371, 395] width 75 height 20
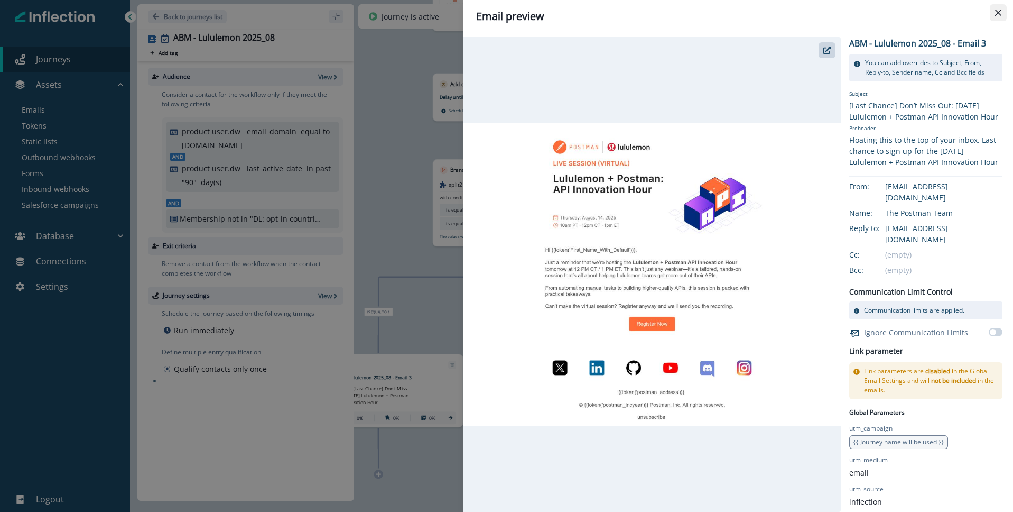
click at [1000, 15] on icon "Close" at bounding box center [998, 13] width 6 height 6
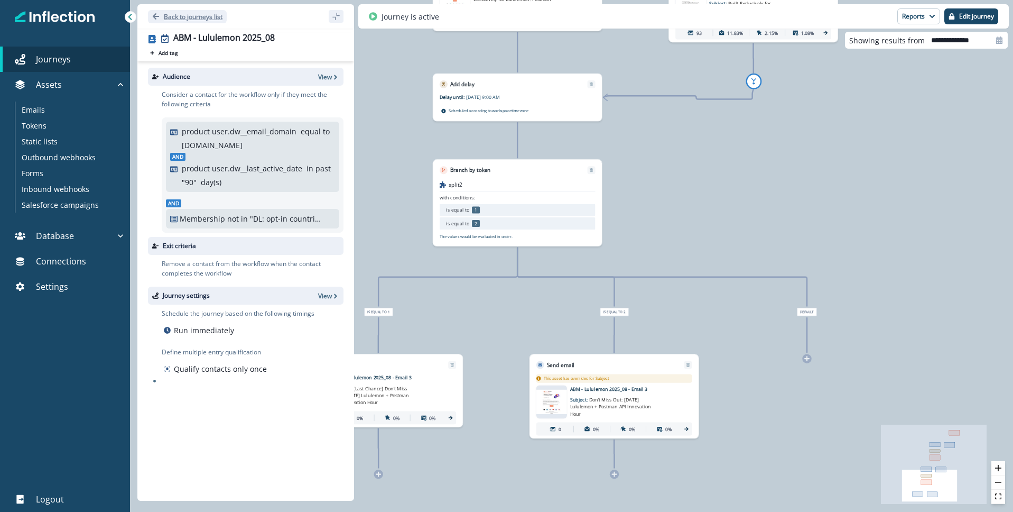
click at [156, 16] on icon "Go back" at bounding box center [156, 16] width 6 height 6
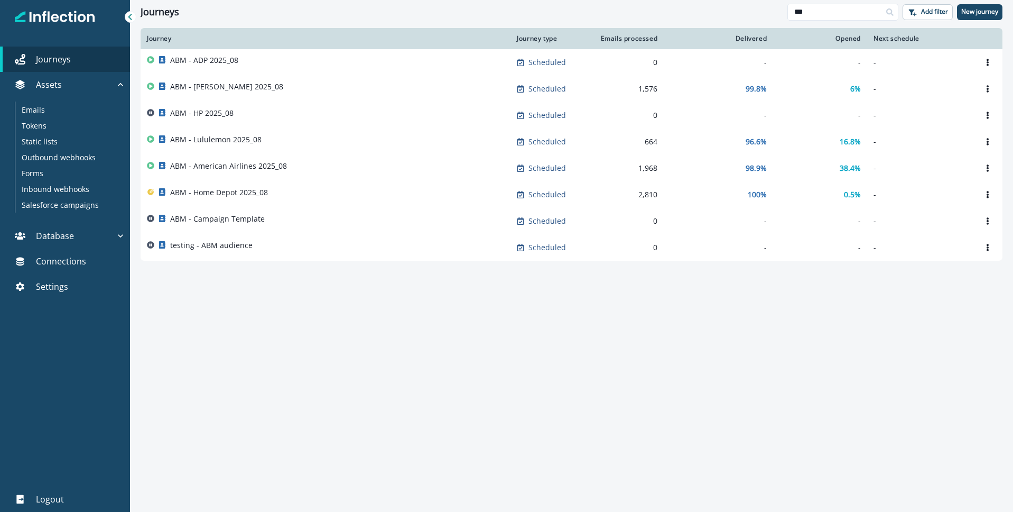
click at [125, 16] on div at bounding box center [131, 17] width 12 height 12
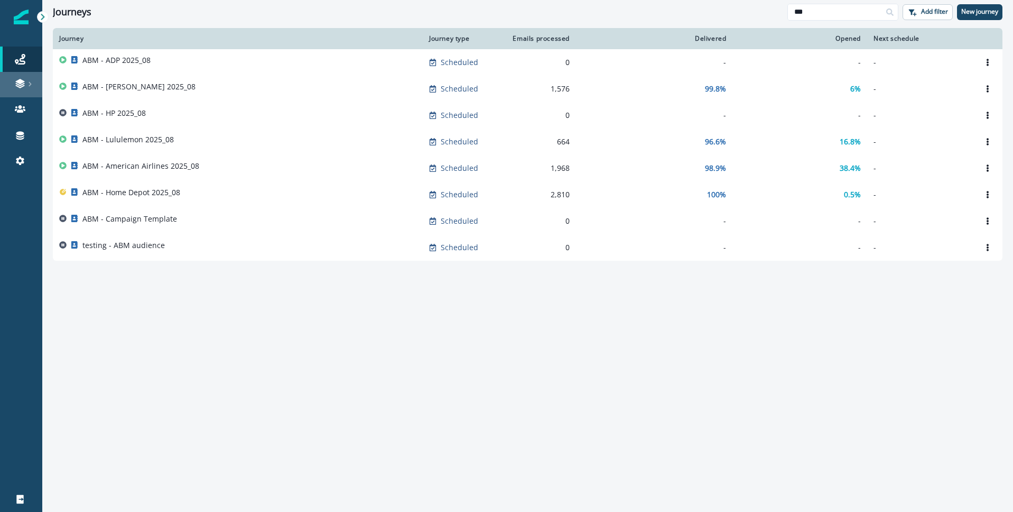
click at [30, 72] on link at bounding box center [21, 84] width 42 height 25
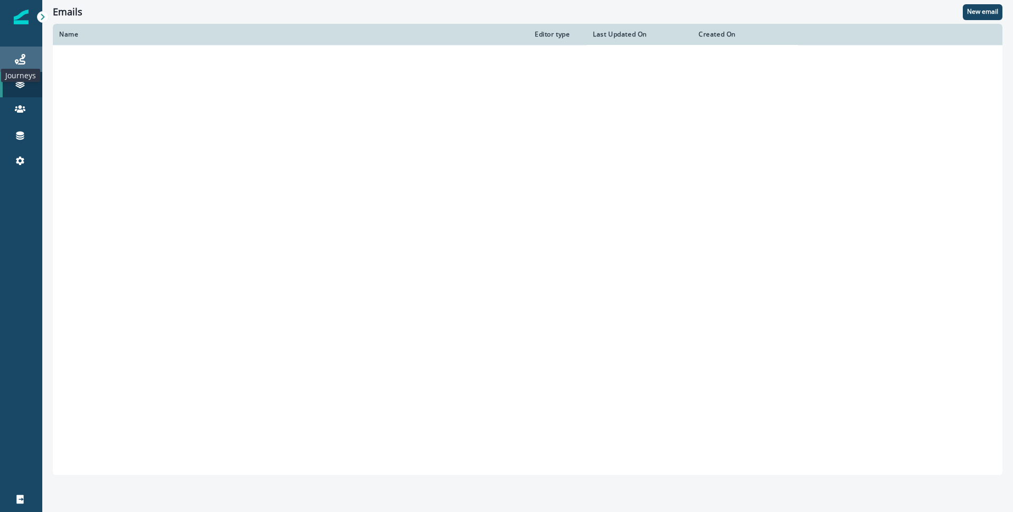
click at [15, 54] on icon at bounding box center [20, 59] width 11 height 11
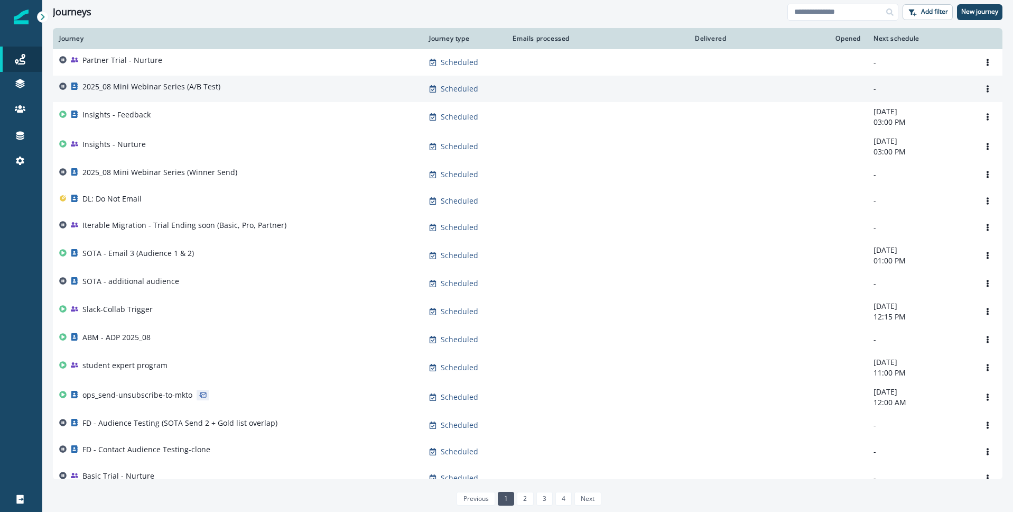
click at [142, 87] on p "2025_08 Mini Webinar Series (A/B Test)" at bounding box center [151, 86] width 138 height 11
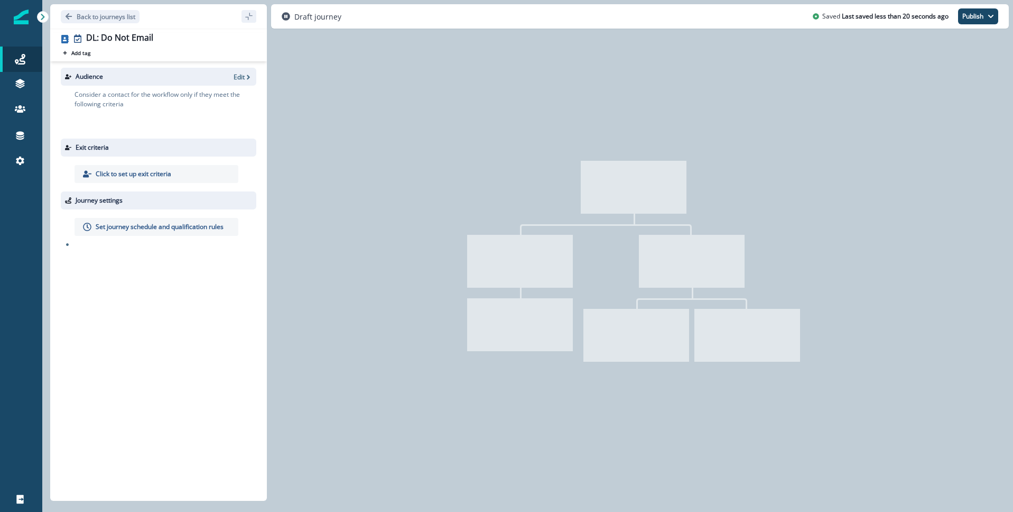
click at [70, 13] on icon "Go back" at bounding box center [68, 16] width 7 height 7
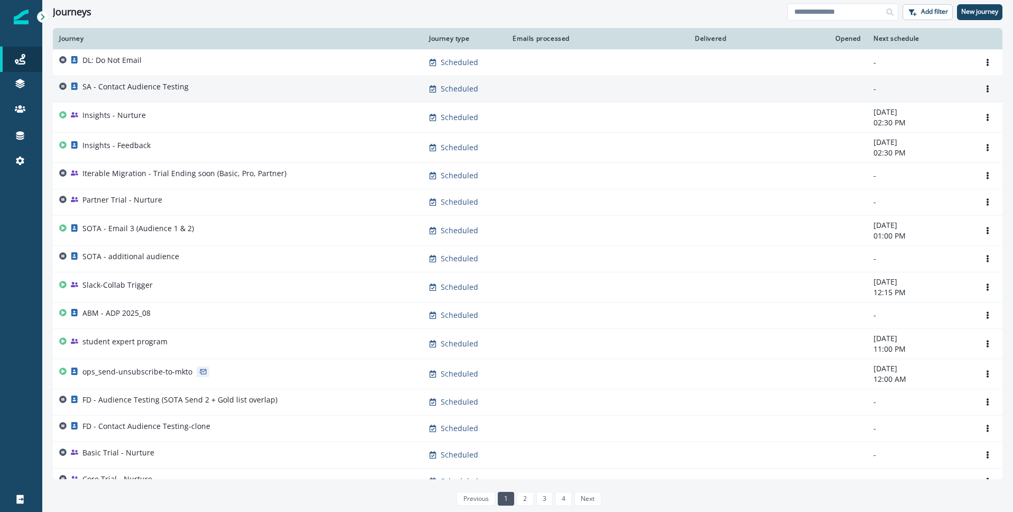
click at [138, 95] on div "SA - Contact Audience Testing" at bounding box center [135, 88] width 106 height 15
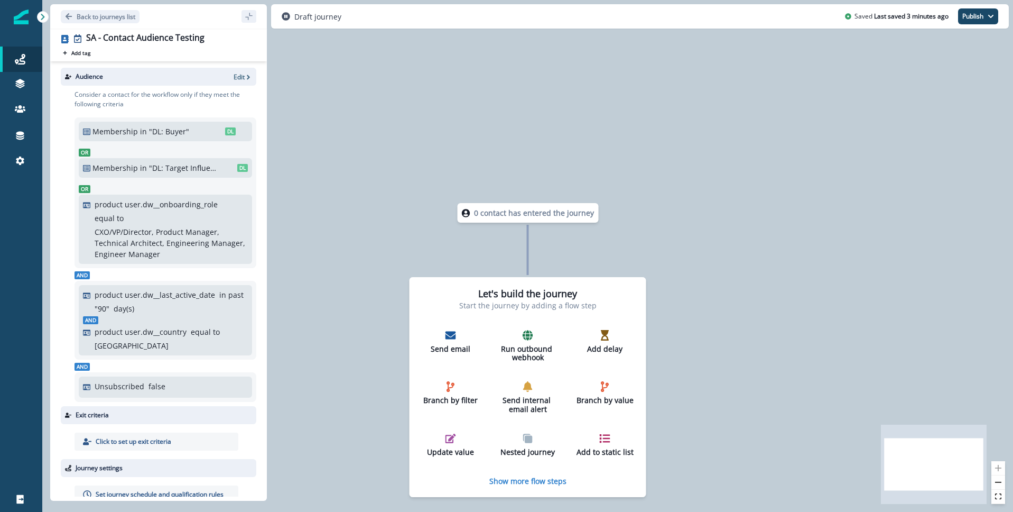
scroll to position [22, 0]
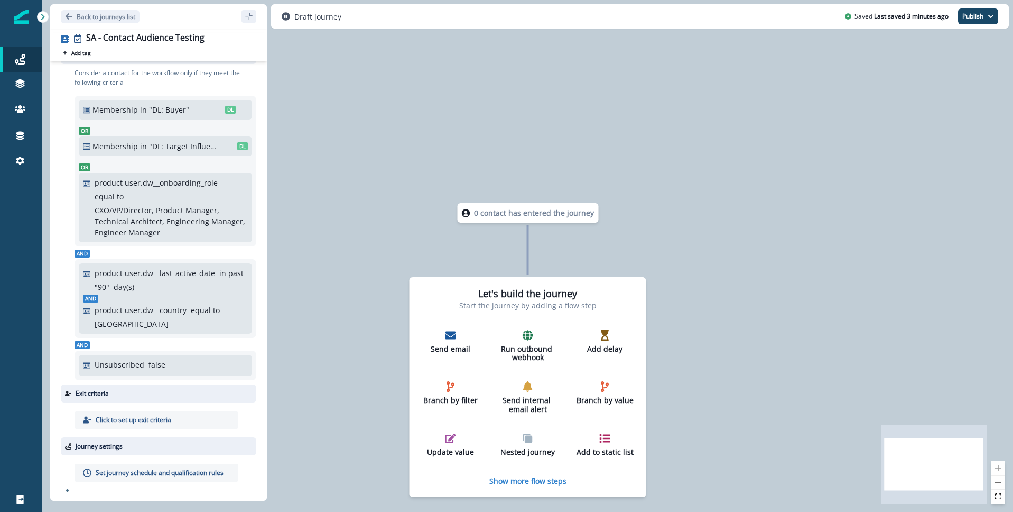
click at [138, 365] on p "Unsubscribed" at bounding box center [120, 364] width 50 height 11
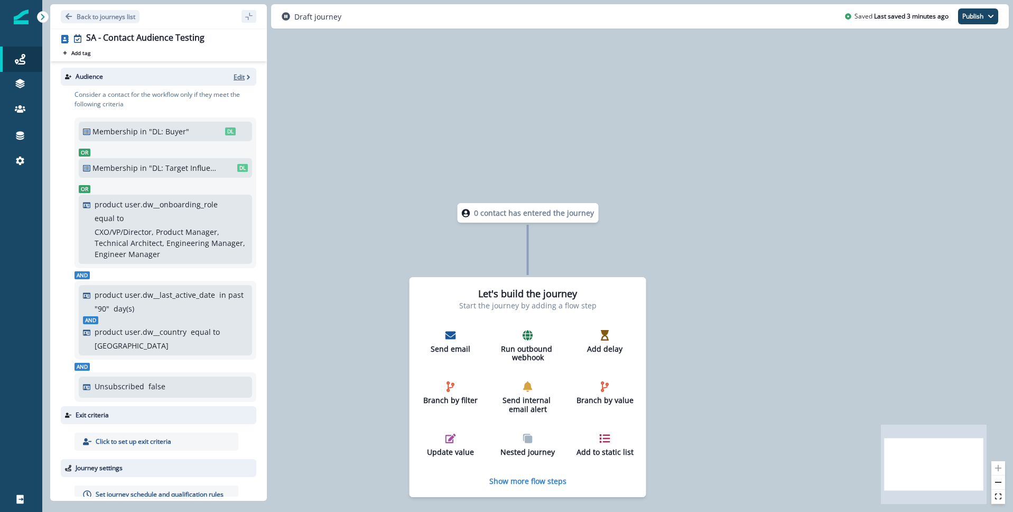
click at [240, 76] on p "Edit" at bounding box center [239, 76] width 11 height 9
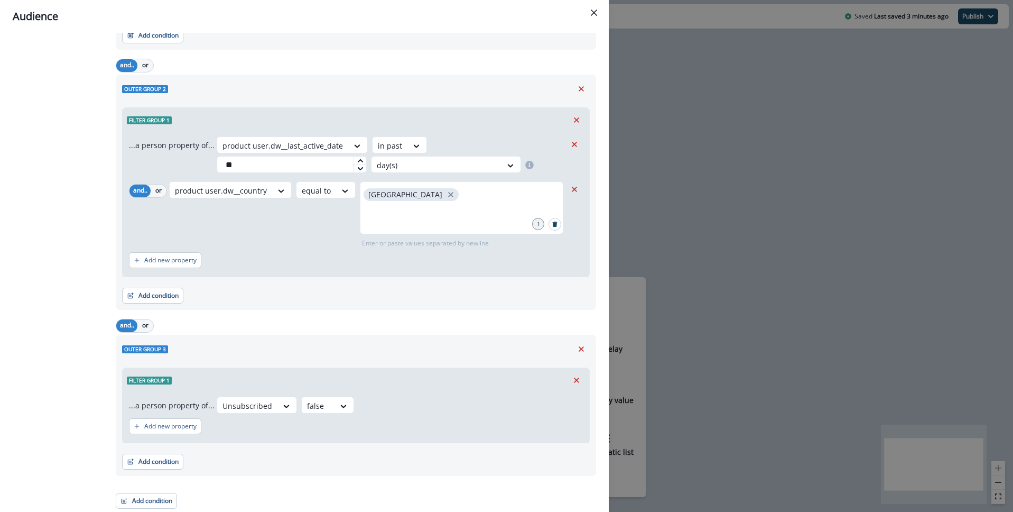
scroll to position [389, 0]
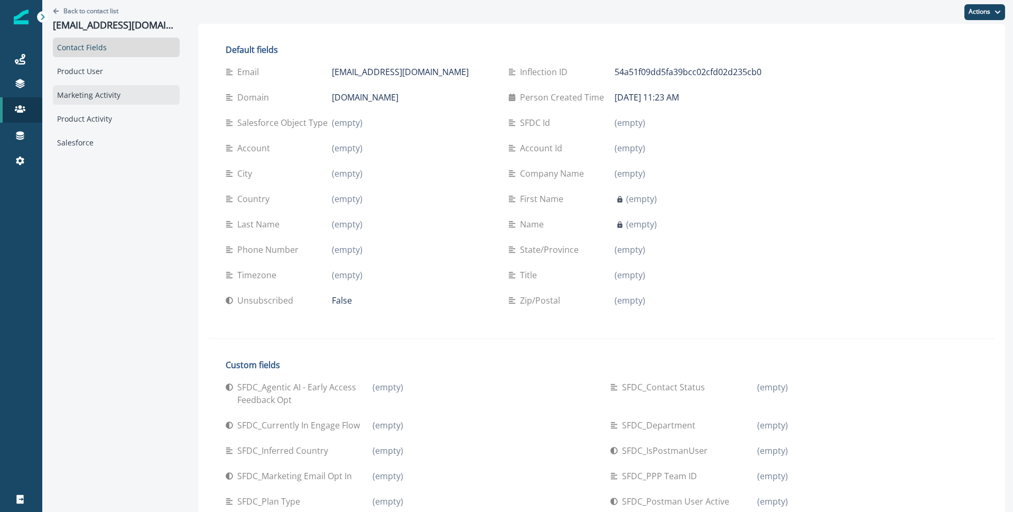
click at [90, 93] on div "Marketing Activity" at bounding box center [116, 95] width 127 height 20
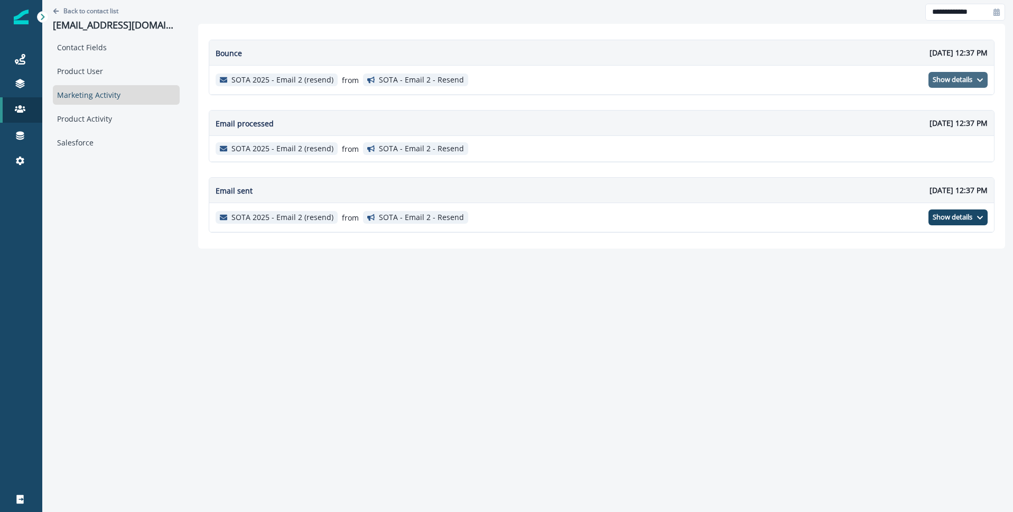
click at [942, 81] on p "Show details" at bounding box center [953, 80] width 40 height 8
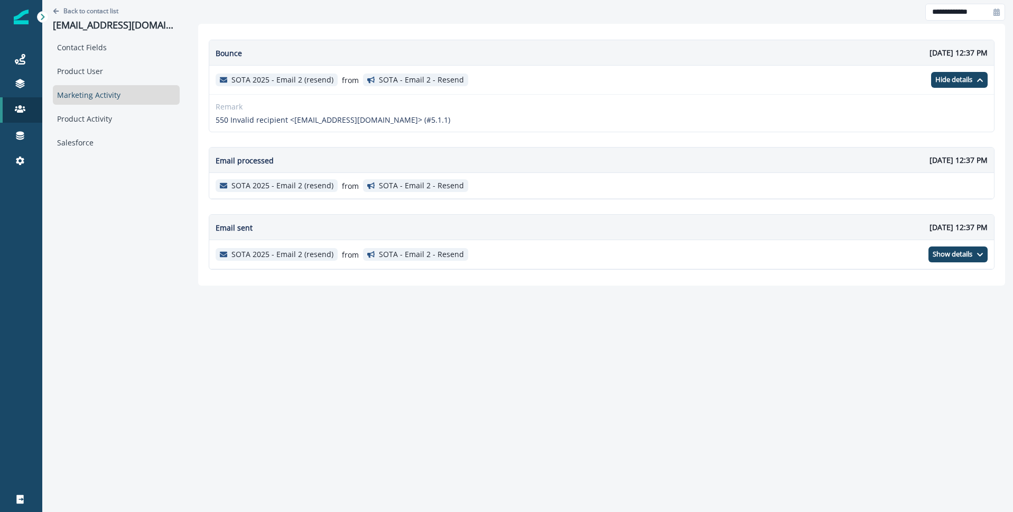
click at [243, 118] on p "550 Invalid recipient <shumbativ@acr.org> (#5.1.1)" at bounding box center [333, 119] width 235 height 11
click at [58, 6] on button "Back to contact list" at bounding box center [86, 10] width 66 height 9
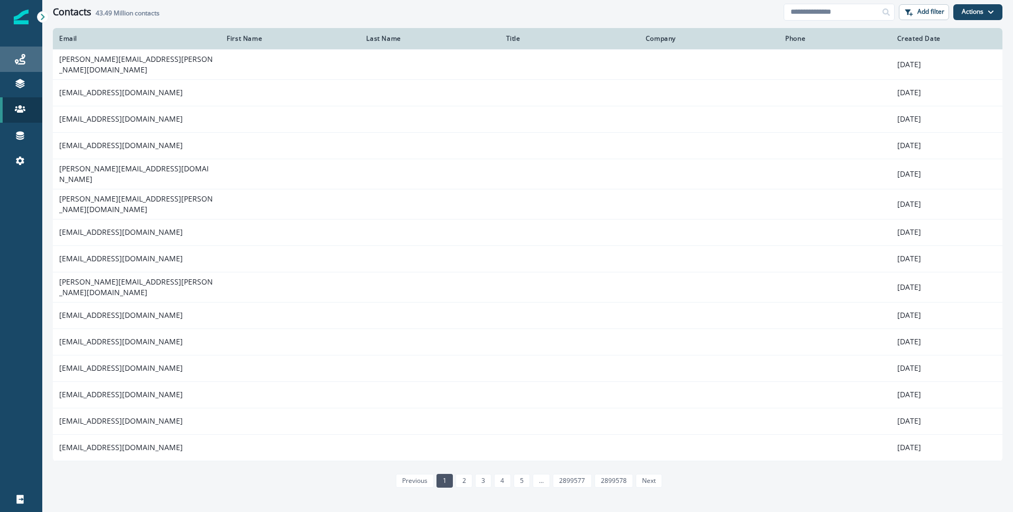
click at [26, 57] on div "Journeys" at bounding box center [21, 59] width 34 height 13
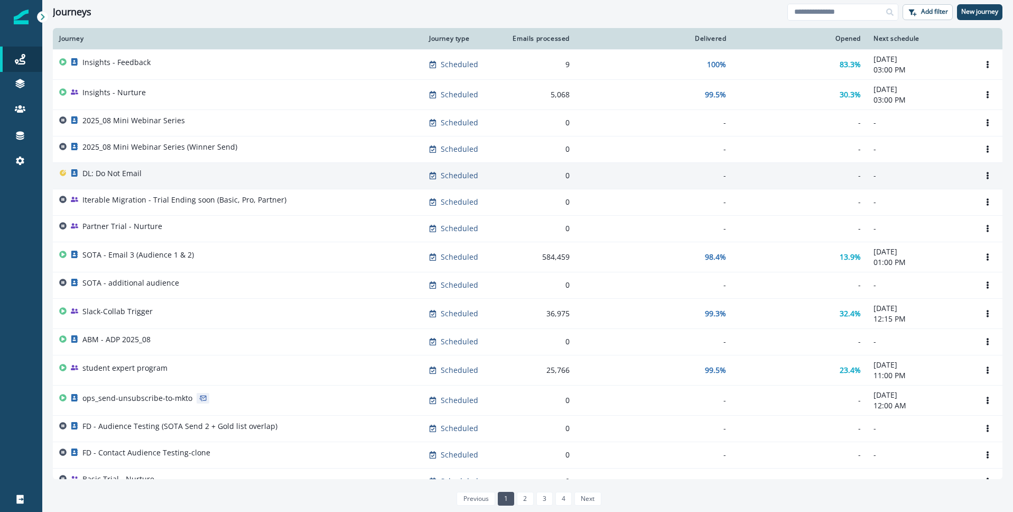
click at [133, 178] on p "DL: Do Not Email" at bounding box center [111, 173] width 59 height 11
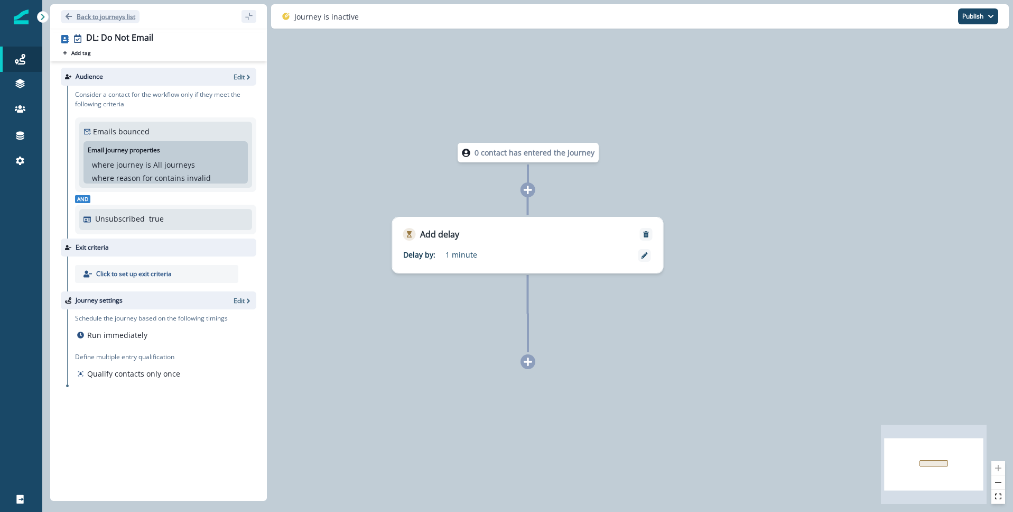
click at [71, 14] on icon "Go back" at bounding box center [68, 16] width 7 height 7
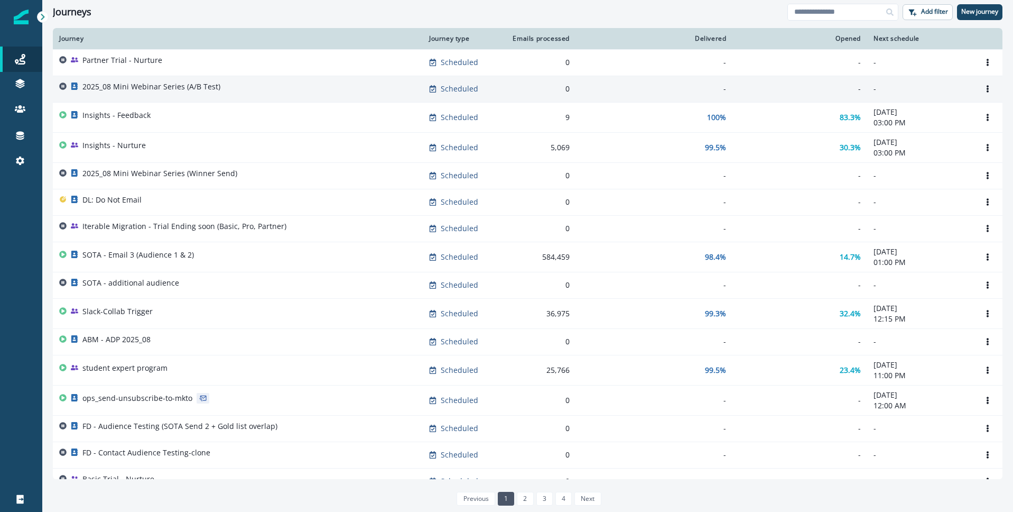
click at [116, 87] on p "2025_08 Mini Webinar Series (A/B Test)" at bounding box center [151, 86] width 138 height 11
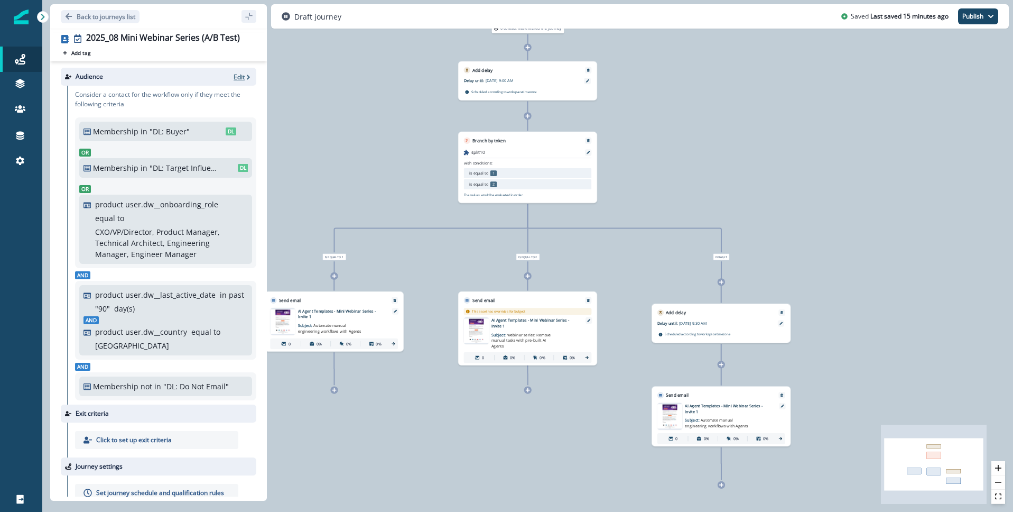
click at [239, 78] on p "Edit" at bounding box center [239, 76] width 11 height 9
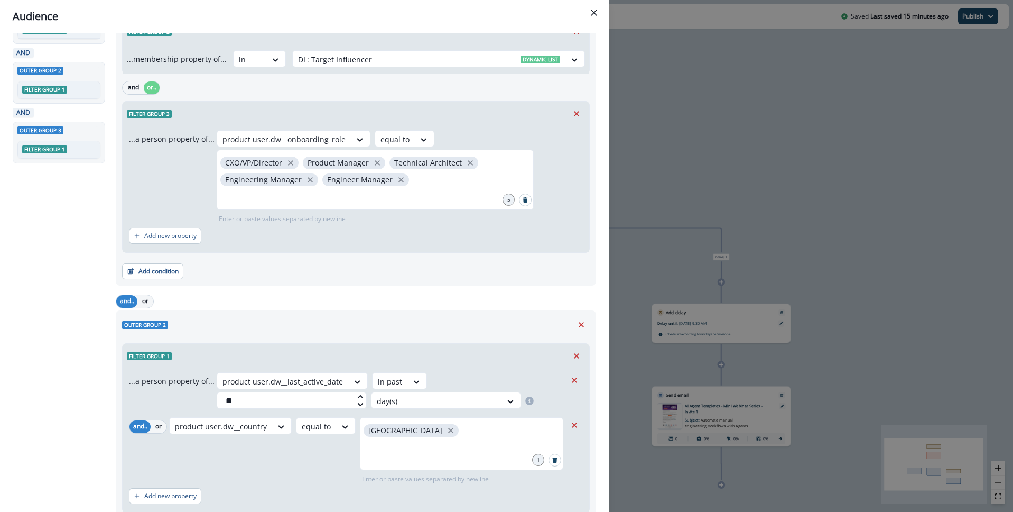
scroll to position [369, 0]
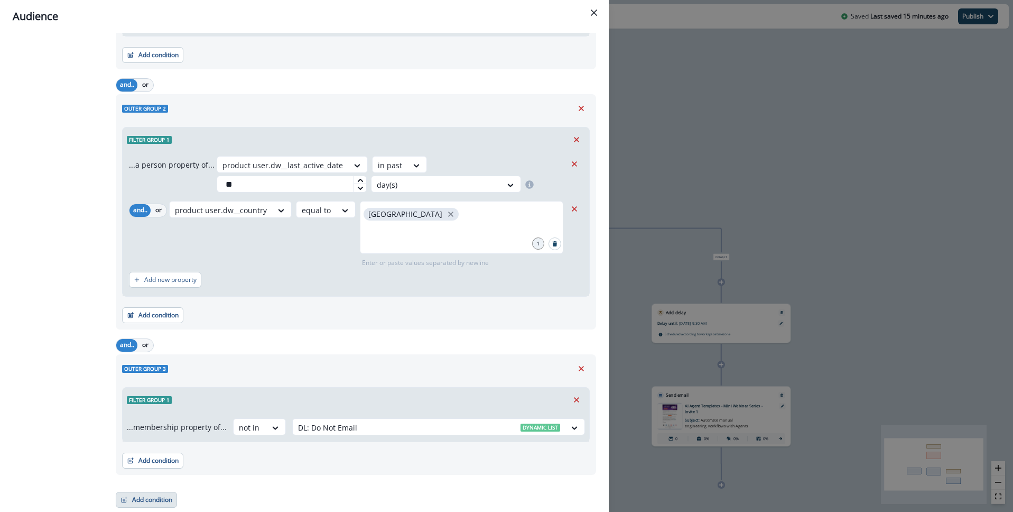
click at [152, 495] on button "Add condition" at bounding box center [146, 499] width 61 height 16
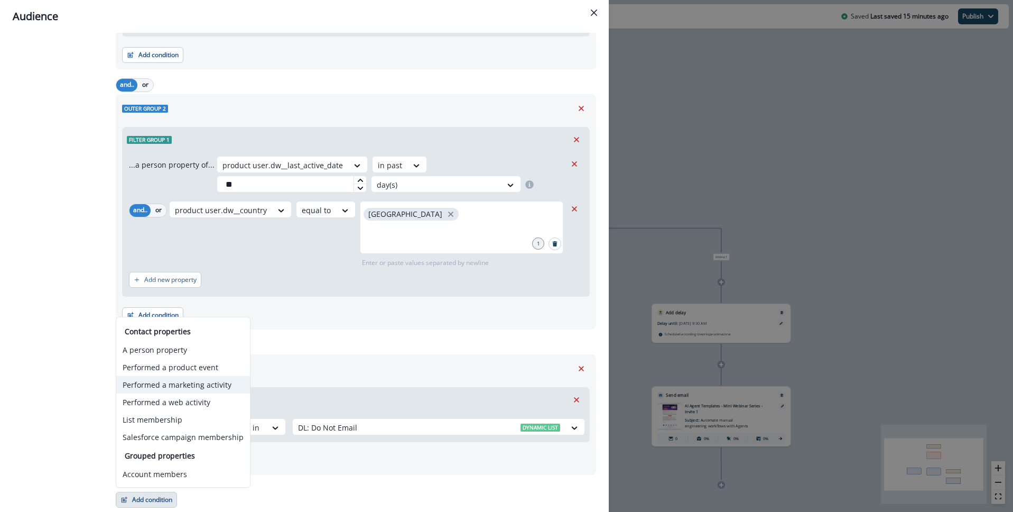
drag, startPoint x: 155, startPoint y: 386, endPoint x: 167, endPoint y: 384, distance: 12.3
click at [155, 386] on button "Performed a marketing activity" at bounding box center [183, 384] width 134 height 17
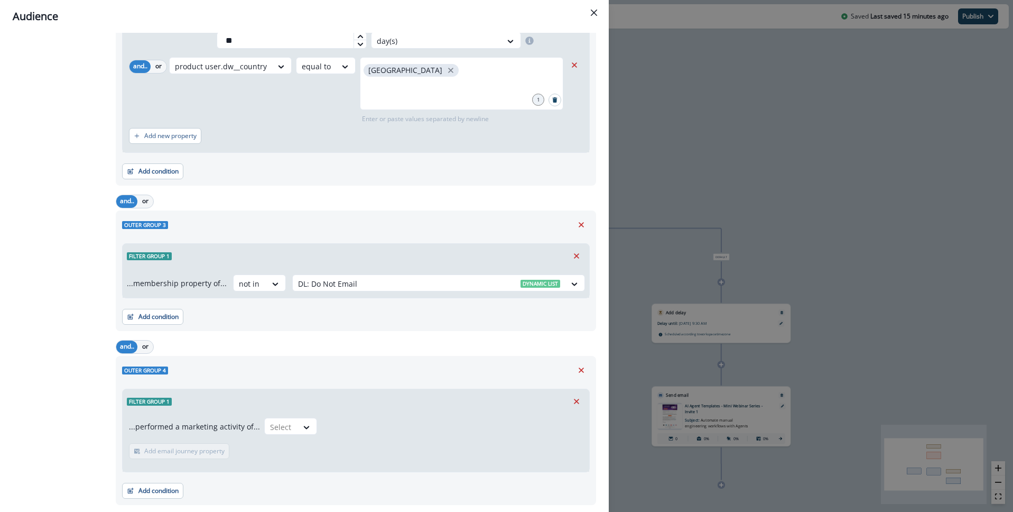
scroll to position [543, 0]
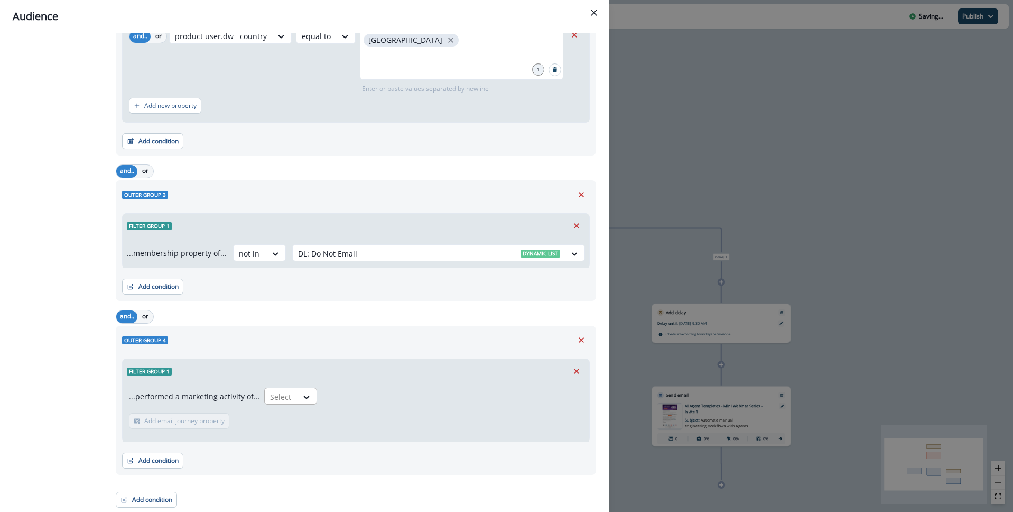
click at [299, 402] on div at bounding box center [306, 396] width 19 height 17
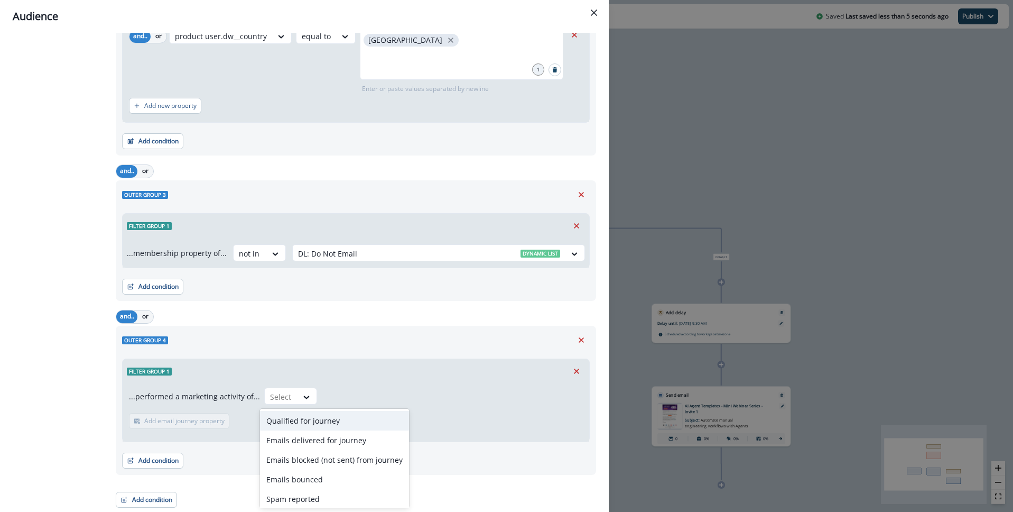
click at [343, 425] on div "Qualified for journey" at bounding box center [334, 421] width 149 height 20
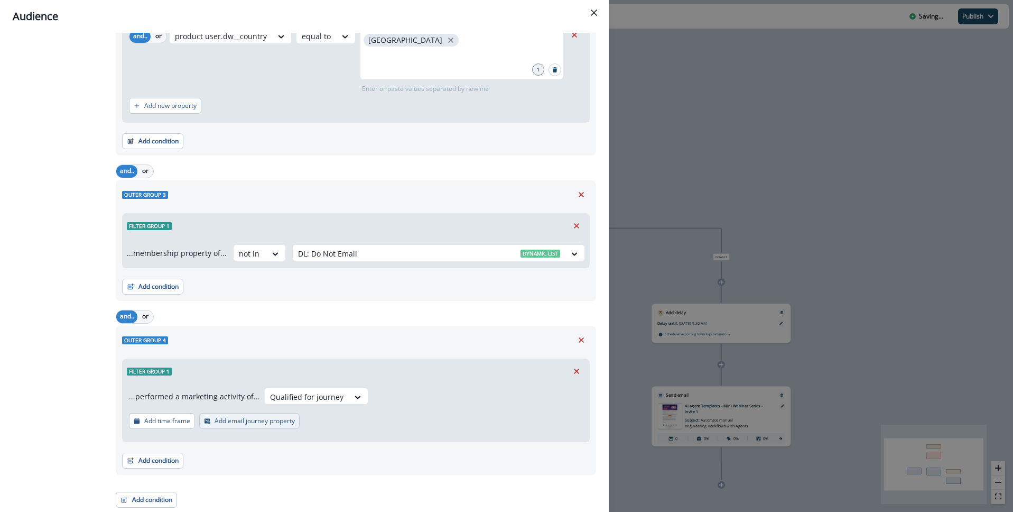
click at [247, 423] on p "Add email journey property" at bounding box center [255, 420] width 80 height 7
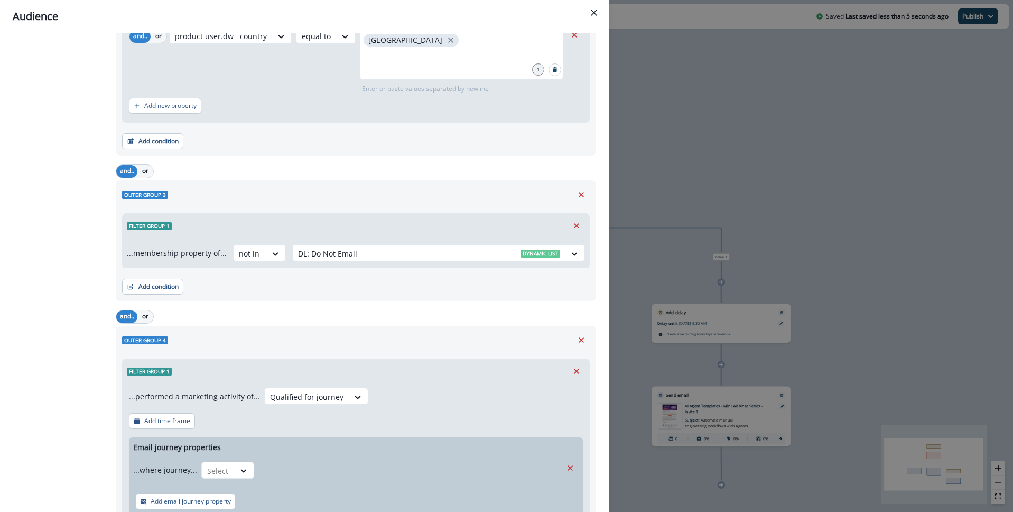
scroll to position [621, 0]
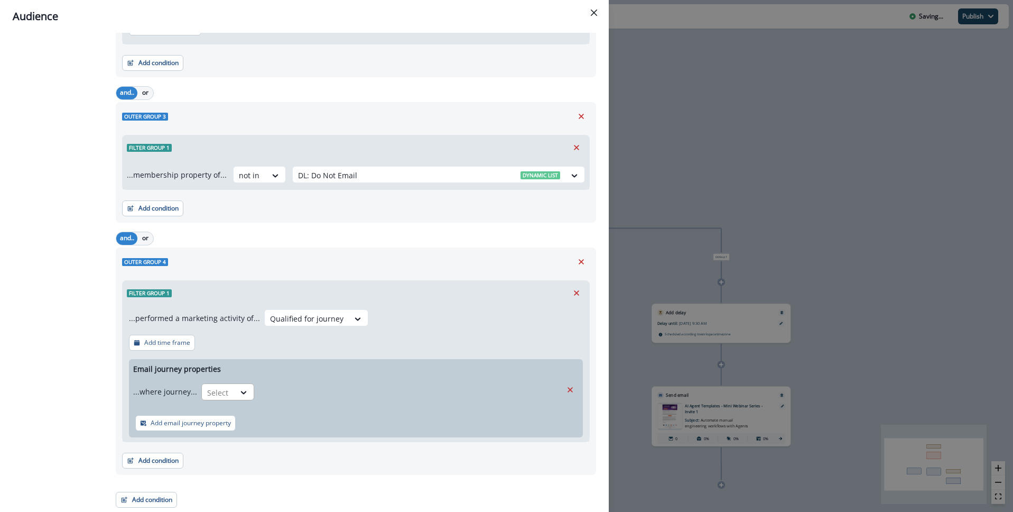
click at [228, 391] on div "Select" at bounding box center [218, 392] width 33 height 17
click at [217, 455] on div "is" at bounding box center [248, 455] width 99 height 20
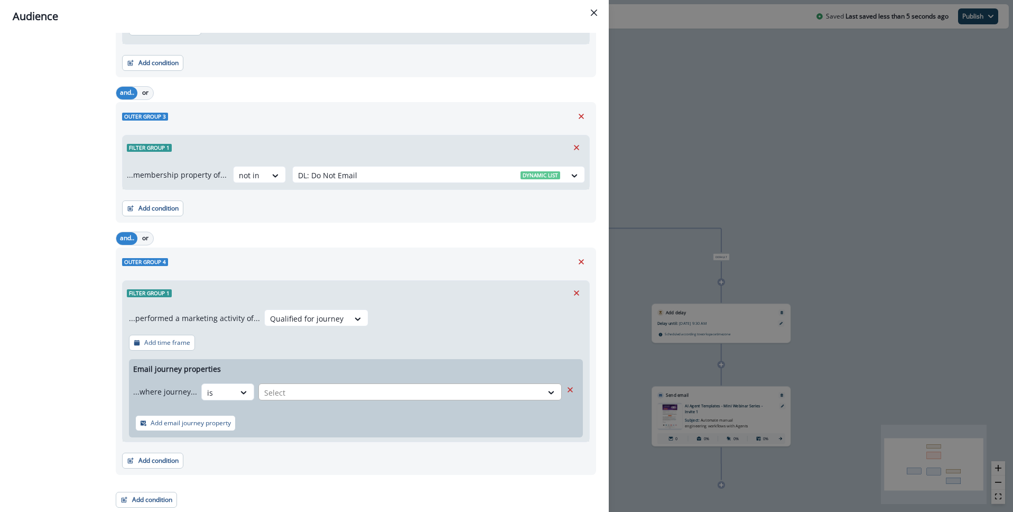
click at [299, 394] on div at bounding box center [400, 392] width 273 height 13
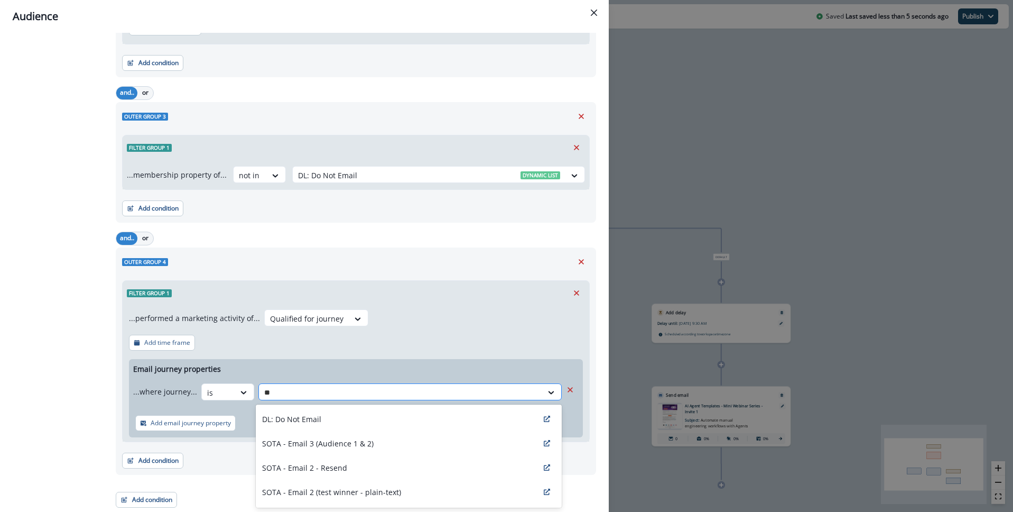
type input "*"
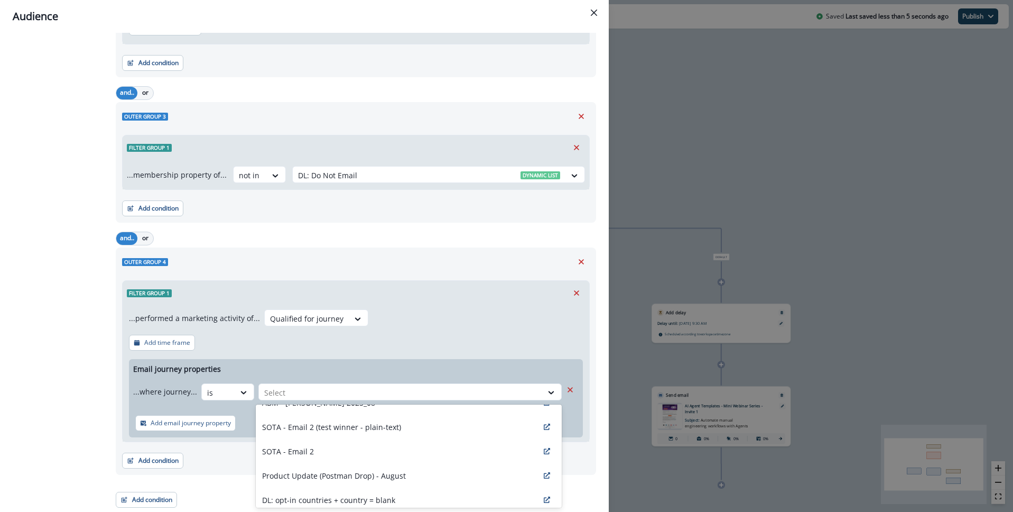
scroll to position [257, 0]
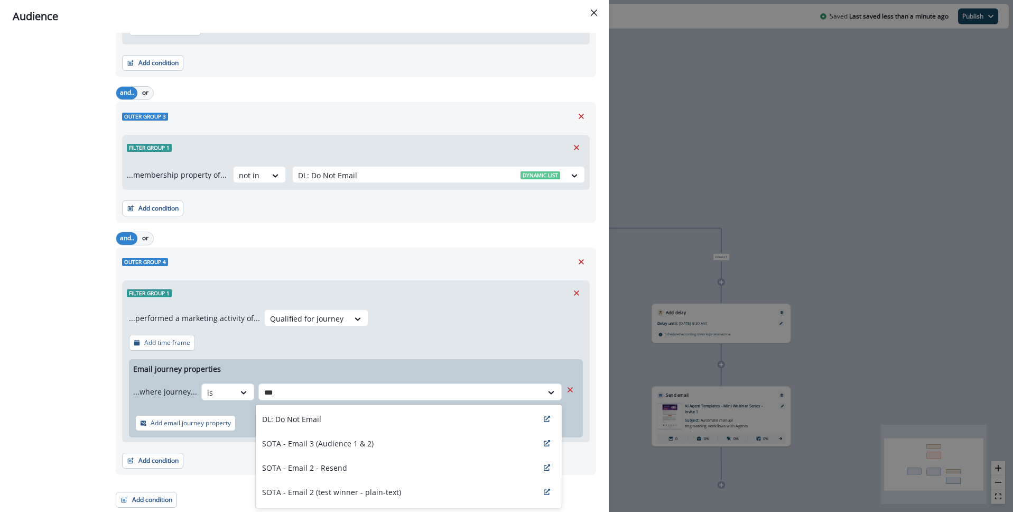
type input "****"
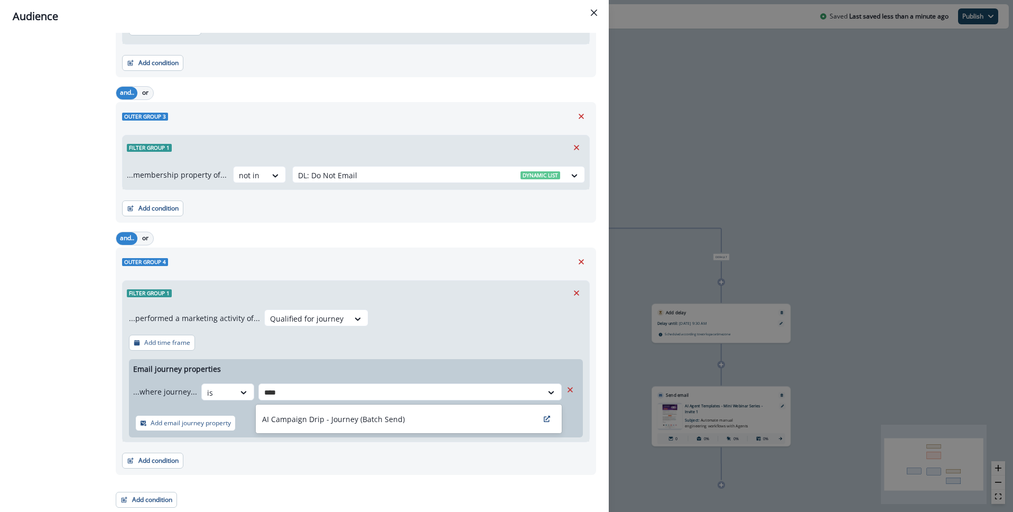
drag, startPoint x: 375, startPoint y: 419, endPoint x: 368, endPoint y: 419, distance: 6.9
click at [375, 419] on p "AI Campaign Drip - Journey (Batch Send)" at bounding box center [333, 418] width 143 height 11
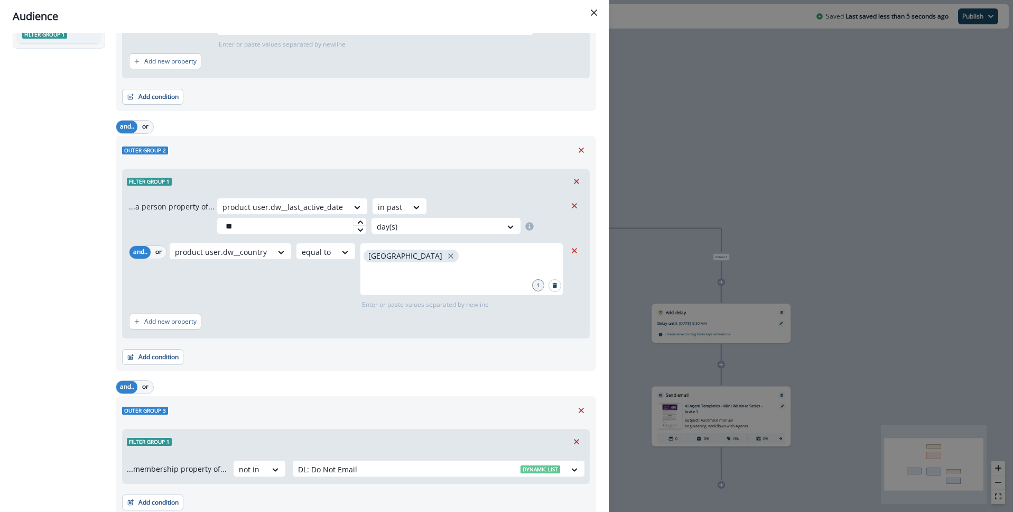
scroll to position [0, 0]
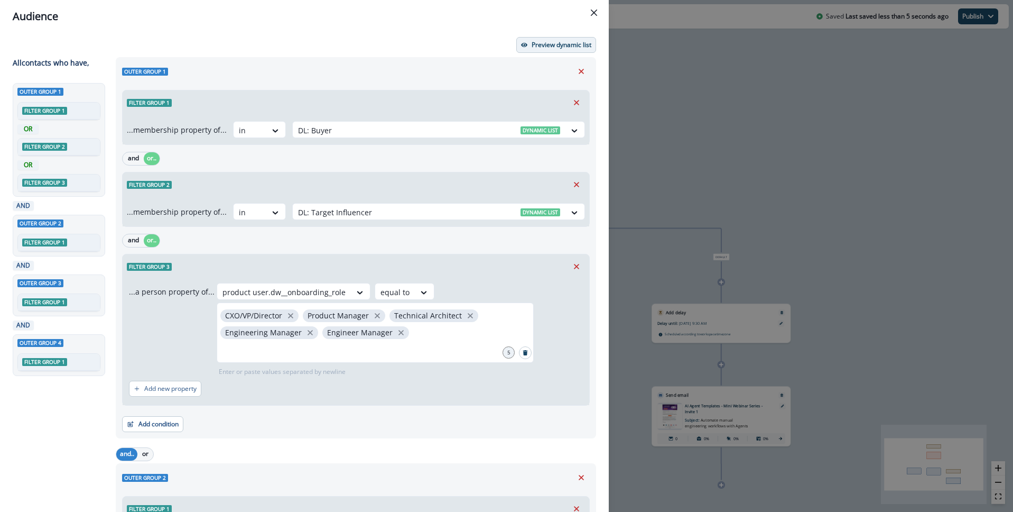
click at [568, 49] on p "Preview dynamic list" at bounding box center [562, 44] width 60 height 7
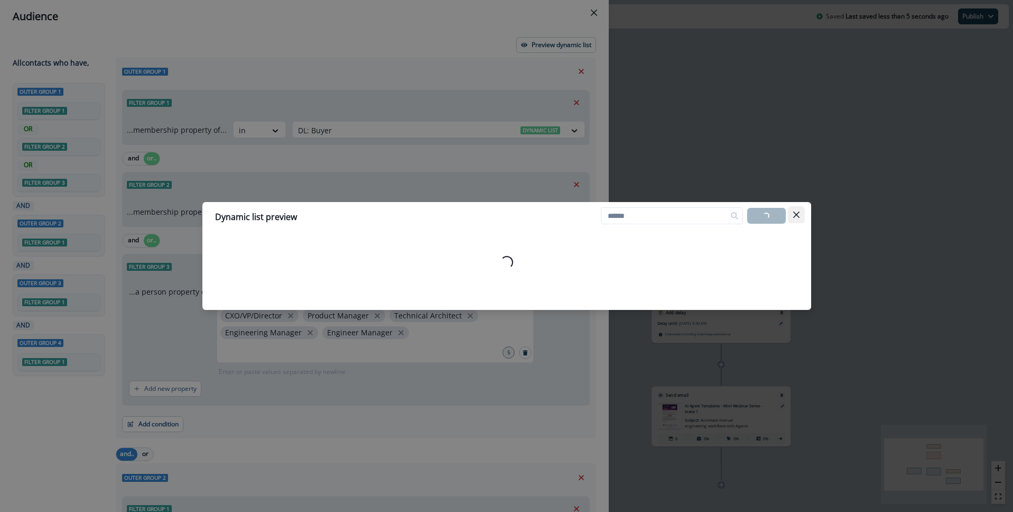
click at [799, 214] on button "Close" at bounding box center [796, 214] width 17 height 17
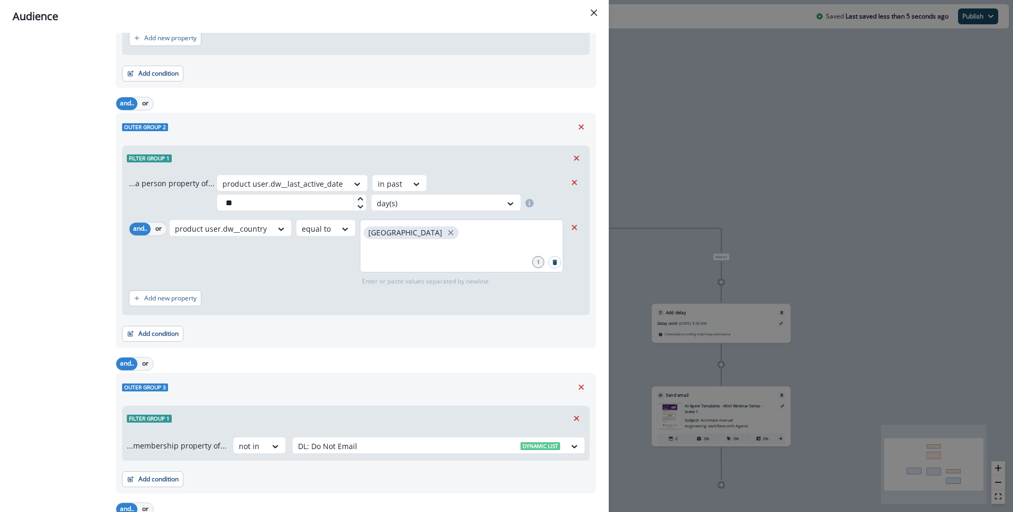
scroll to position [621, 0]
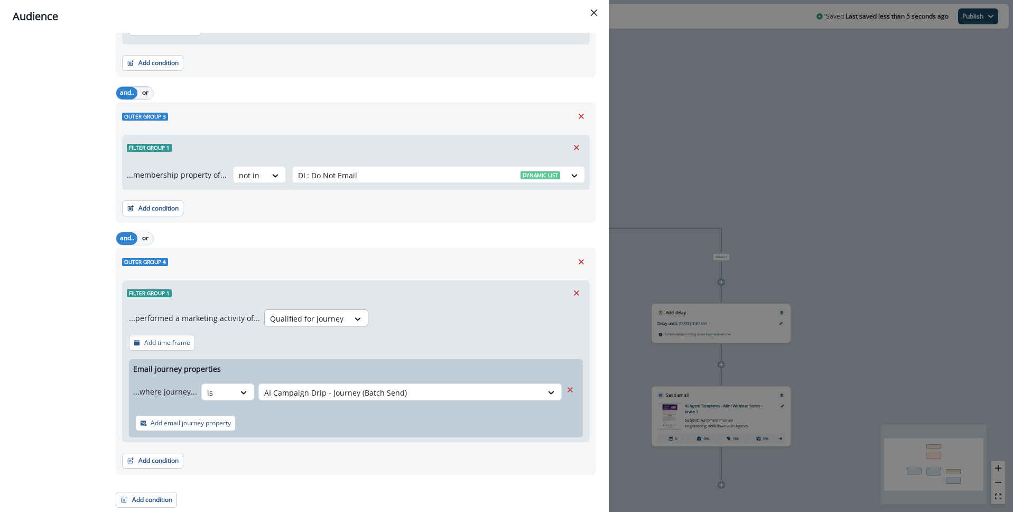
click at [313, 320] on div at bounding box center [306, 318] width 73 height 13
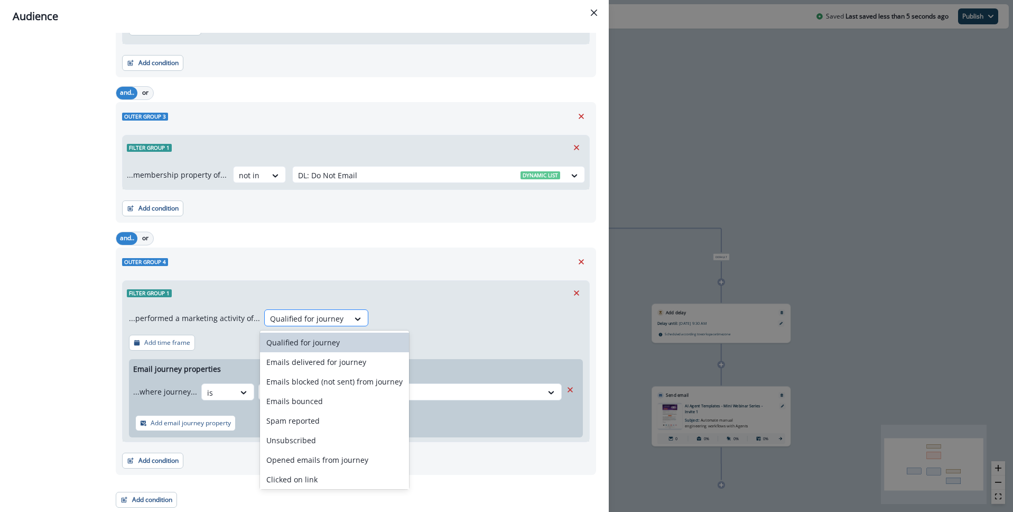
click at [320, 319] on div at bounding box center [306, 318] width 73 height 13
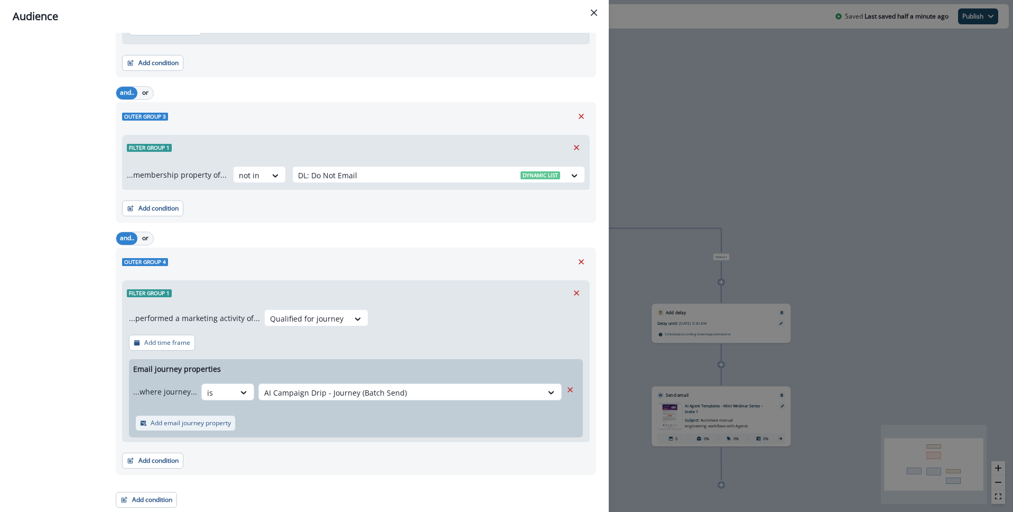
click at [207, 423] on p "Add email journey property" at bounding box center [191, 422] width 80 height 7
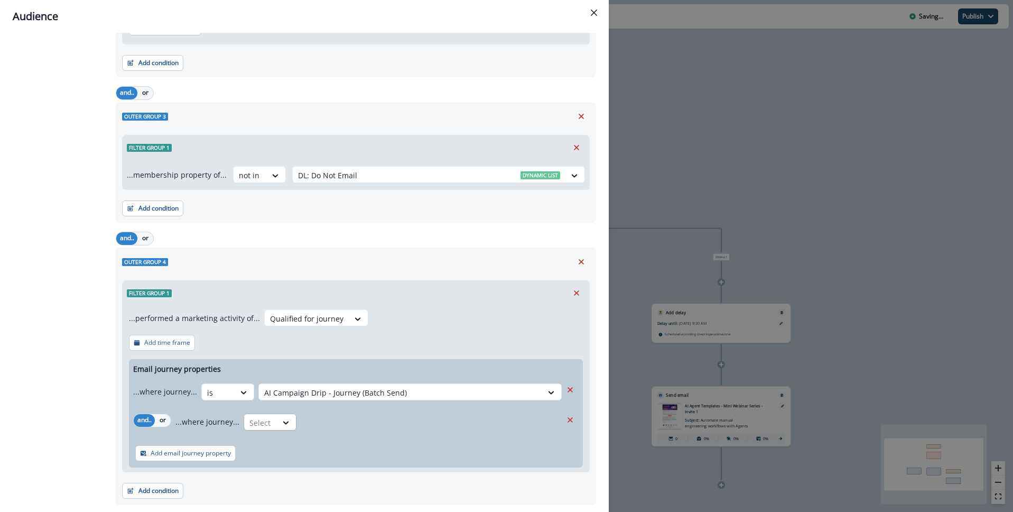
click at [235, 401] on div "Select" at bounding box center [218, 392] width 33 height 17
click at [324, 423] on div "...where journey... Name contains, 1 of 3. 3 results available. Use Up and Down…" at bounding box center [368, 421] width 386 height 26
drag, startPoint x: 571, startPoint y: 420, endPoint x: 492, endPoint y: 425, distance: 78.9
click at [571, 420] on icon "Remove" at bounding box center [570, 420] width 10 height 10
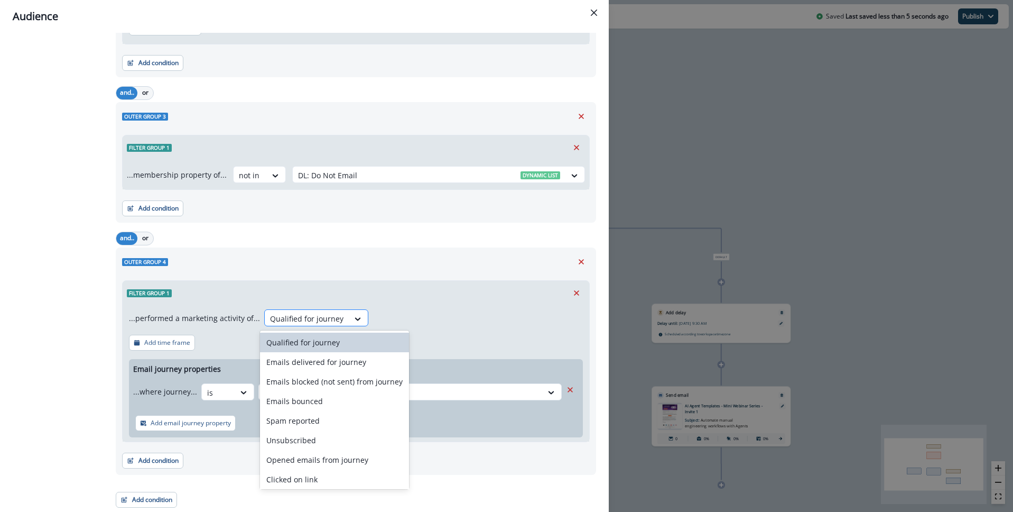
click at [301, 317] on div at bounding box center [306, 318] width 73 height 13
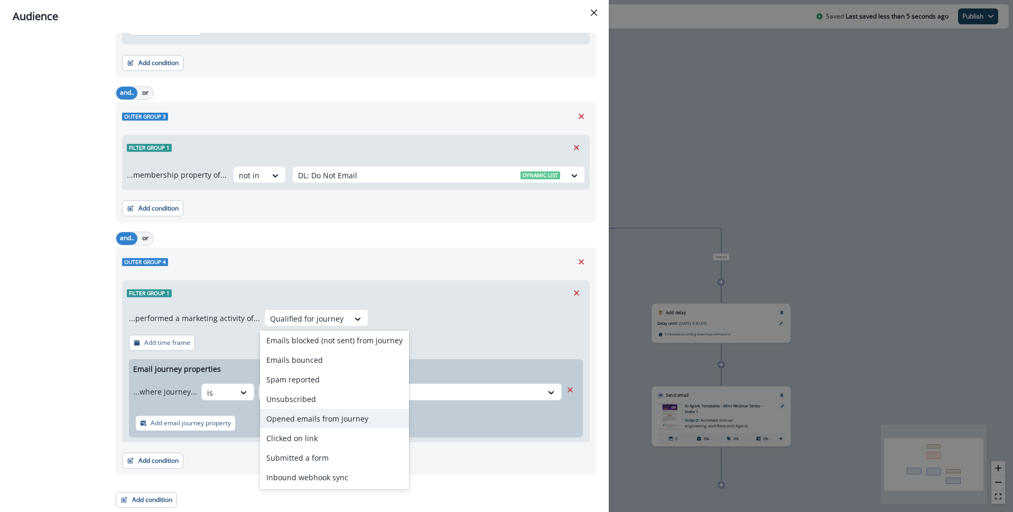
scroll to position [0, 0]
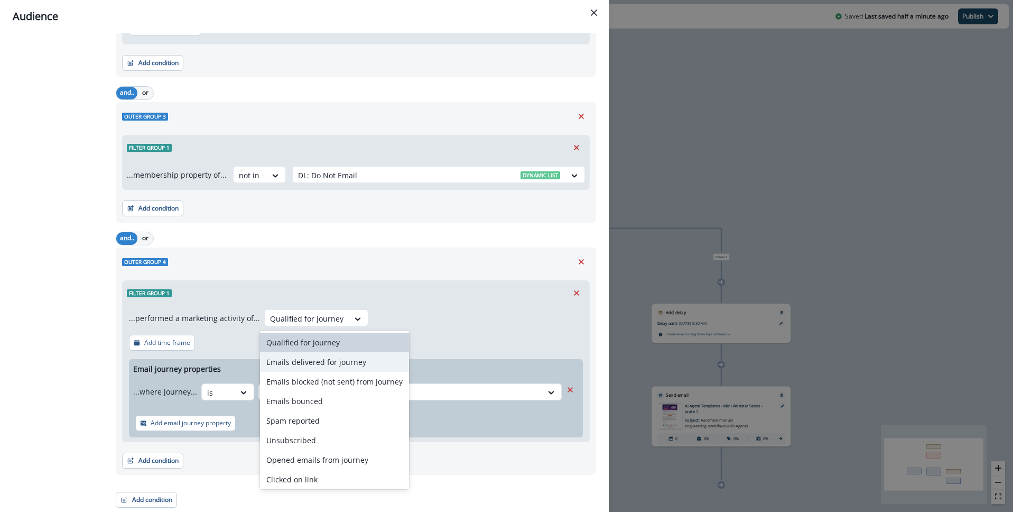
click at [455, 322] on div "...performed a marketing activity of... Emails delivered for journey, 2 of 10. …" at bounding box center [356, 373] width 467 height 136
click at [337, 321] on div at bounding box center [306, 318] width 73 height 13
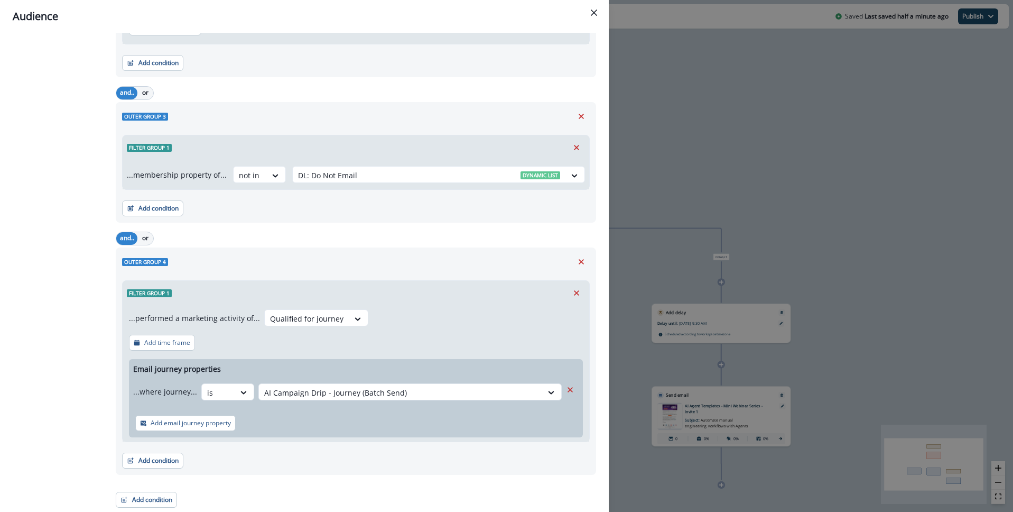
drag, startPoint x: 462, startPoint y: 320, endPoint x: 329, endPoint y: 358, distance: 138.5
click at [462, 320] on div "...performed a marketing activity of... Qualified for journey Add time frame Em…" at bounding box center [356, 373] width 467 height 136
click at [239, 395] on icon at bounding box center [244, 392] width 10 height 11
click at [240, 438] on div "Name does not contains" at bounding box center [248, 436] width 99 height 20
click at [294, 395] on div "Name does not contains" at bounding box center [250, 392] width 97 height 17
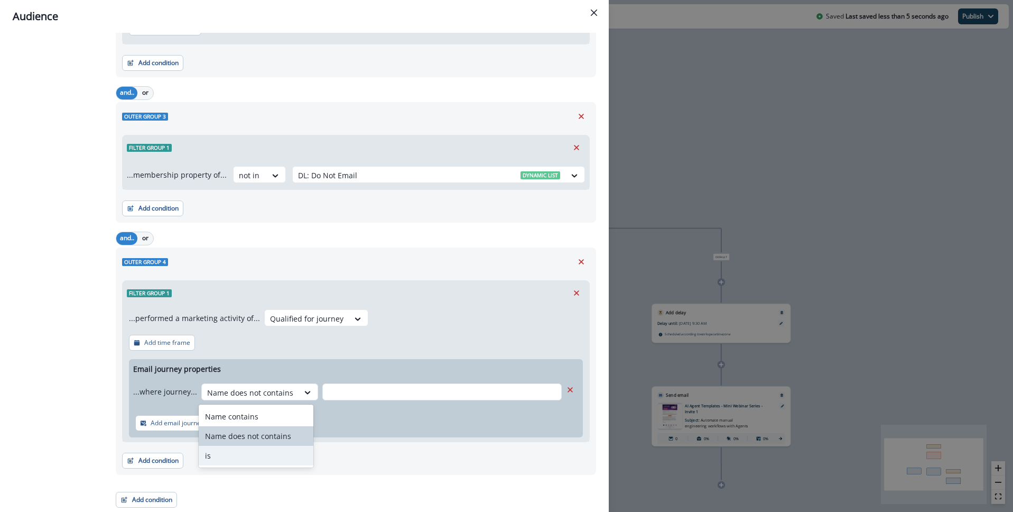
click at [256, 460] on div "is" at bounding box center [256, 455] width 115 height 20
click at [207, 392] on div at bounding box center [218, 392] width 22 height 13
click at [266, 435] on div "Name does not contains" at bounding box center [248, 436] width 99 height 20
click at [380, 394] on input "text" at bounding box center [441, 391] width 239 height 17
type input "**********"
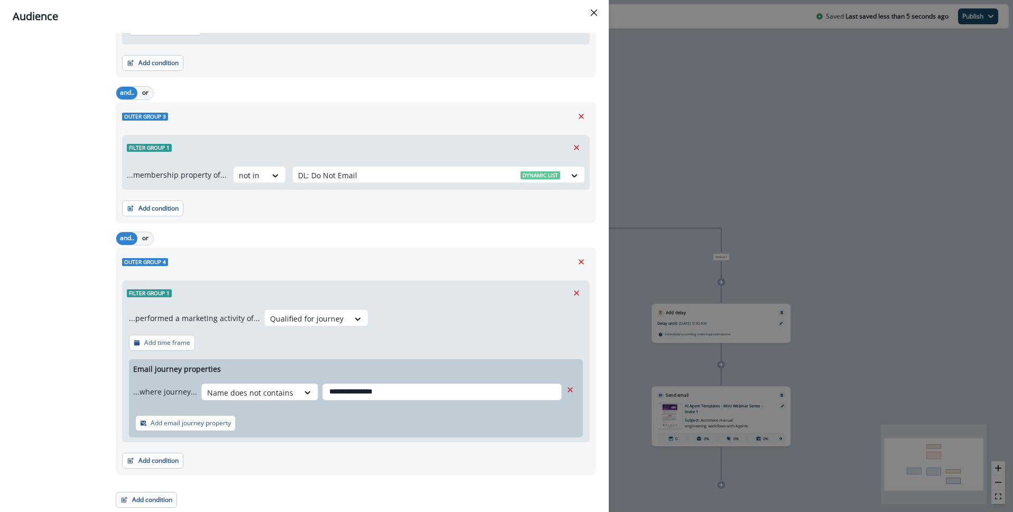
click at [511, 333] on div at bounding box center [356, 332] width 454 height 4
click at [411, 452] on div "Add condition Contact properties A person property Performed a product event Pe…" at bounding box center [356, 455] width 468 height 26
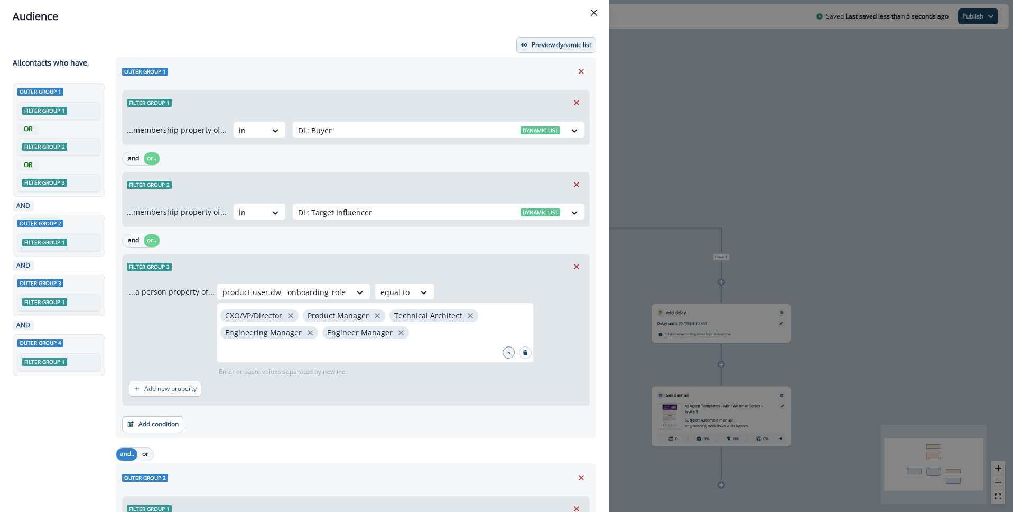
click at [554, 42] on p "Preview dynamic list" at bounding box center [562, 44] width 60 height 7
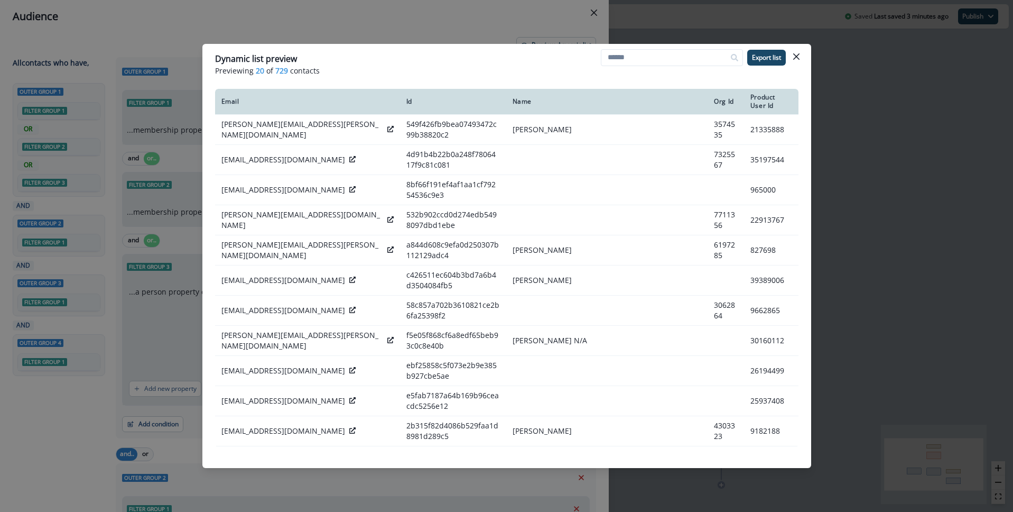
drag, startPoint x: 798, startPoint y: 58, endPoint x: 816, endPoint y: 50, distance: 18.9
click at [798, 58] on icon "Close" at bounding box center [796, 56] width 6 height 6
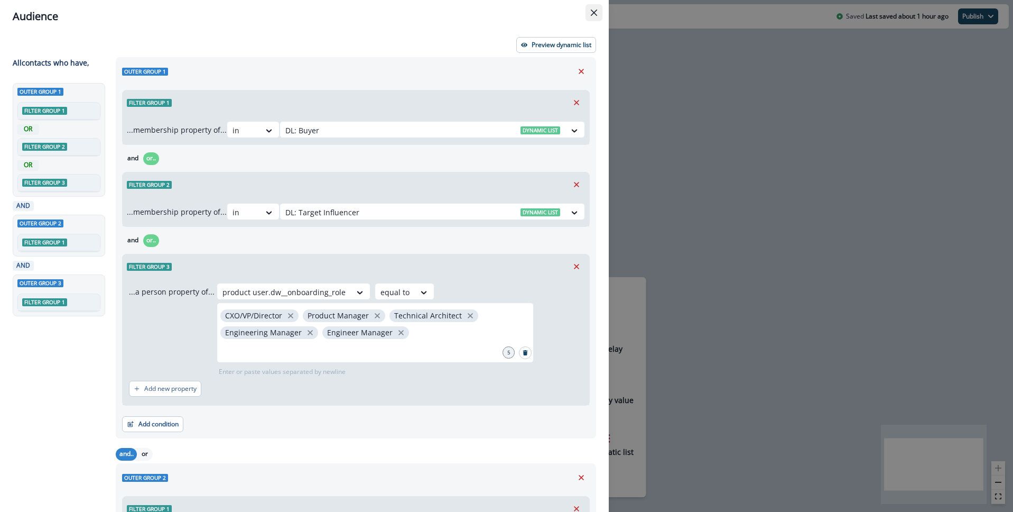
click at [597, 7] on button "Close" at bounding box center [593, 12] width 17 height 17
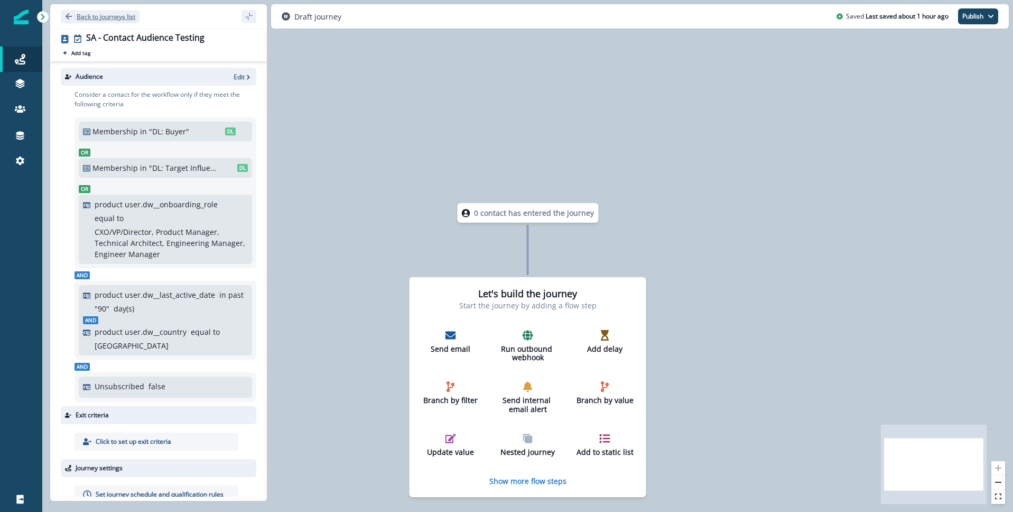
click at [63, 16] on button "Back to journeys list" at bounding box center [100, 16] width 79 height 13
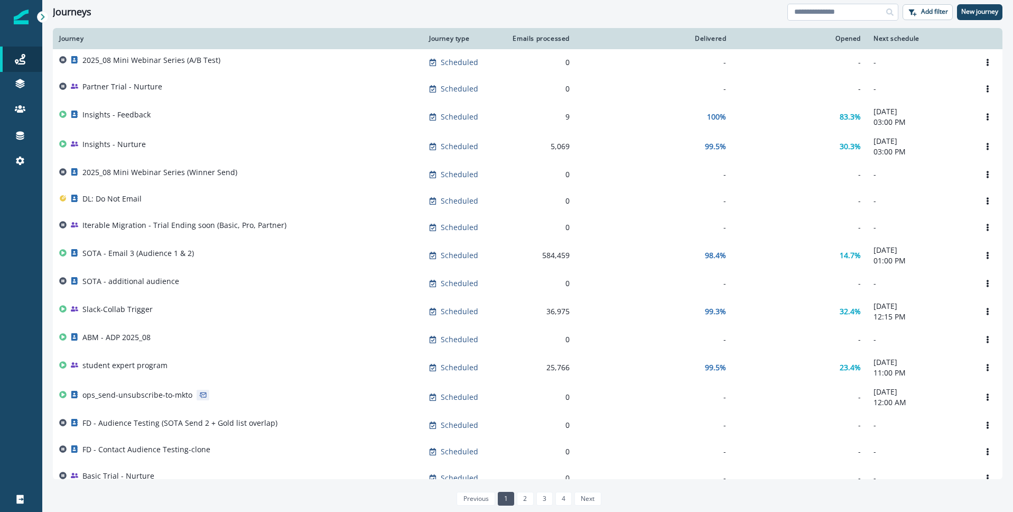
click at [814, 11] on input at bounding box center [842, 12] width 111 height 17
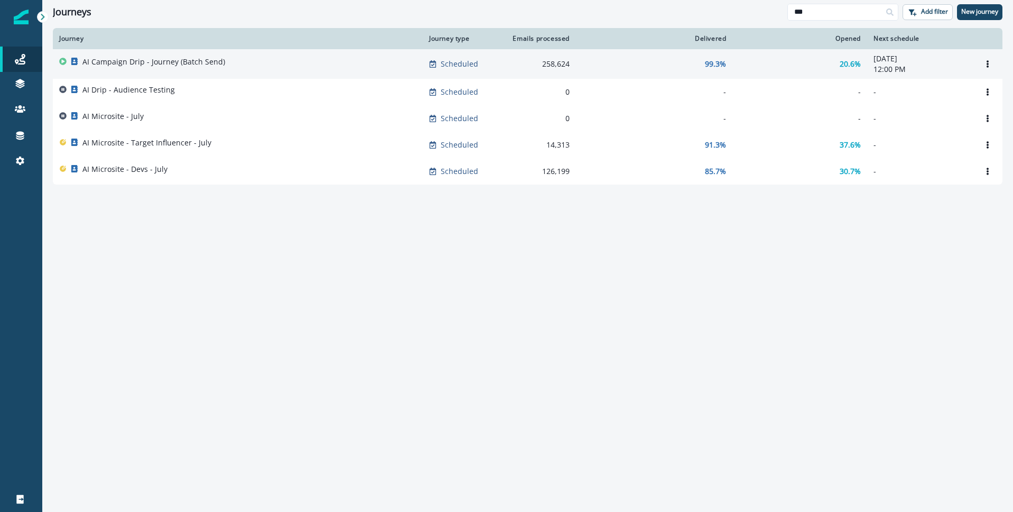
type input "**"
click at [191, 58] on p "AI Campaign Drip - Journey (Batch Send)" at bounding box center [153, 62] width 143 height 11
click at [157, 61] on p "AI Campaign Drip - Journey (Batch Send)" at bounding box center [153, 62] width 143 height 11
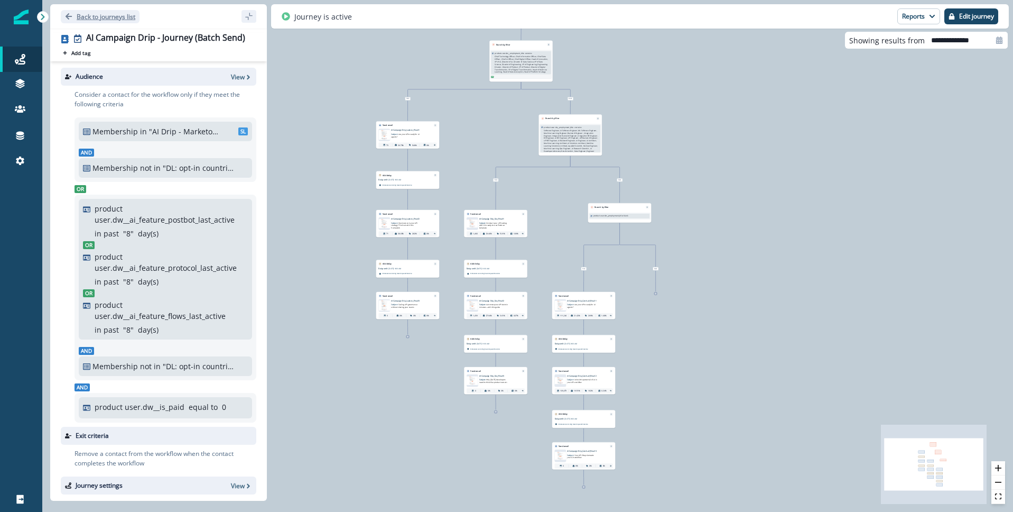
click at [66, 17] on icon "Go back" at bounding box center [69, 16] width 6 height 6
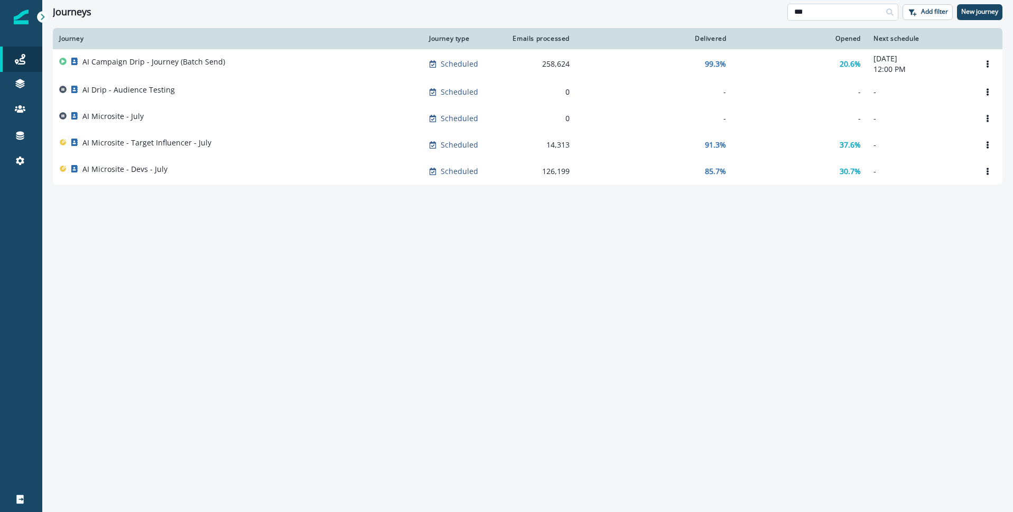
click at [822, 13] on input "**" at bounding box center [842, 12] width 111 height 17
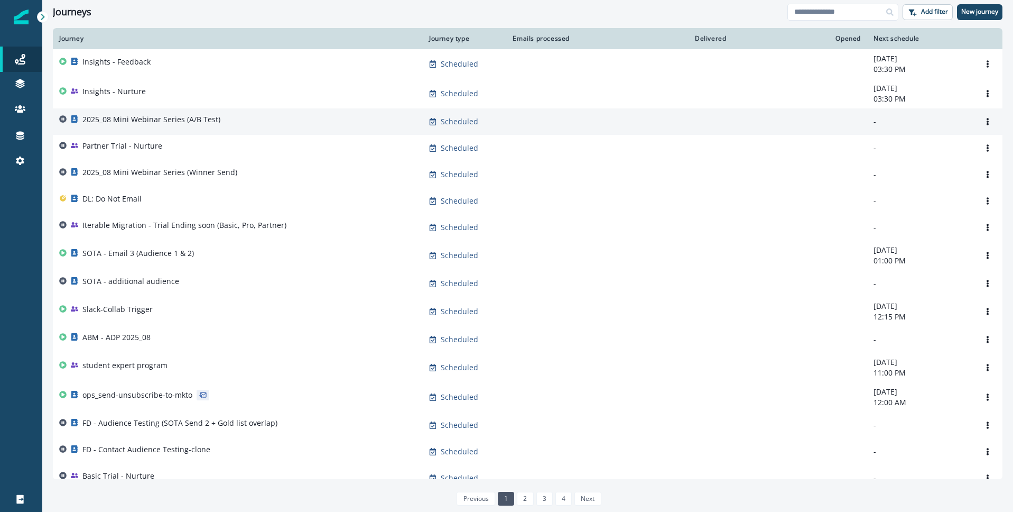
click at [159, 131] on td "2025_08 Mini Webinar Series (A/B Test)" at bounding box center [238, 121] width 370 height 26
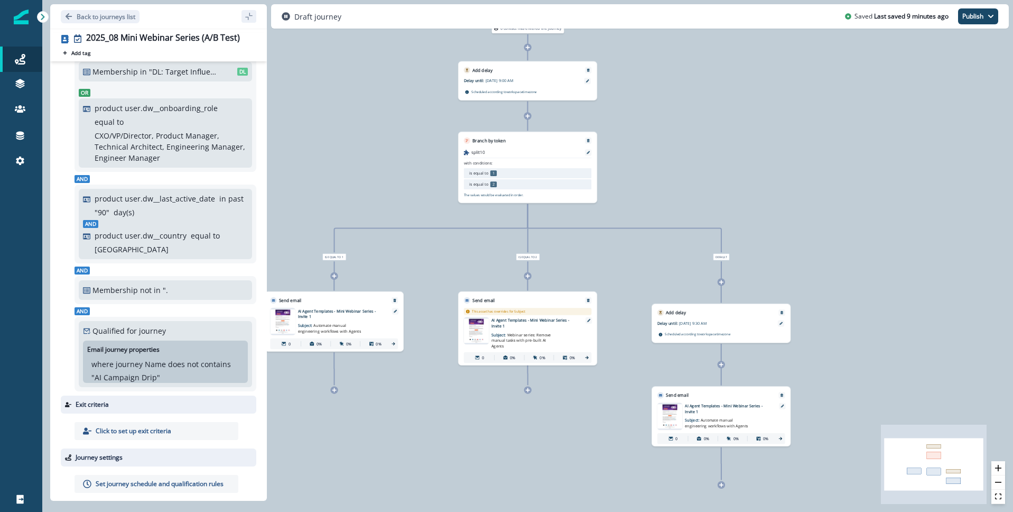
scroll to position [107, 0]
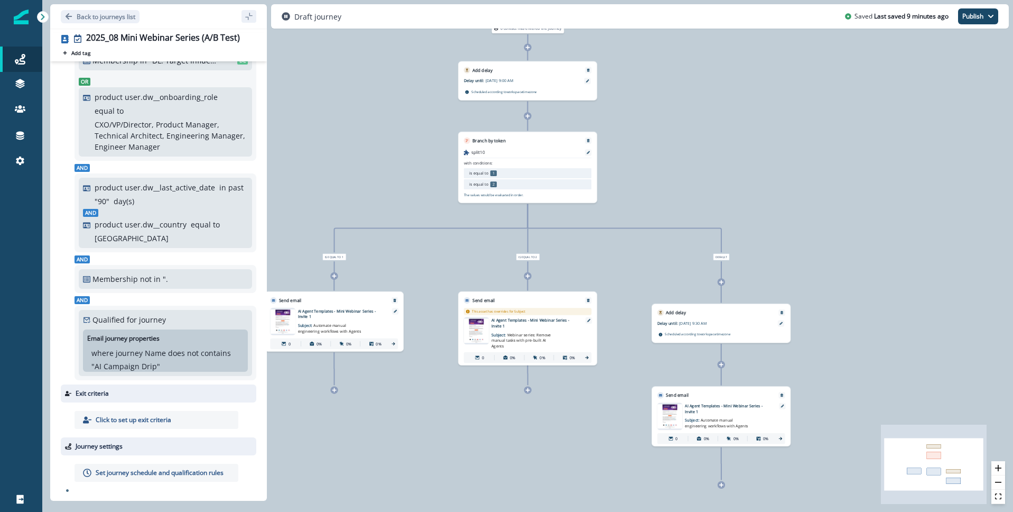
drag, startPoint x: 133, startPoint y: 283, endPoint x: 164, endPoint y: 282, distance: 31.2
click at [133, 283] on p "Membership" at bounding box center [114, 278] width 45 height 11
drag, startPoint x: 174, startPoint y: 281, endPoint x: 160, endPoint y: 280, distance: 14.3
click at [174, 281] on div "Membership not in """ at bounding box center [165, 278] width 165 height 11
click at [121, 280] on p "Membership" at bounding box center [114, 278] width 45 height 11
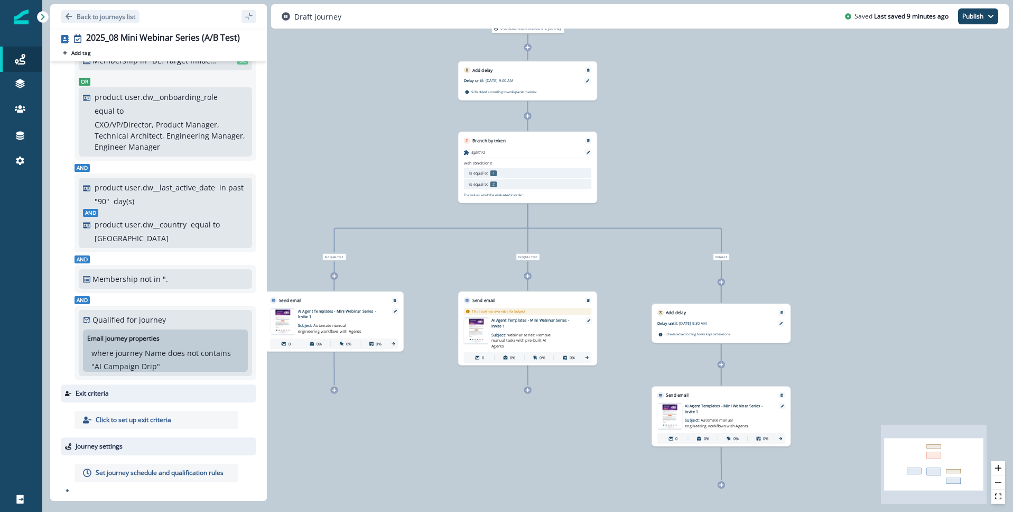
scroll to position [0, 0]
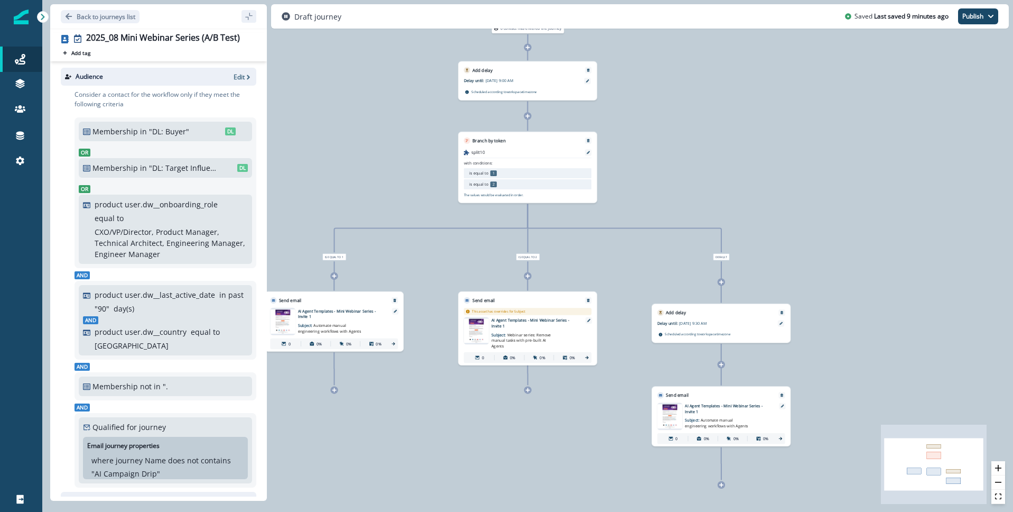
click at [230, 80] on div "Audience Edit" at bounding box center [159, 77] width 196 height 18
click at [236, 77] on p "Edit" at bounding box center [239, 76] width 11 height 9
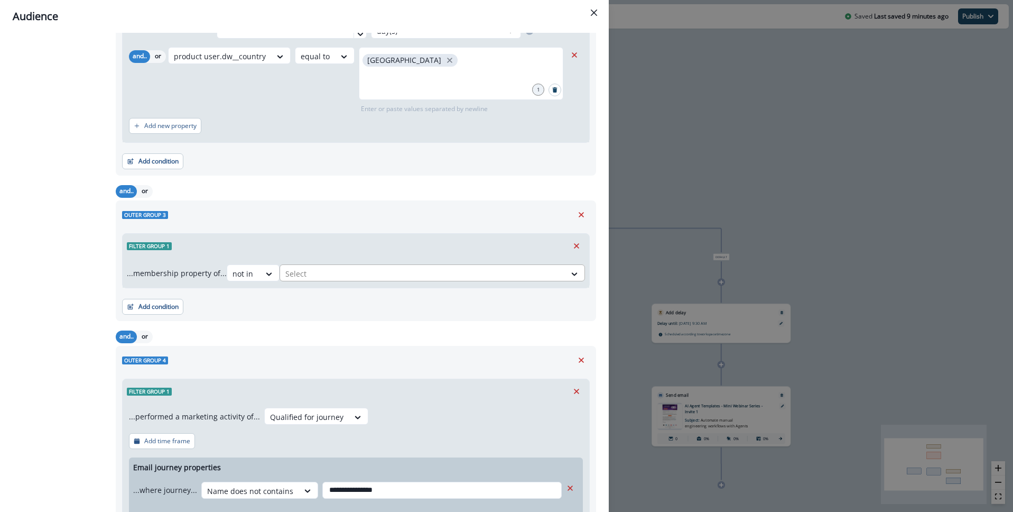
scroll to position [508, 0]
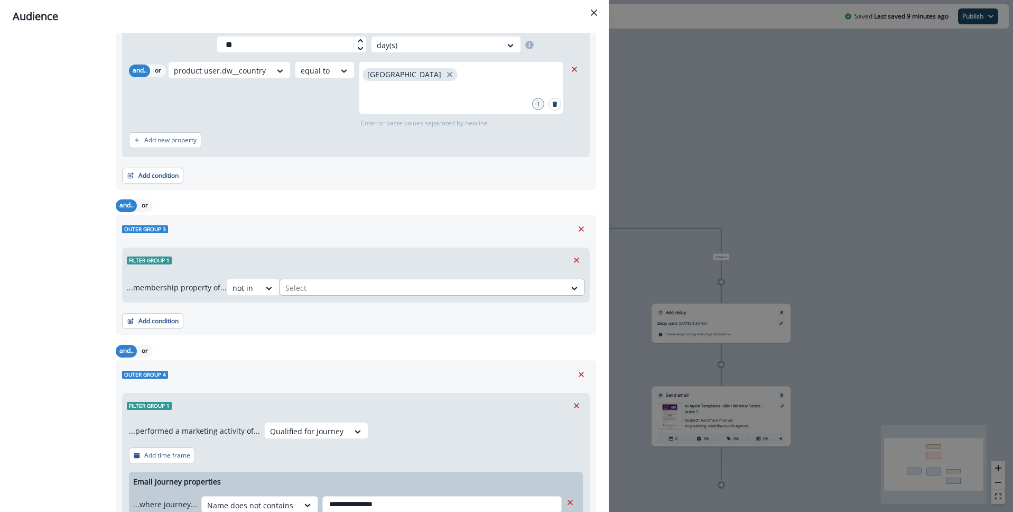
click at [339, 289] on div at bounding box center [422, 287] width 275 height 13
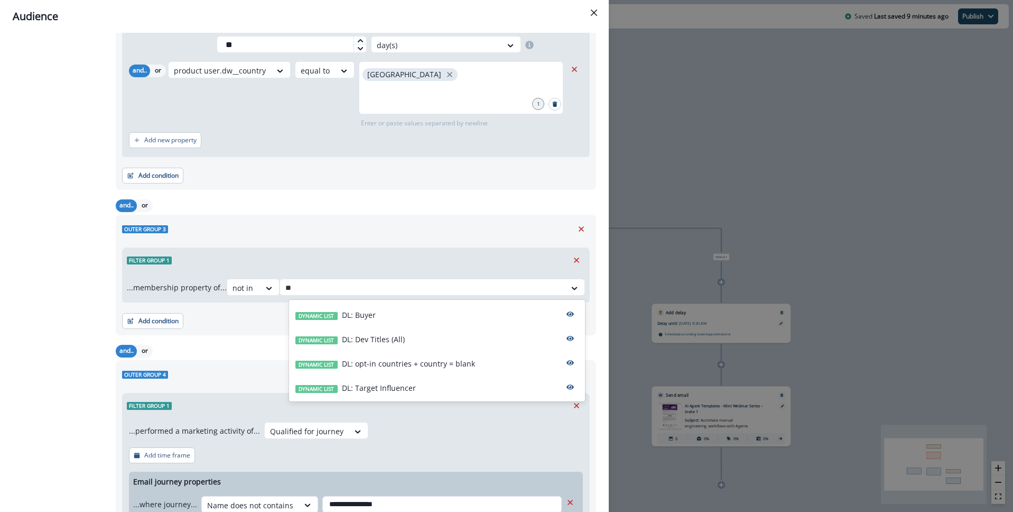
type input "**"
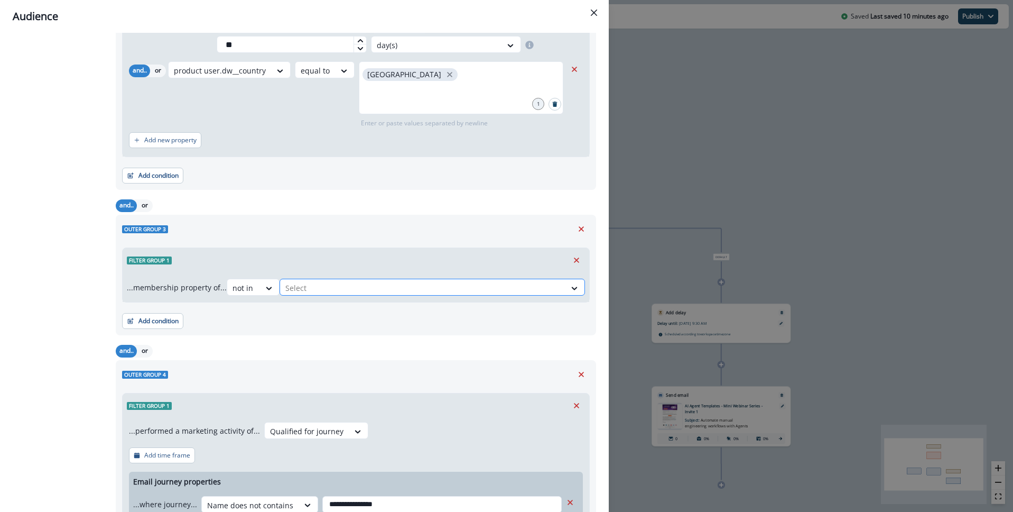
click at [320, 283] on div at bounding box center [422, 287] width 275 height 13
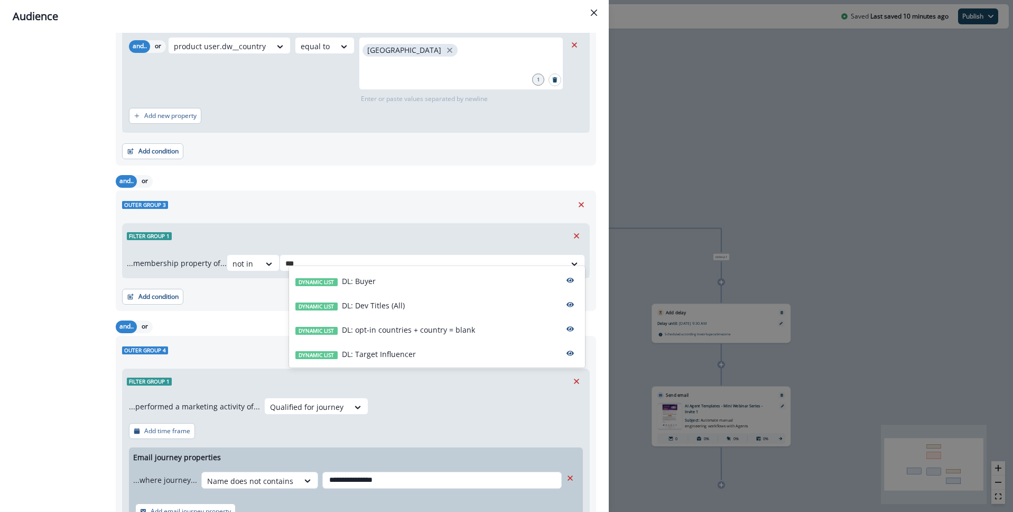
scroll to position [549, 0]
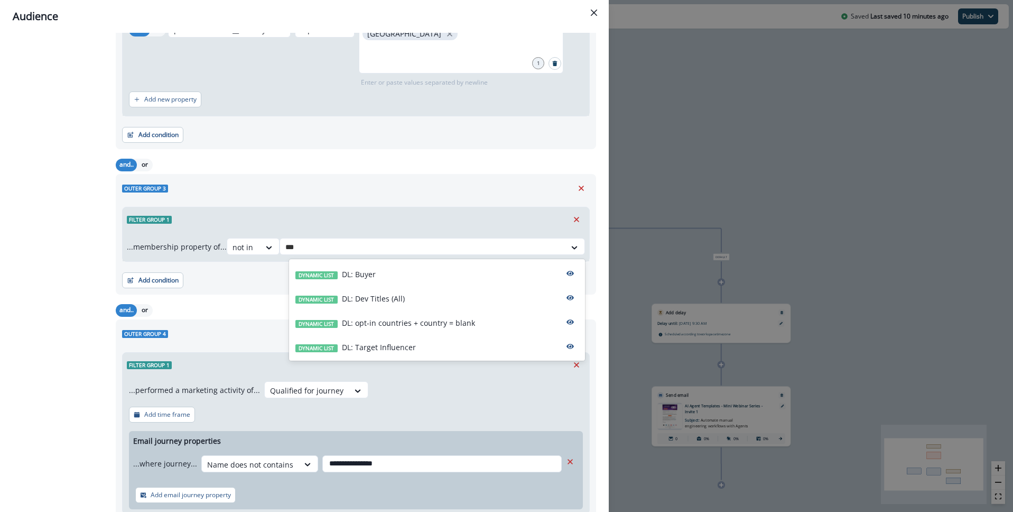
type input "***"
click at [44, 311] on div "All contact s who have, Outer group 1 Filter group 1 OR Filter group 2 OR Filte…" at bounding box center [61, 43] width 97 height 1071
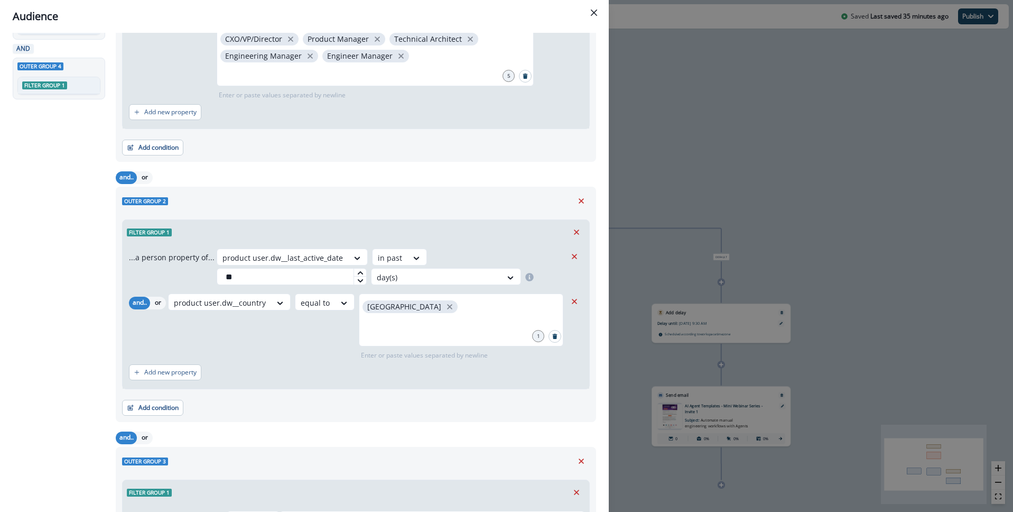
scroll to position [621, 0]
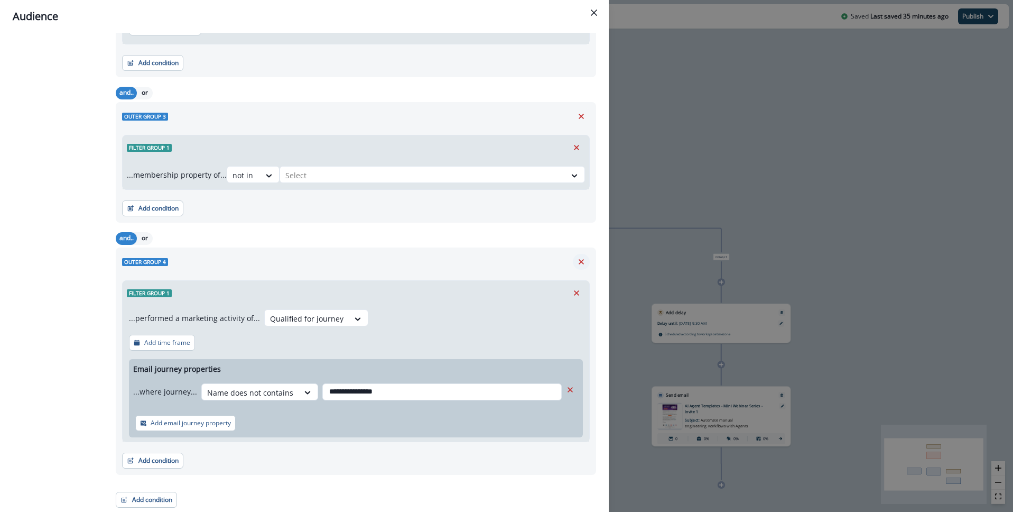
click at [586, 262] on button "Remove" at bounding box center [581, 262] width 17 height 16
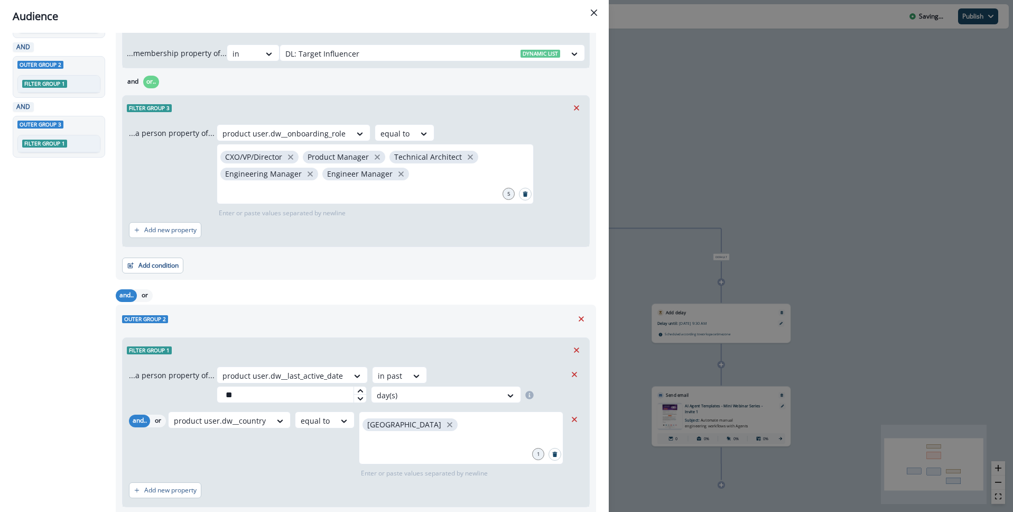
scroll to position [0, 0]
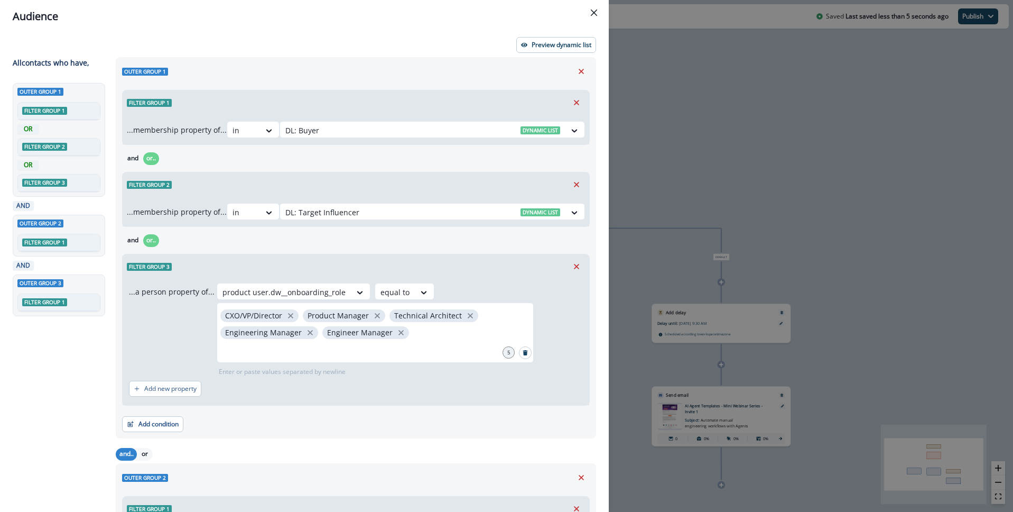
drag, startPoint x: 814, startPoint y: 58, endPoint x: 800, endPoint y: 55, distance: 14.1
click at [814, 58] on div "Audience Preview dynamic list All contact s who have, Outer group 1 Filter grou…" at bounding box center [506, 256] width 1013 height 512
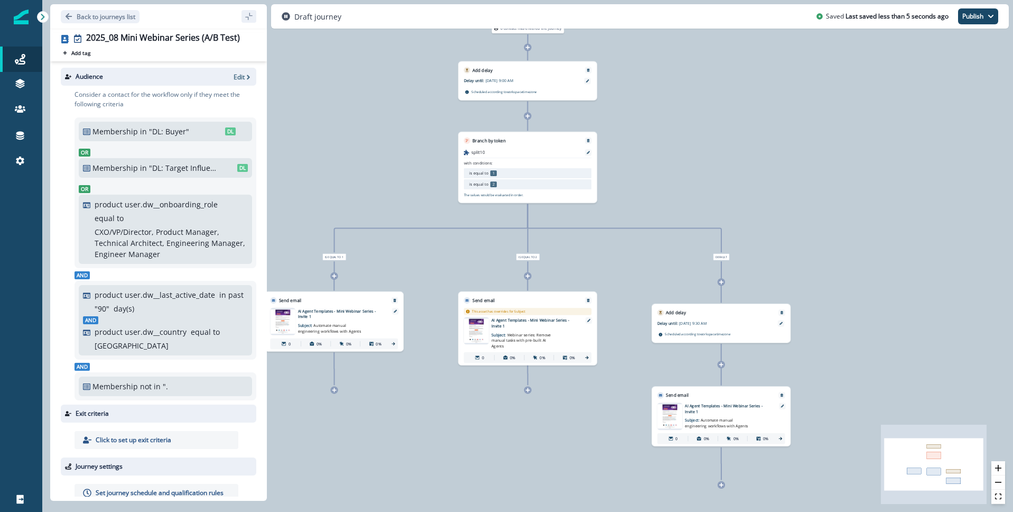
scroll to position [20, 0]
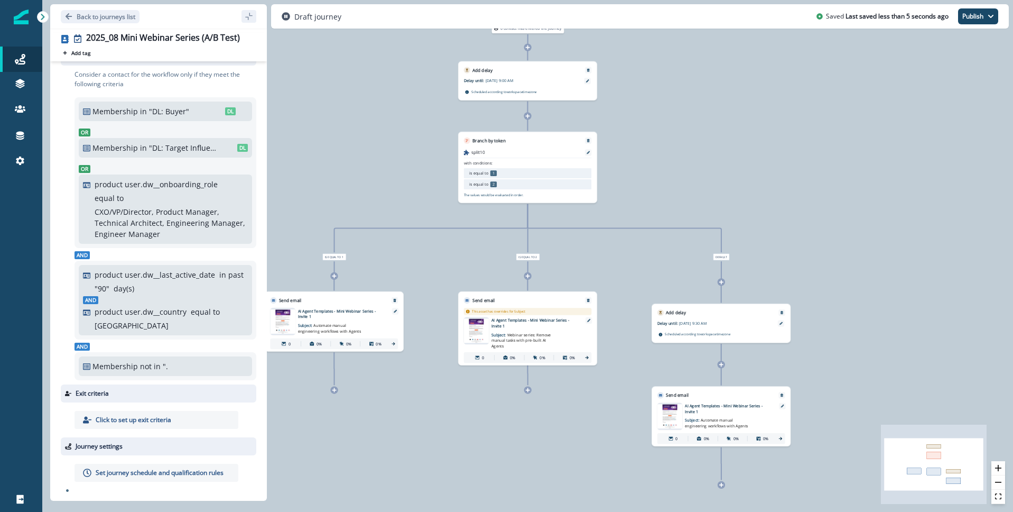
click at [170, 362] on div "Membership not in """ at bounding box center [165, 365] width 165 height 11
click at [133, 365] on p "Membership" at bounding box center [114, 365] width 45 height 11
click at [137, 366] on div "Membership not in """ at bounding box center [165, 365] width 165 height 11
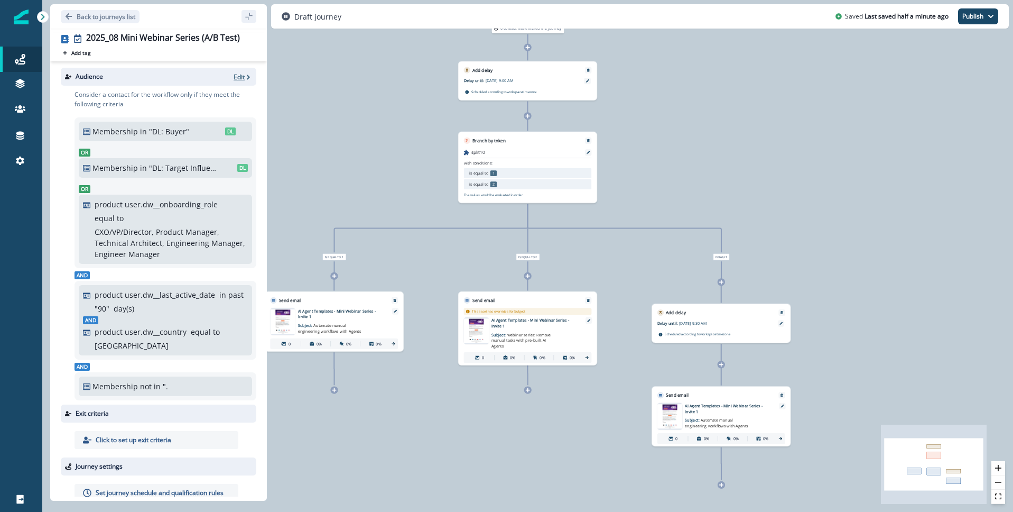
click at [239, 75] on p "Edit" at bounding box center [239, 76] width 11 height 9
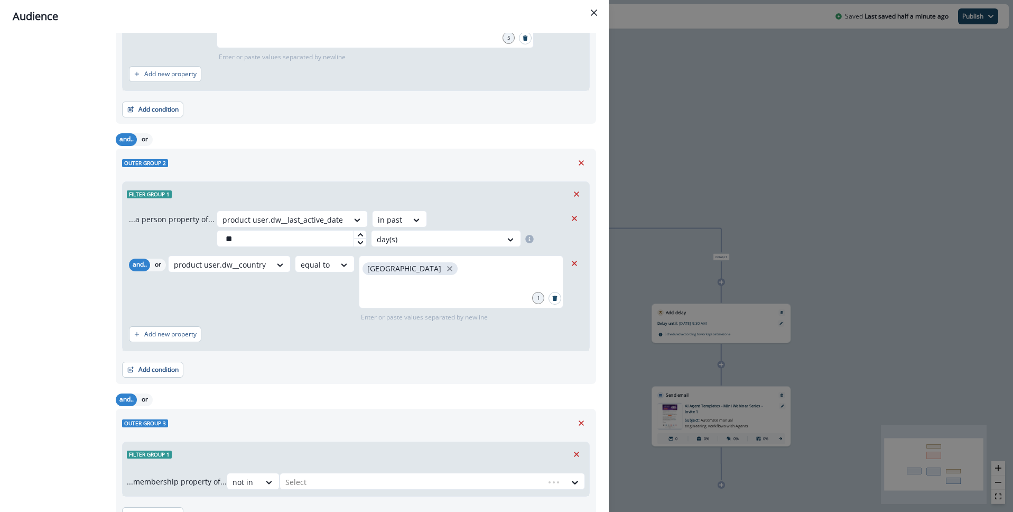
scroll to position [369, 0]
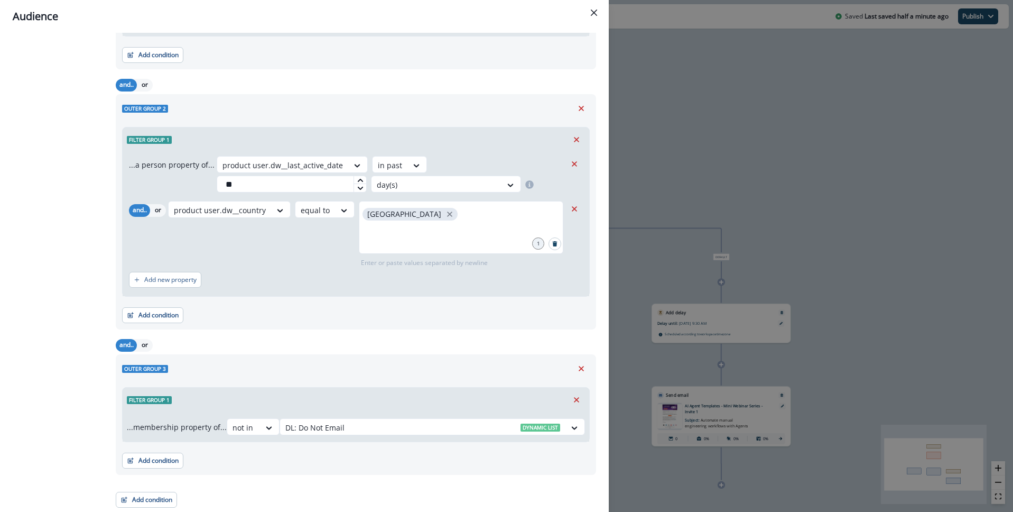
drag, startPoint x: 59, startPoint y: 355, endPoint x: 91, endPoint y: 342, distance: 35.1
click at [61, 354] on div "All contact s who have, Outer group 1 Filter group 1 OR Filter group 2 OR Filte…" at bounding box center [61, 97] width 97 height 819
click at [387, 417] on div "...membership property of... not in DL: Do Not Email Dynamic list" at bounding box center [356, 427] width 467 height 30
drag, startPoint x: 83, startPoint y: 364, endPoint x: 270, endPoint y: 300, distance: 197.2
click at [85, 364] on div "All contact s who have, Outer group 1 Filter group 1 OR Filter group 2 OR Filte…" at bounding box center [61, 97] width 97 height 819
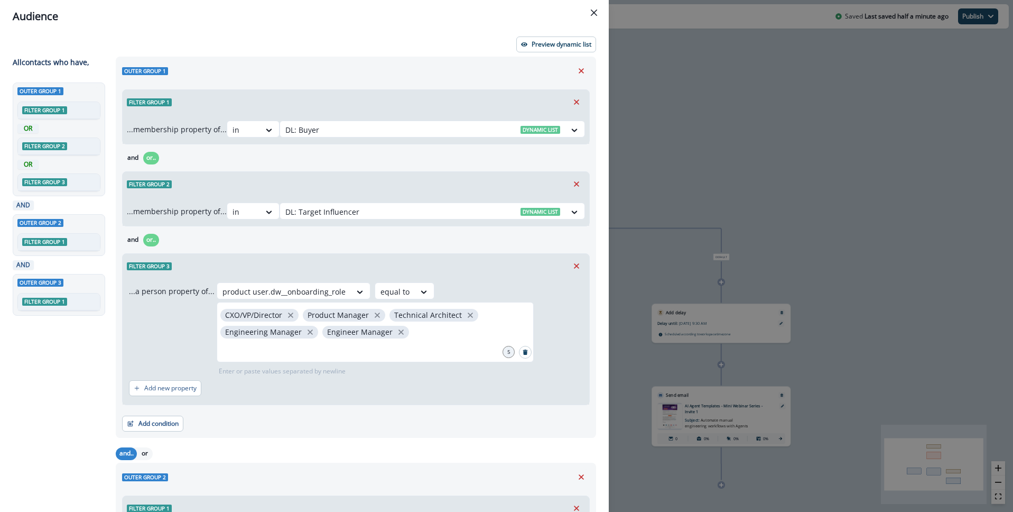
scroll to position [0, 0]
click at [593, 15] on icon "Close" at bounding box center [594, 13] width 6 height 6
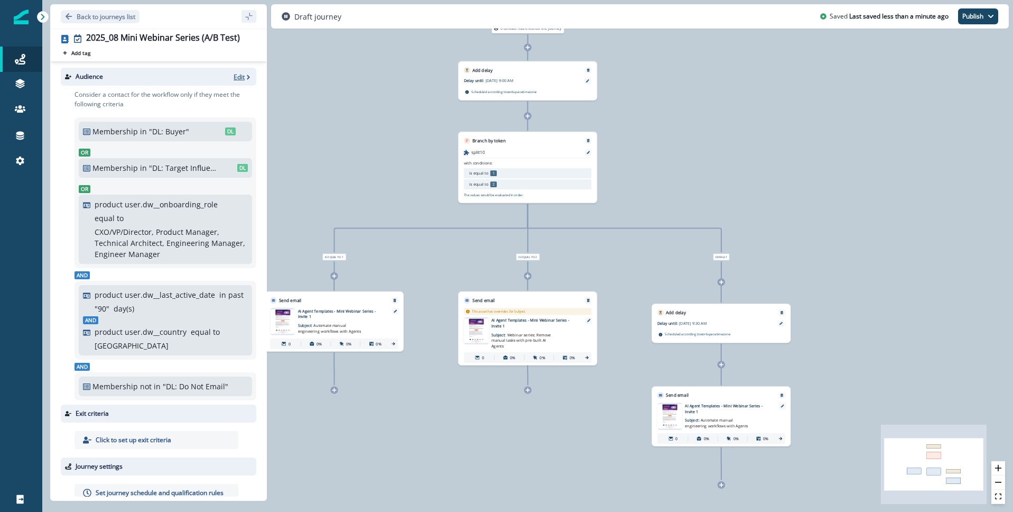
click at [237, 75] on p "Edit" at bounding box center [239, 76] width 11 height 9
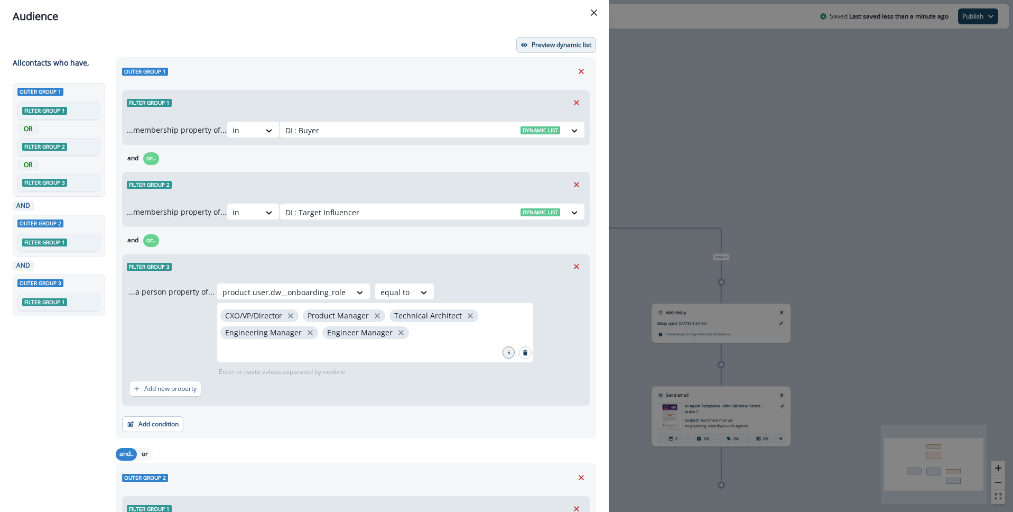
click at [572, 42] on p "Preview dynamic list" at bounding box center [562, 44] width 60 height 7
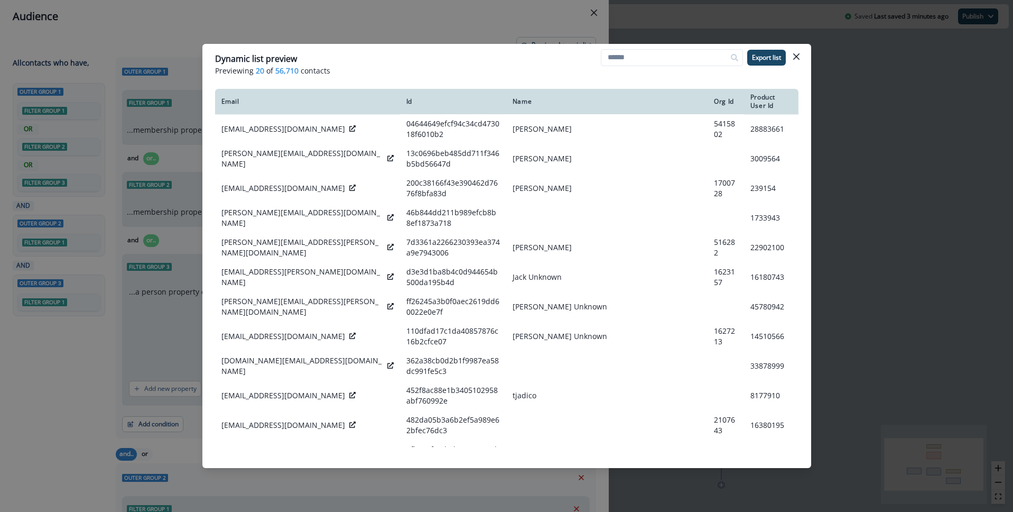
drag, startPoint x: 795, startPoint y: 55, endPoint x: 465, endPoint y: 67, distance: 329.9
click at [794, 55] on icon "Close" at bounding box center [796, 56] width 6 height 6
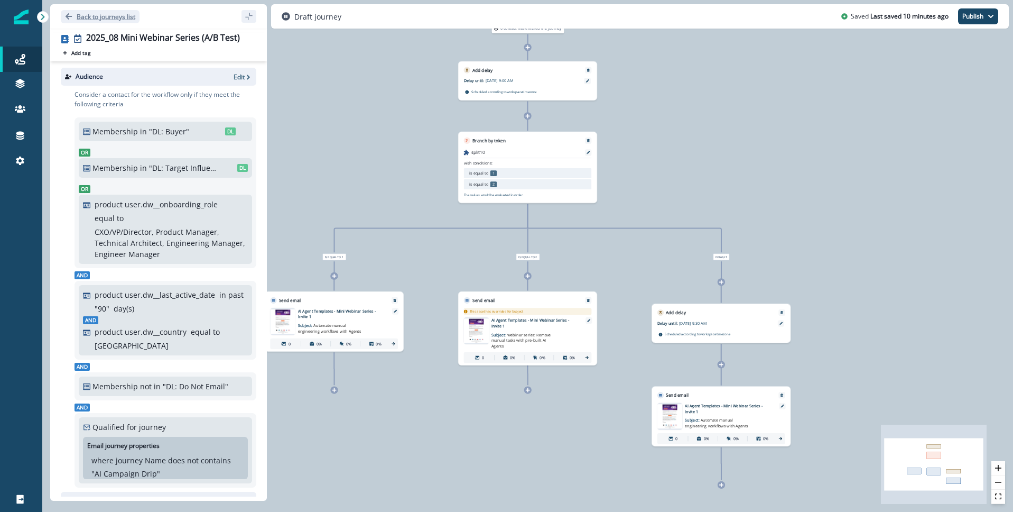
click at [80, 17] on p "Back to journeys list" at bounding box center [106, 16] width 59 height 9
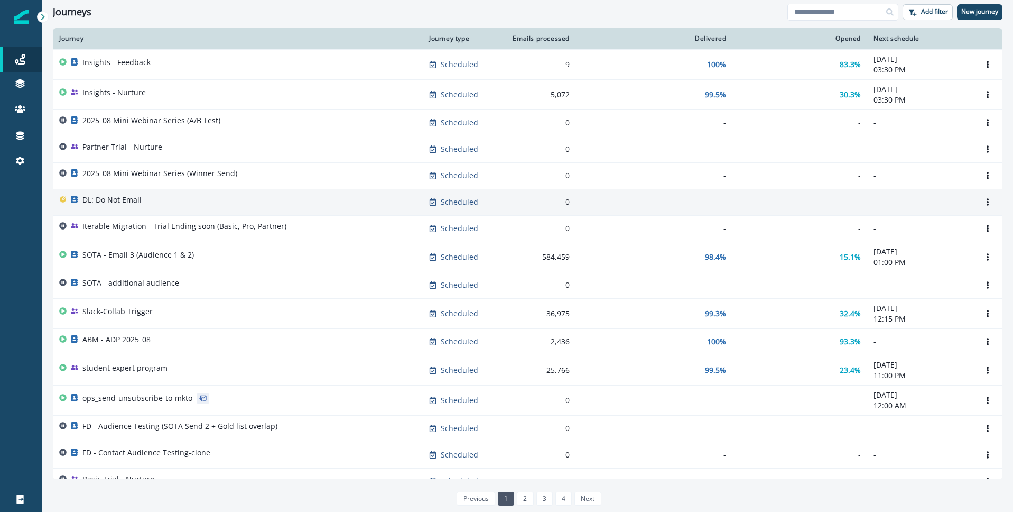
click at [102, 201] on p "DL: Do Not Email" at bounding box center [111, 199] width 59 height 11
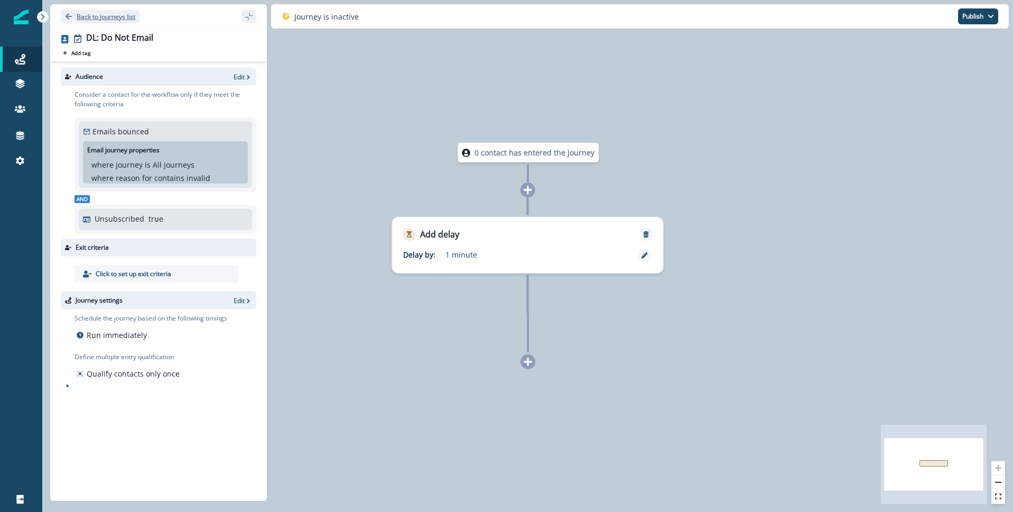
click at [68, 16] on icon "Go back" at bounding box center [69, 16] width 6 height 6
